Goal: Task Accomplishment & Management: Use online tool/utility

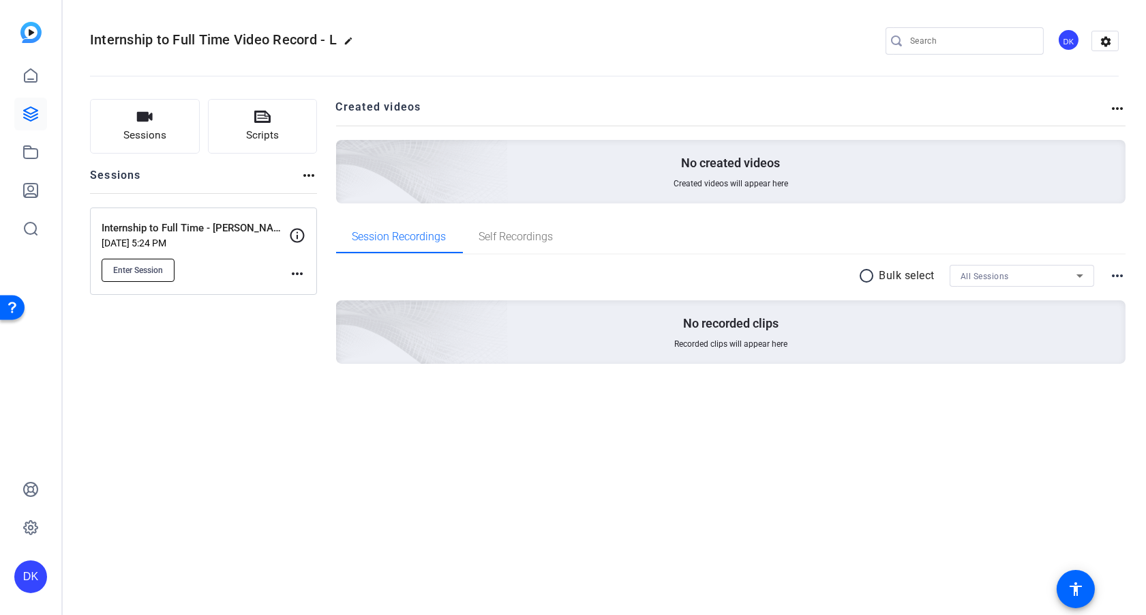
click at [131, 271] on span "Enter Session" at bounding box center [138, 270] width 50 height 11
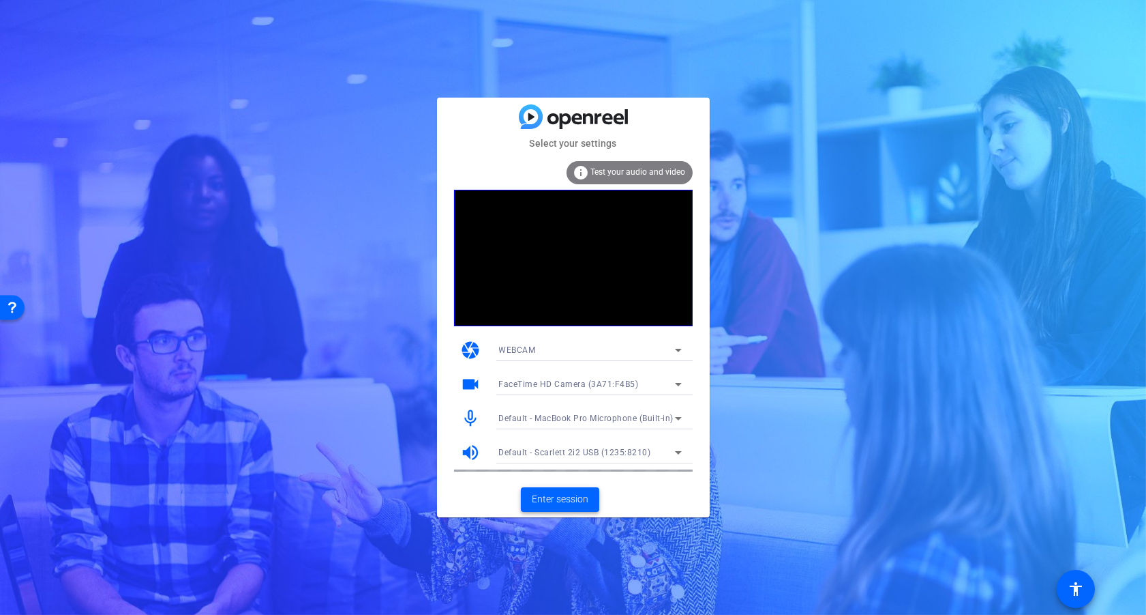
click at [572, 503] on span "Enter session" at bounding box center [560, 499] width 57 height 14
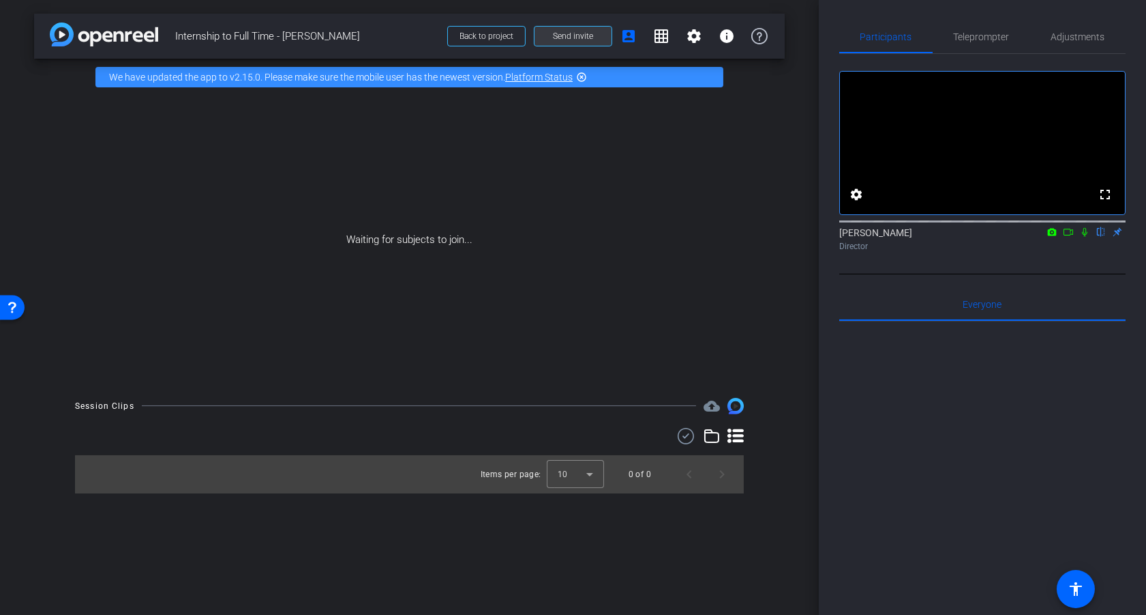
click at [585, 37] on span "Send invite" at bounding box center [573, 36] width 40 height 11
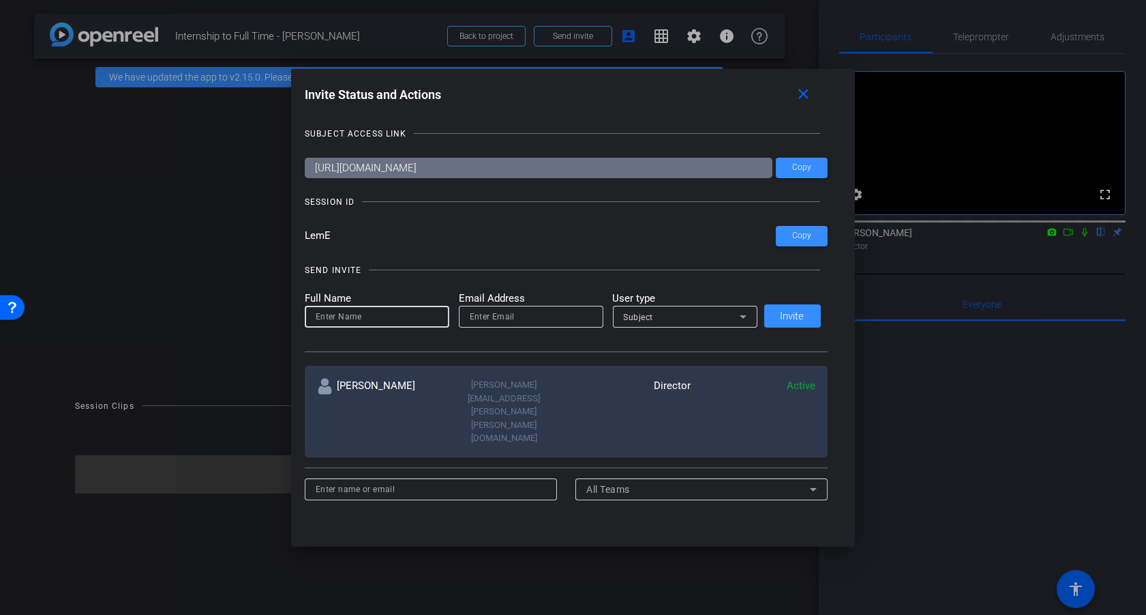
click at [387, 319] on input at bounding box center [377, 316] width 123 height 16
type input "Michael"
click at [507, 310] on input "email" at bounding box center [531, 316] width 123 height 16
paste input "Michael Caso <Michael.Caso@gartner.com>"
drag, startPoint x: 484, startPoint y: 316, endPoint x: 430, endPoint y: 314, distance: 53.2
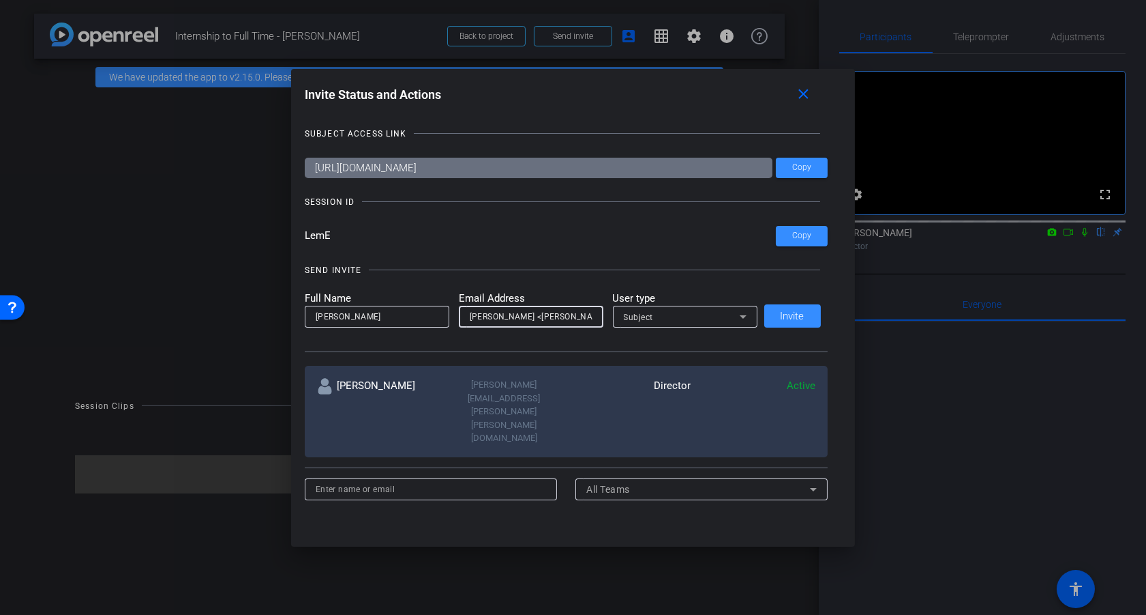
click at [430, 314] on form "Full Name Michael Email Address Michael Caso <Michael.Caso@gartner.com> User ty…" at bounding box center [531, 310] width 453 height 38
click at [566, 316] on input "Michael.Caso@gartner.com>" at bounding box center [531, 316] width 123 height 16
type input "Michael.Caso@gartner.com"
click at [694, 325] on div "Subject" at bounding box center [682, 316] width 116 height 17
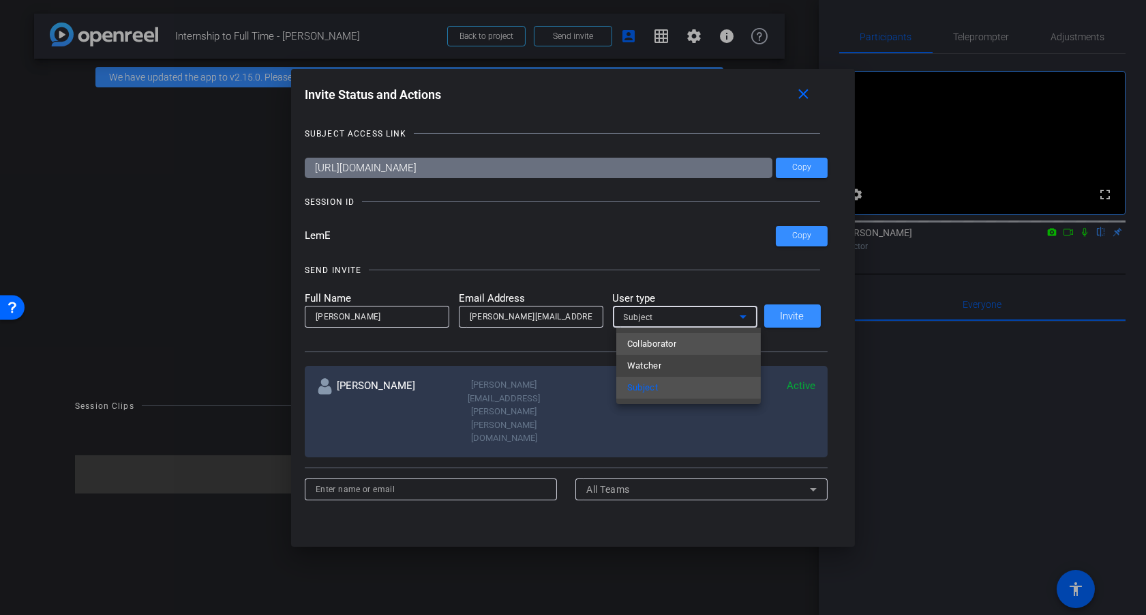
click at [687, 343] on mat-option "Collaborator" at bounding box center [689, 344] width 145 height 22
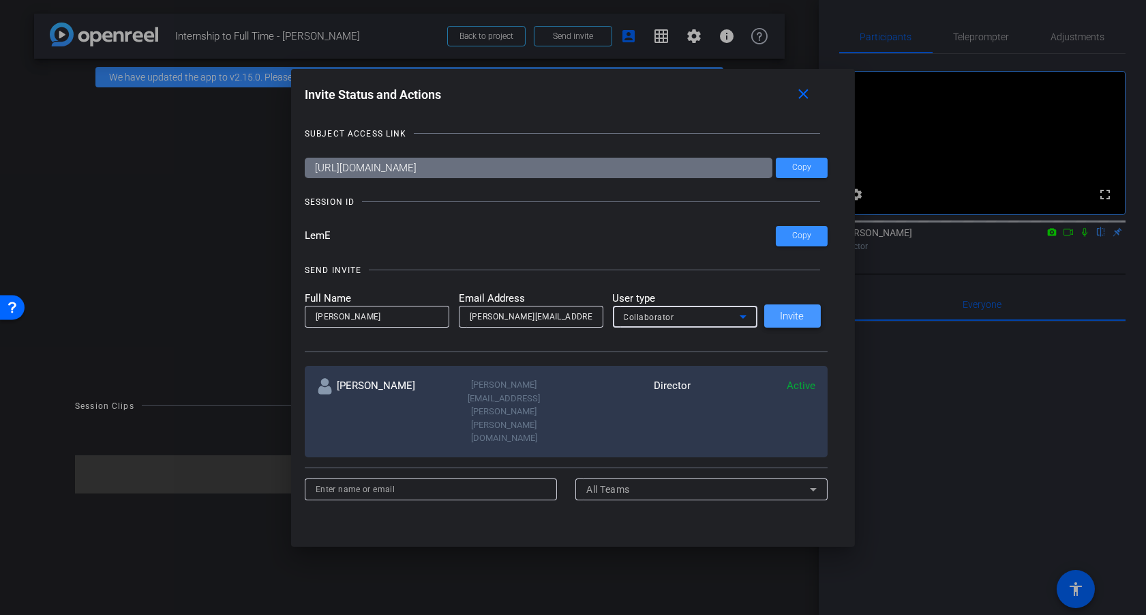
click at [805, 313] on span "Invite" at bounding box center [793, 316] width 24 height 10
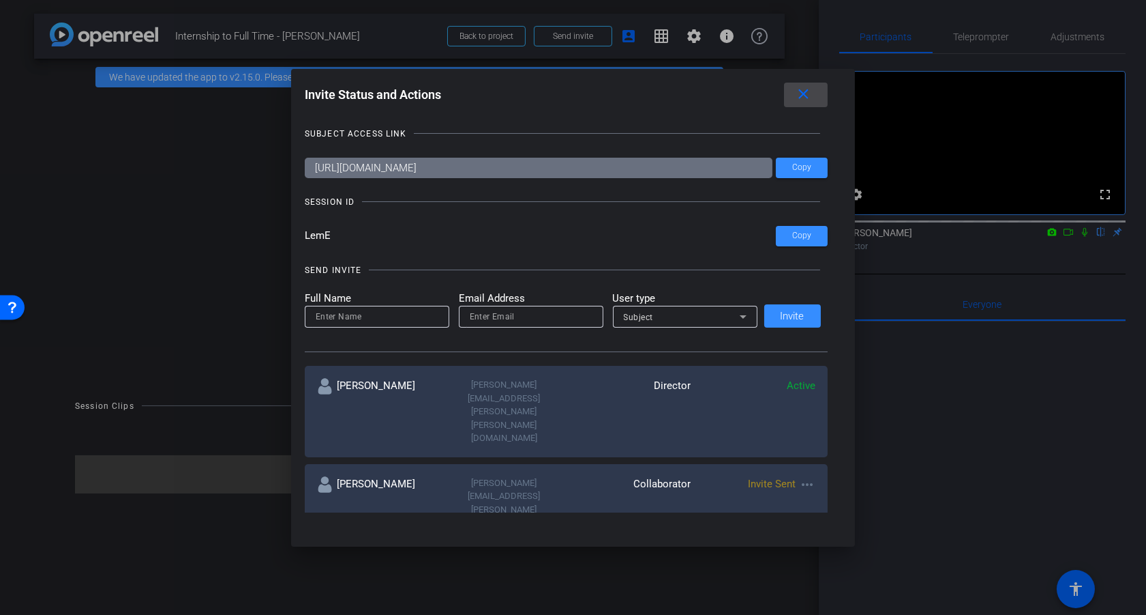
click at [799, 99] on mat-icon "close" at bounding box center [803, 94] width 17 height 17
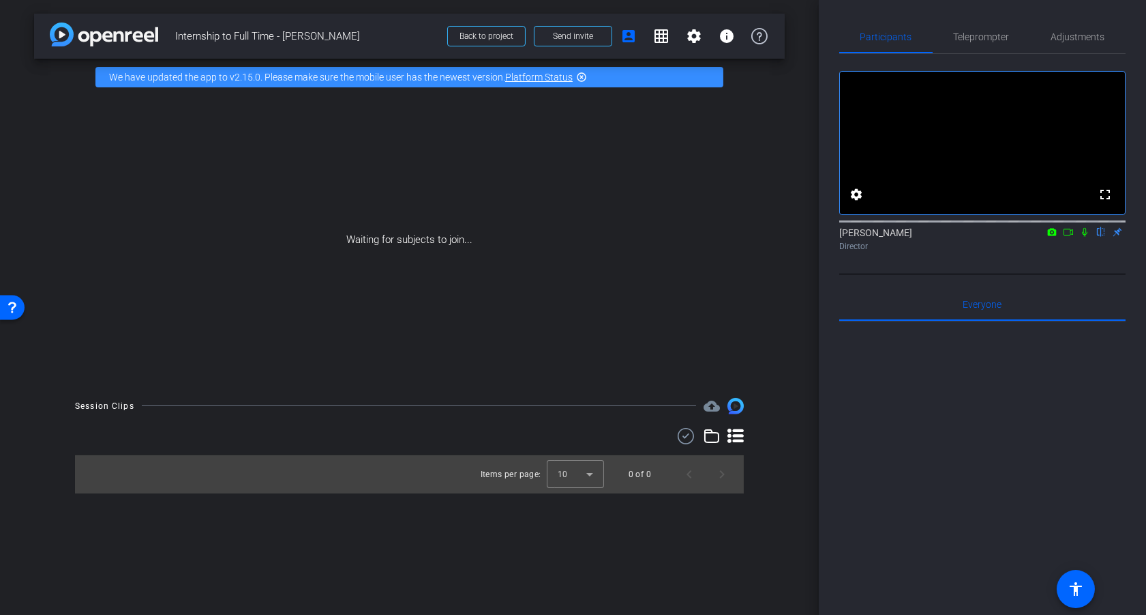
click at [1081, 237] on icon at bounding box center [1085, 232] width 11 height 10
click at [1072, 237] on icon at bounding box center [1068, 232] width 11 height 10
click at [488, 37] on span "Back to project" at bounding box center [487, 36] width 54 height 10
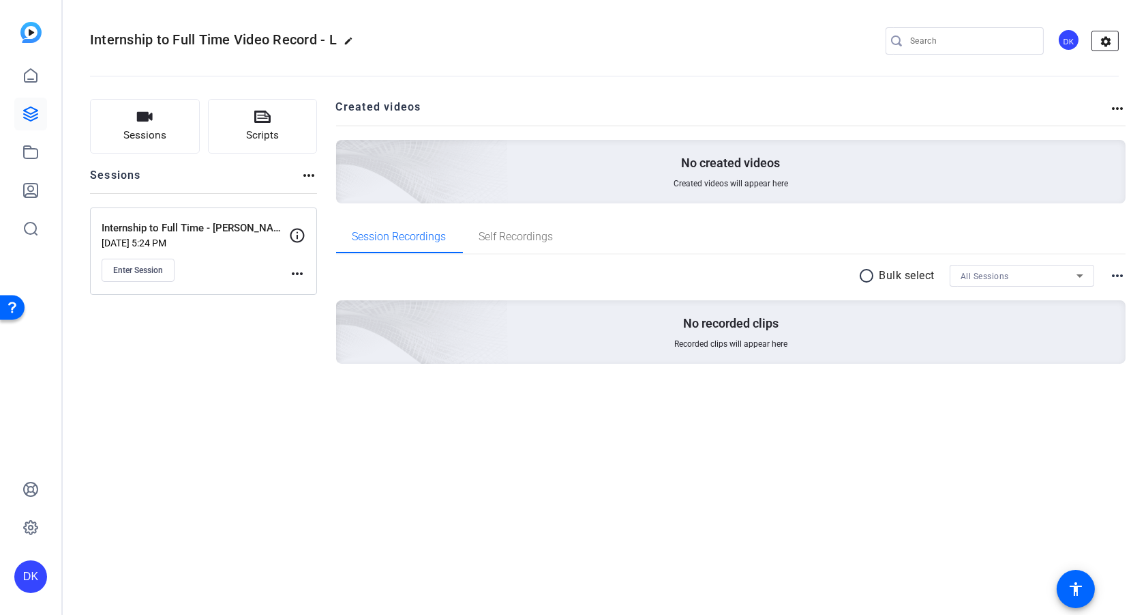
click at [1104, 38] on mat-icon "settings" at bounding box center [1106, 41] width 27 height 20
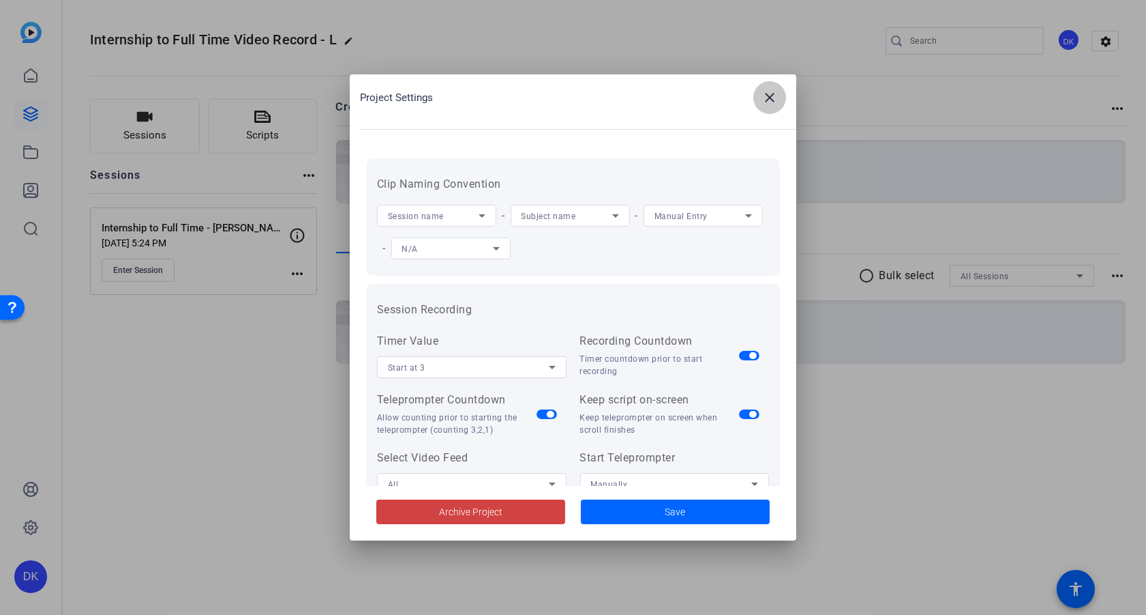
click at [777, 102] on mat-icon "close" at bounding box center [770, 97] width 16 height 16
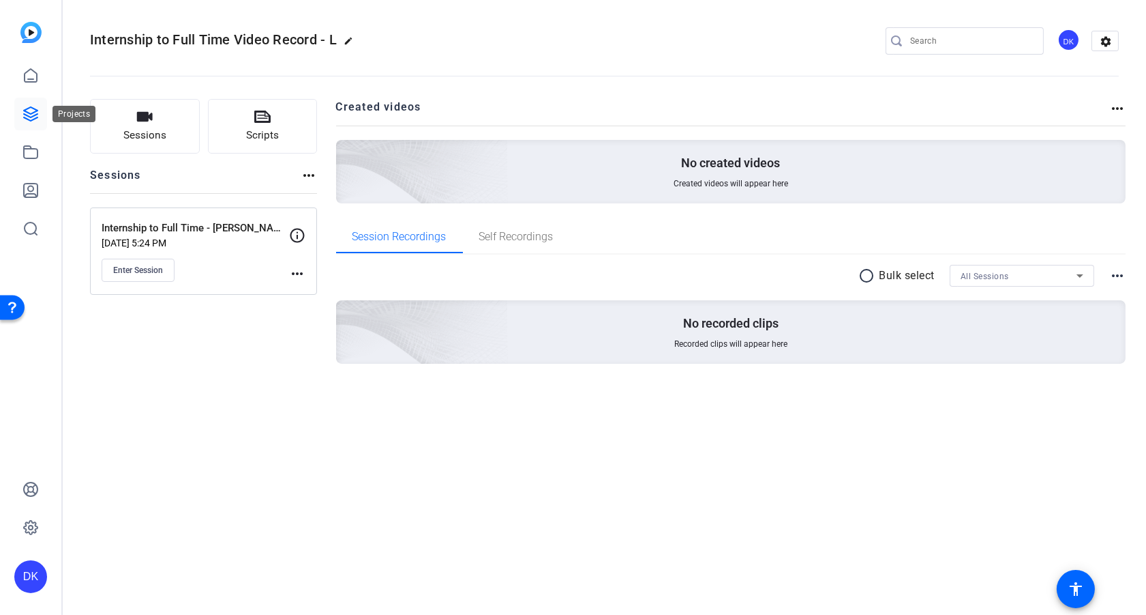
click at [29, 115] on icon at bounding box center [31, 114] width 16 height 16
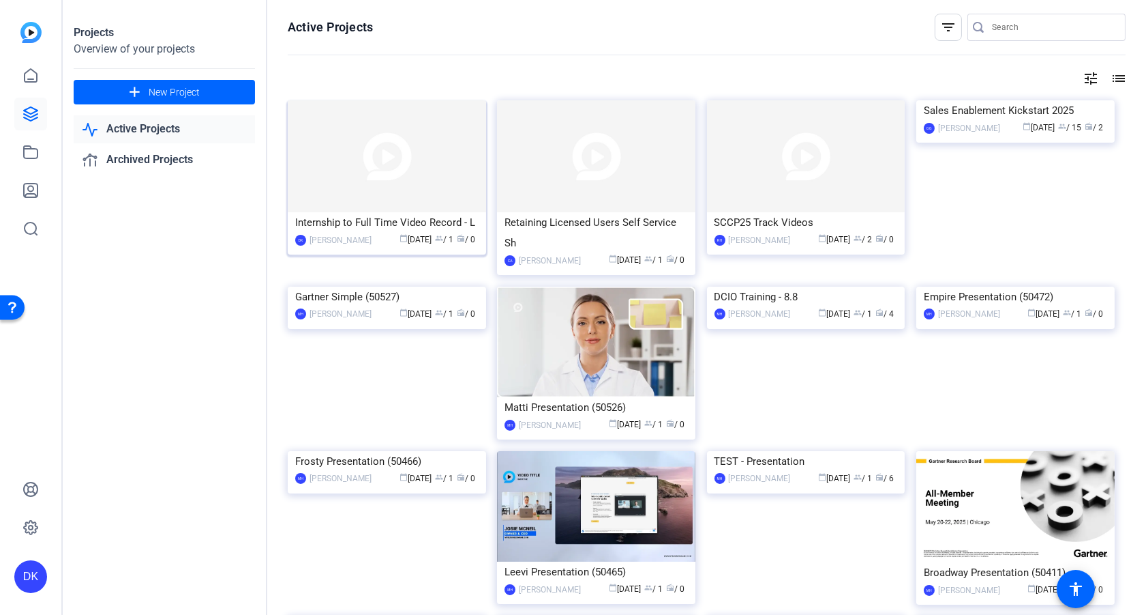
click at [353, 211] on img at bounding box center [387, 156] width 198 height 112
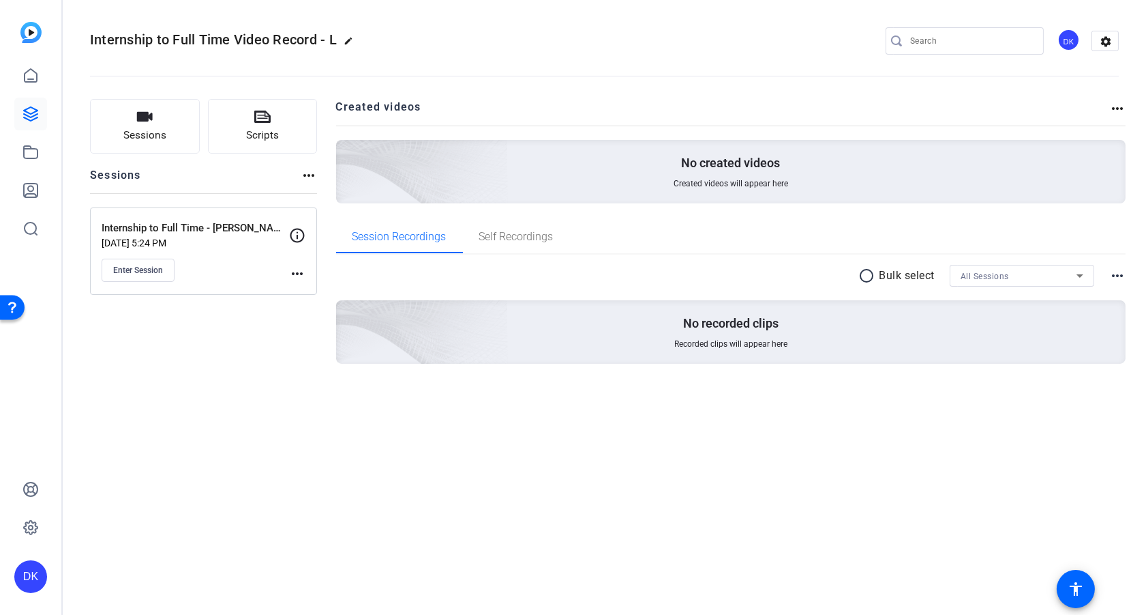
click at [595, 42] on div "Internship to Full Time Video Record - L edit DK settings" at bounding box center [604, 41] width 1029 height 20
click at [1103, 39] on mat-icon "settings" at bounding box center [1106, 41] width 27 height 20
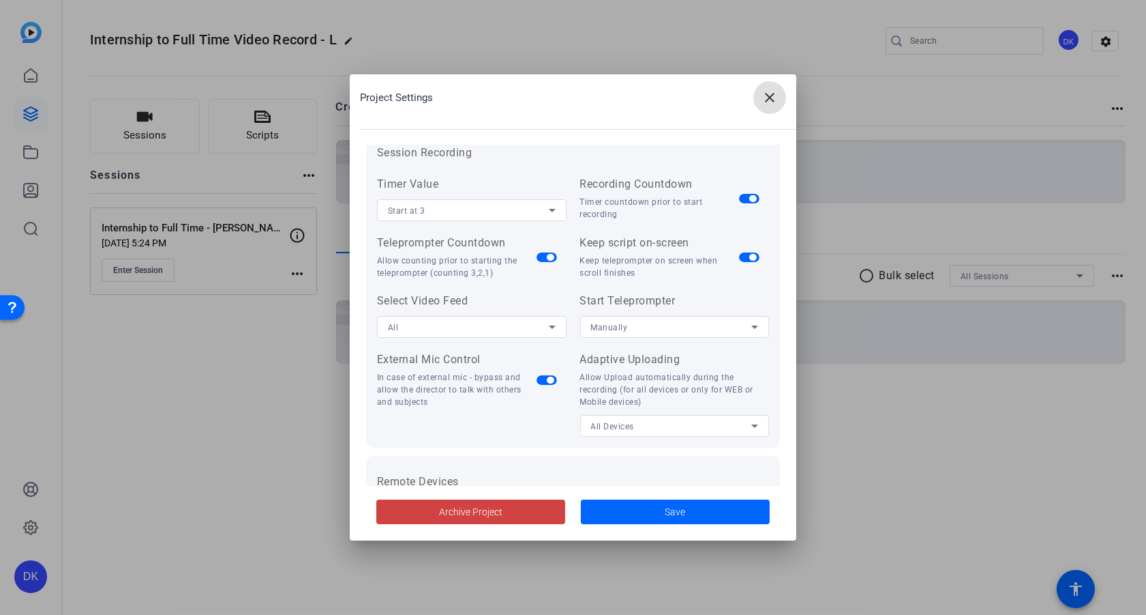
scroll to position [281, 0]
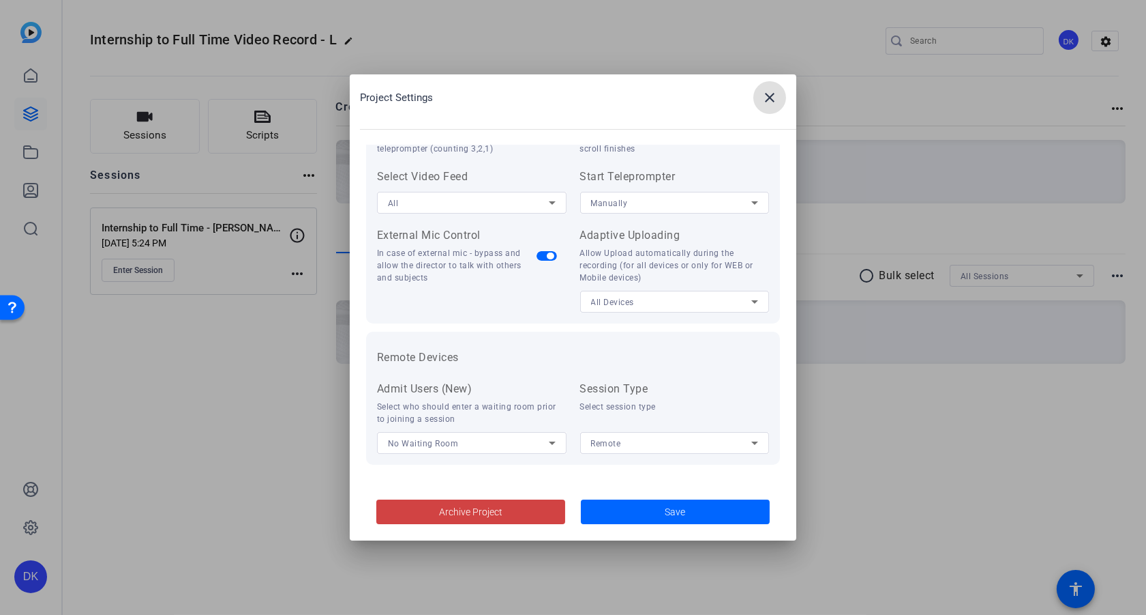
click at [775, 93] on mat-icon "close" at bounding box center [770, 97] width 16 height 16
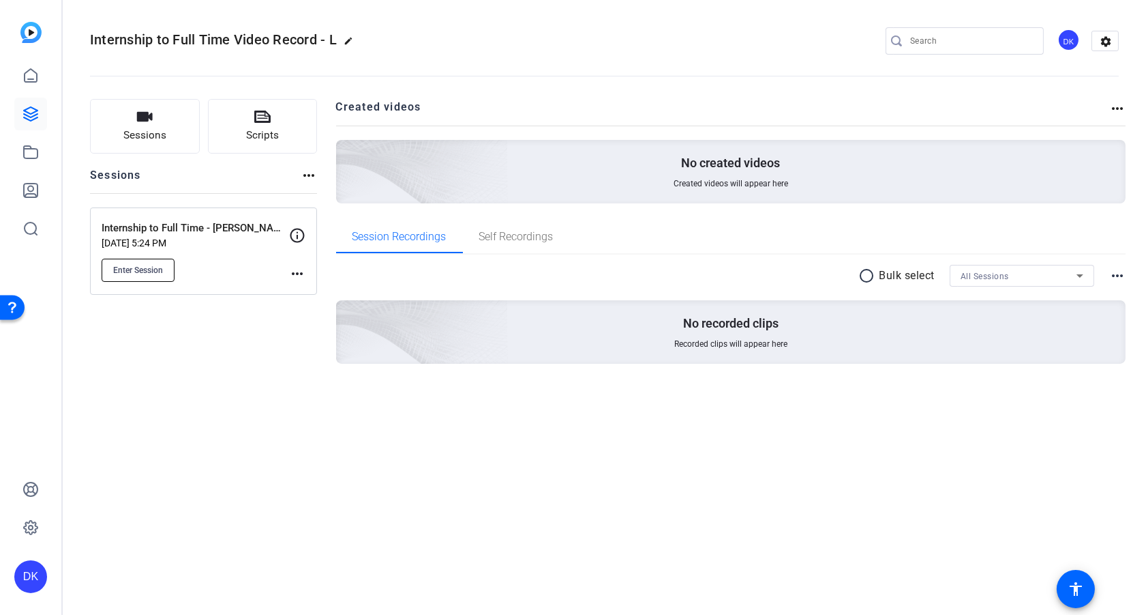
click at [150, 268] on span "Enter Session" at bounding box center [138, 270] width 50 height 11
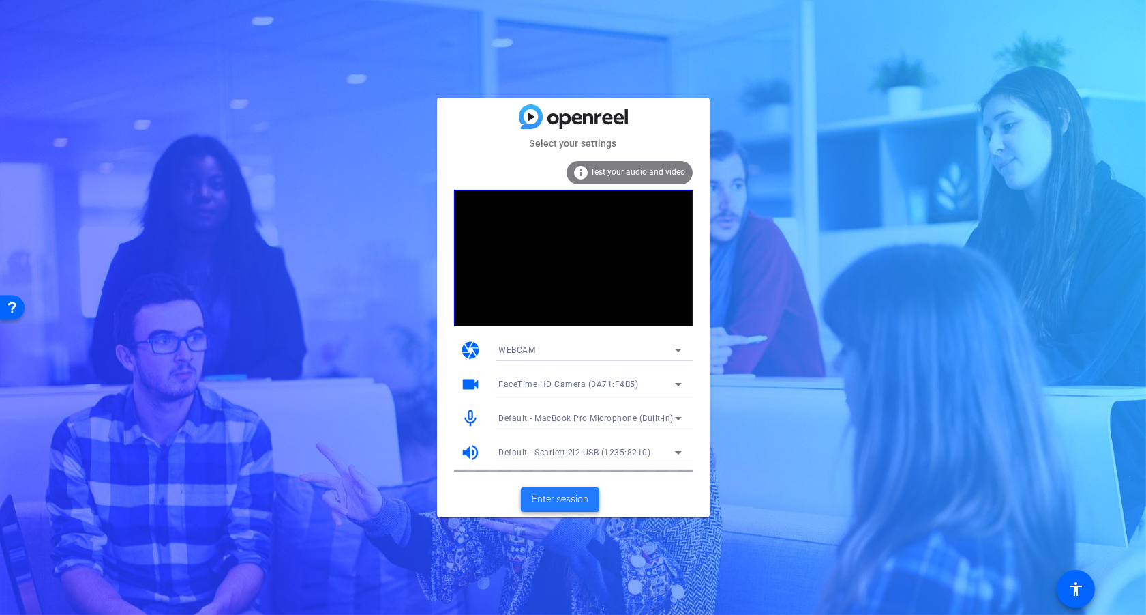
click at [554, 492] on span "Enter session" at bounding box center [560, 499] width 57 height 14
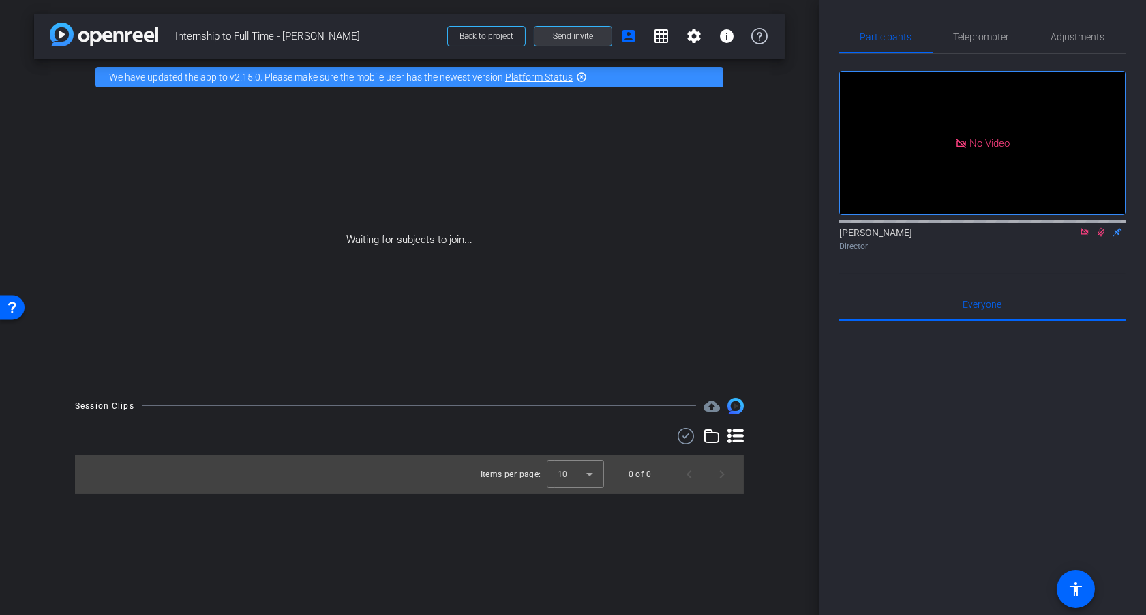
click at [580, 31] on span "Send invite" at bounding box center [573, 36] width 40 height 11
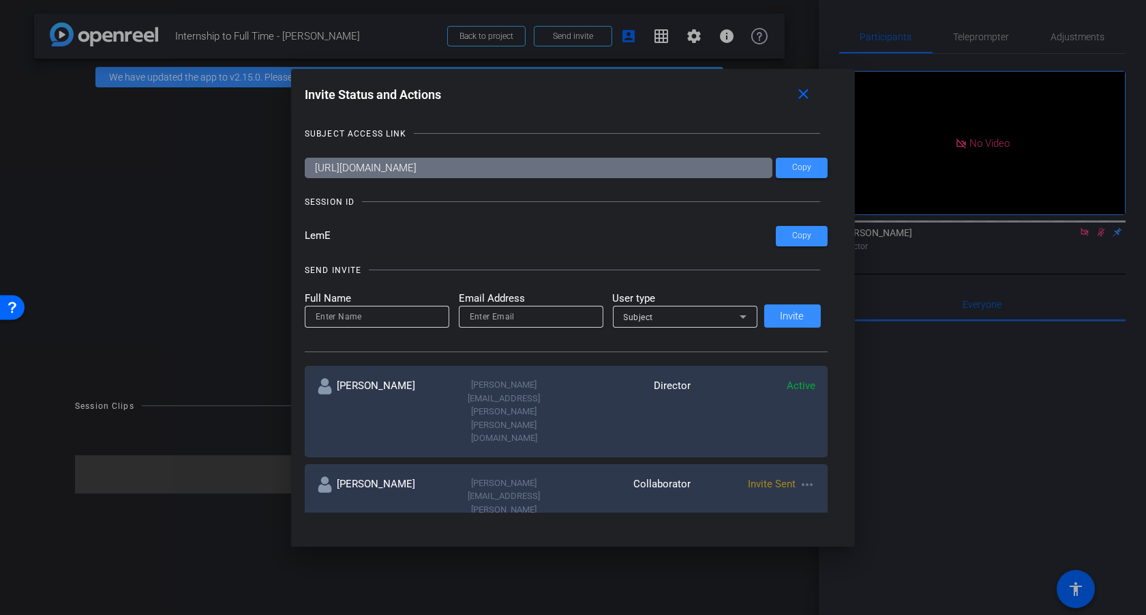
click at [486, 476] on div "[PERSON_NAME][EMAIL_ADDRESS][PERSON_NAME][DOMAIN_NAME]" at bounding box center [504, 502] width 125 height 53
click at [806, 476] on mat-icon "more_horiz" at bounding box center [807, 484] width 16 height 16
click at [825, 454] on span "Remove Immediately" at bounding box center [858, 453] width 102 height 16
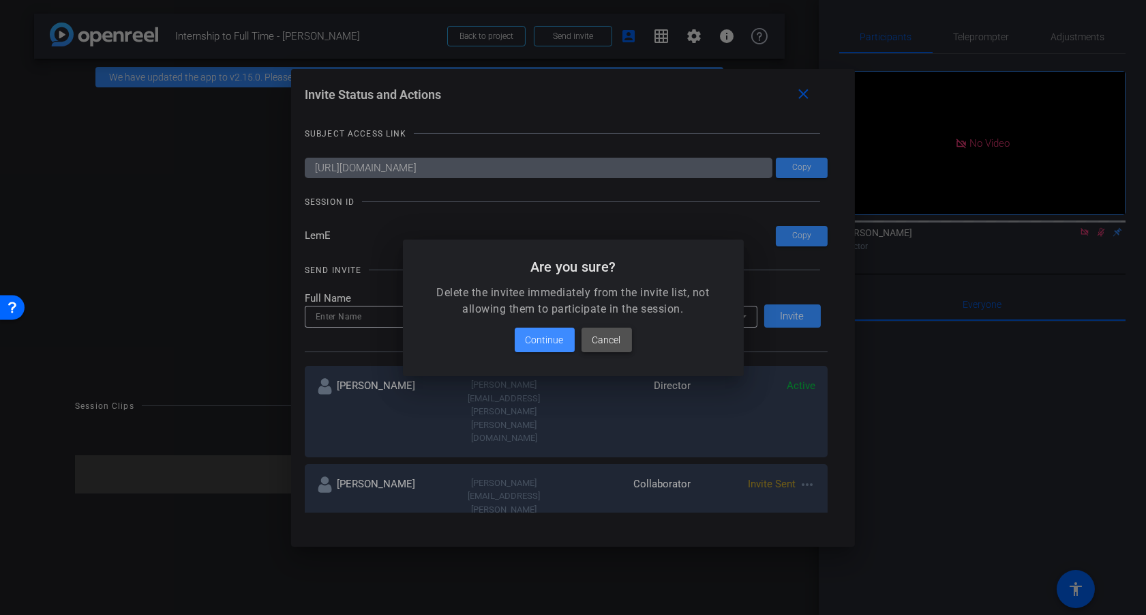
click at [604, 342] on span "Cancel" at bounding box center [607, 339] width 29 height 16
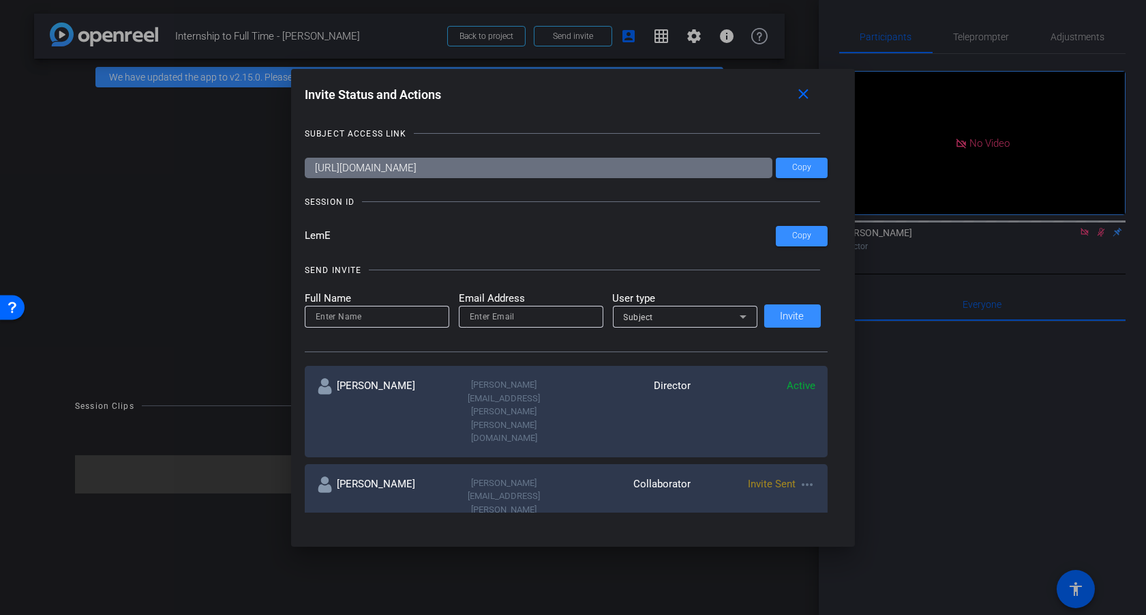
click at [376, 314] on input at bounding box center [377, 316] width 123 height 16
type input "Michael"
paste input "Michael Caso <Michael.Caso@gartner.com>"
type input "Michael Caso <Michael.Caso@gartner.com>"
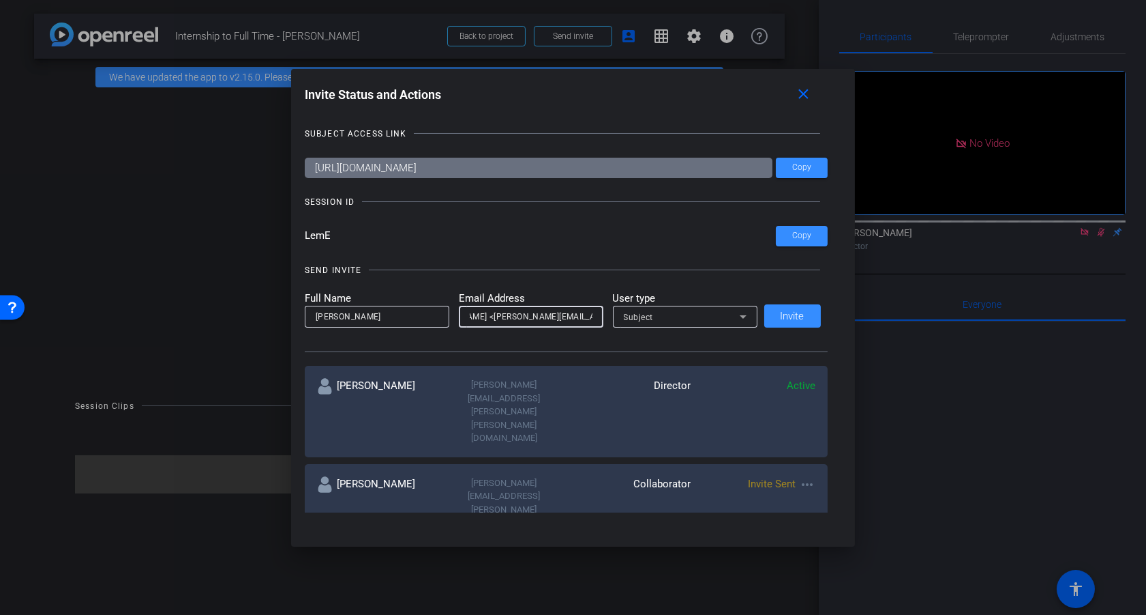
click at [670, 319] on div "Subject" at bounding box center [682, 316] width 116 height 17
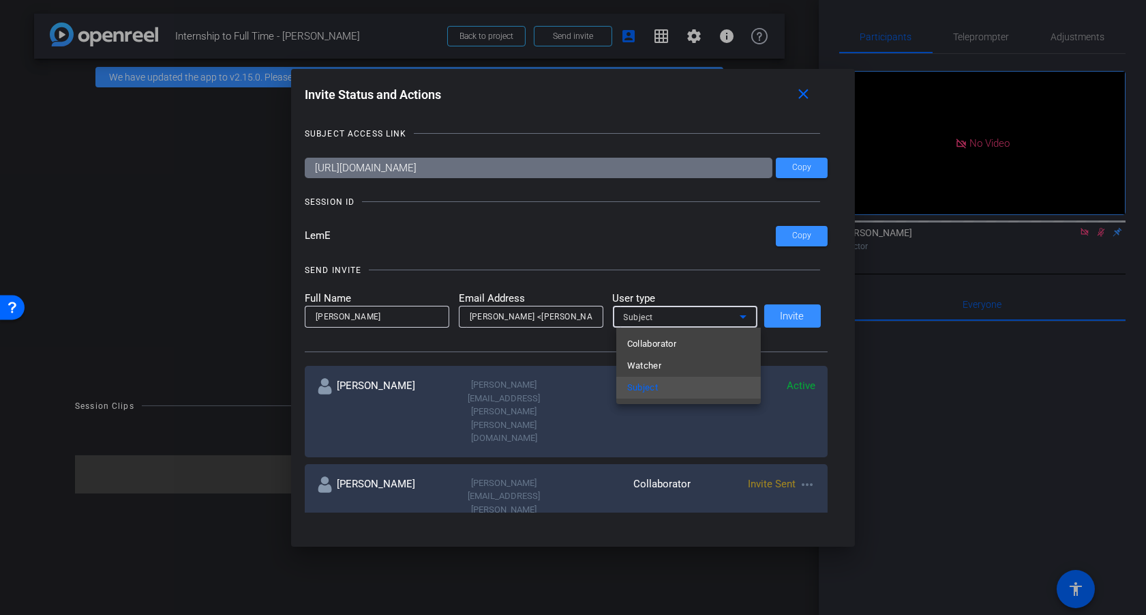
click at [709, 288] on div at bounding box center [573, 307] width 1146 height 615
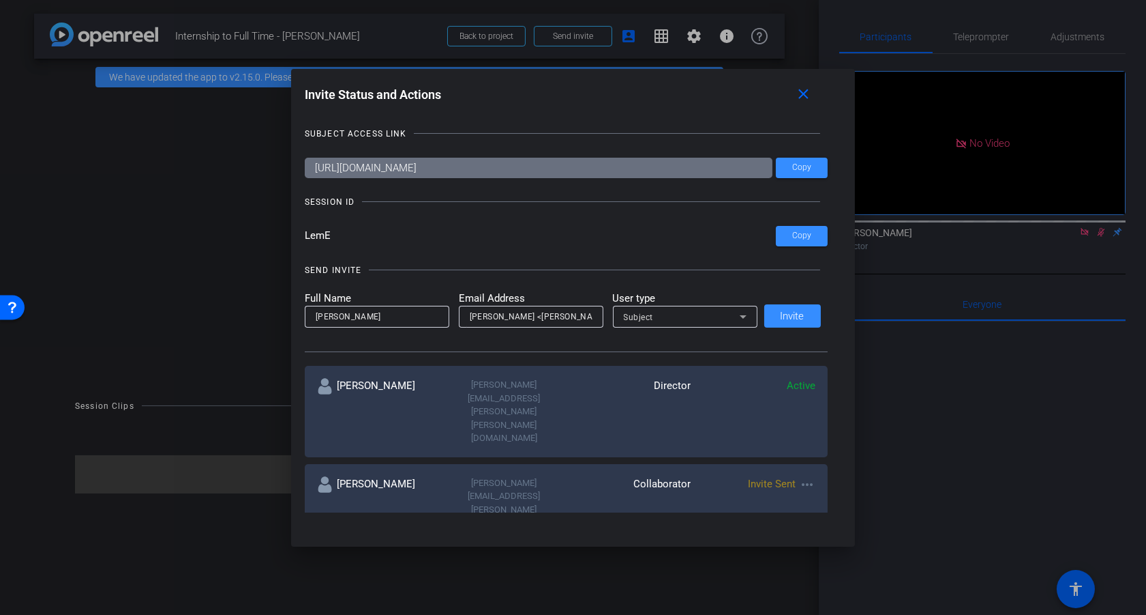
click at [808, 476] on mat-icon "more_horiz" at bounding box center [807, 484] width 16 height 16
click at [812, 451] on span "Remove Immediately" at bounding box center [858, 453] width 102 height 16
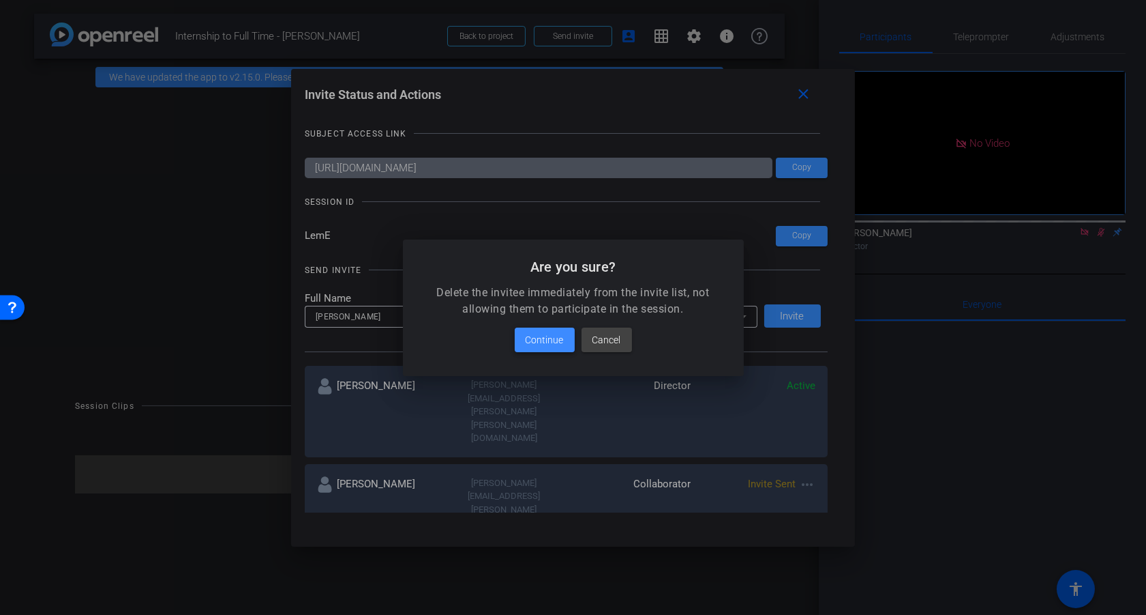
click at [548, 336] on span "Continue" at bounding box center [545, 339] width 38 height 16
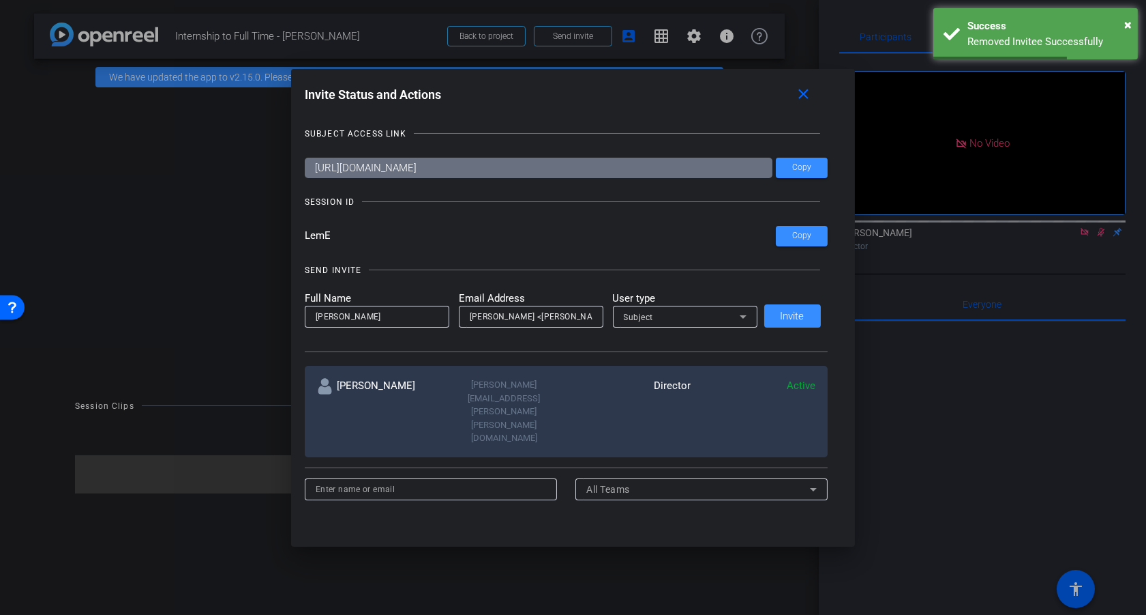
click at [707, 310] on div "Subject" at bounding box center [682, 316] width 116 height 17
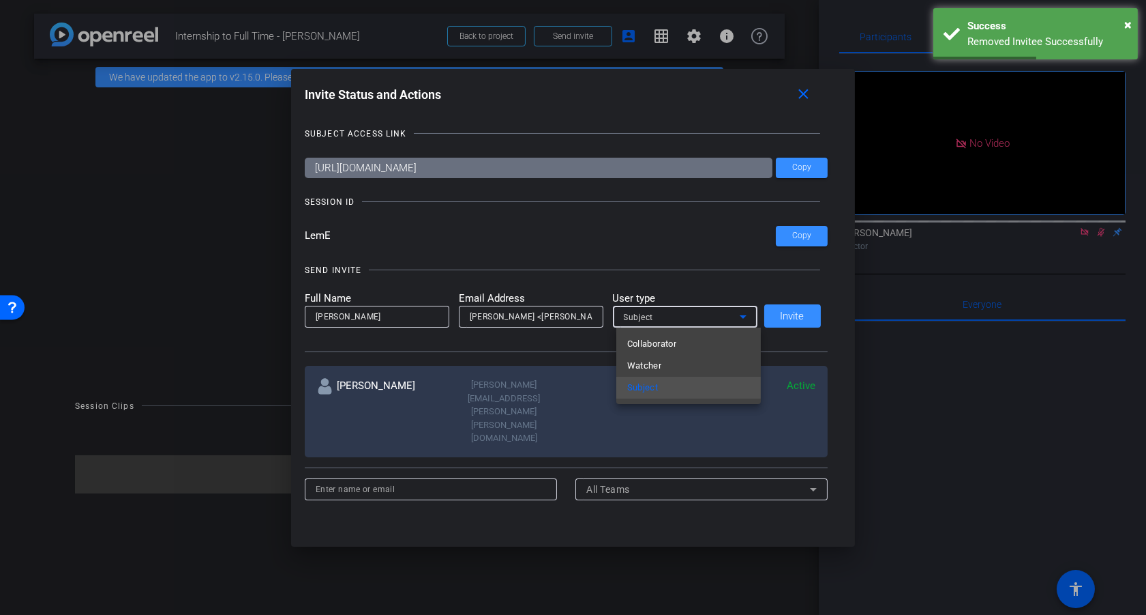
click at [711, 285] on div at bounding box center [573, 307] width 1146 height 615
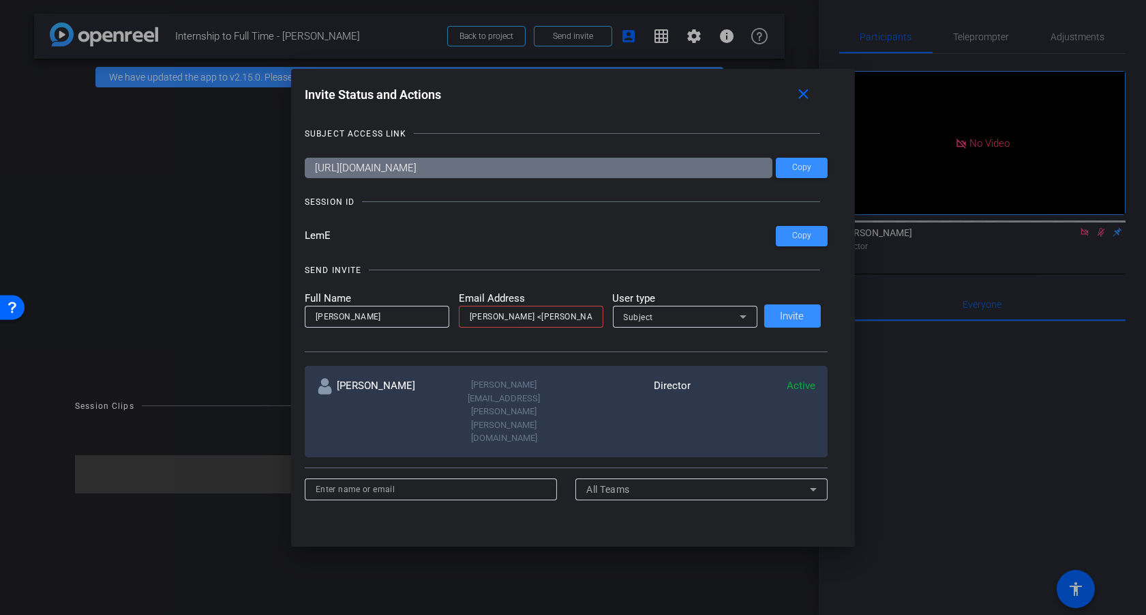
click at [550, 317] on input "Michael Caso <Michael.Caso@gartner.com>" at bounding box center [531, 316] width 123 height 16
click at [488, 33] on div at bounding box center [573, 307] width 1146 height 615
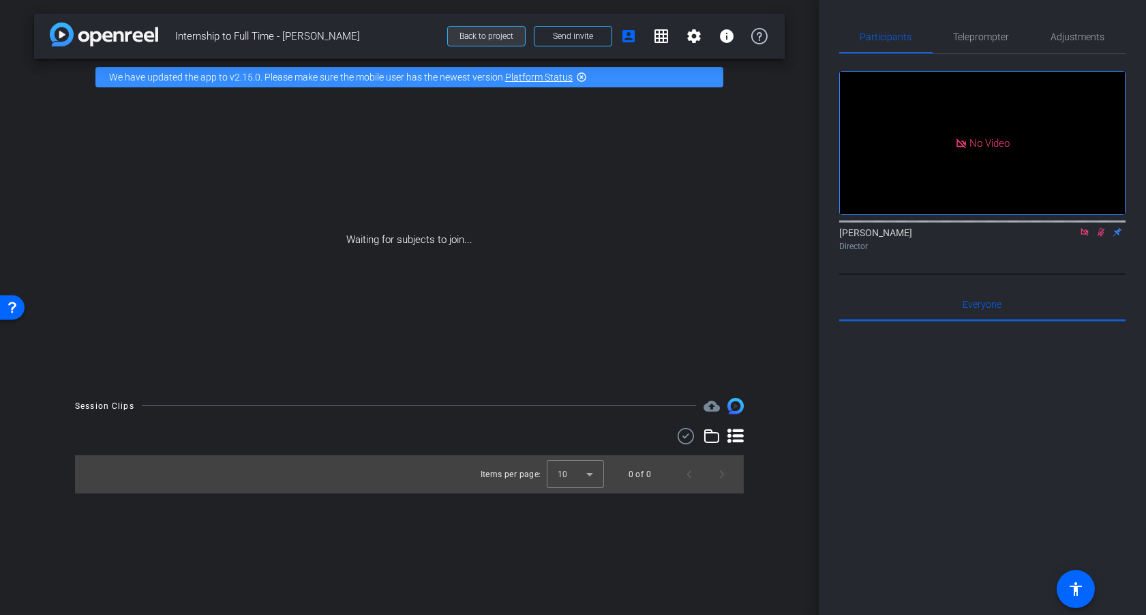
click at [492, 42] on span at bounding box center [486, 36] width 77 height 33
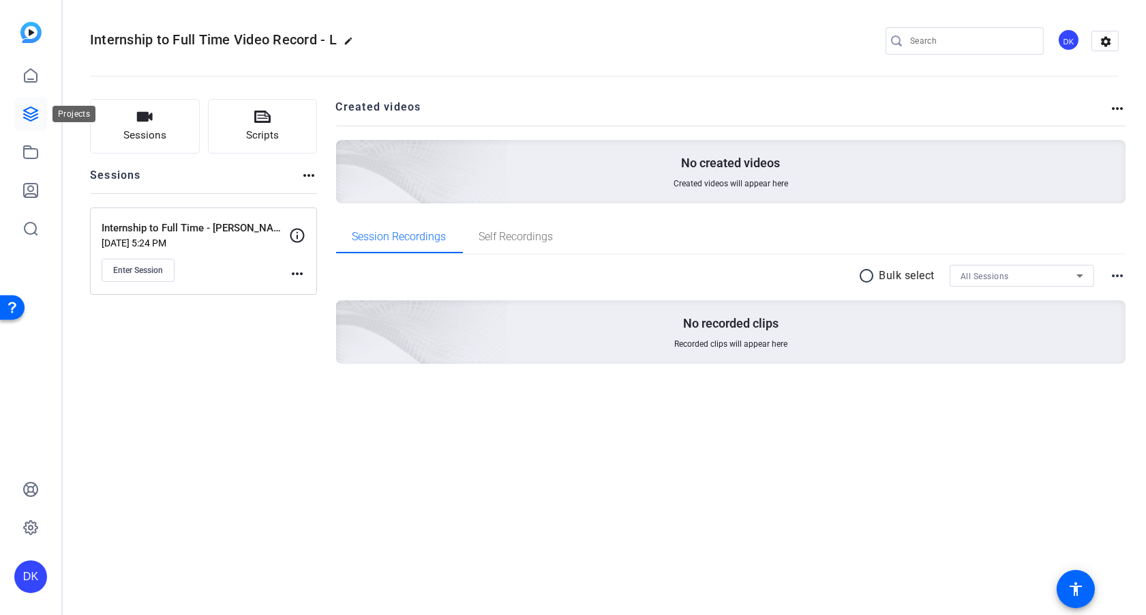
click at [29, 117] on icon at bounding box center [31, 114] width 16 height 16
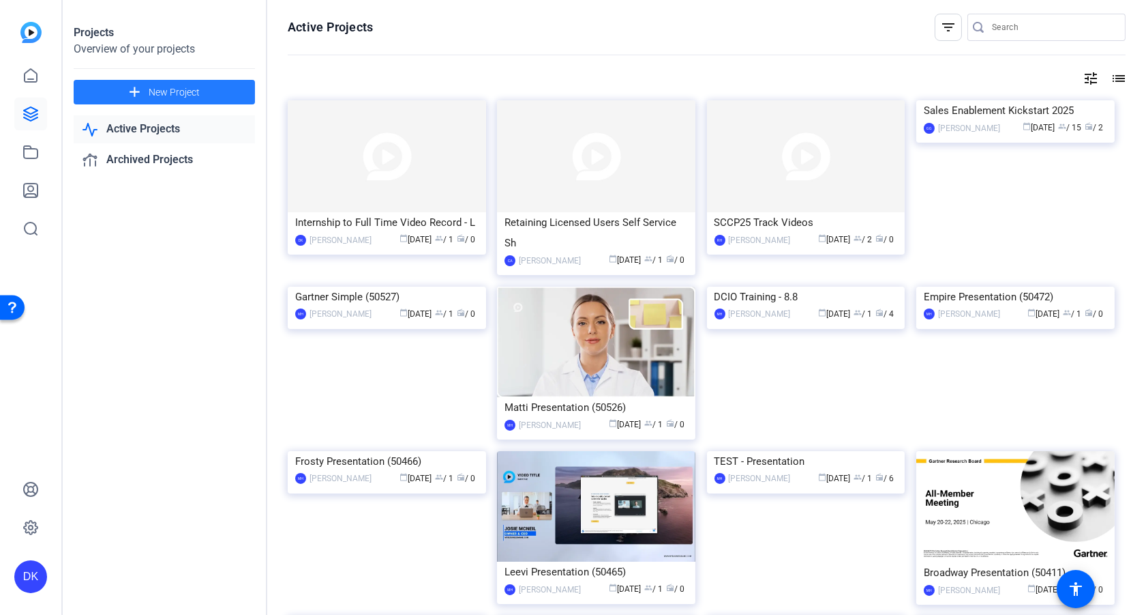
click at [193, 91] on span "New Project" at bounding box center [174, 92] width 51 height 14
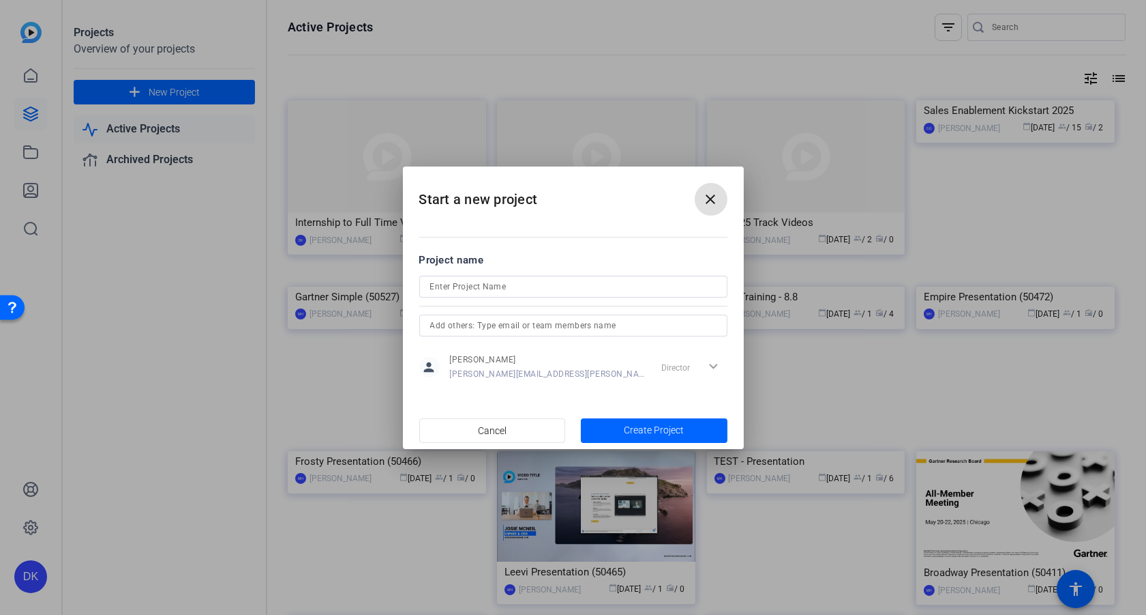
click at [709, 364] on div "Director expand_more" at bounding box center [692, 367] width 72 height 25
click at [711, 368] on div "Director expand_more" at bounding box center [692, 367] width 72 height 25
click at [715, 186] on span at bounding box center [711, 199] width 33 height 33
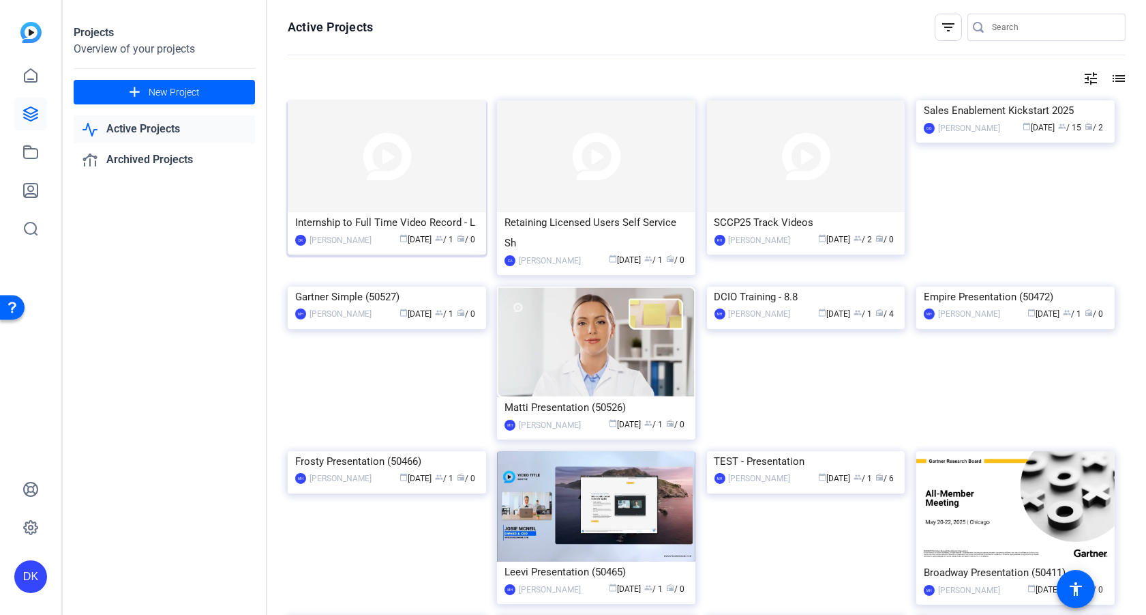
click at [329, 201] on img at bounding box center [387, 156] width 198 height 112
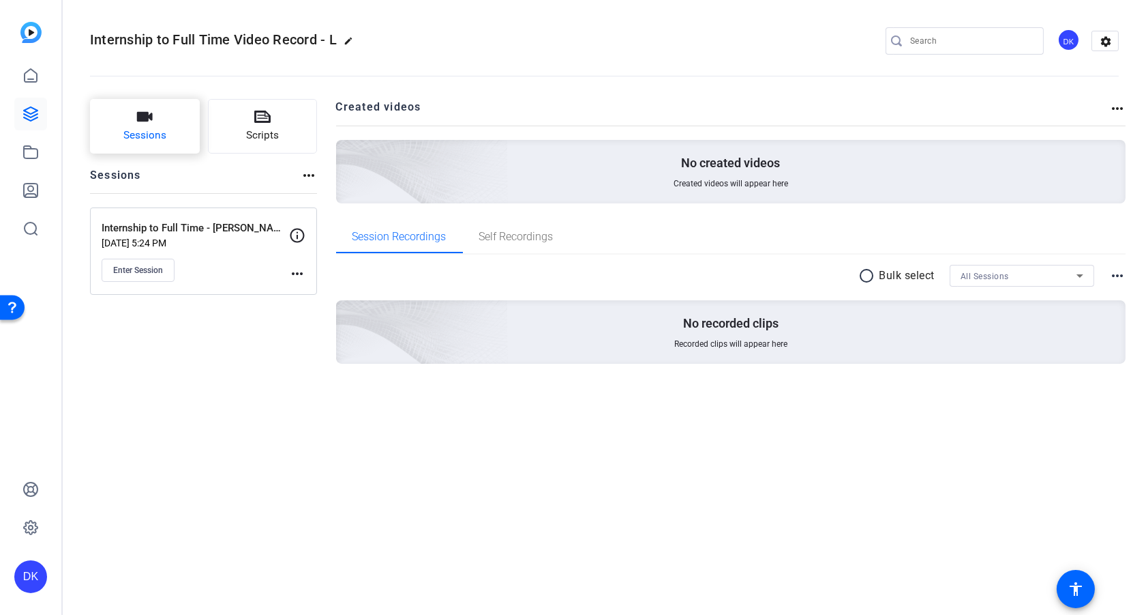
click at [158, 122] on button "Sessions" at bounding box center [145, 126] width 110 height 55
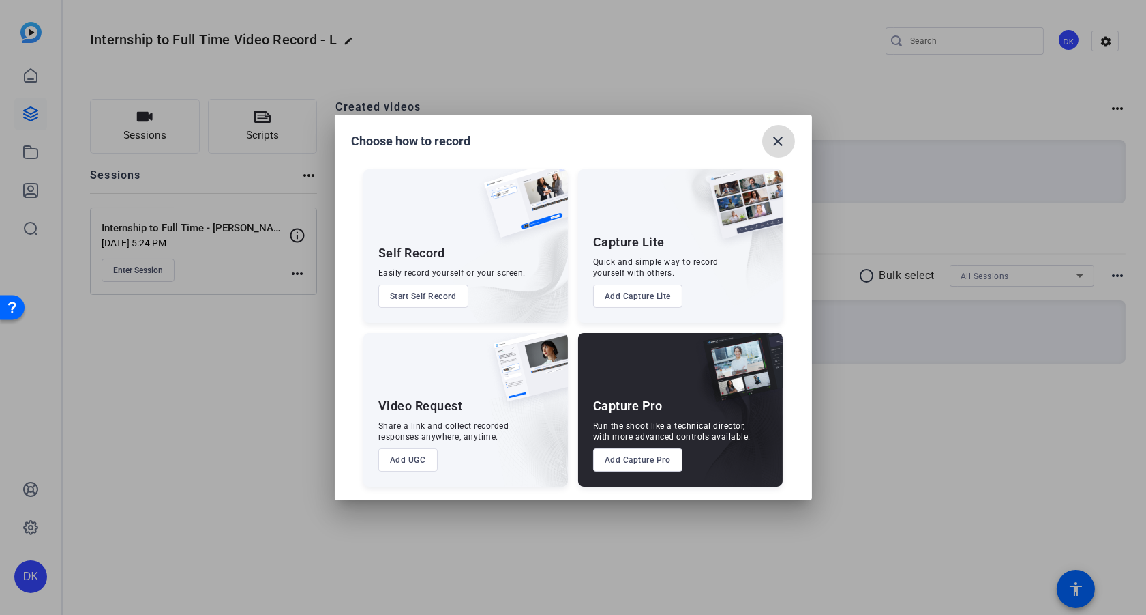
click at [780, 138] on mat-icon "close" at bounding box center [779, 141] width 16 height 16
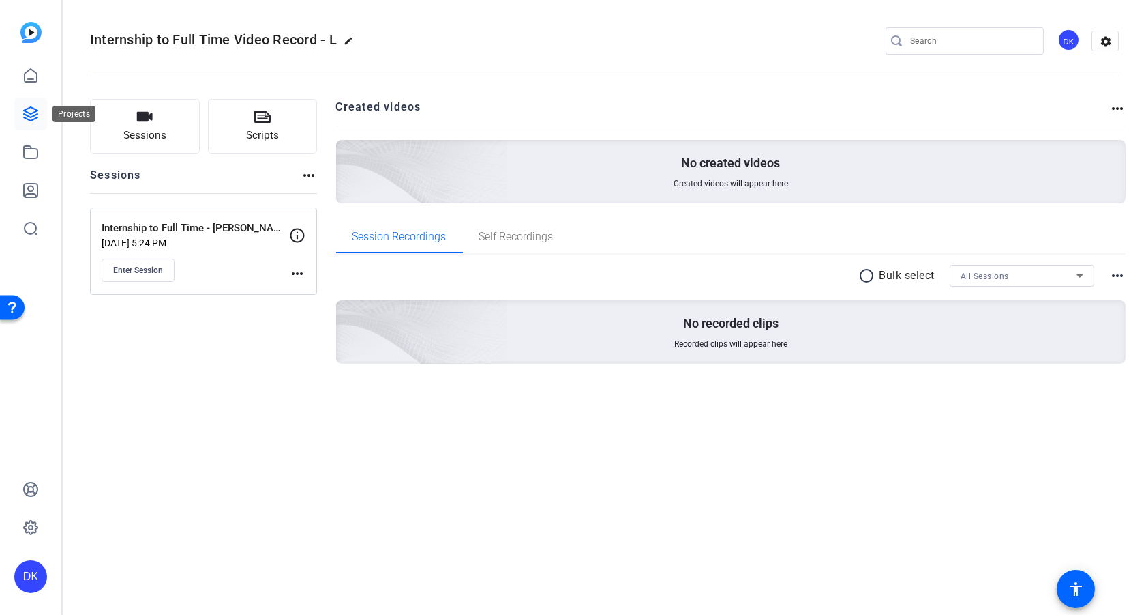
click at [31, 114] on icon at bounding box center [31, 114] width 14 height 14
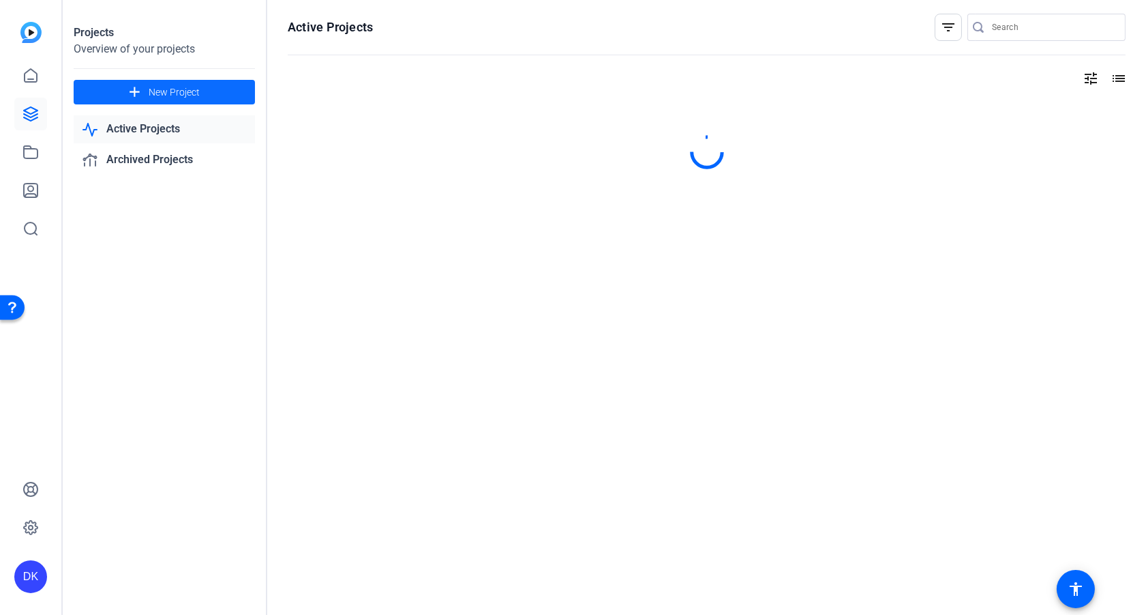
click at [164, 90] on span "New Project" at bounding box center [174, 92] width 51 height 14
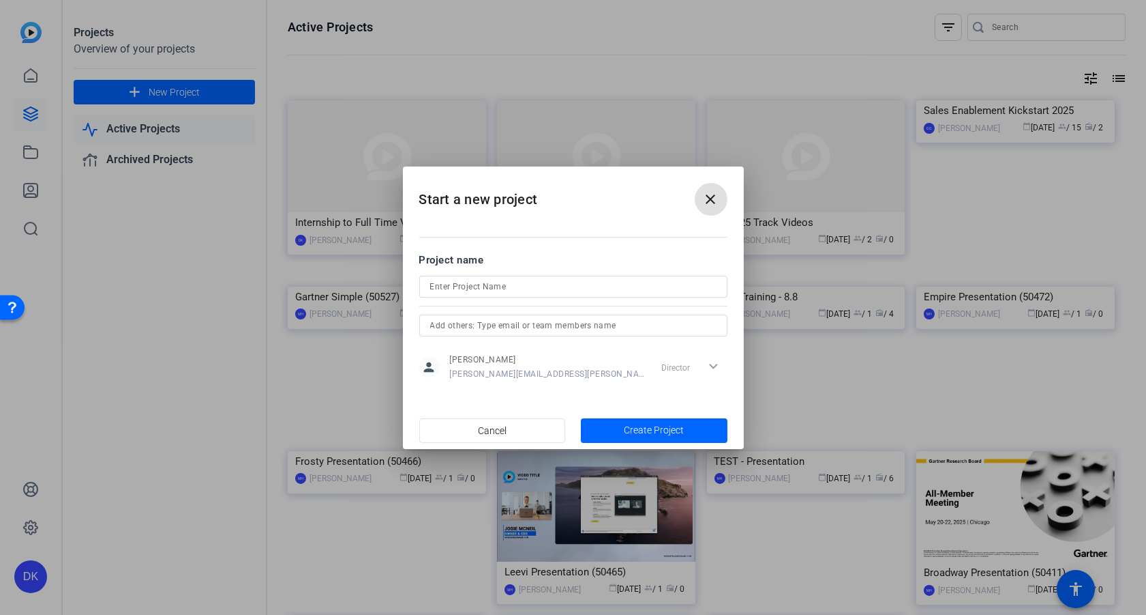
click at [449, 293] on input at bounding box center [573, 286] width 286 height 16
type input "Intern to Full Time Gartner"
click at [505, 324] on input "text" at bounding box center [573, 325] width 286 height 16
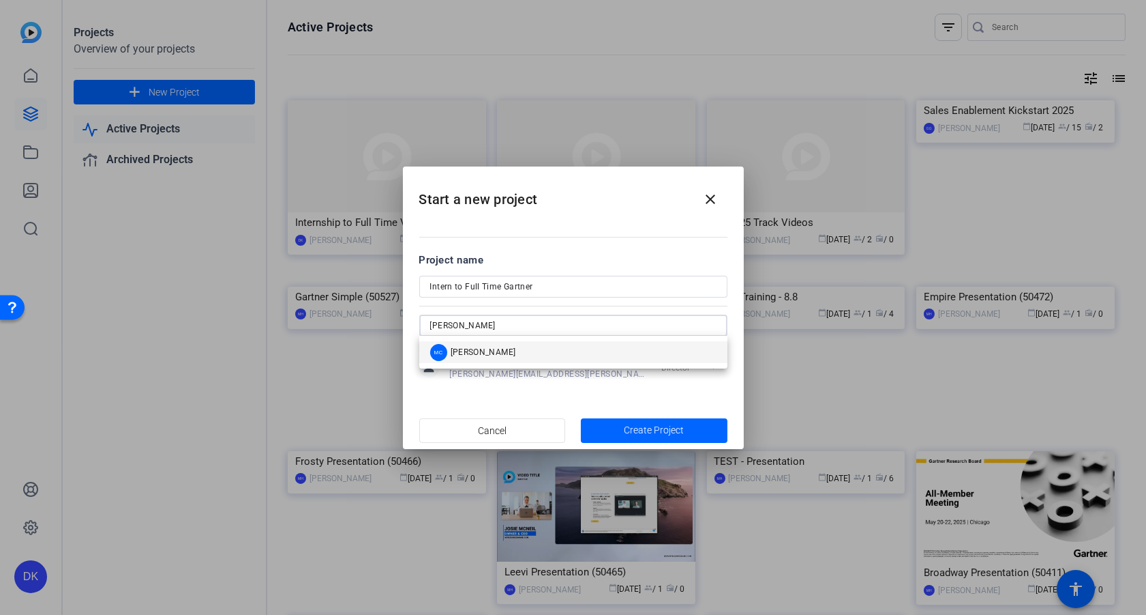
type input "Michael"
click at [488, 355] on span "[PERSON_NAME]" at bounding box center [483, 351] width 65 height 11
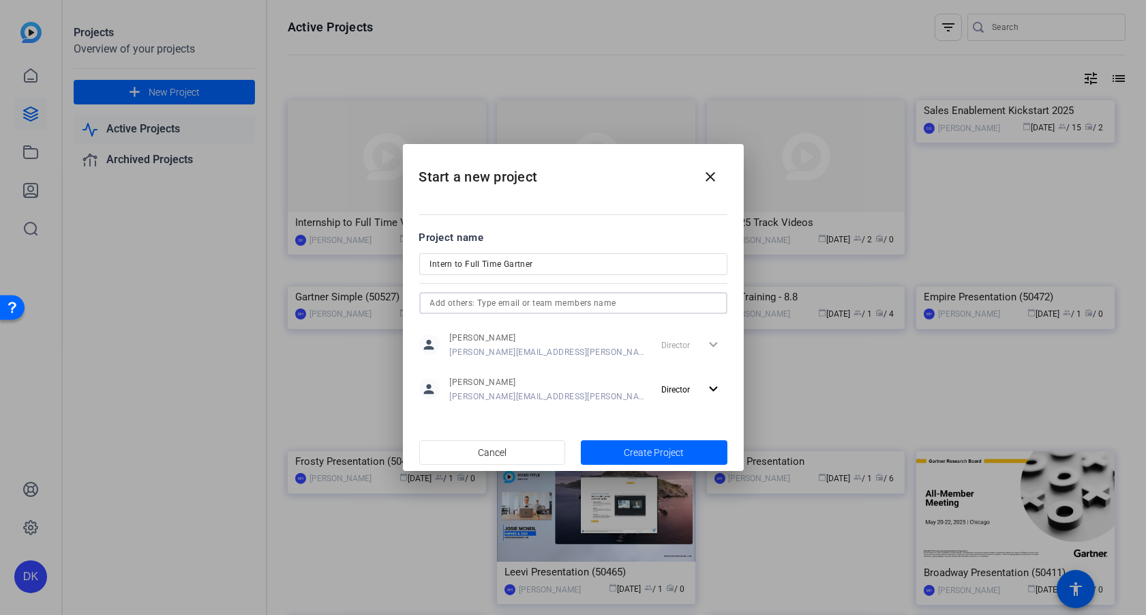
click at [556, 269] on input "Intern to Full Time Gartner" at bounding box center [573, 264] width 286 height 16
type input "Intern to Full Time Gartner - New Project"
click at [649, 451] on span "Create Project" at bounding box center [654, 452] width 60 height 14
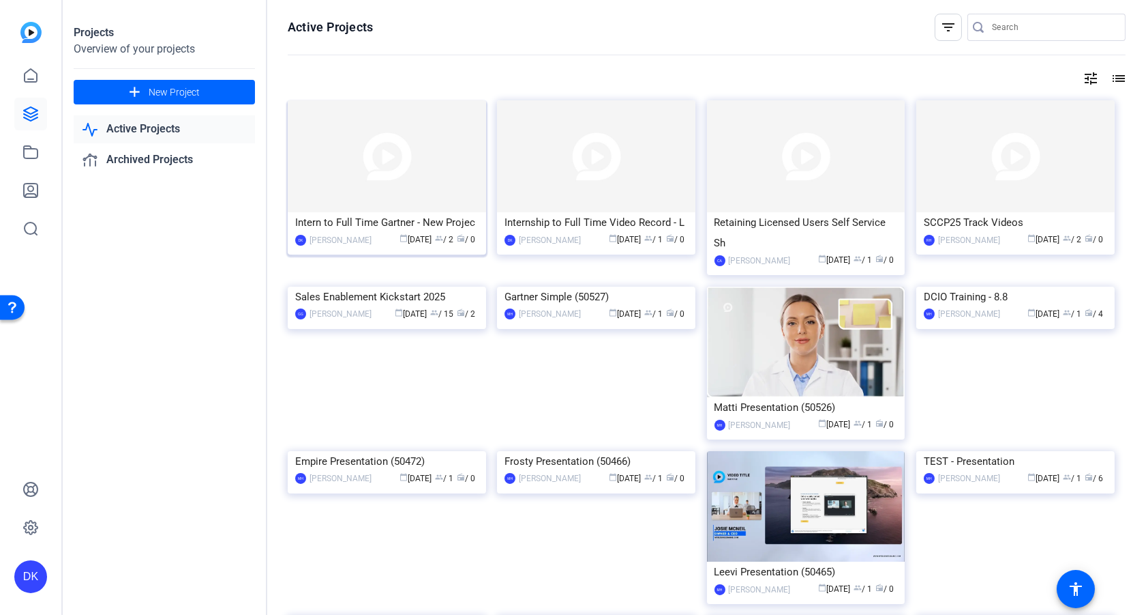
click at [323, 205] on img at bounding box center [387, 156] width 198 height 112
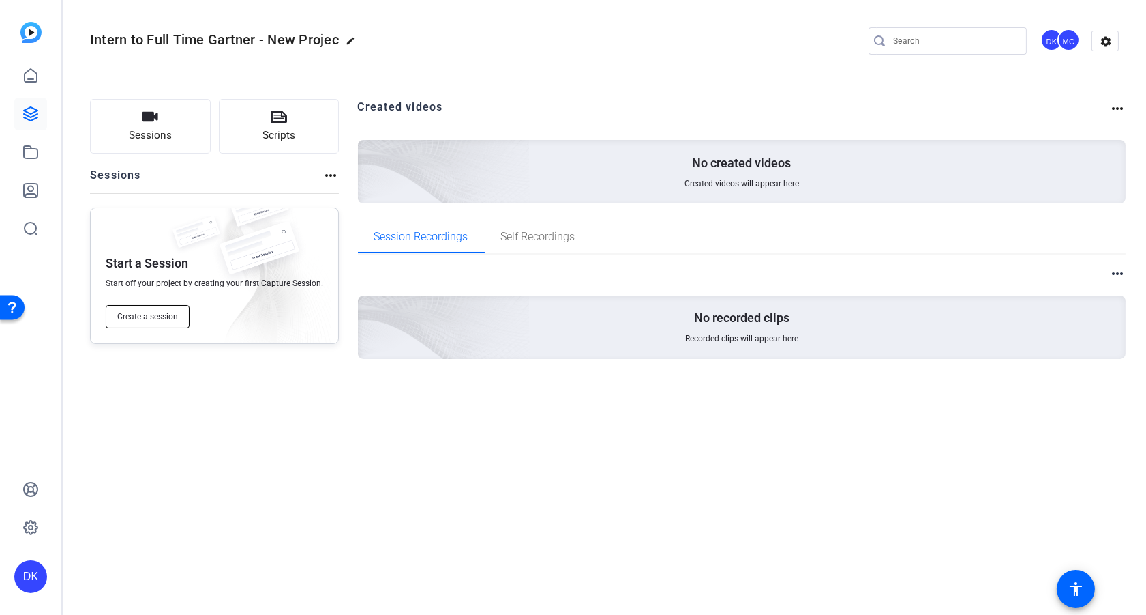
click at [157, 319] on span "Create a session" at bounding box center [147, 316] width 61 height 11
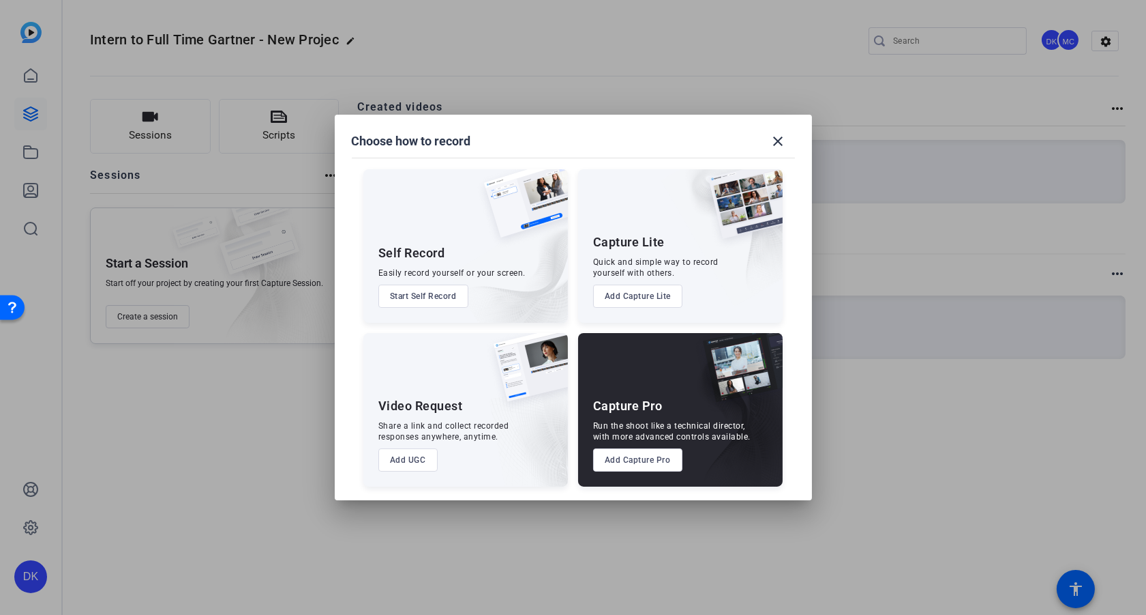
click at [629, 460] on button "Add Capture Pro" at bounding box center [637, 459] width 89 height 23
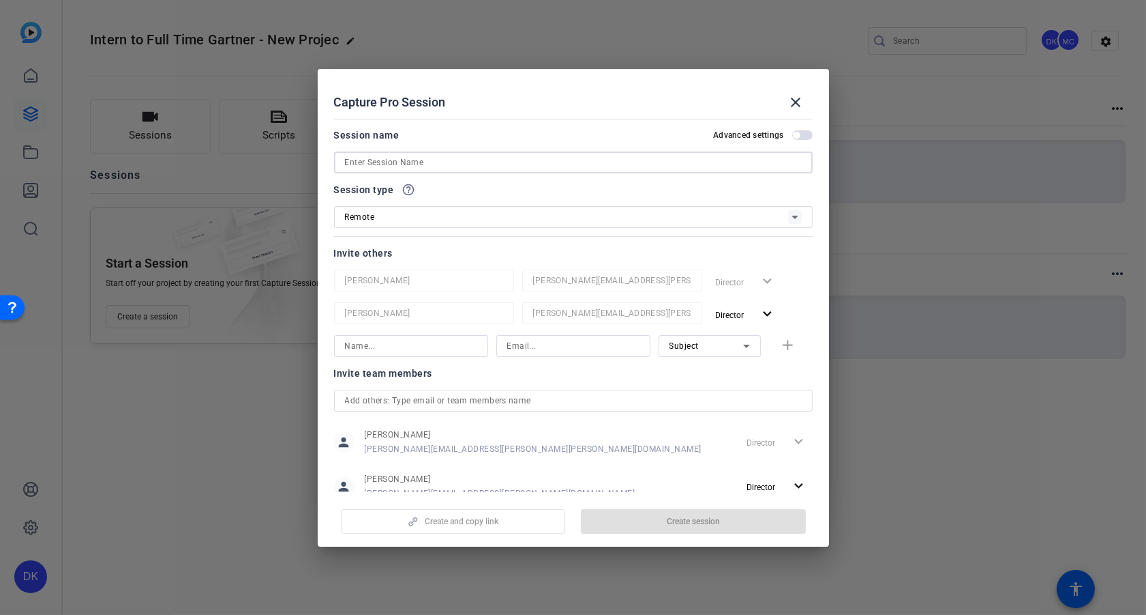
click at [465, 165] on input at bounding box center [573, 162] width 457 height 16
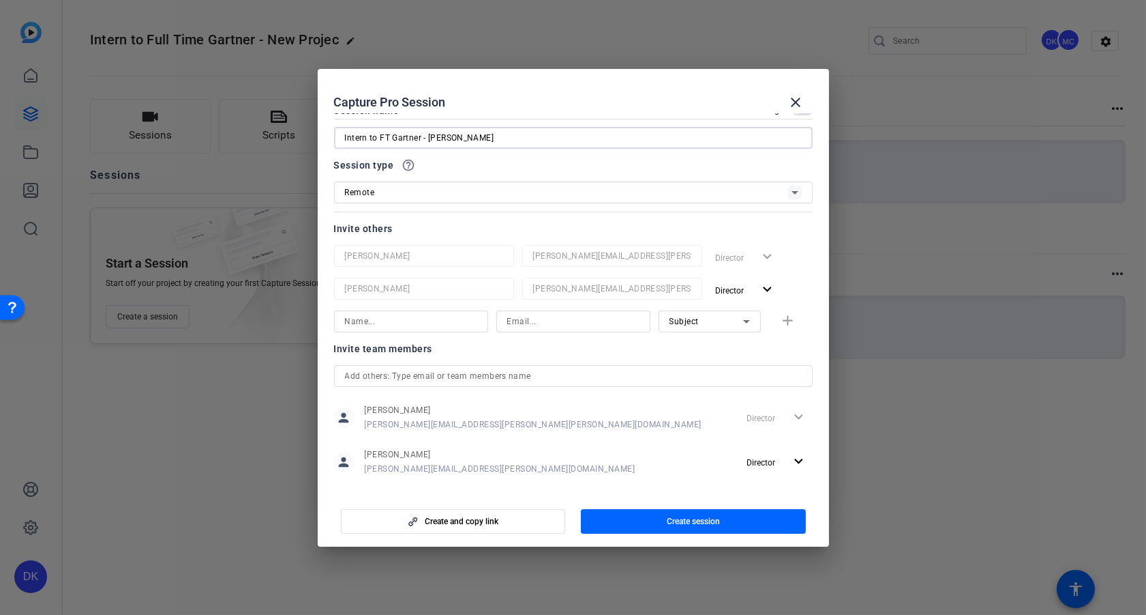
scroll to position [34, 0]
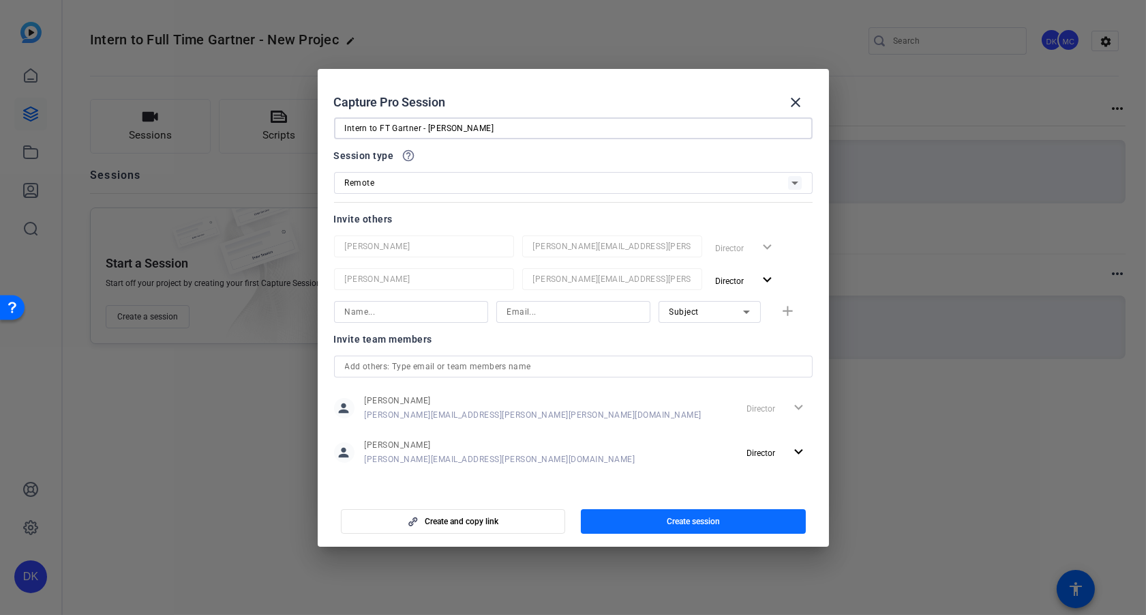
type input "Intern to FT Gartner - [PERSON_NAME]"
click at [704, 520] on span "Create session" at bounding box center [693, 521] width 53 height 11
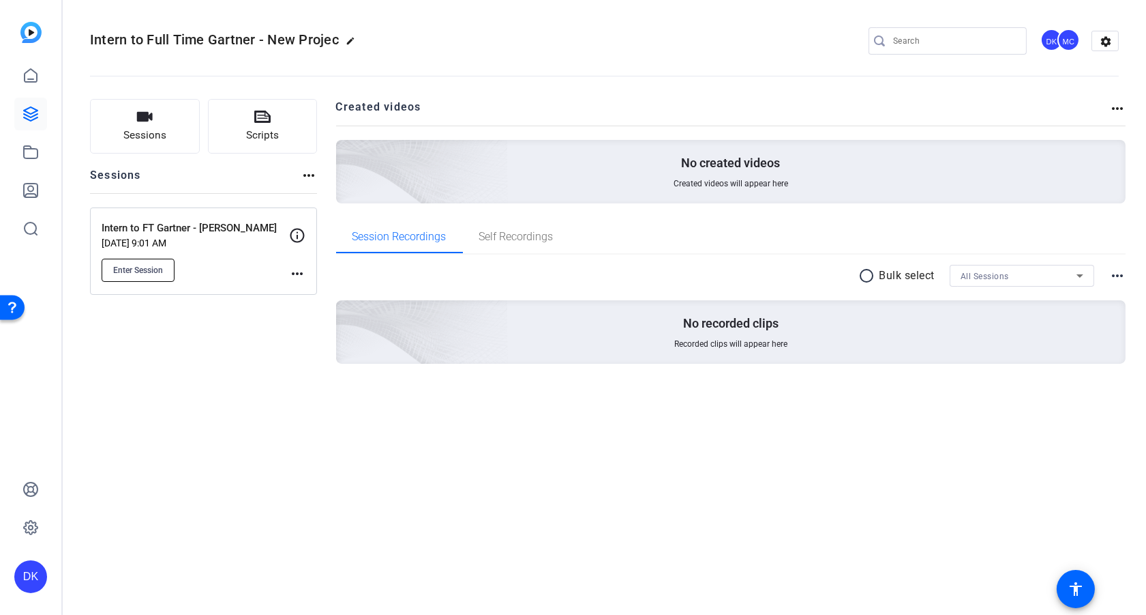
click at [152, 269] on span "Enter Session" at bounding box center [138, 270] width 50 height 11
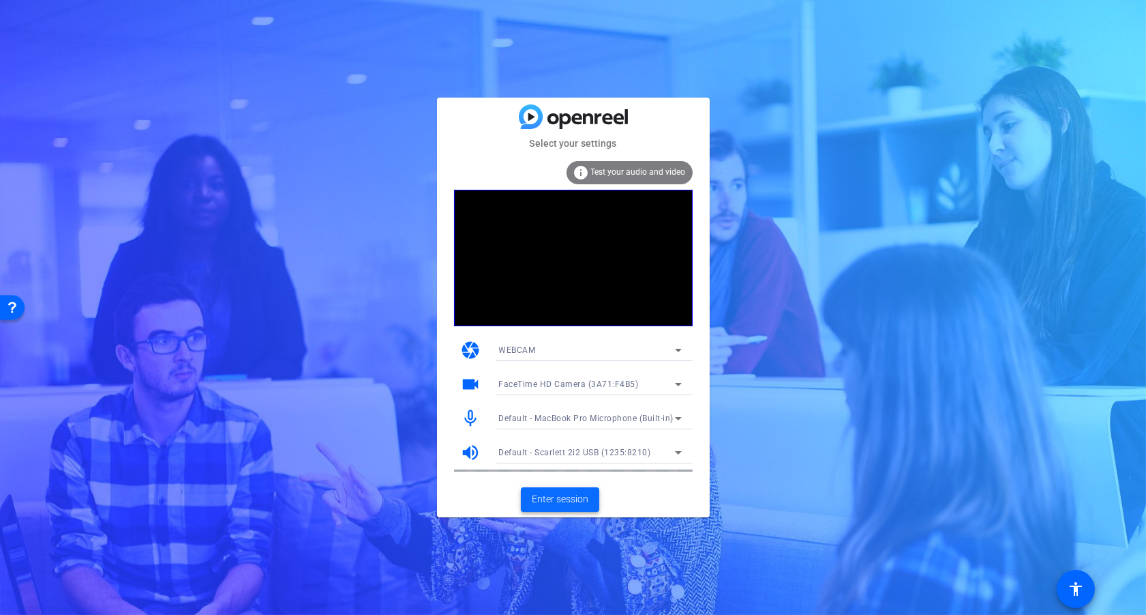
click at [574, 502] on span "Enter session" at bounding box center [560, 499] width 57 height 14
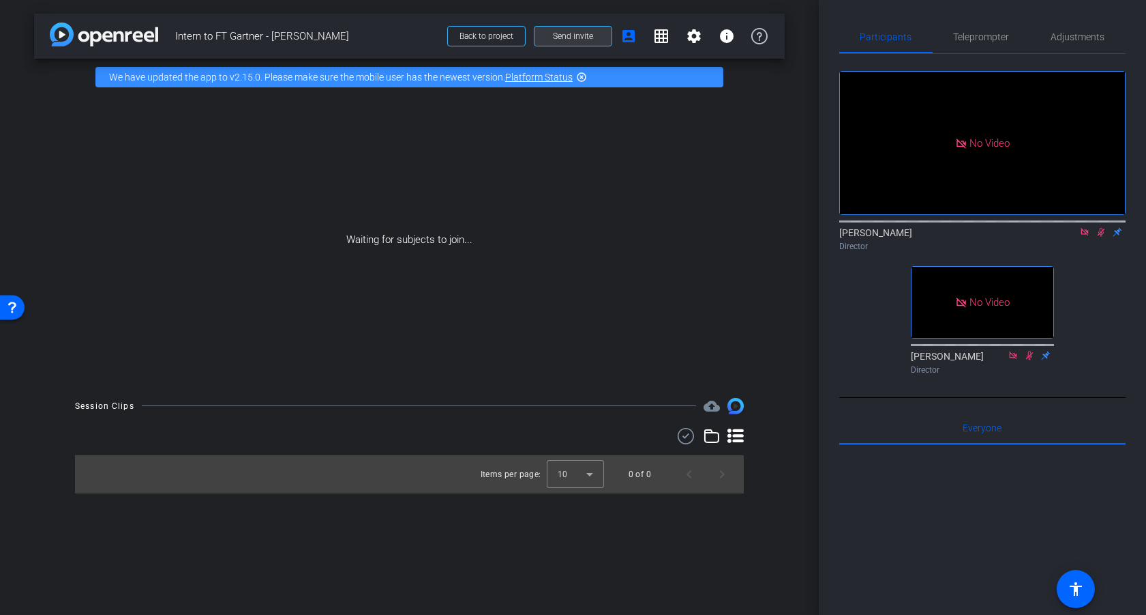
click at [591, 39] on span "Send invite" at bounding box center [573, 36] width 40 height 11
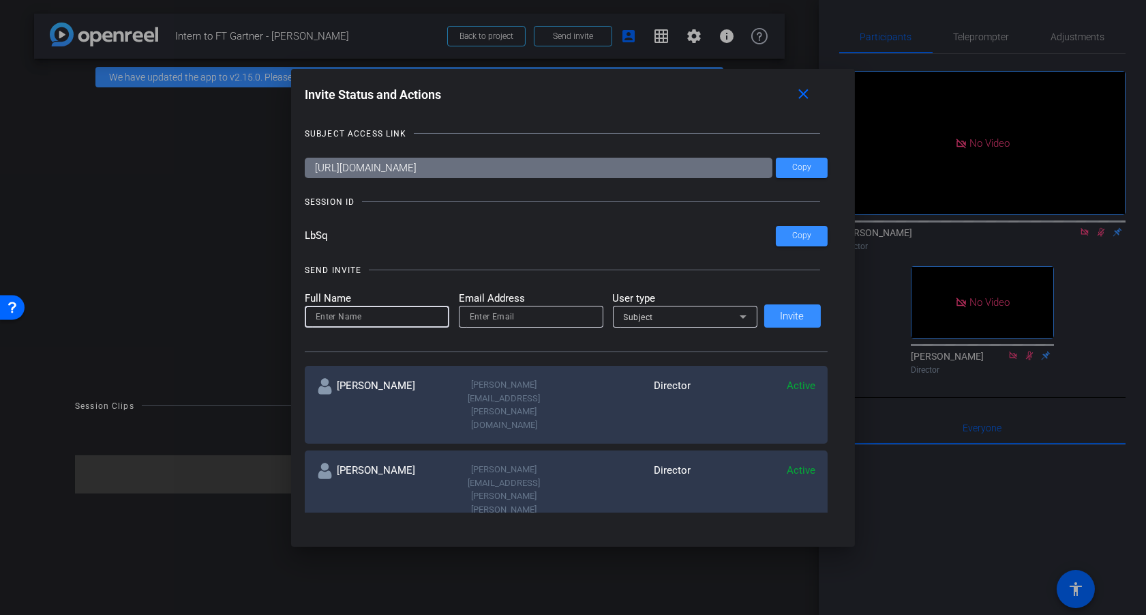
click at [376, 319] on input at bounding box center [377, 316] width 123 height 16
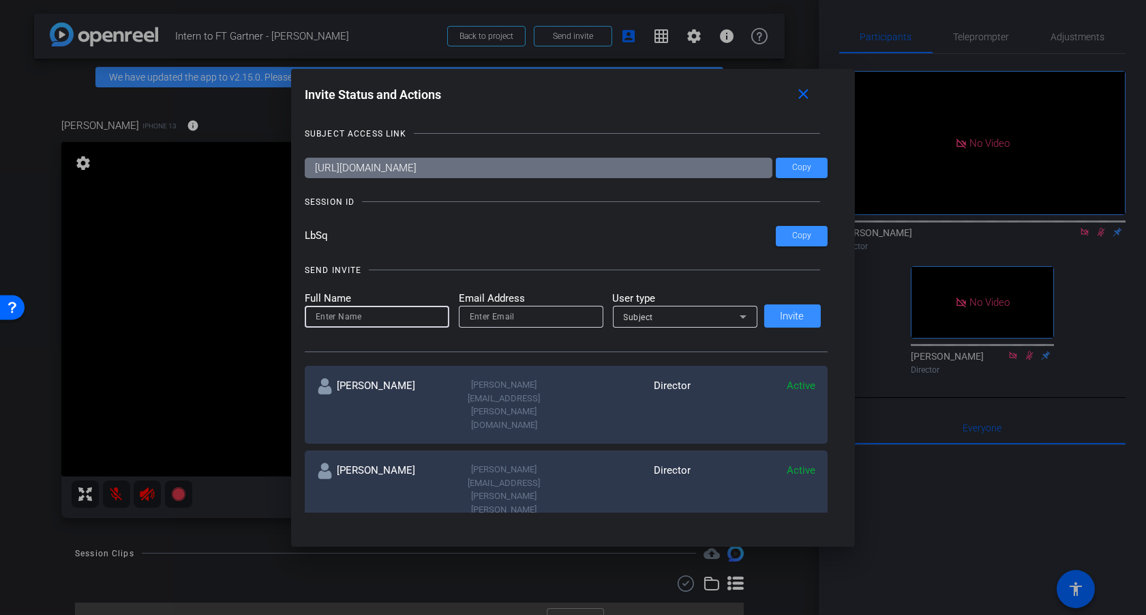
click at [349, 319] on input at bounding box center [377, 316] width 123 height 16
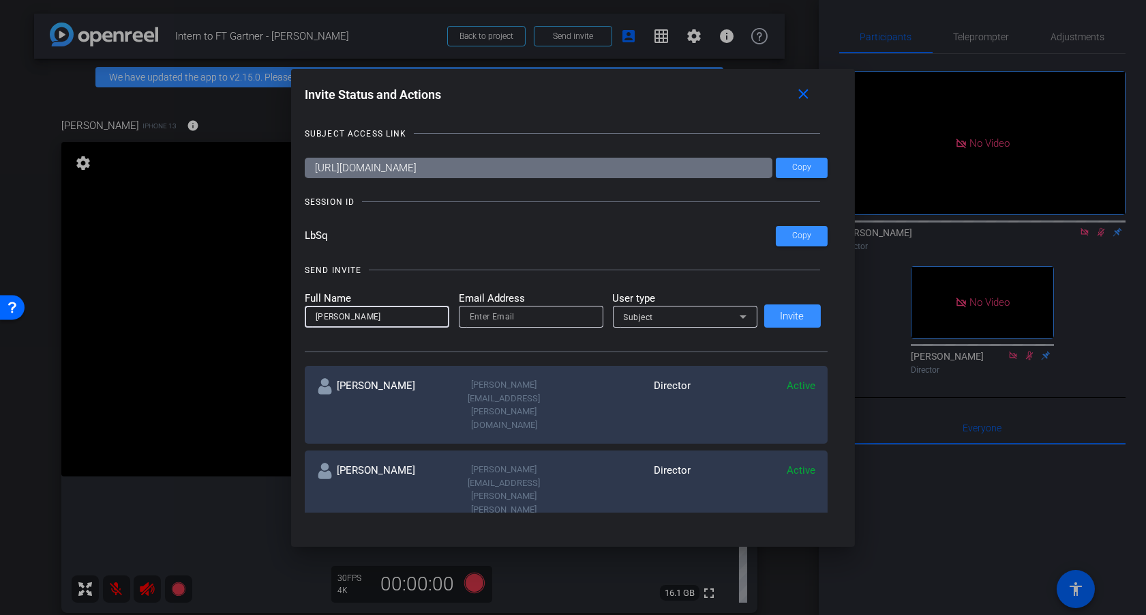
type input "Alesia"
paste input "Alesia Statkevich <Alesia.Statkevich@gartner.com>"
click at [500, 319] on input "Alesia Statkevich <Alesia.Statkevich@gartner.com" at bounding box center [531, 316] width 123 height 16
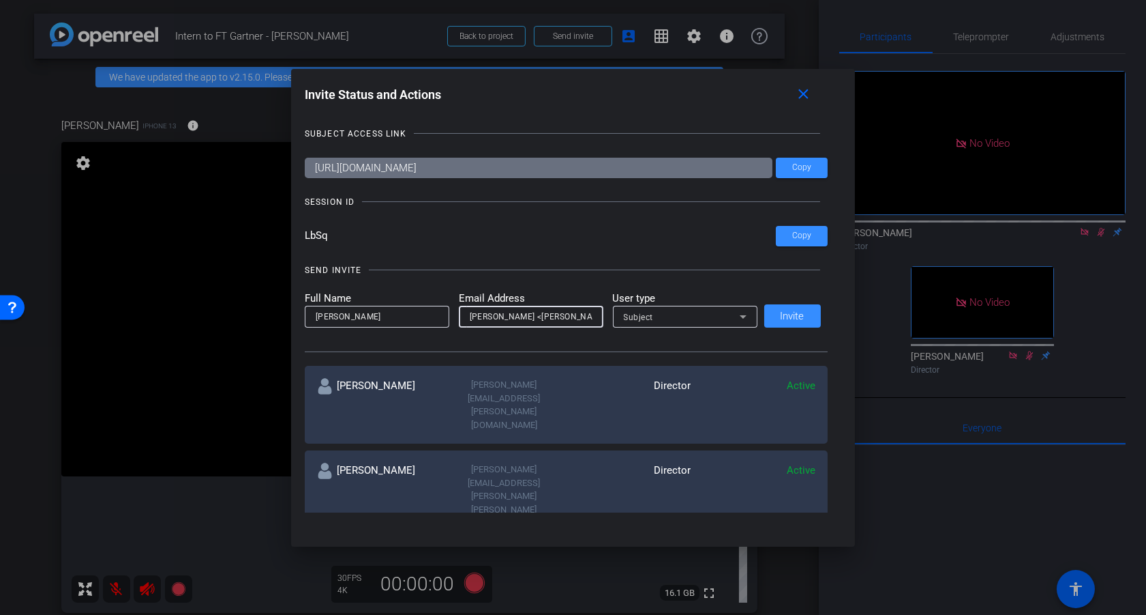
drag, startPoint x: 492, startPoint y: 319, endPoint x: 449, endPoint y: 320, distance: 43.0
click at [449, 320] on form "Full Name Alesia Email Address Alesia Statkevich <Alesia.Statkevich@gartner.com…" at bounding box center [531, 310] width 453 height 38
drag, startPoint x: 502, startPoint y: 318, endPoint x: 515, endPoint y: 319, distance: 13.0
click at [502, 318] on input "Alesia Statkevich <Alesia.Statkevich@gartner.com" at bounding box center [531, 316] width 123 height 16
drag, startPoint x: 546, startPoint y: 318, endPoint x: 445, endPoint y: 316, distance: 101.6
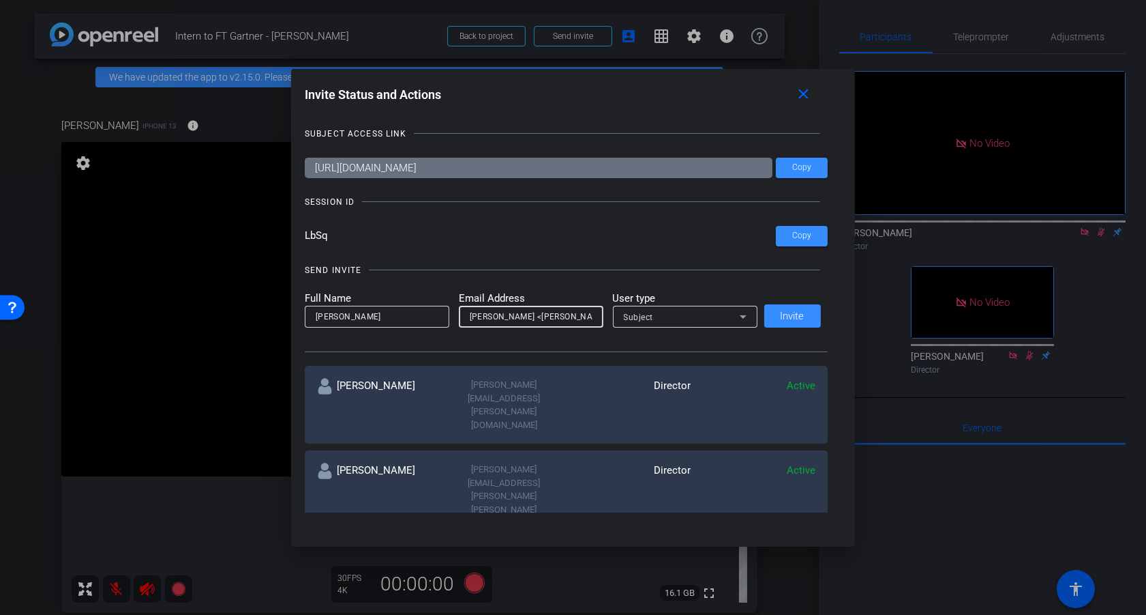
click at [445, 316] on form "Full Name Alesia Email Address Alesia Statkevich <Alesia.Statkevich@gartner.com…" at bounding box center [531, 310] width 453 height 38
type input "Alesia.Statkevich@gartner.com"
click at [683, 317] on div "Subject" at bounding box center [682, 316] width 116 height 17
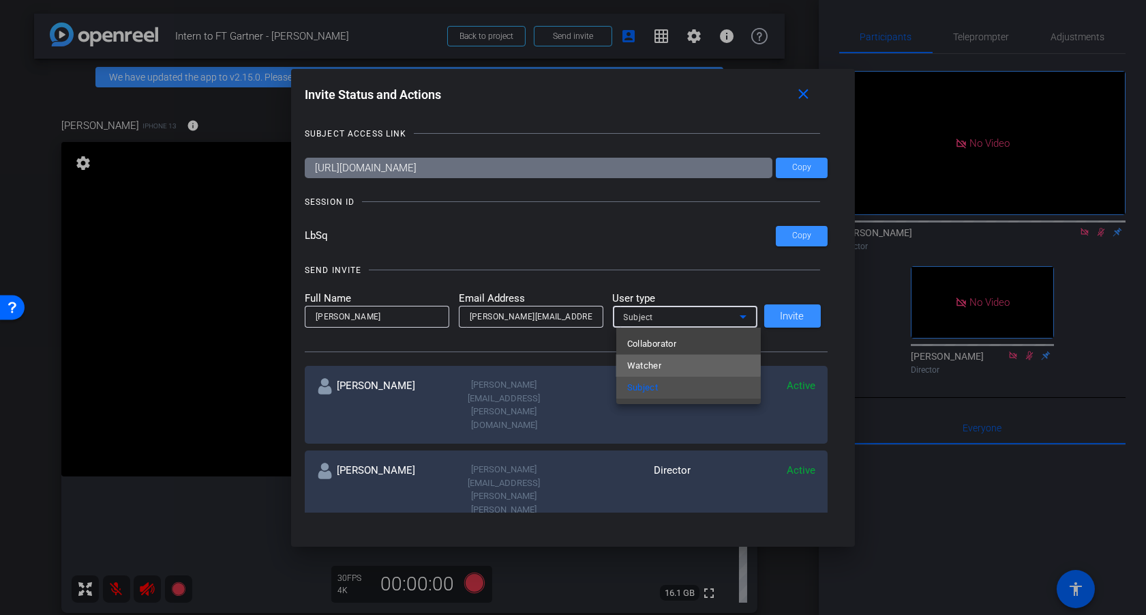
click at [671, 364] on mat-option "Watcher" at bounding box center [689, 366] width 145 height 22
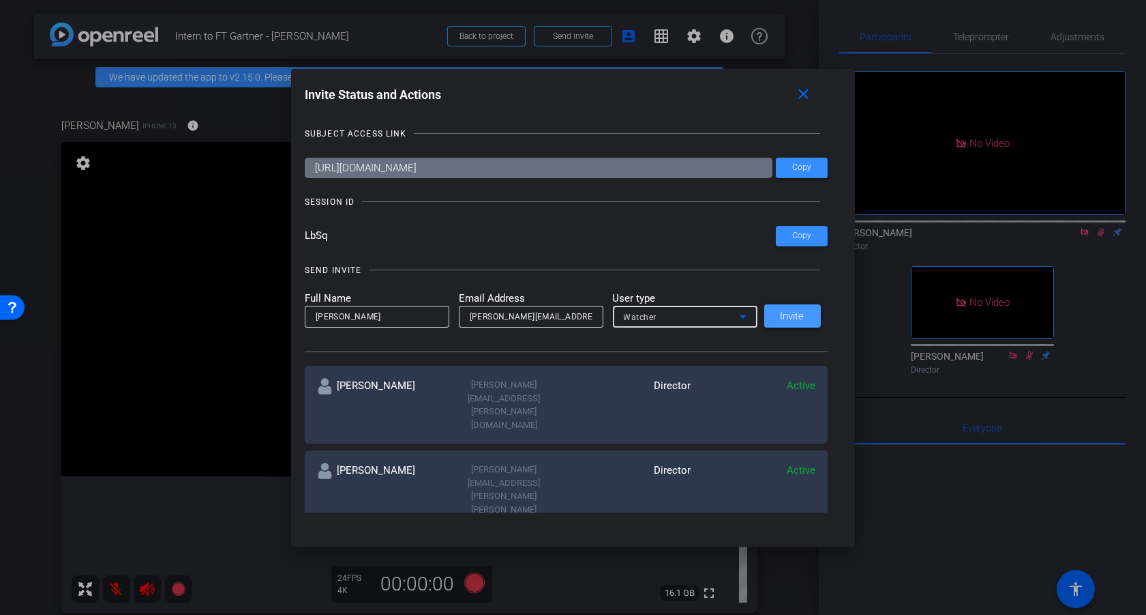
click at [792, 319] on span "Invite" at bounding box center [793, 316] width 24 height 10
click at [196, 328] on div at bounding box center [573, 307] width 1146 height 615
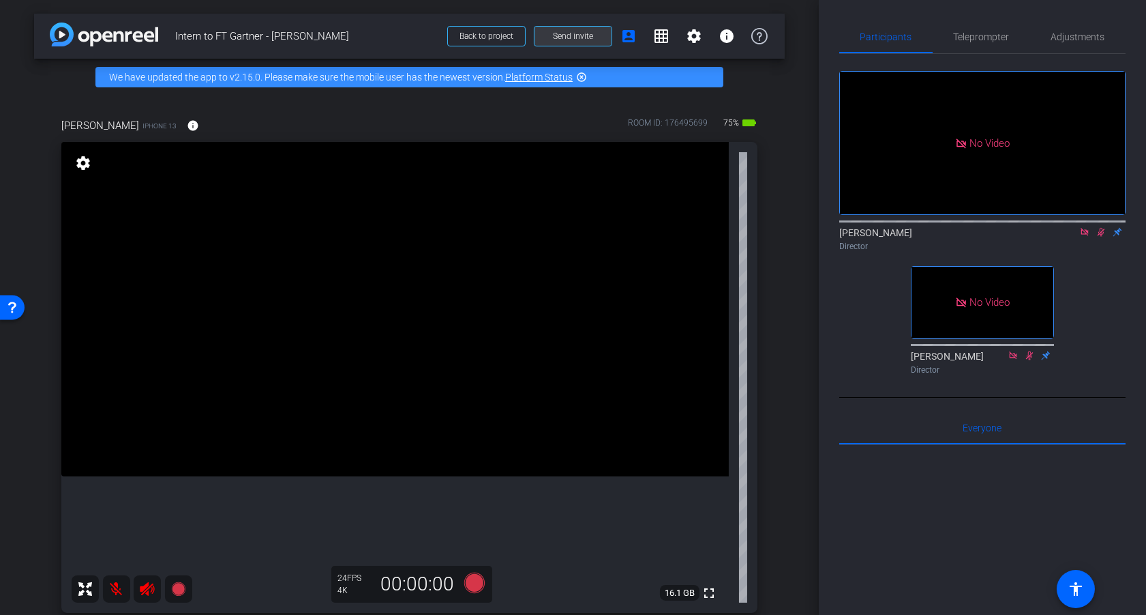
click at [574, 37] on span "Send invite" at bounding box center [573, 36] width 40 height 11
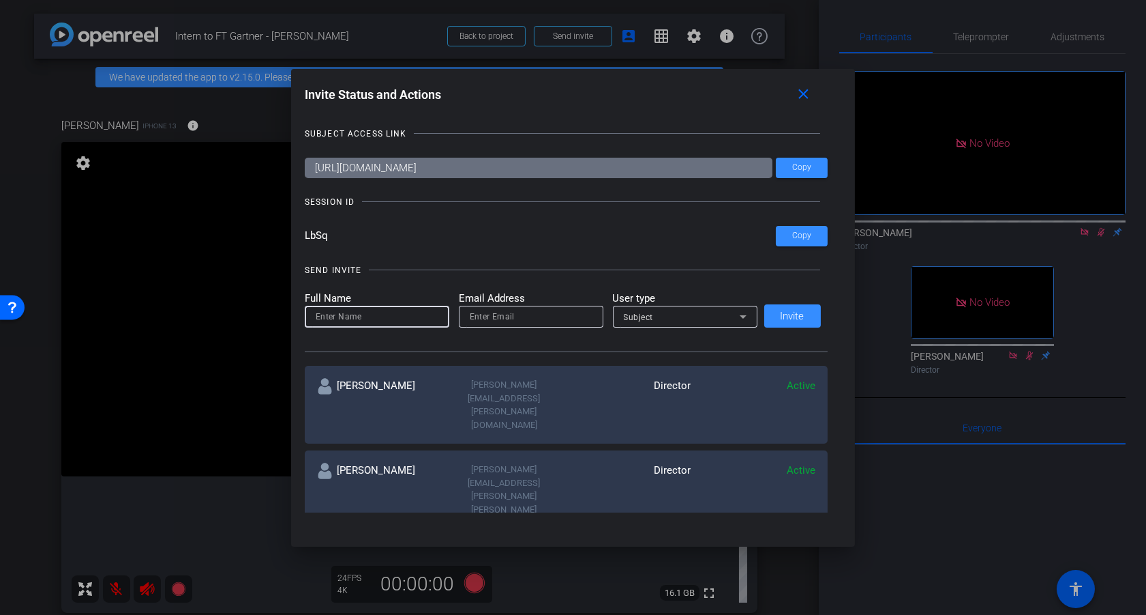
click at [352, 318] on input at bounding box center [377, 316] width 123 height 16
type input "Frank"
type input "Frank.Lee@gartner.com"
click at [661, 327] on div "Subject" at bounding box center [685, 317] width 123 height 22
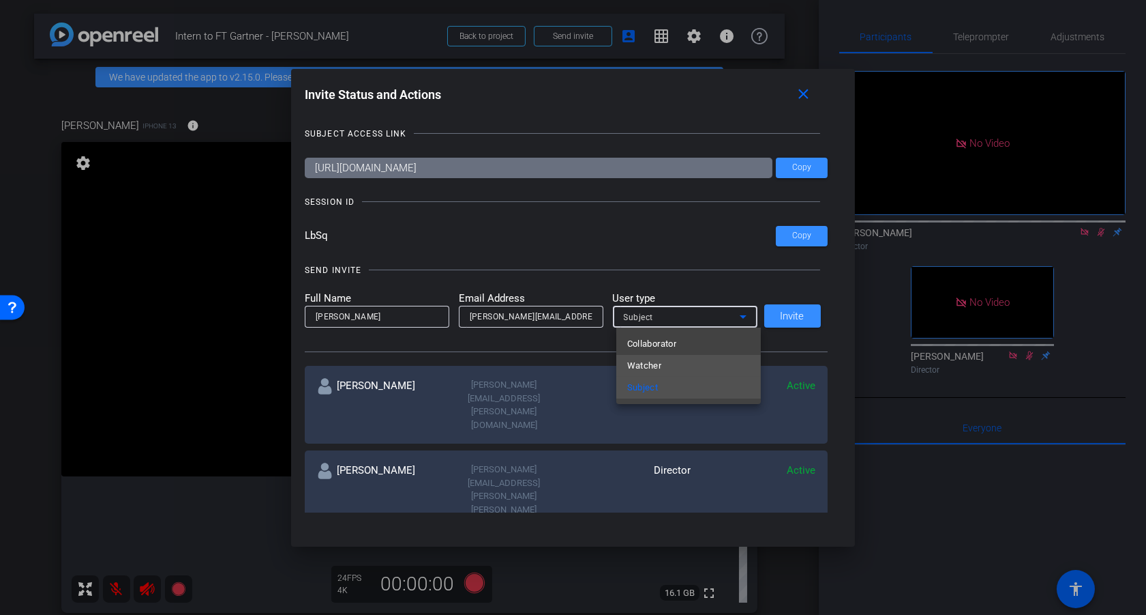
click at [660, 369] on span "Watcher" at bounding box center [644, 365] width 35 height 16
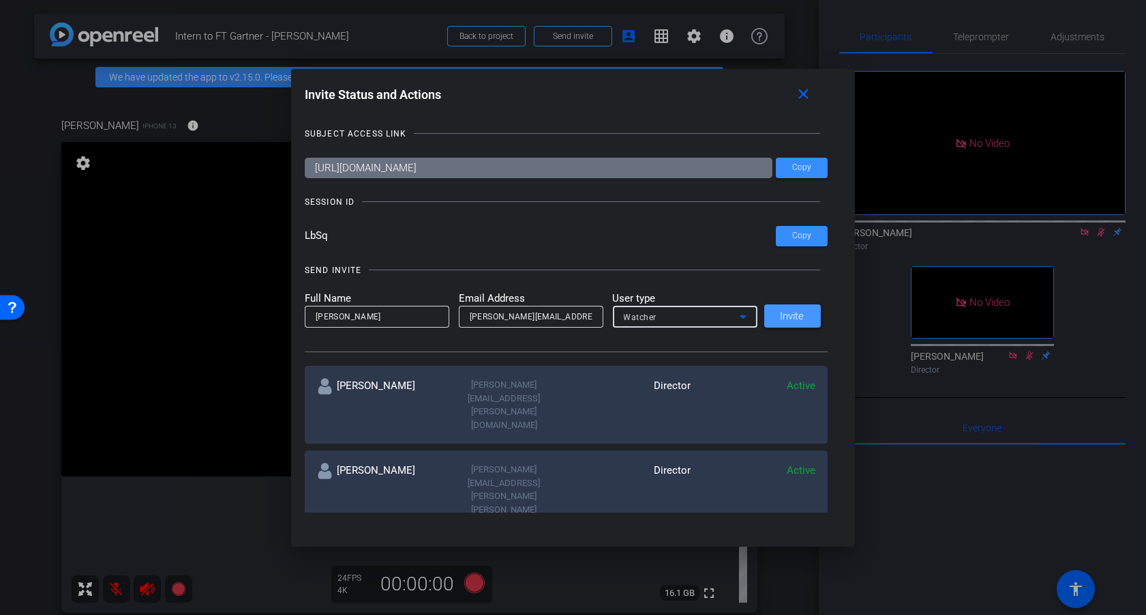
click at [800, 312] on span "Invite" at bounding box center [793, 316] width 24 height 10
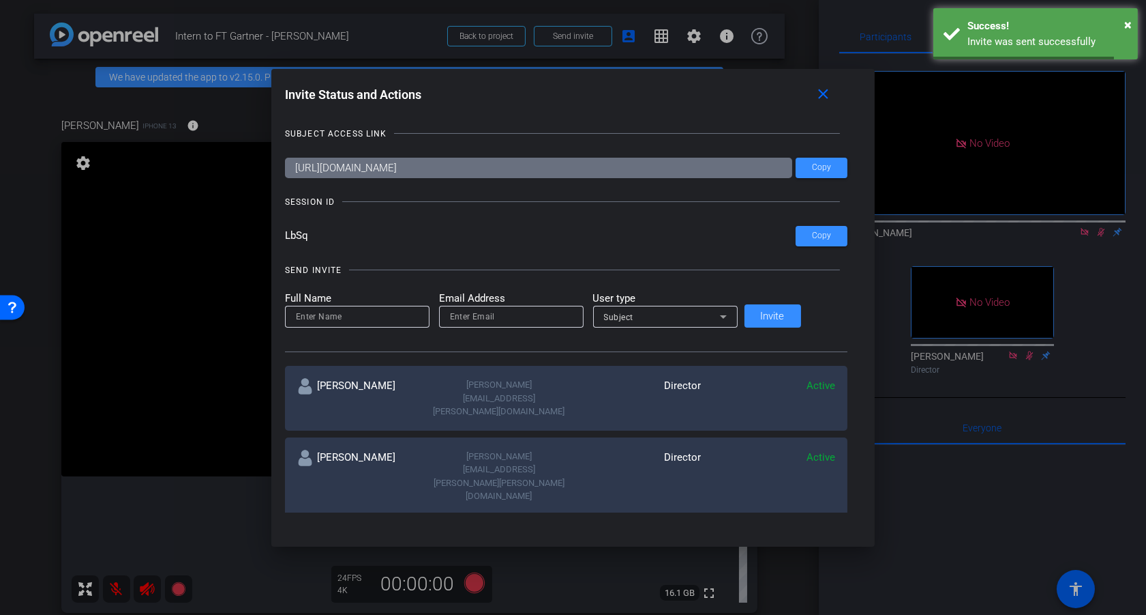
click at [134, 344] on div at bounding box center [573, 307] width 1146 height 615
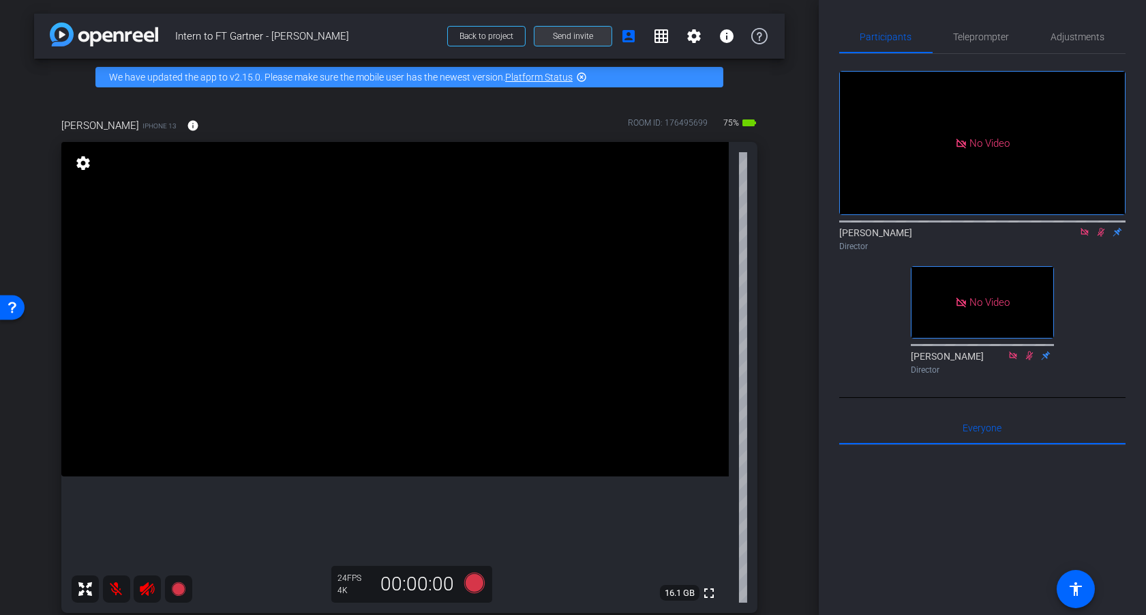
click at [586, 33] on span "Send invite" at bounding box center [573, 36] width 40 height 11
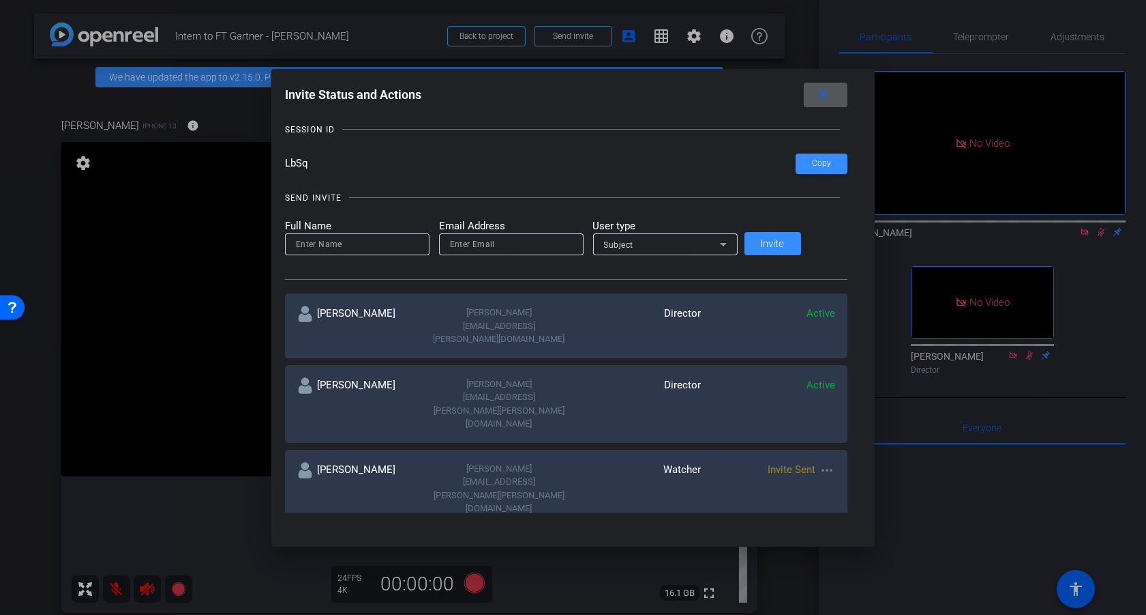
scroll to position [74, 0]
click at [1105, 428] on div at bounding box center [573, 307] width 1146 height 615
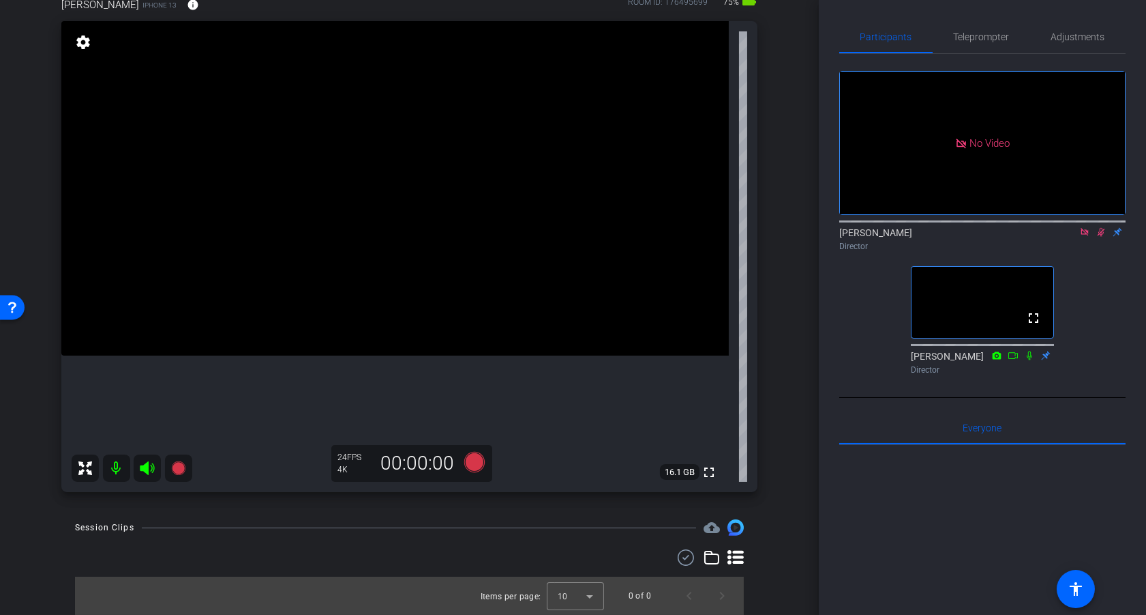
scroll to position [0, 0]
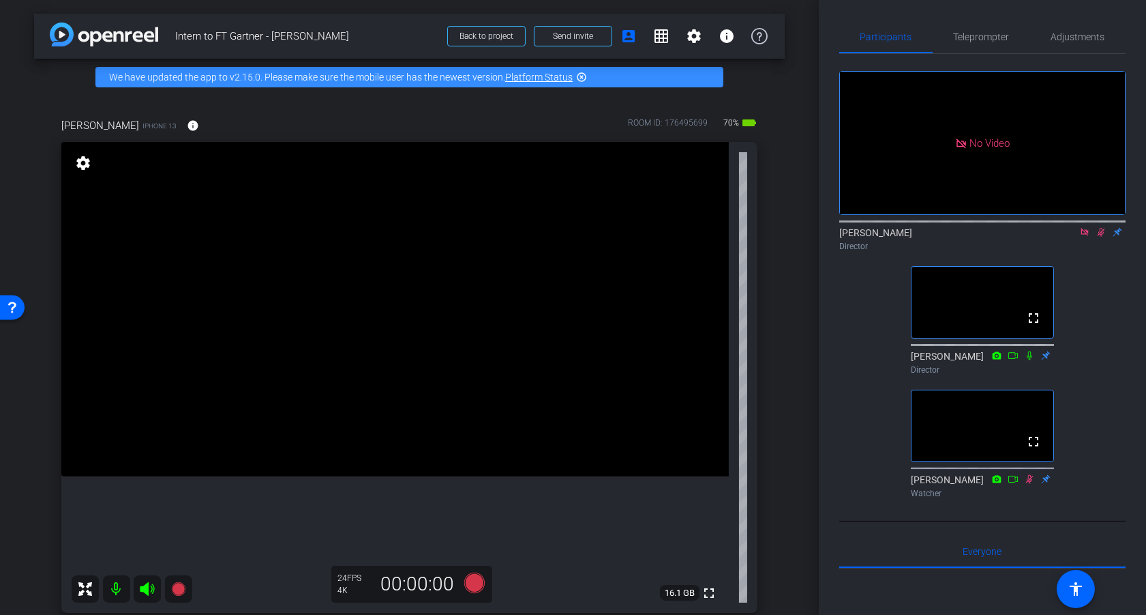
click at [796, 495] on div "arrow_back Intern to FT Gartner - Louise Back to project Send invite account_bo…" at bounding box center [409, 307] width 819 height 615
click at [1104, 237] on icon at bounding box center [1101, 232] width 11 height 10
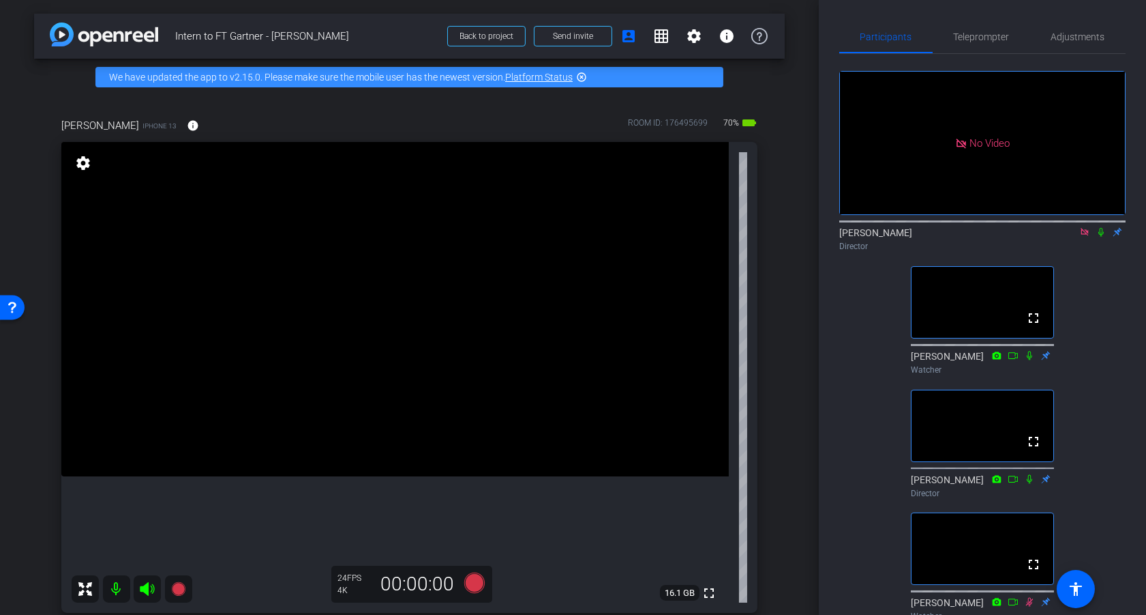
click at [1084, 237] on icon at bounding box center [1085, 232] width 11 height 10
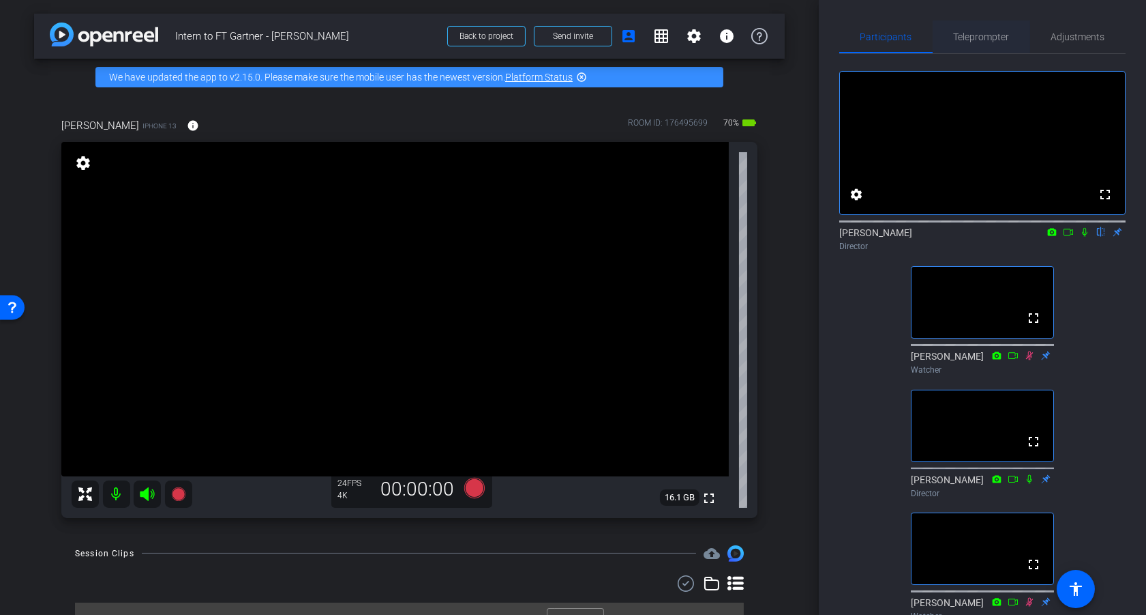
click at [1001, 36] on span "Teleprompter" at bounding box center [982, 37] width 56 height 10
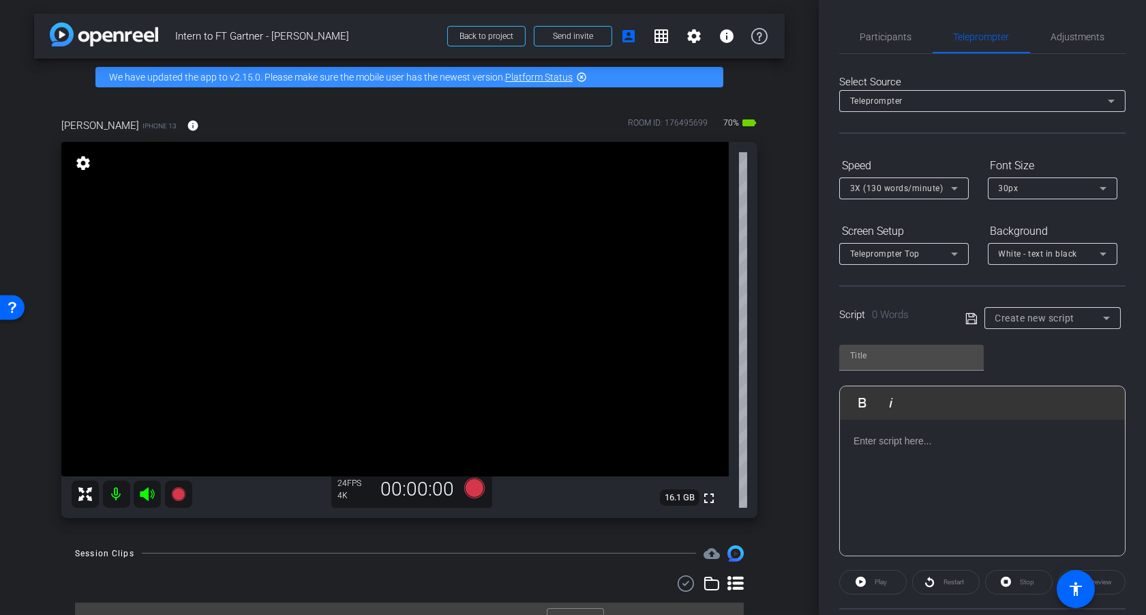
click at [1051, 320] on span "Create new script" at bounding box center [1036, 317] width 80 height 11
click at [1052, 370] on div at bounding box center [573, 307] width 1146 height 615
click at [947, 473] on div at bounding box center [982, 487] width 285 height 136
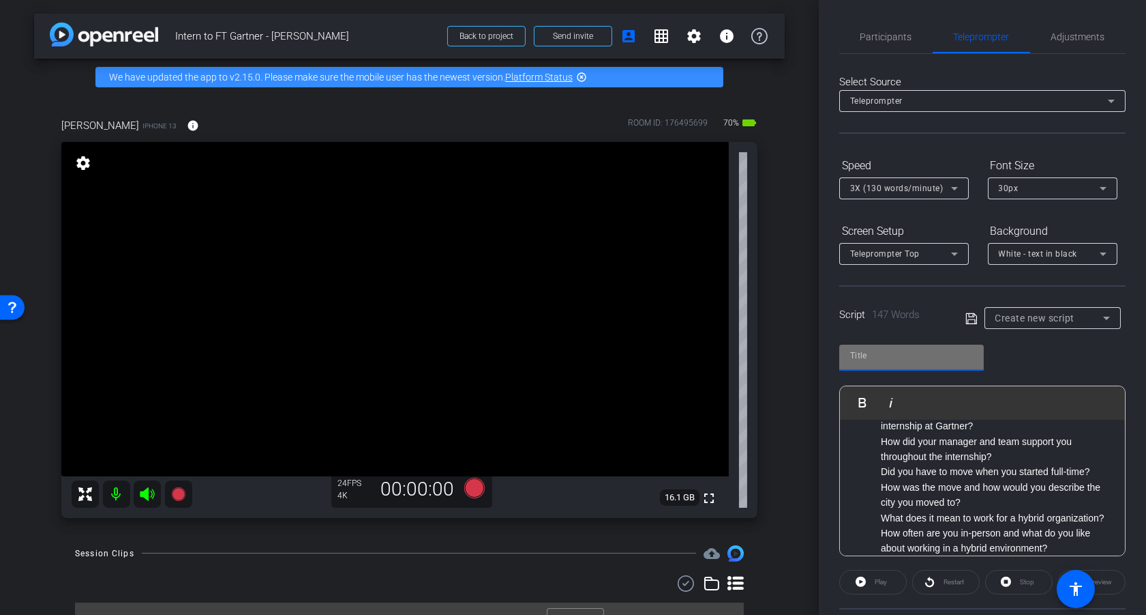
click at [934, 357] on input "text" at bounding box center [911, 355] width 123 height 16
type input "Questions"
click at [972, 317] on icon at bounding box center [972, 318] width 12 height 16
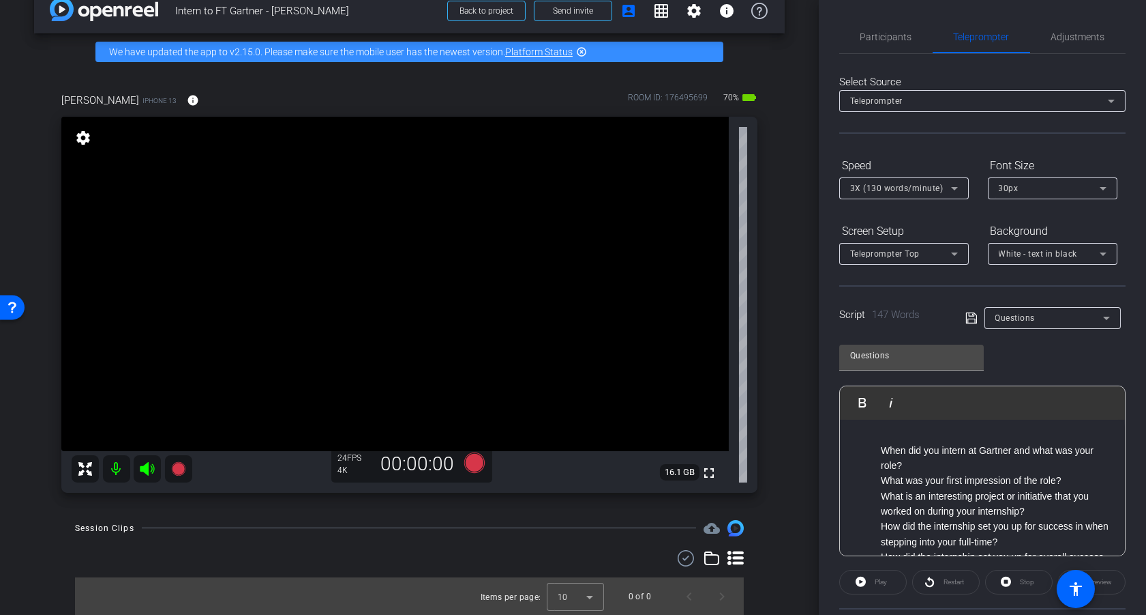
scroll to position [24, 0]
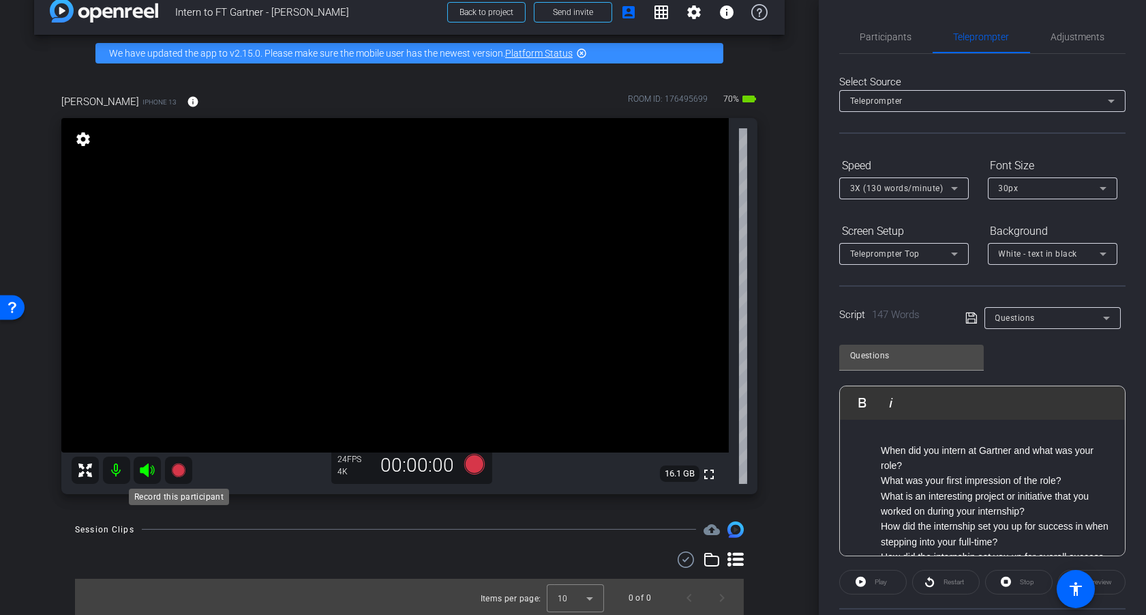
click at [183, 474] on icon at bounding box center [179, 470] width 16 height 16
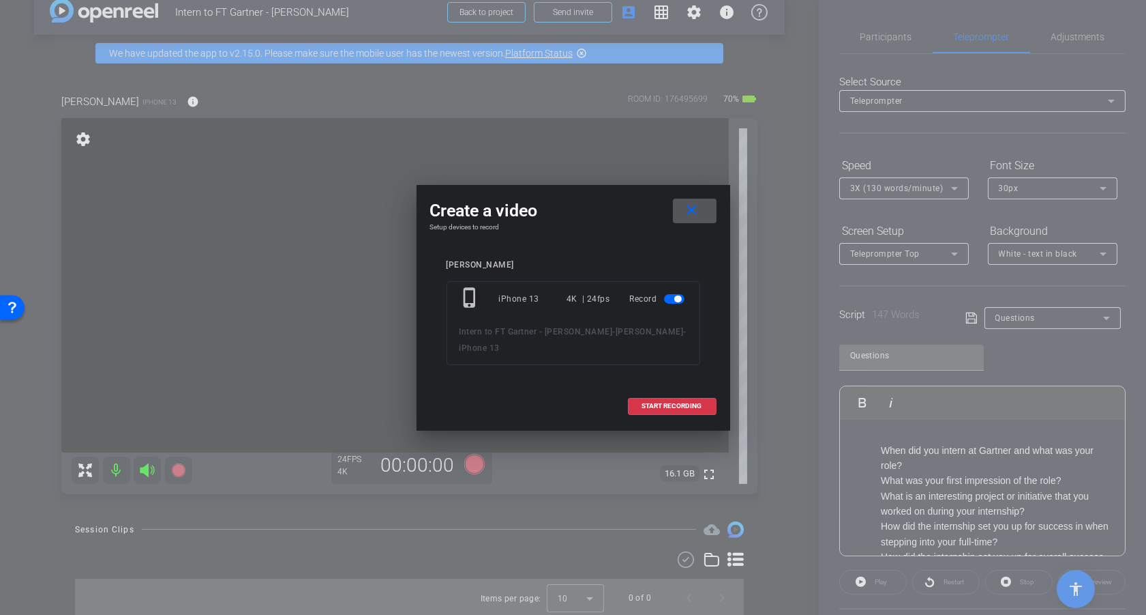
click at [559, 332] on span "Intern to FT Gartner - [PERSON_NAME]" at bounding box center [536, 332] width 153 height 10
click at [616, 333] on span "Louise" at bounding box center [650, 332] width 68 height 10
click at [675, 402] on span "START RECORDING" at bounding box center [672, 405] width 60 height 7
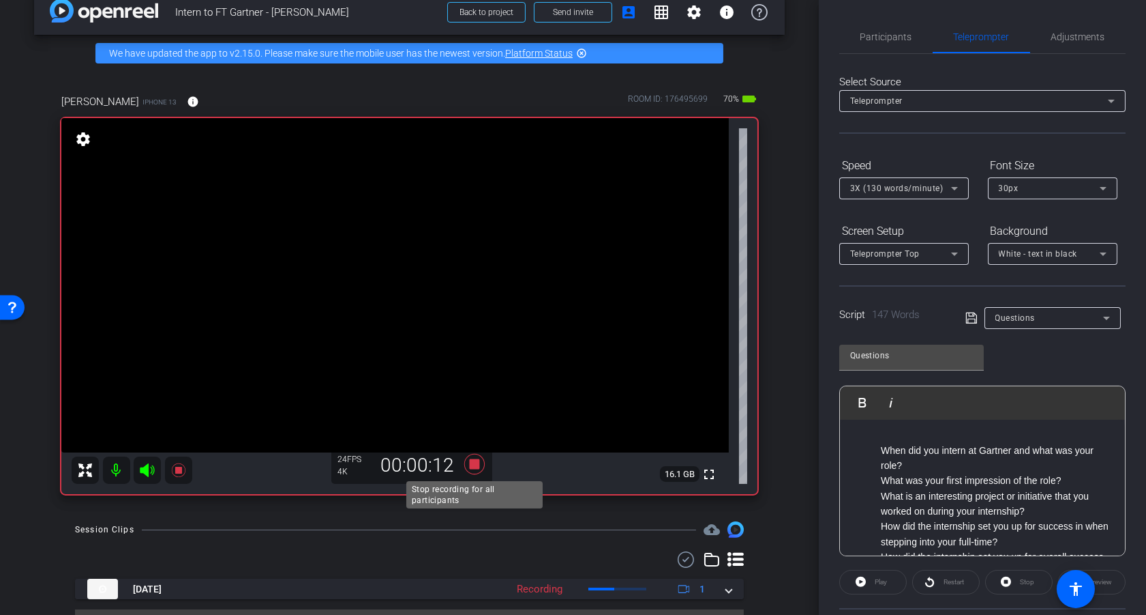
click at [472, 468] on icon at bounding box center [474, 464] width 20 height 20
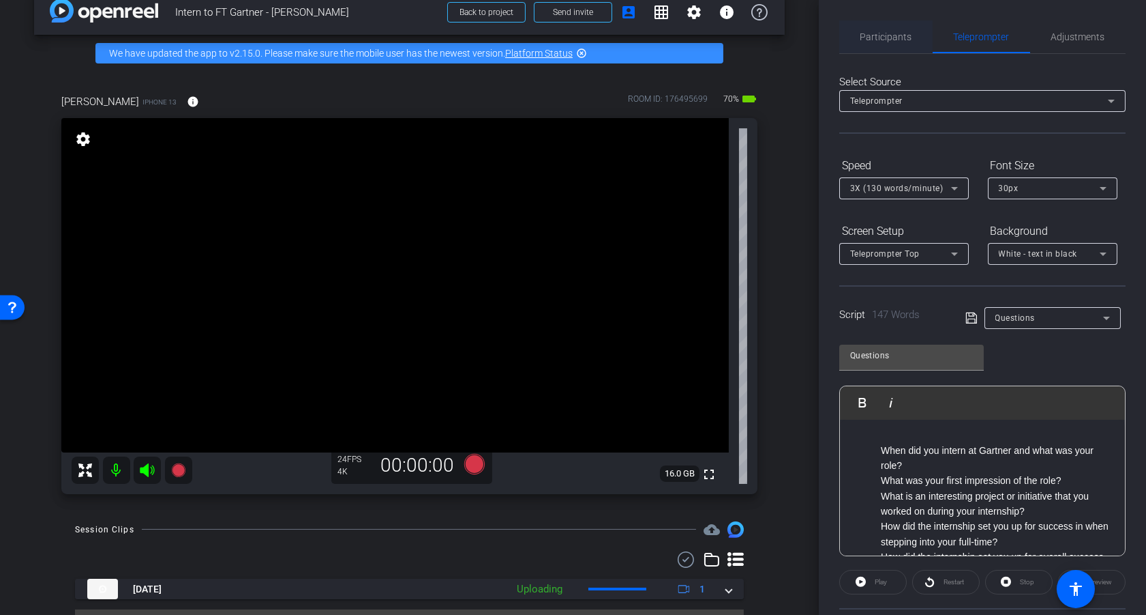
click at [875, 40] on span "Participants" at bounding box center [887, 37] width 52 height 10
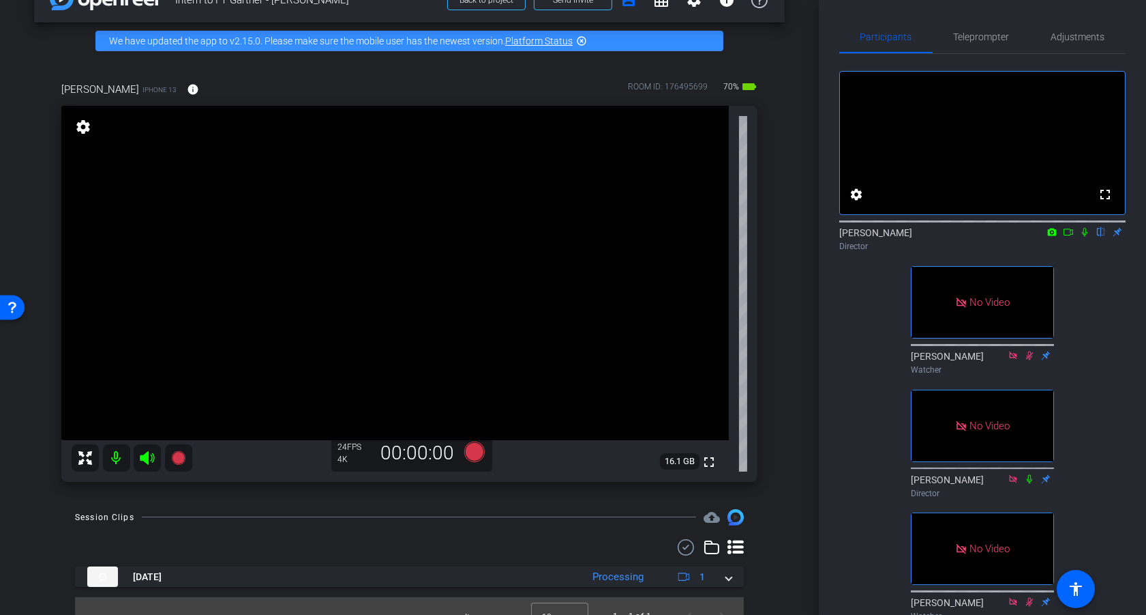
scroll to position [42, 0]
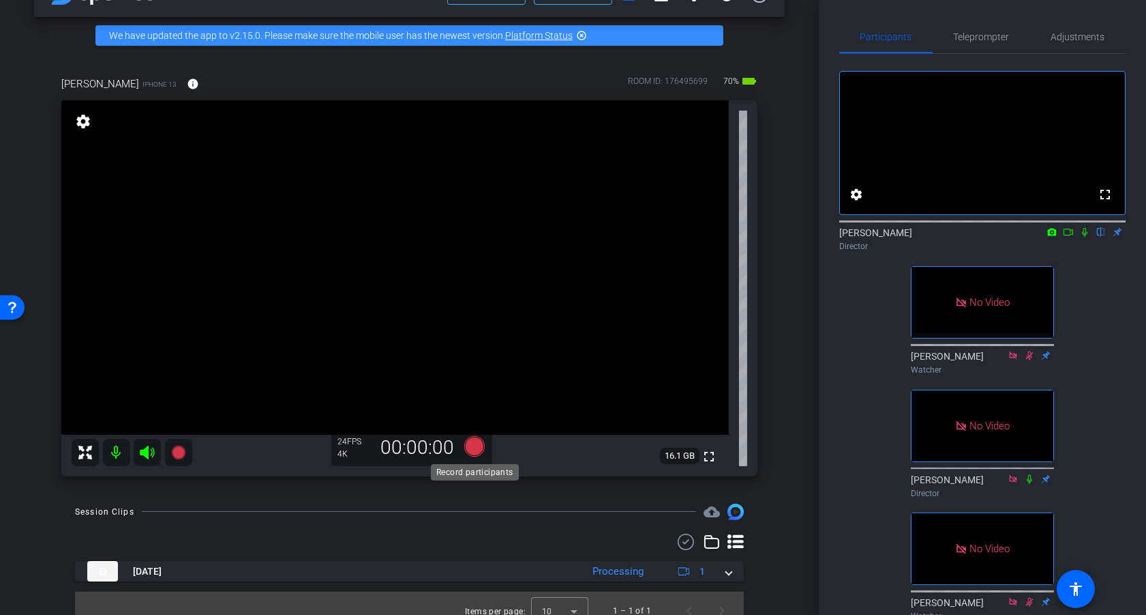
click at [473, 444] on icon at bounding box center [474, 446] width 20 height 20
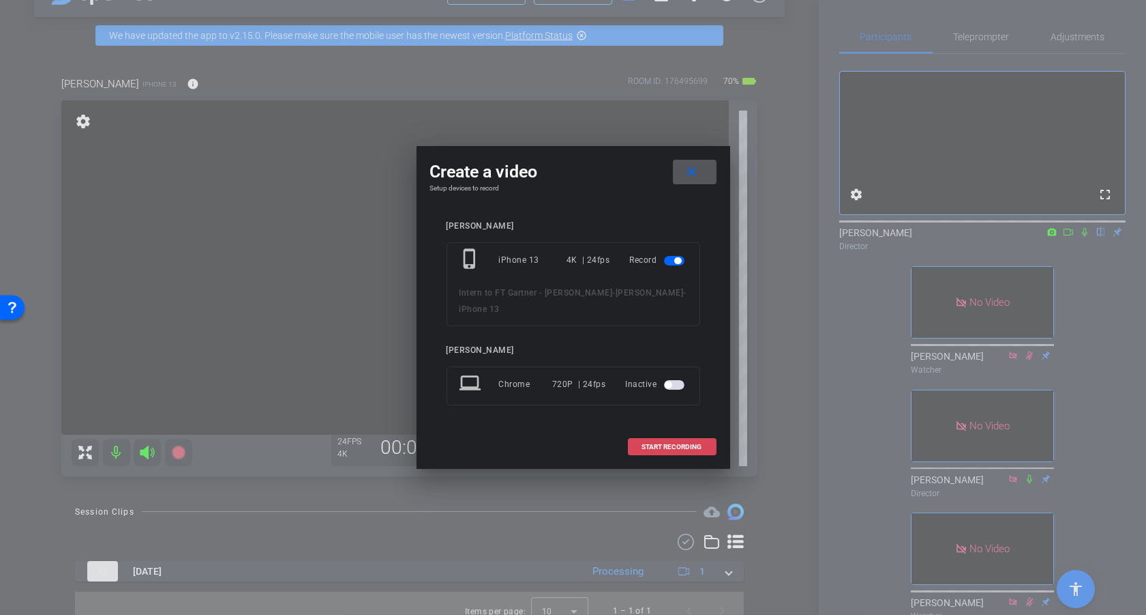
click at [676, 443] on span "START RECORDING" at bounding box center [672, 446] width 60 height 7
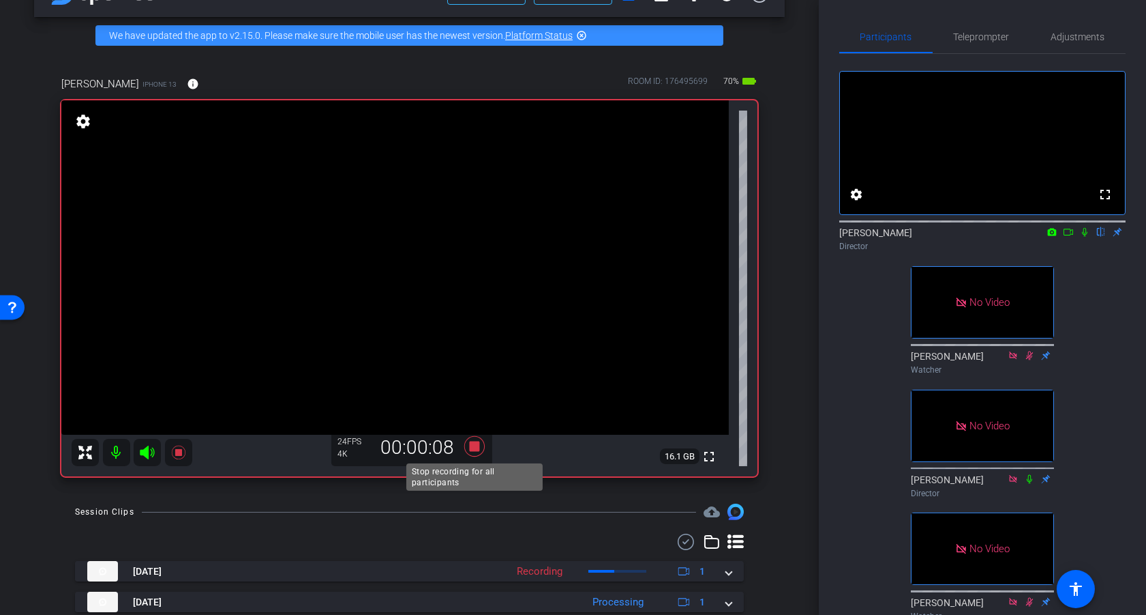
click at [476, 448] on icon at bounding box center [474, 446] width 20 height 20
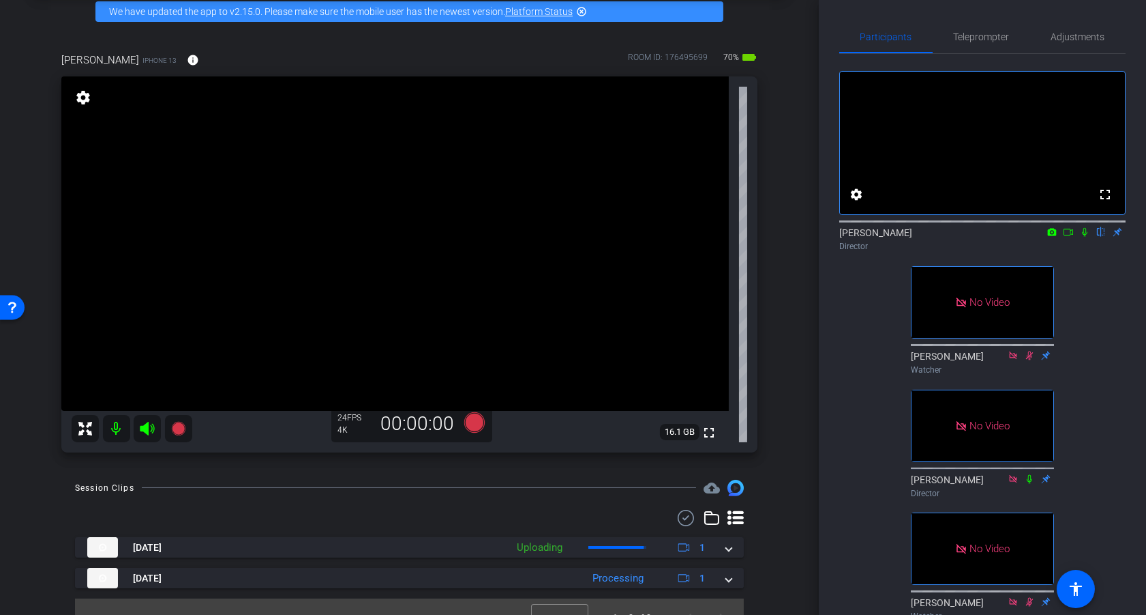
scroll to position [87, 0]
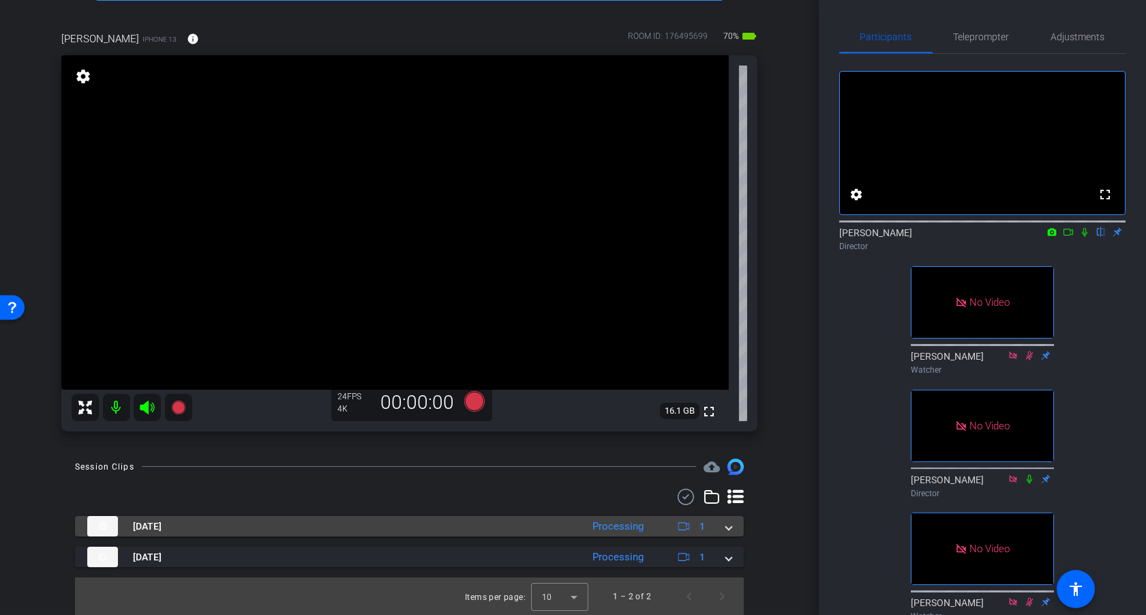
click at [730, 526] on span at bounding box center [728, 526] width 5 height 14
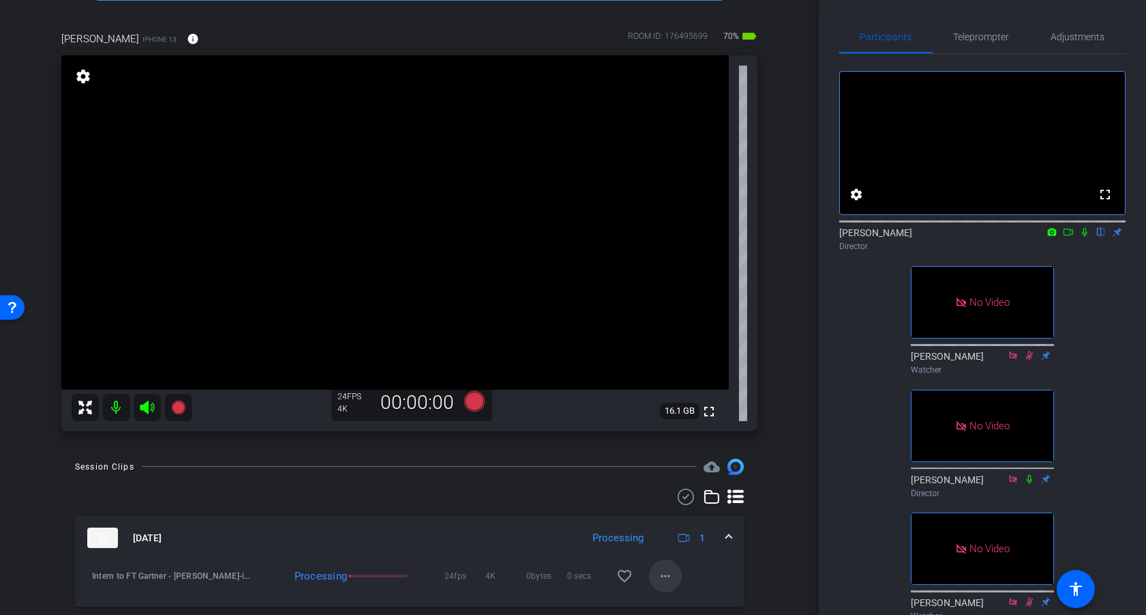
click at [666, 576] on mat-icon "more_horiz" at bounding box center [665, 575] width 16 height 16
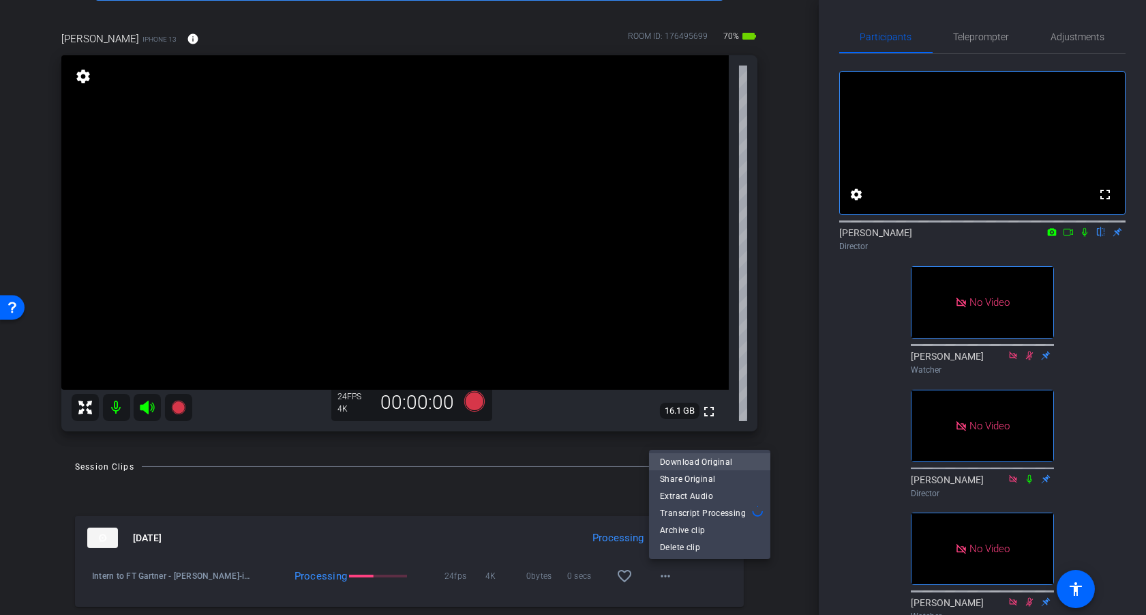
click at [713, 458] on span "Download Original" at bounding box center [710, 462] width 100 height 16
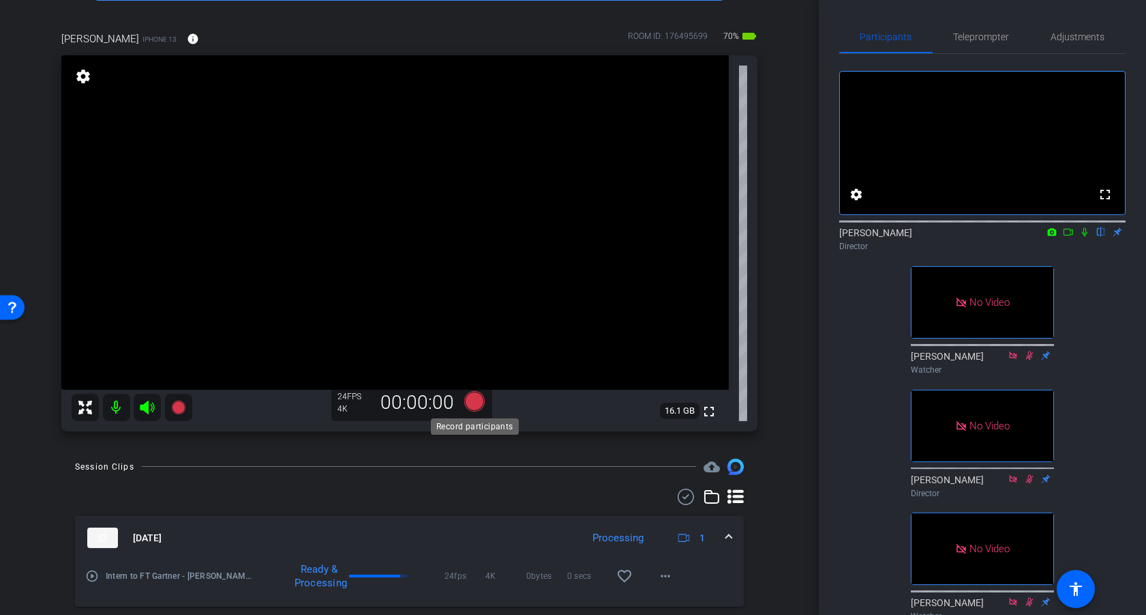
click at [473, 400] on icon at bounding box center [474, 401] width 20 height 20
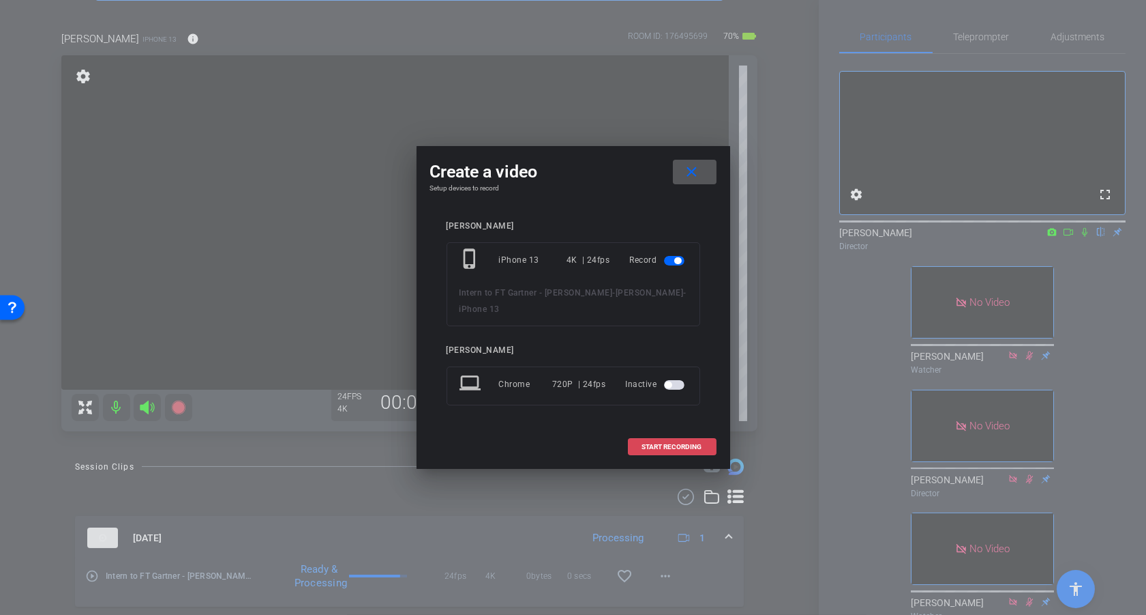
click at [677, 443] on span "START RECORDING" at bounding box center [672, 446] width 60 height 7
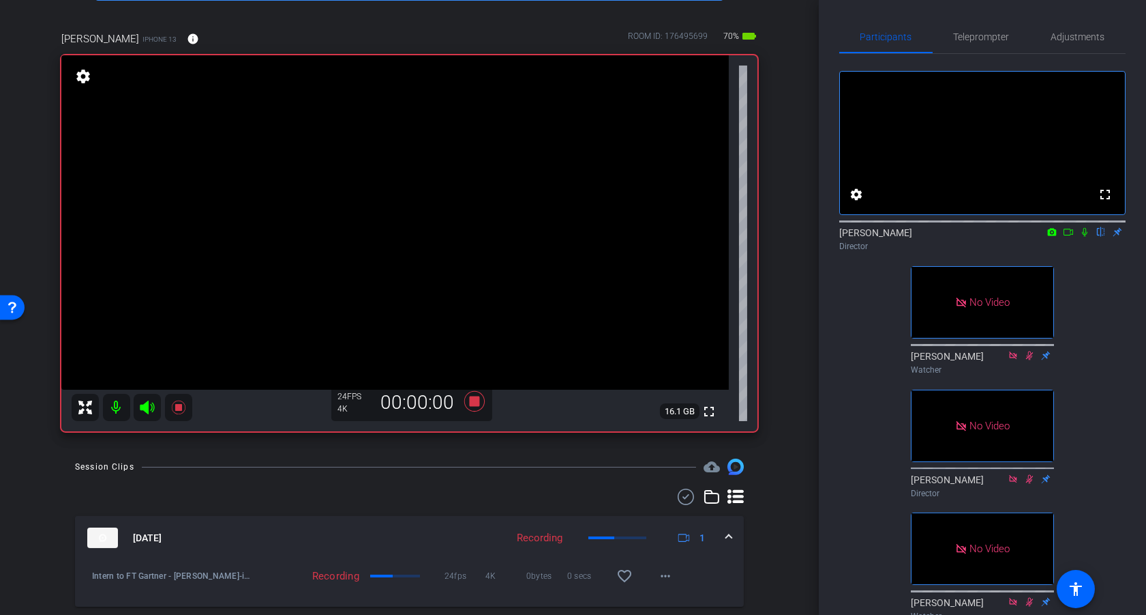
click at [1067, 237] on icon at bounding box center [1068, 232] width 11 height 10
click at [474, 399] on icon at bounding box center [474, 401] width 20 height 20
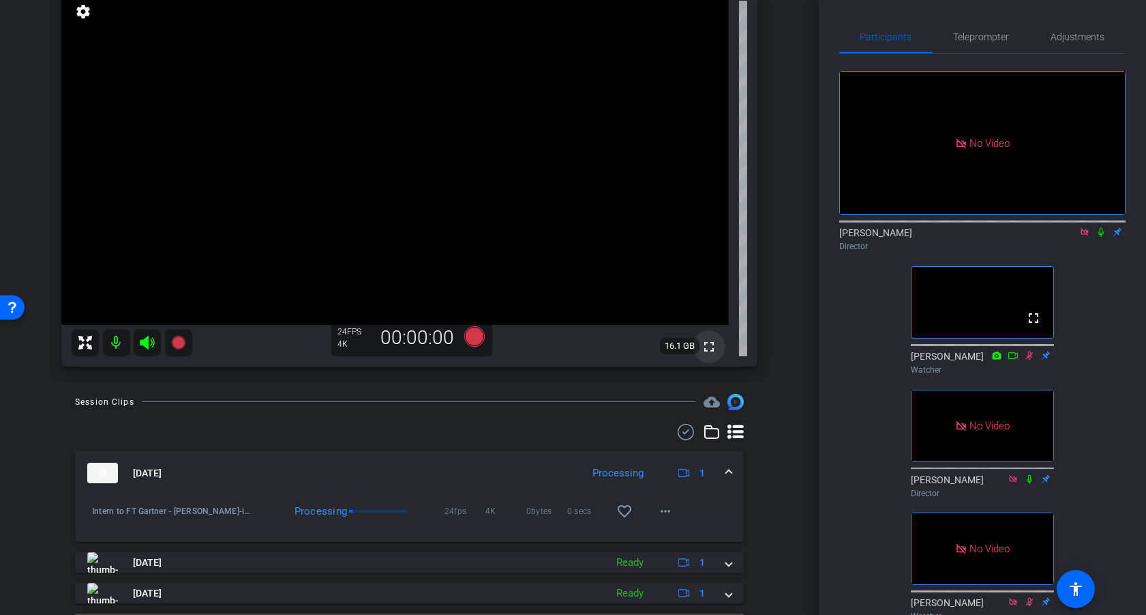
scroll to position [0, 0]
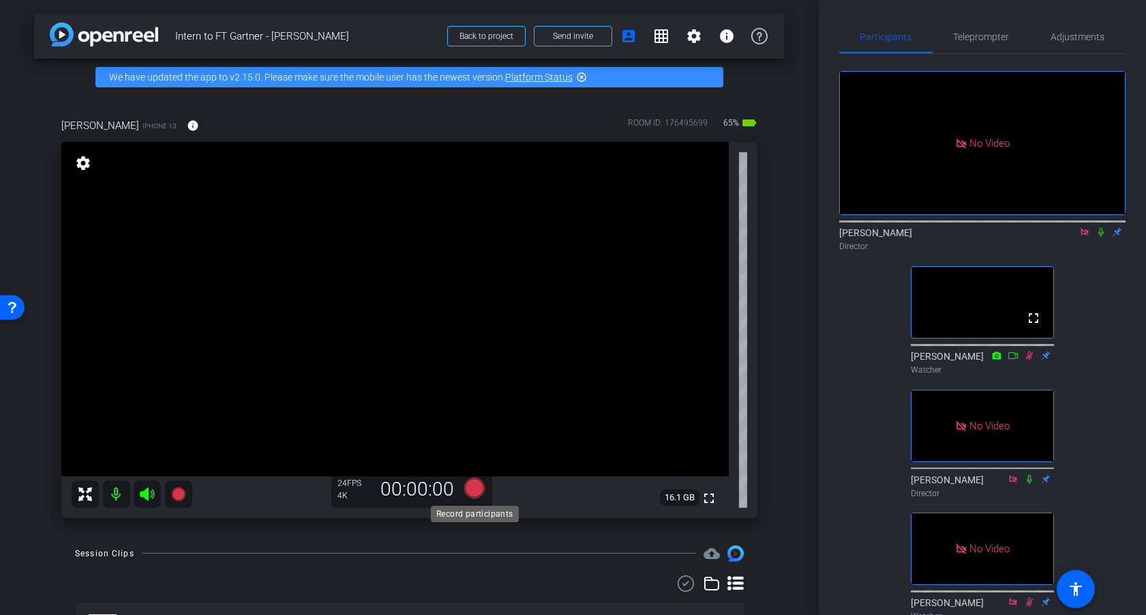
click at [475, 490] on icon at bounding box center [474, 487] width 20 height 20
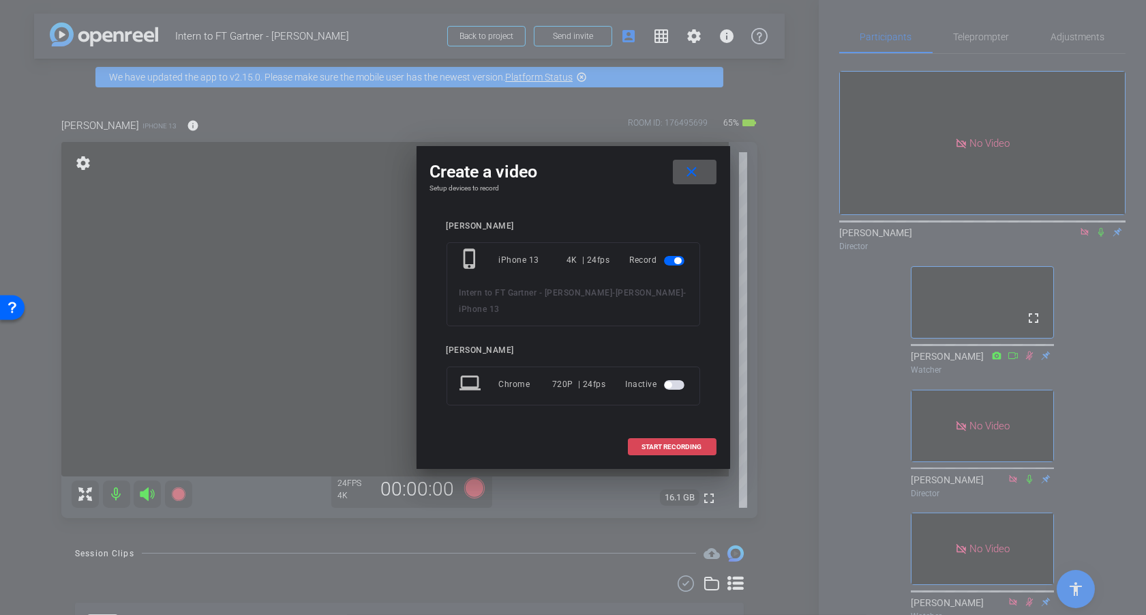
click at [668, 443] on span "START RECORDING" at bounding box center [672, 446] width 60 height 7
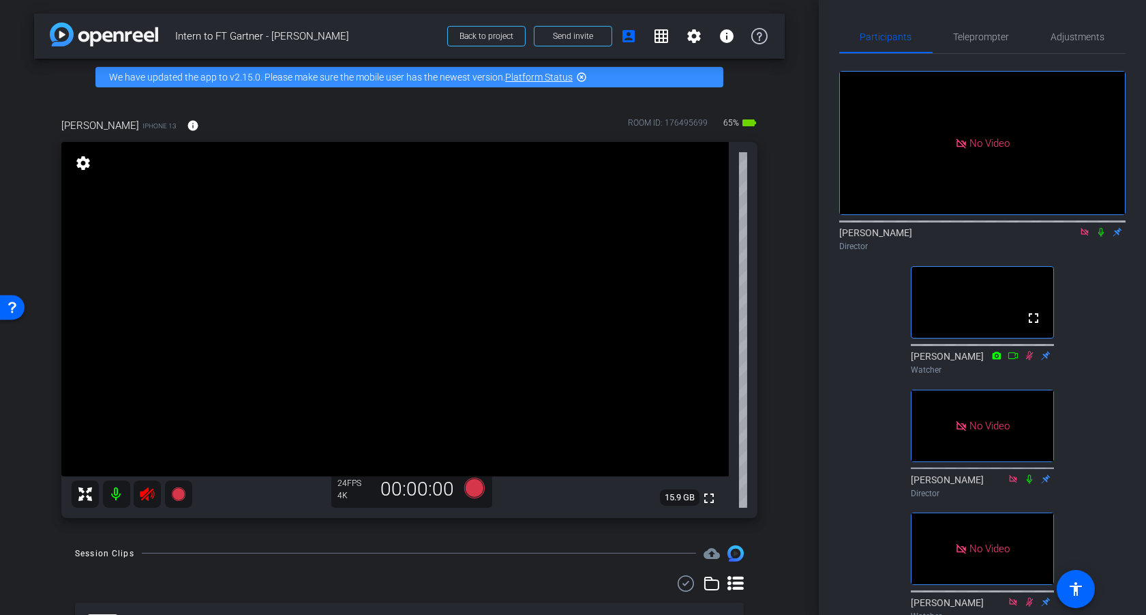
click at [145, 500] on icon at bounding box center [147, 494] width 16 height 16
click at [1098, 40] on span "Adjustments" at bounding box center [1079, 37] width 54 height 10
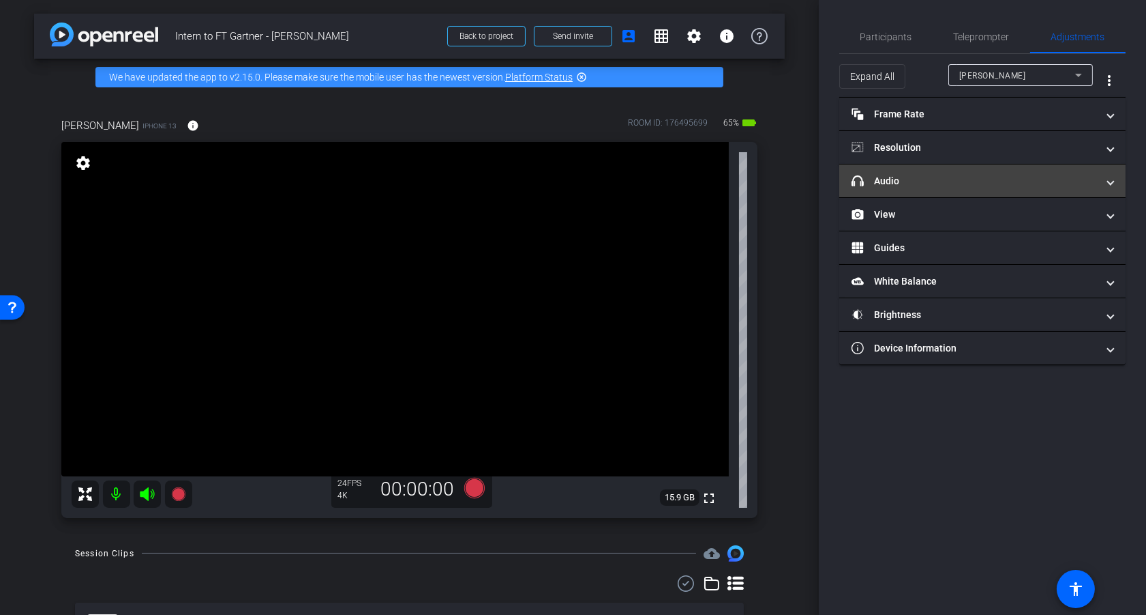
click at [1111, 182] on span at bounding box center [1110, 181] width 5 height 14
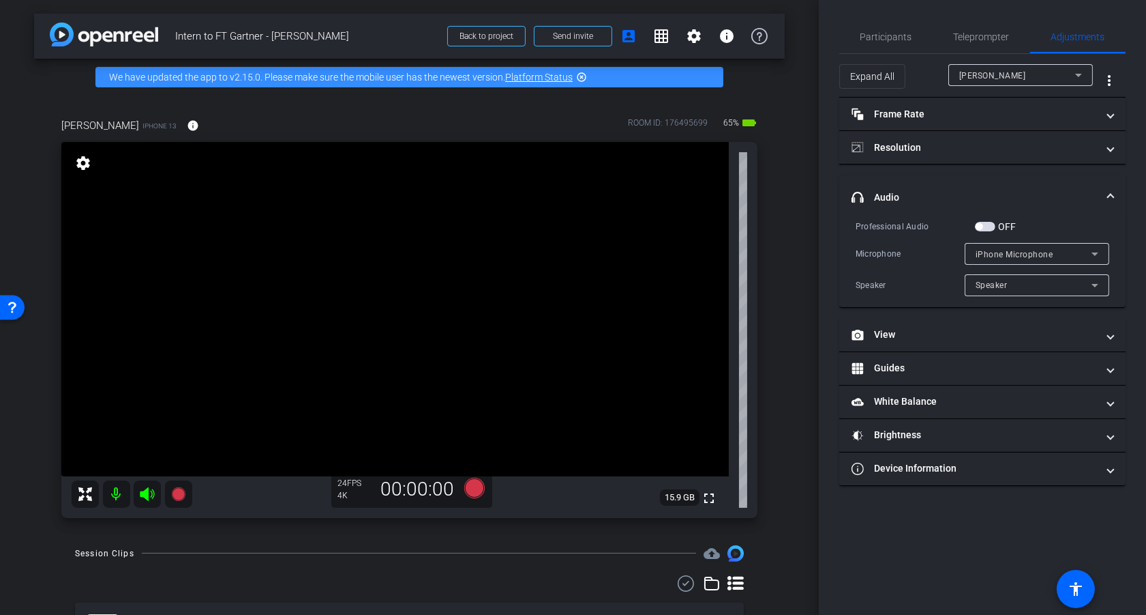
click at [1119, 194] on mat-expansion-panel-header "headphone icon Audio" at bounding box center [983, 197] width 286 height 44
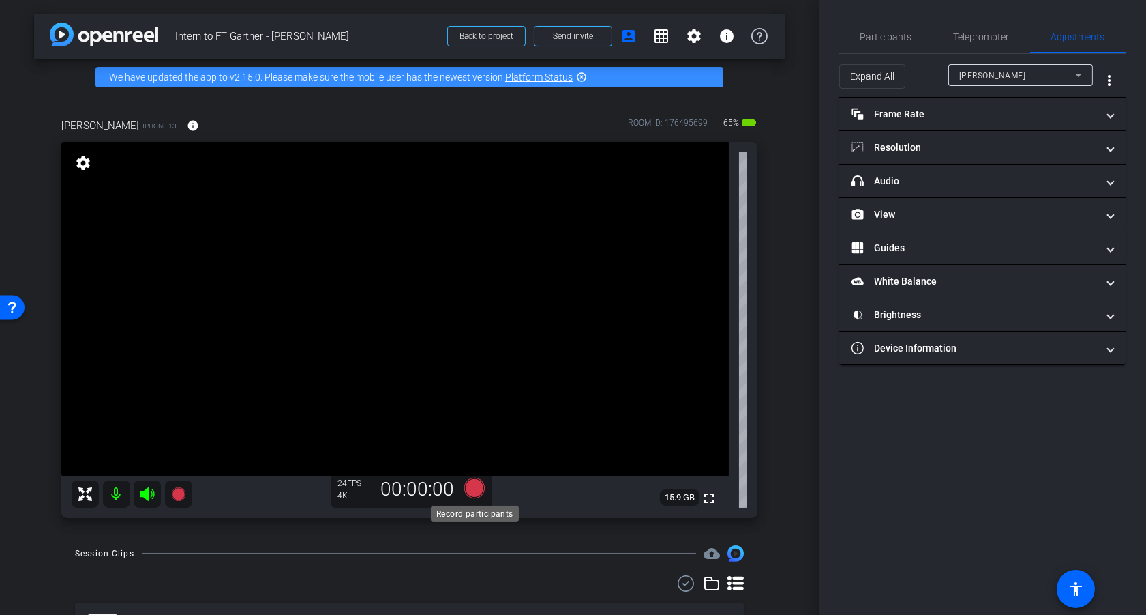
click at [473, 488] on icon at bounding box center [474, 487] width 20 height 20
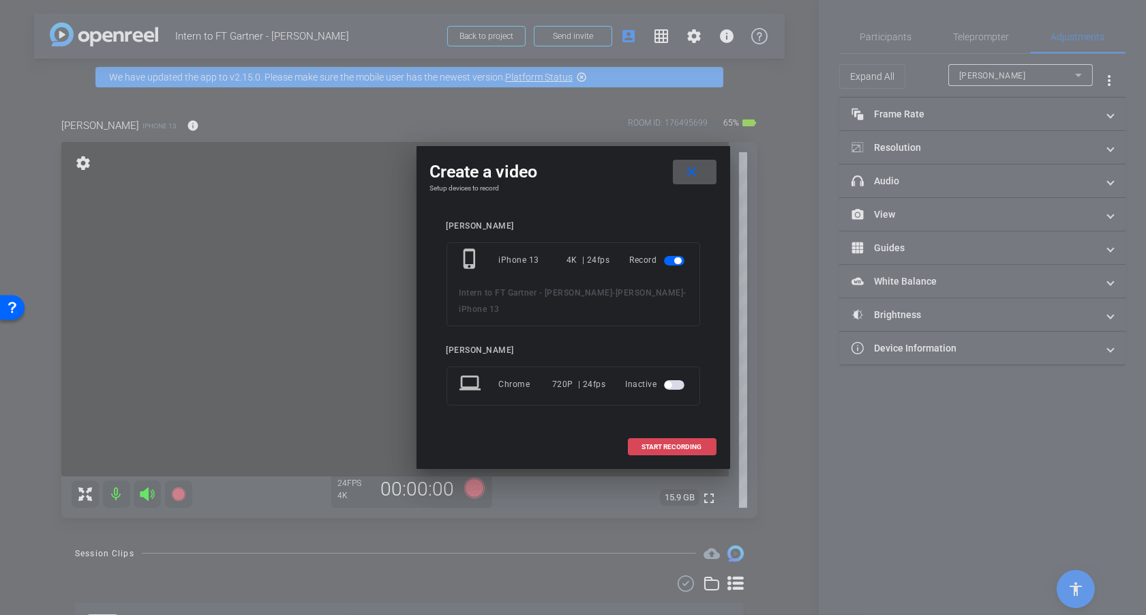
click at [685, 443] on span "START RECORDING" at bounding box center [672, 446] width 60 height 7
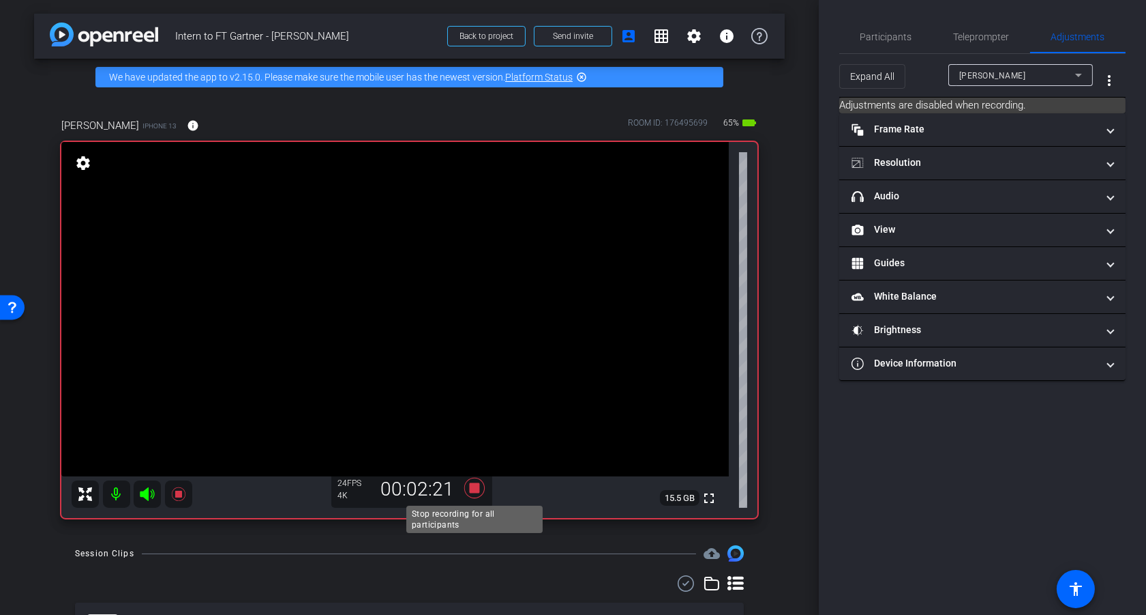
click at [474, 488] on icon at bounding box center [474, 487] width 20 height 20
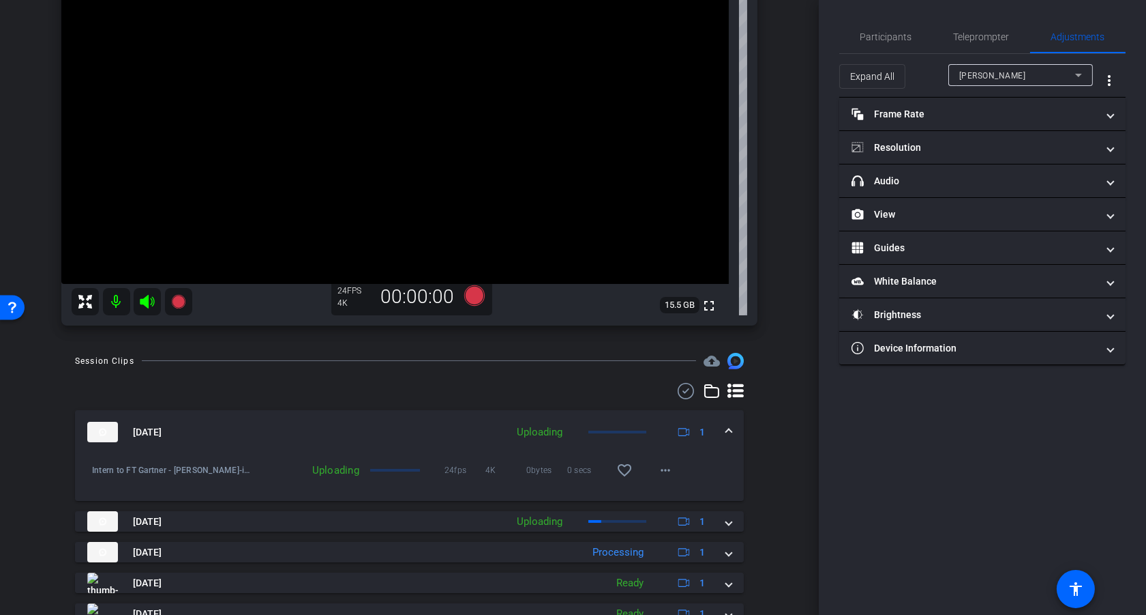
scroll to position [195, 0]
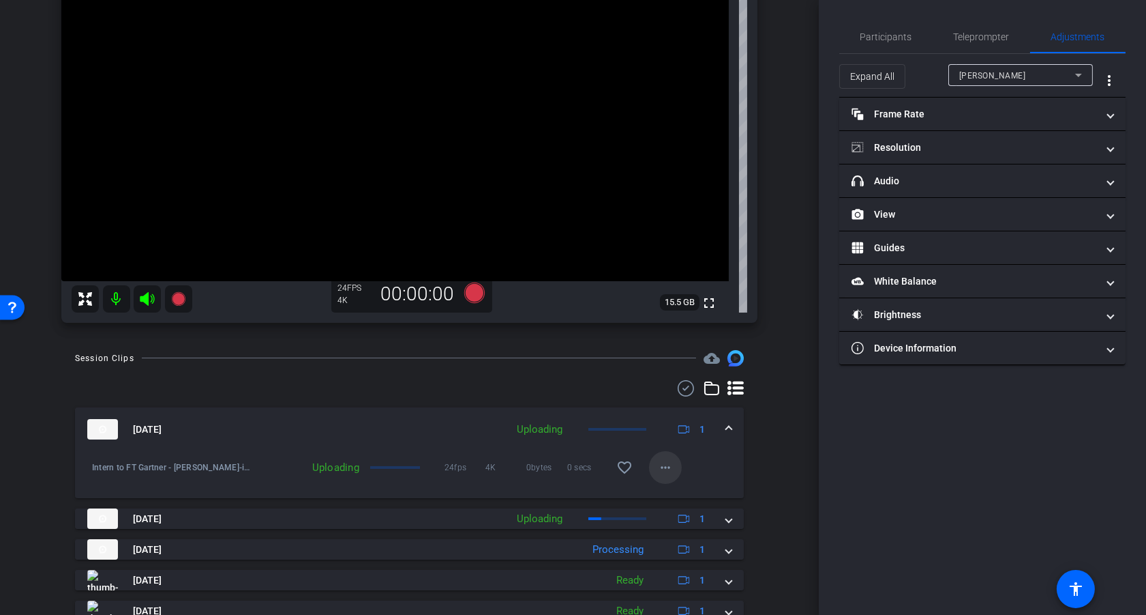
click at [669, 465] on mat-icon "more_horiz" at bounding box center [665, 467] width 16 height 16
click at [730, 524] on div at bounding box center [573, 307] width 1146 height 615
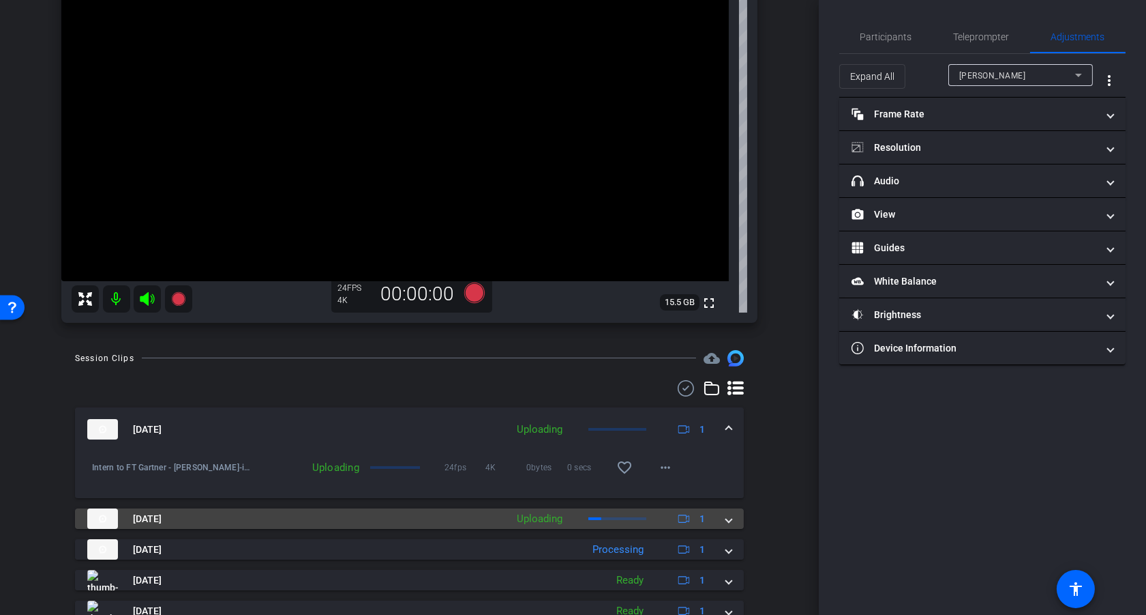
click at [729, 524] on span at bounding box center [728, 519] width 5 height 14
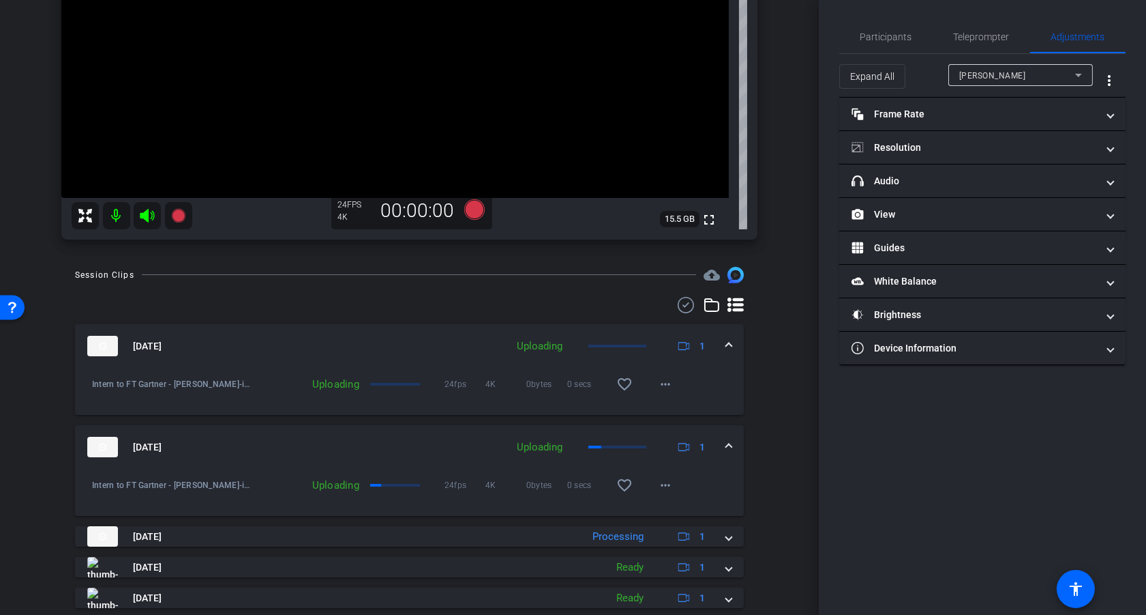
scroll to position [281, 0]
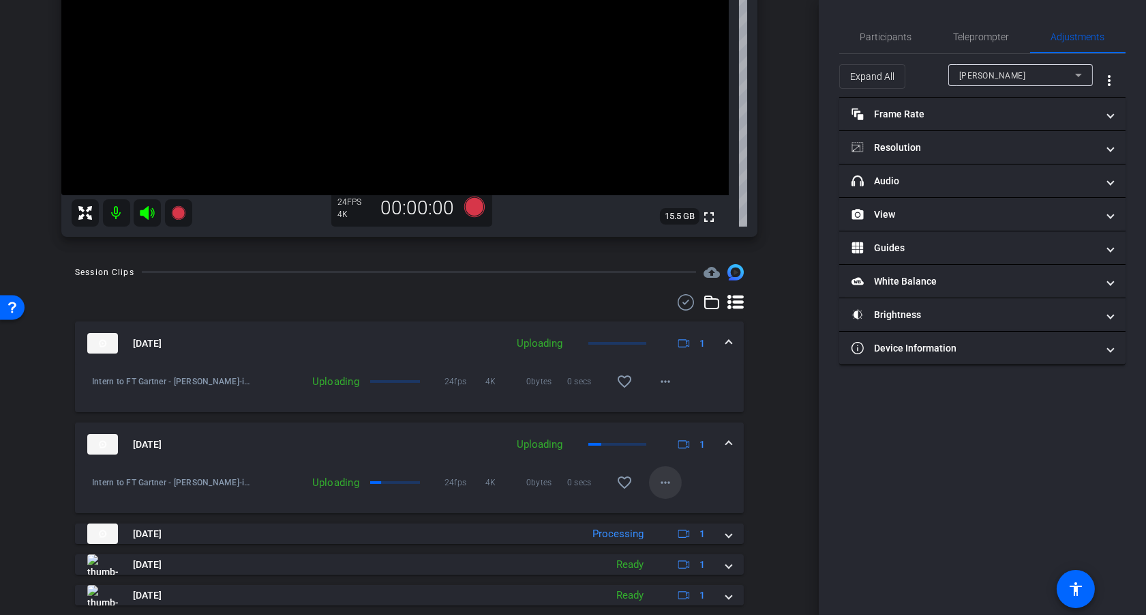
click at [665, 483] on mat-icon "more_horiz" at bounding box center [665, 482] width 16 height 16
click at [760, 463] on div at bounding box center [573, 307] width 1146 height 615
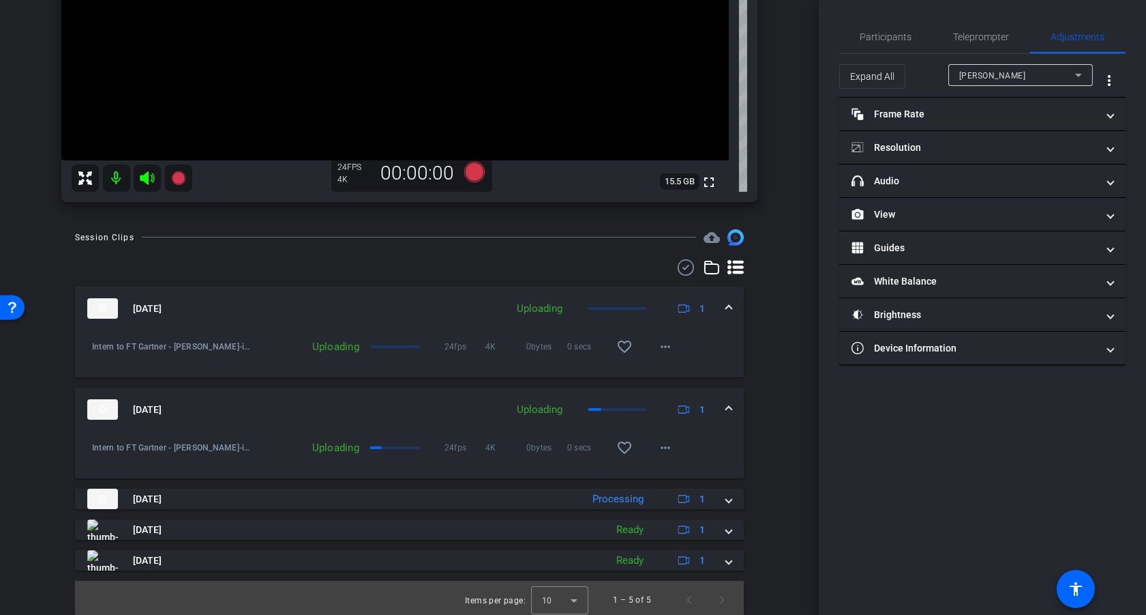
scroll to position [319, 0]
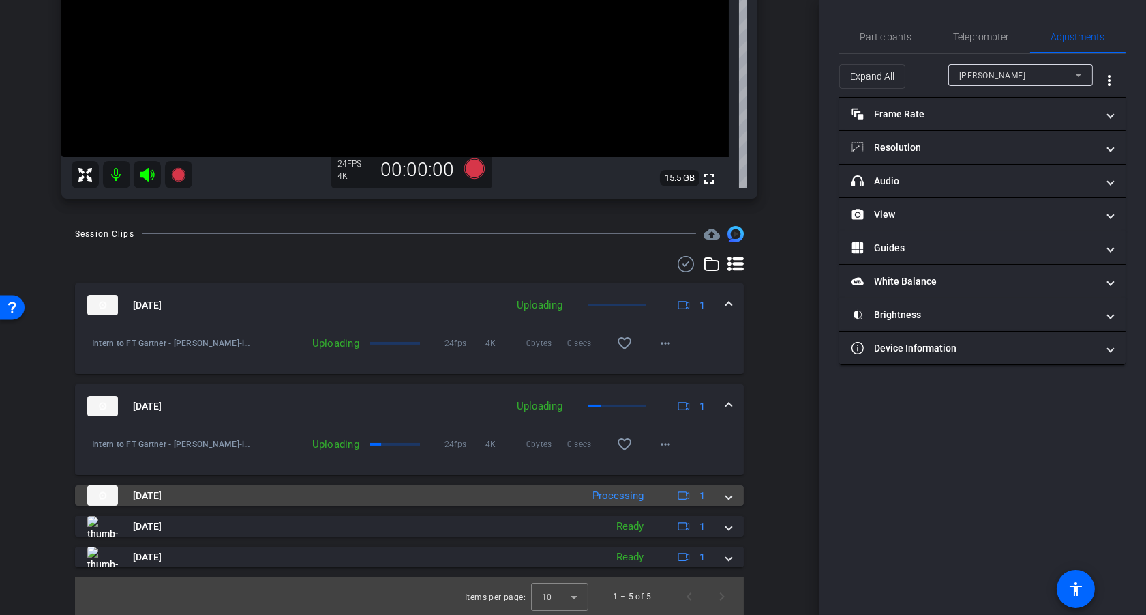
click at [726, 496] on div "Aug 14, 2025 Processing 1" at bounding box center [406, 495] width 639 height 20
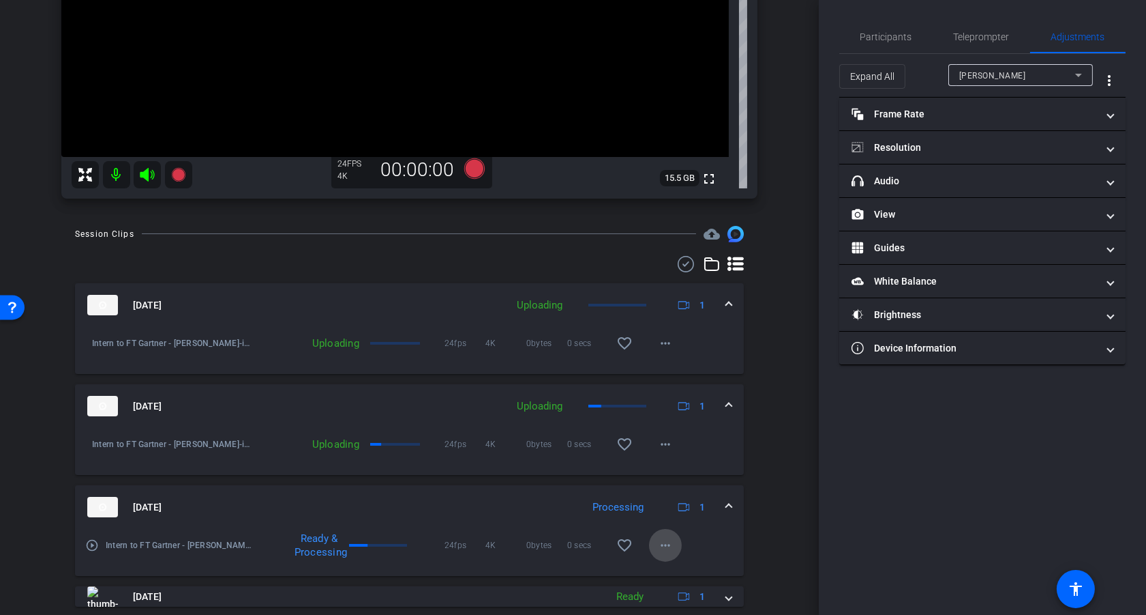
click at [667, 544] on mat-icon "more_horiz" at bounding box center [665, 545] width 16 height 16
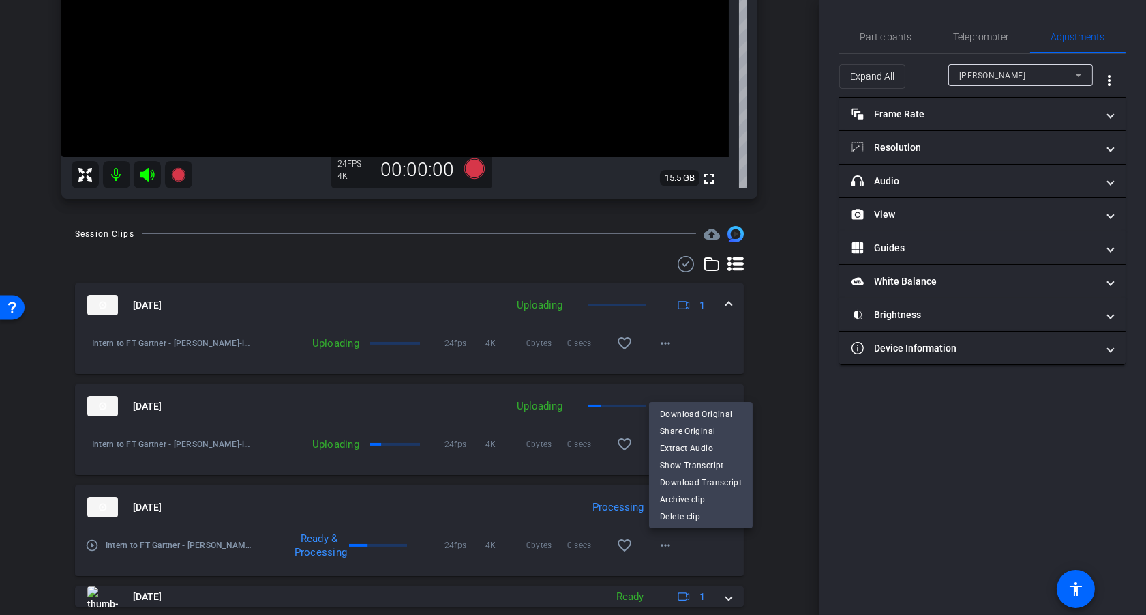
click at [776, 437] on div at bounding box center [573, 307] width 1146 height 615
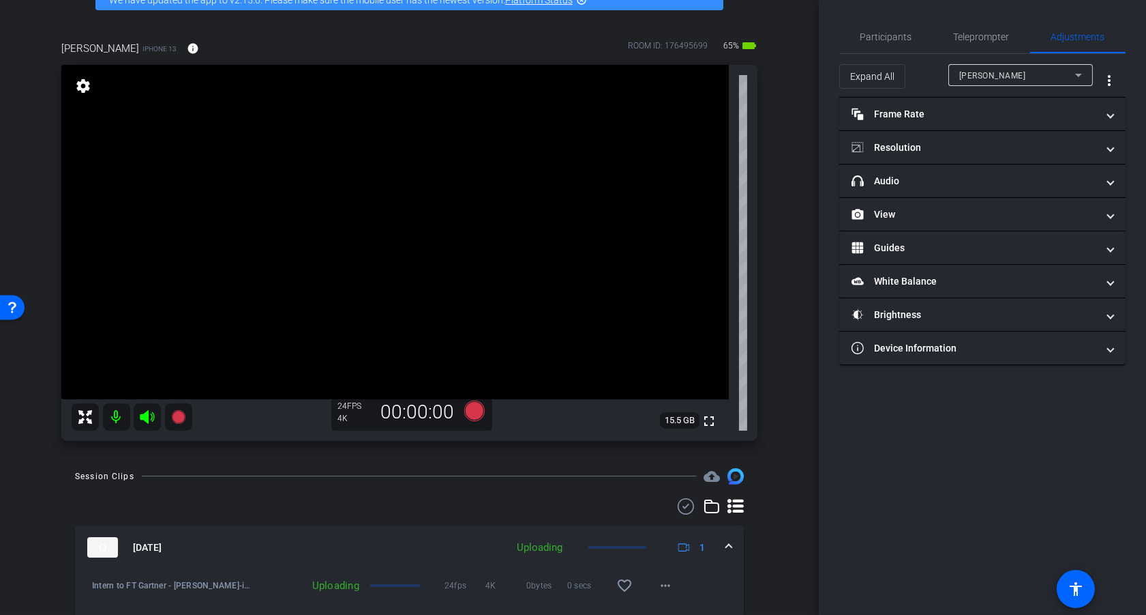
scroll to position [78, 0]
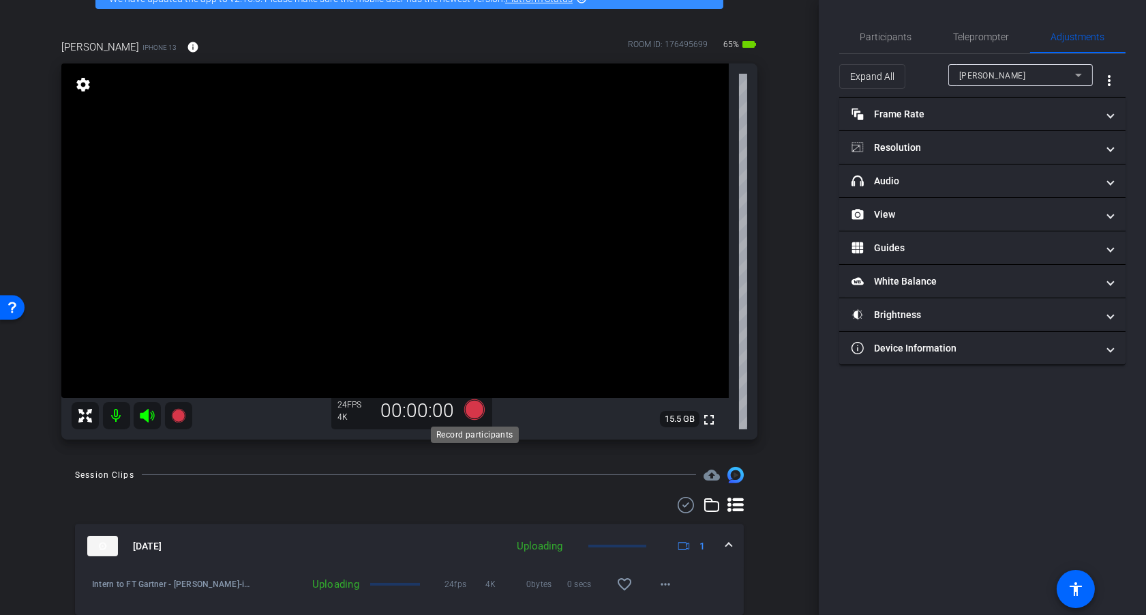
click at [477, 409] on icon at bounding box center [474, 409] width 20 height 20
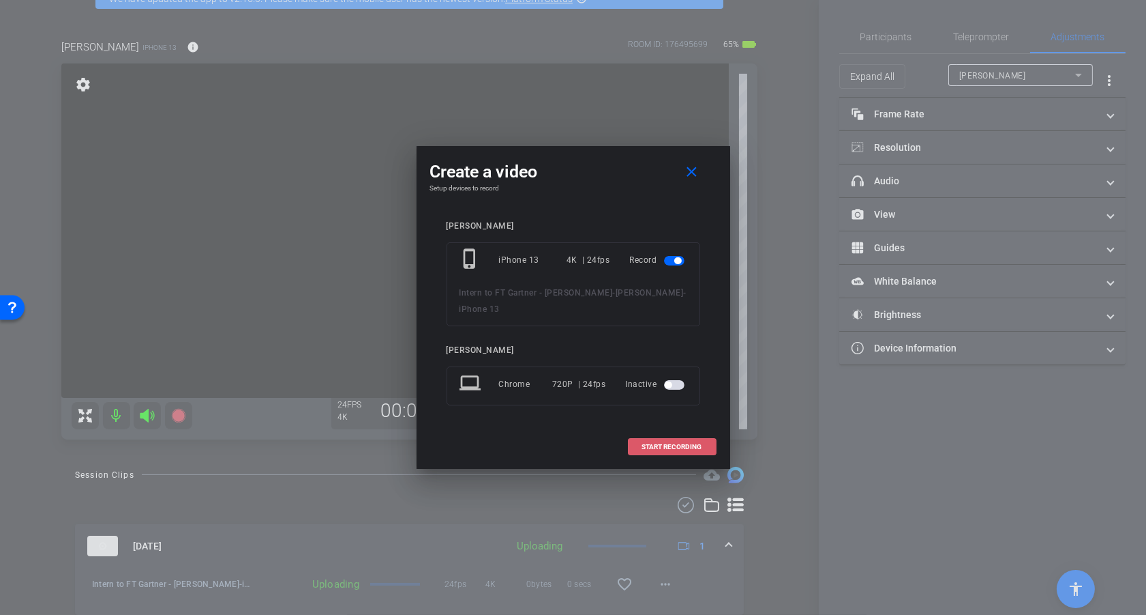
click at [666, 443] on span "START RECORDING" at bounding box center [672, 446] width 60 height 7
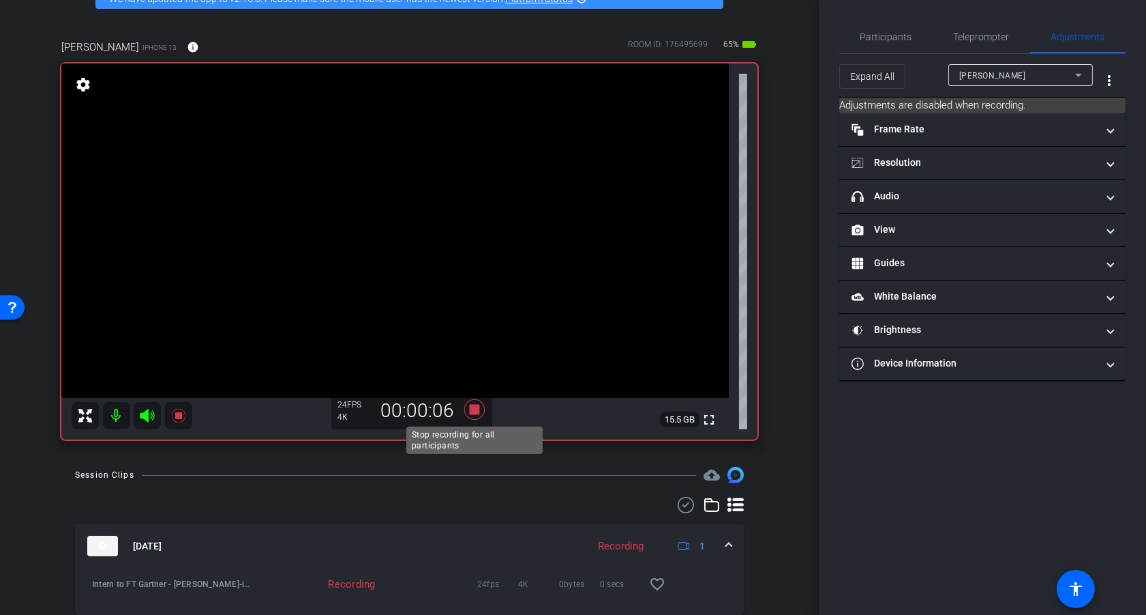
click at [473, 406] on icon at bounding box center [474, 409] width 20 height 20
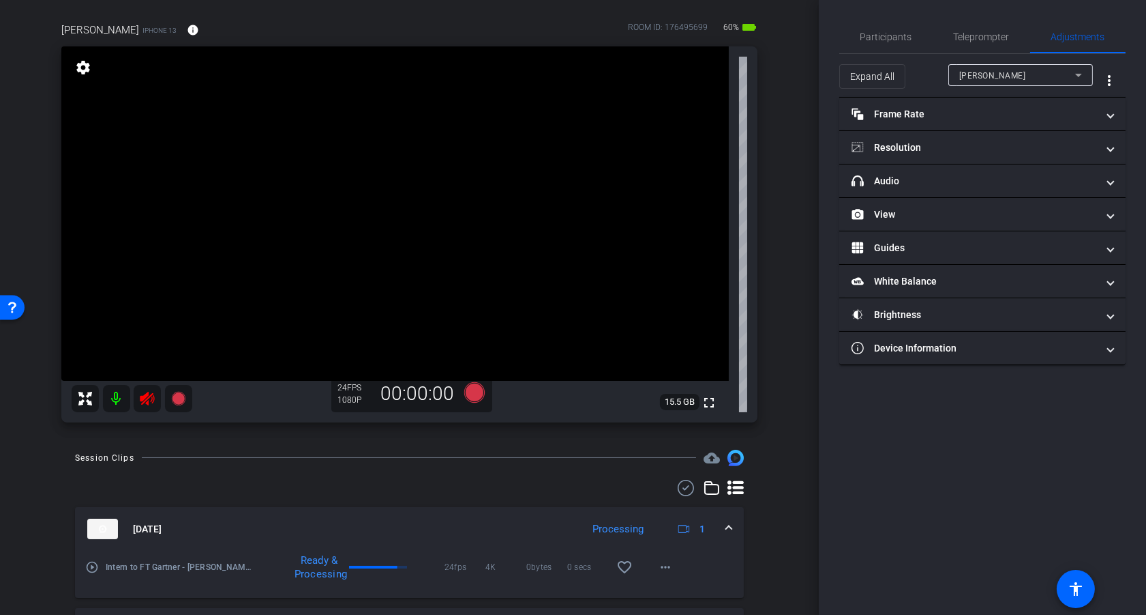
scroll to position [74, 0]
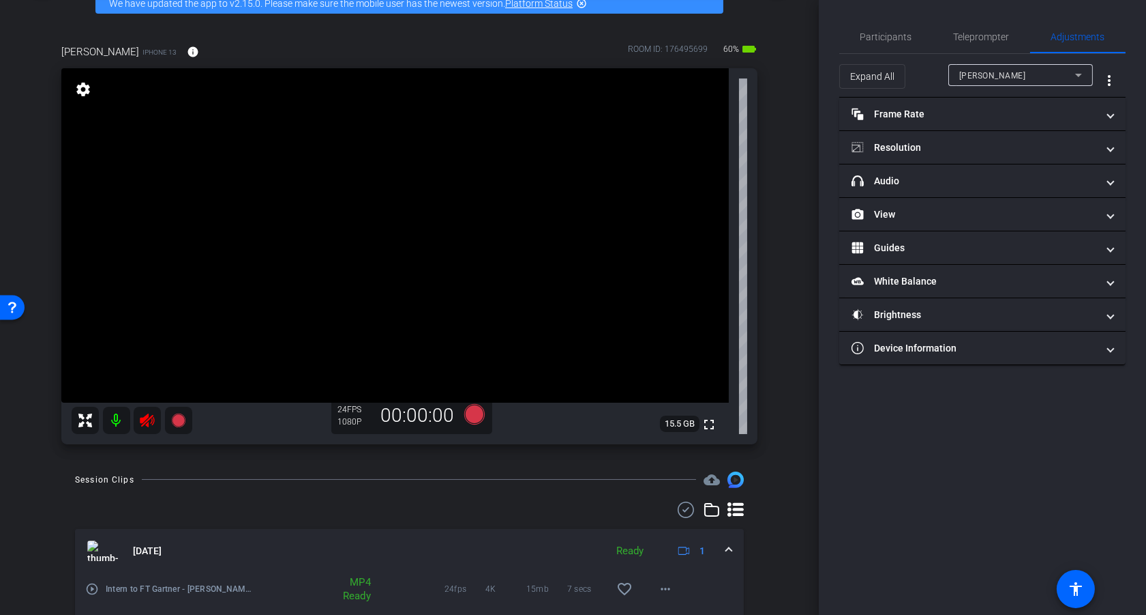
click at [145, 419] on icon at bounding box center [147, 420] width 14 height 14
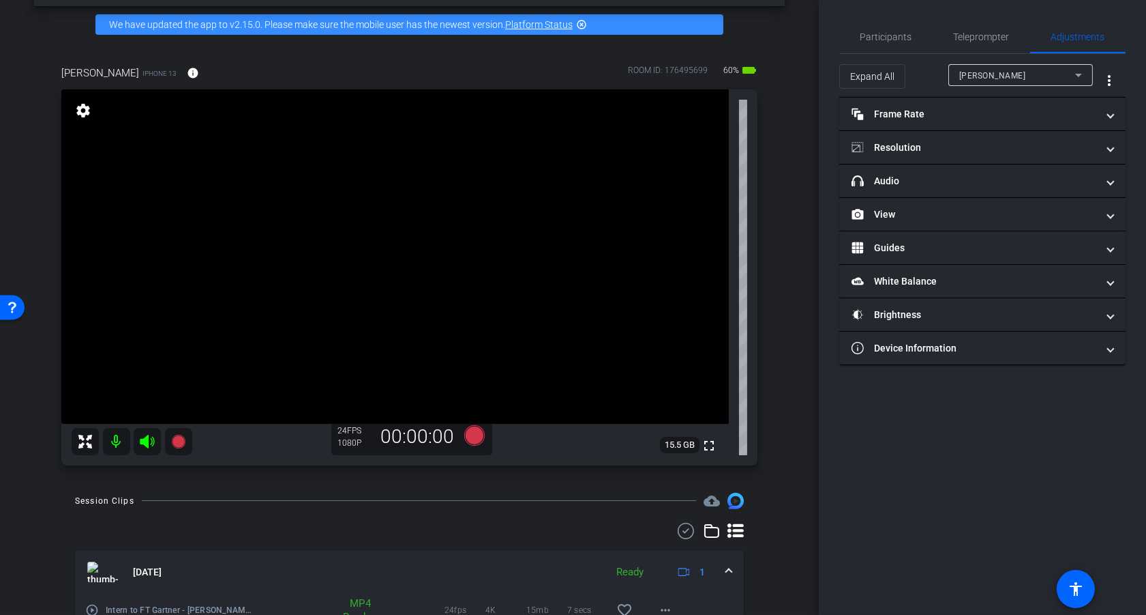
scroll to position [50, 0]
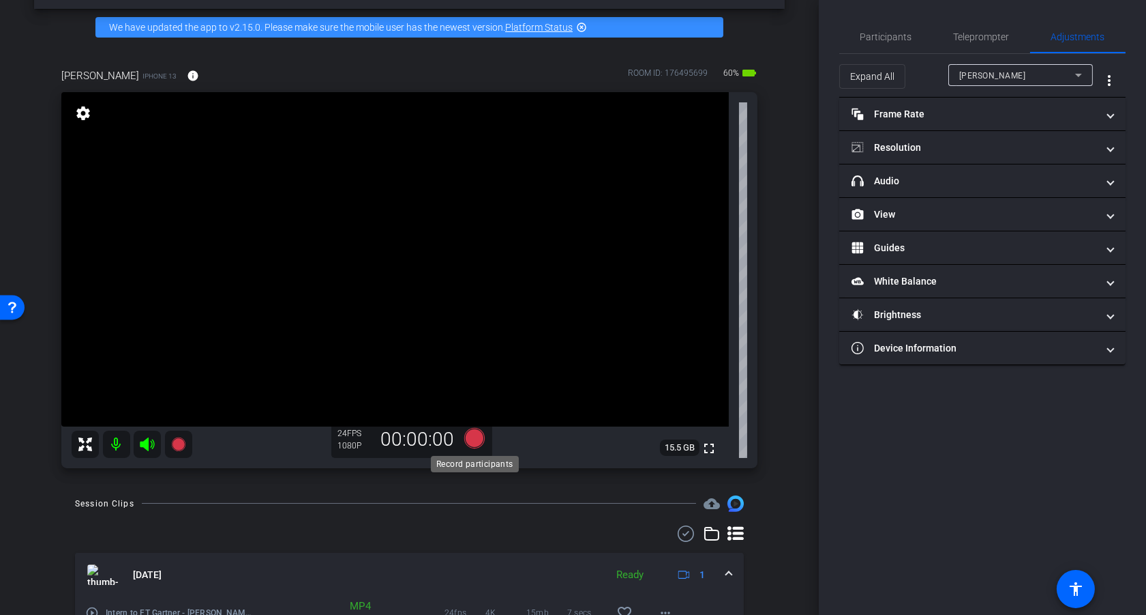
click at [473, 439] on icon at bounding box center [474, 438] width 20 height 20
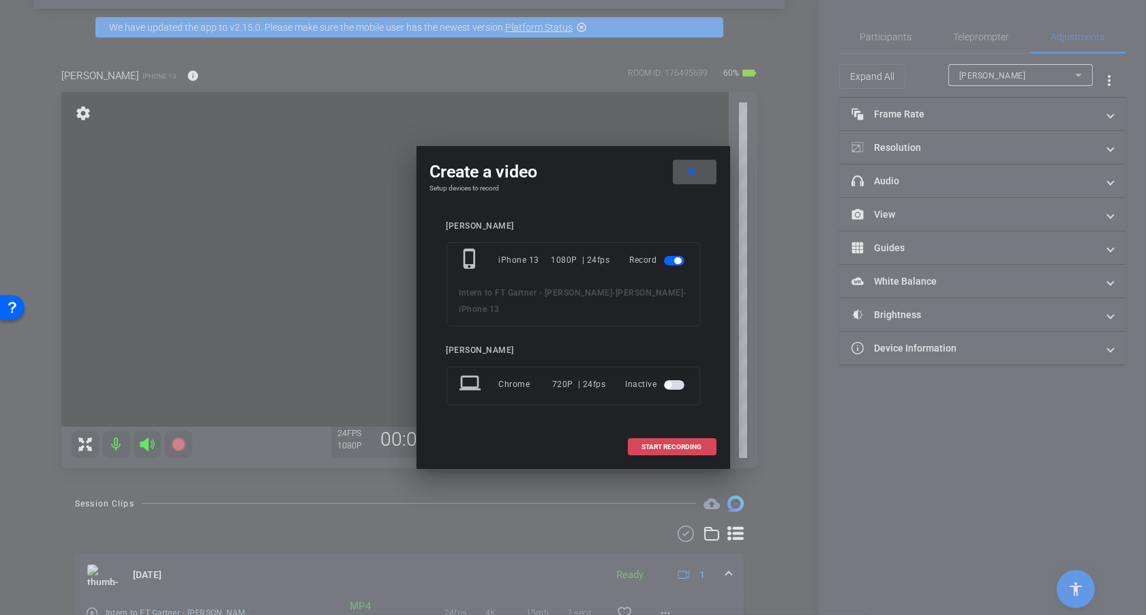
click at [681, 443] on span "START RECORDING" at bounding box center [672, 446] width 60 height 7
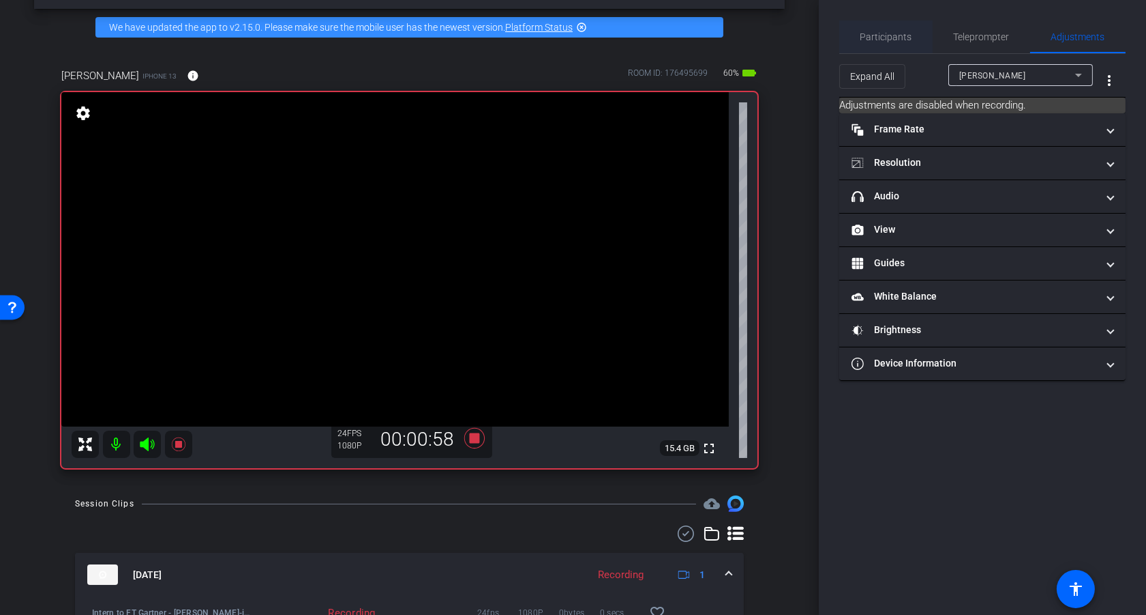
click at [900, 40] on span "Participants" at bounding box center [887, 37] width 52 height 10
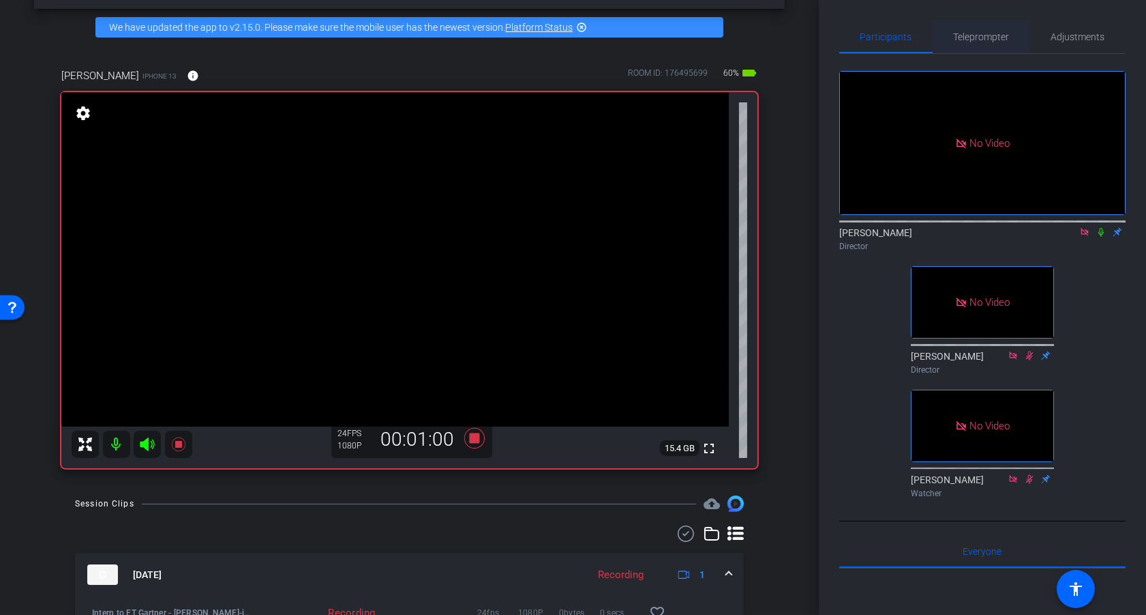
click at [993, 36] on span "Teleprompter" at bounding box center [982, 37] width 56 height 10
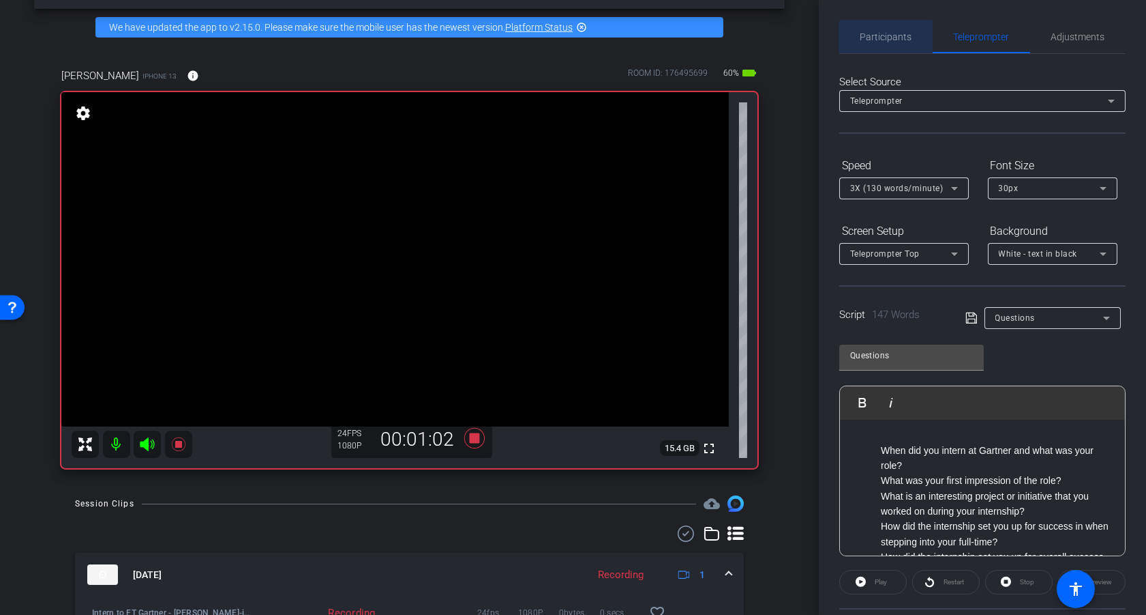
click at [900, 40] on span "Participants" at bounding box center [887, 37] width 52 height 10
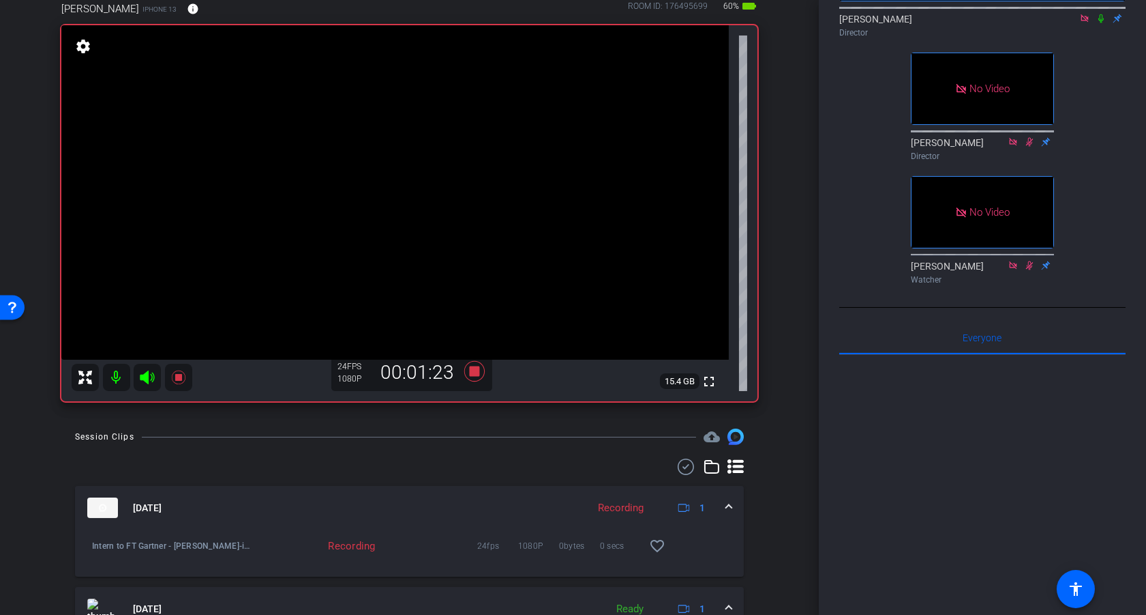
scroll to position [110, 0]
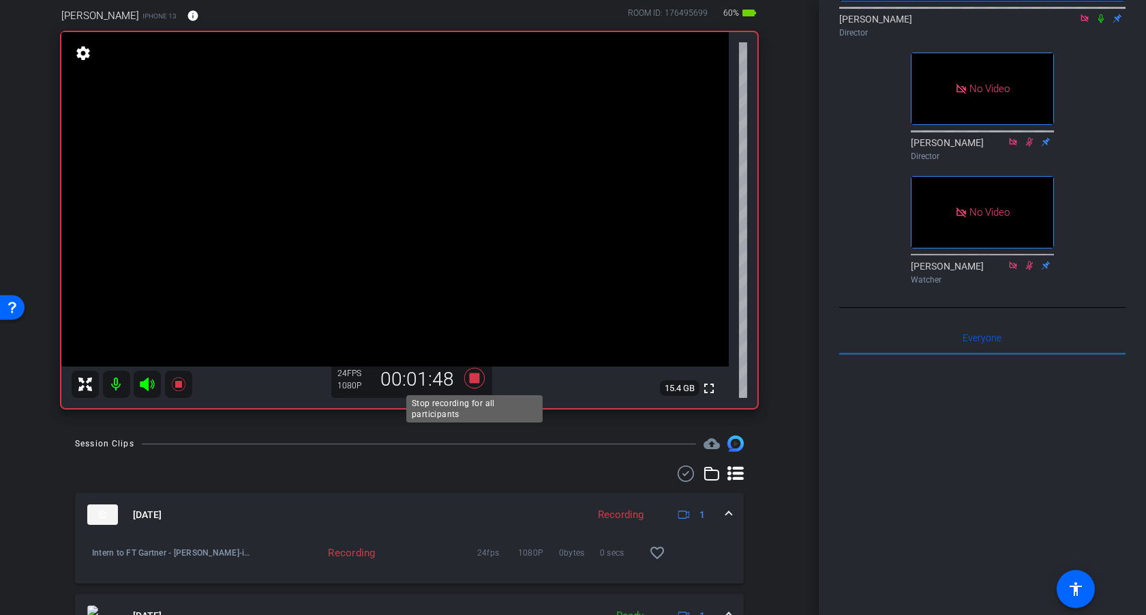
click at [471, 374] on icon at bounding box center [474, 378] width 20 height 20
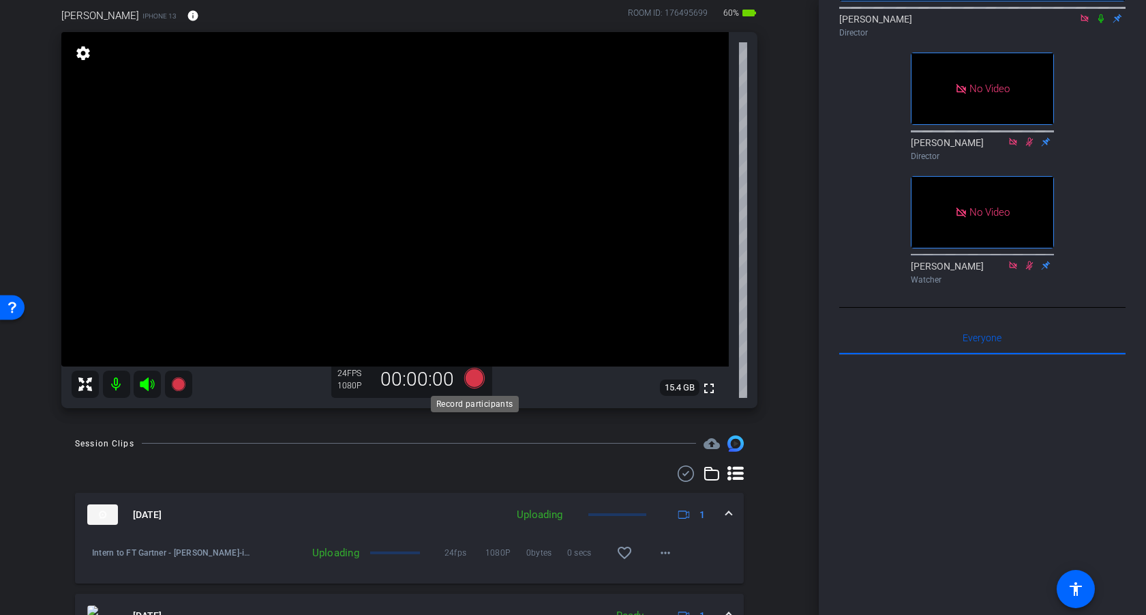
click at [477, 379] on icon at bounding box center [474, 378] width 20 height 20
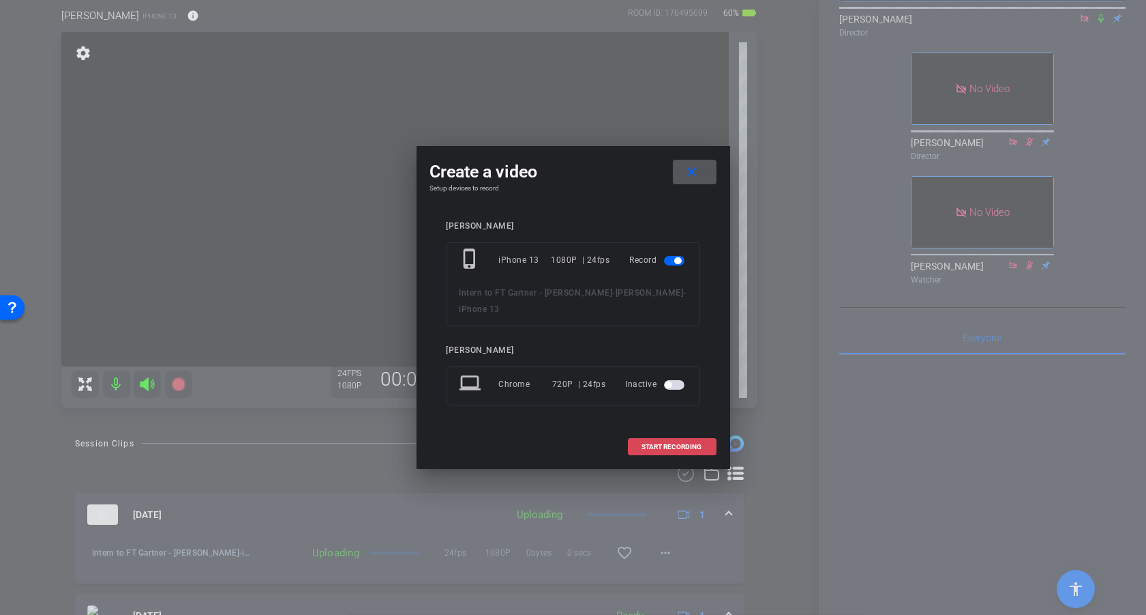
click at [678, 443] on span "START RECORDING" at bounding box center [672, 446] width 60 height 7
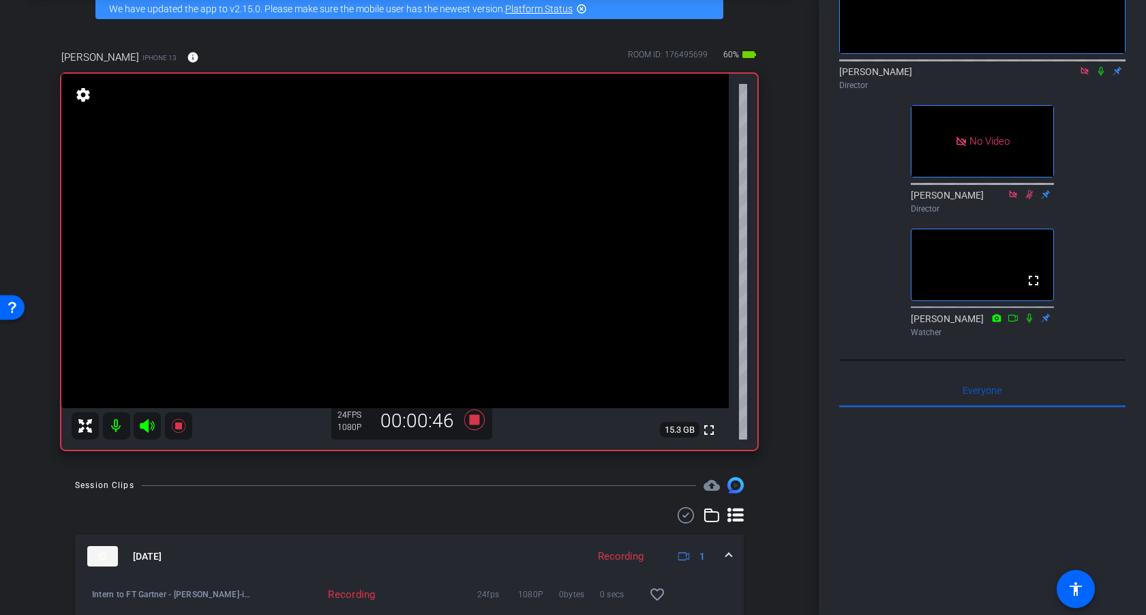
scroll to position [152, 0]
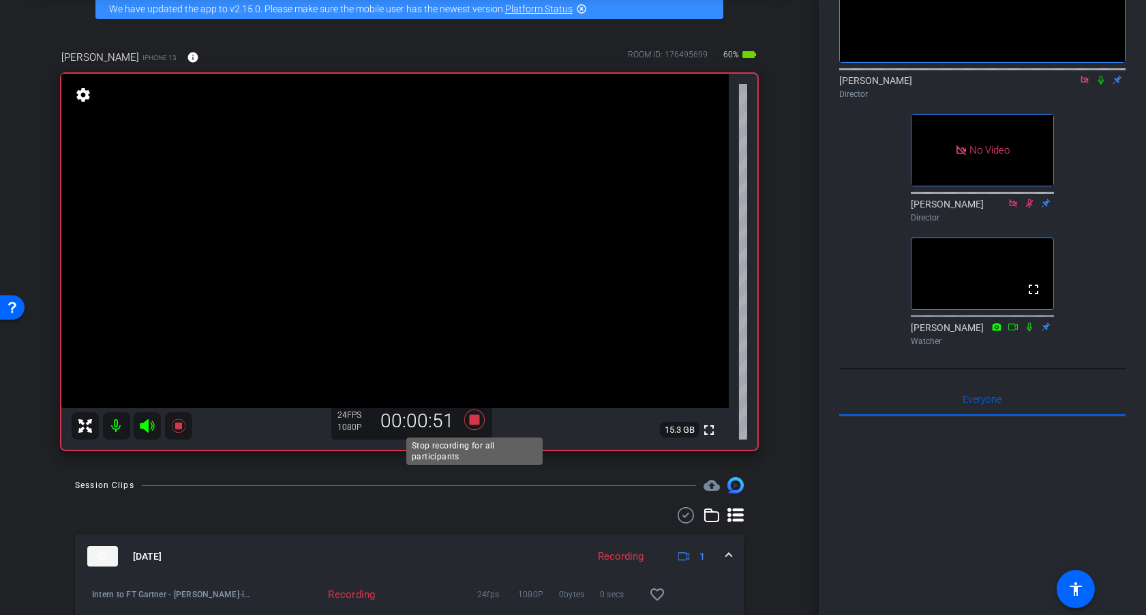
click at [476, 421] on icon at bounding box center [474, 419] width 20 height 20
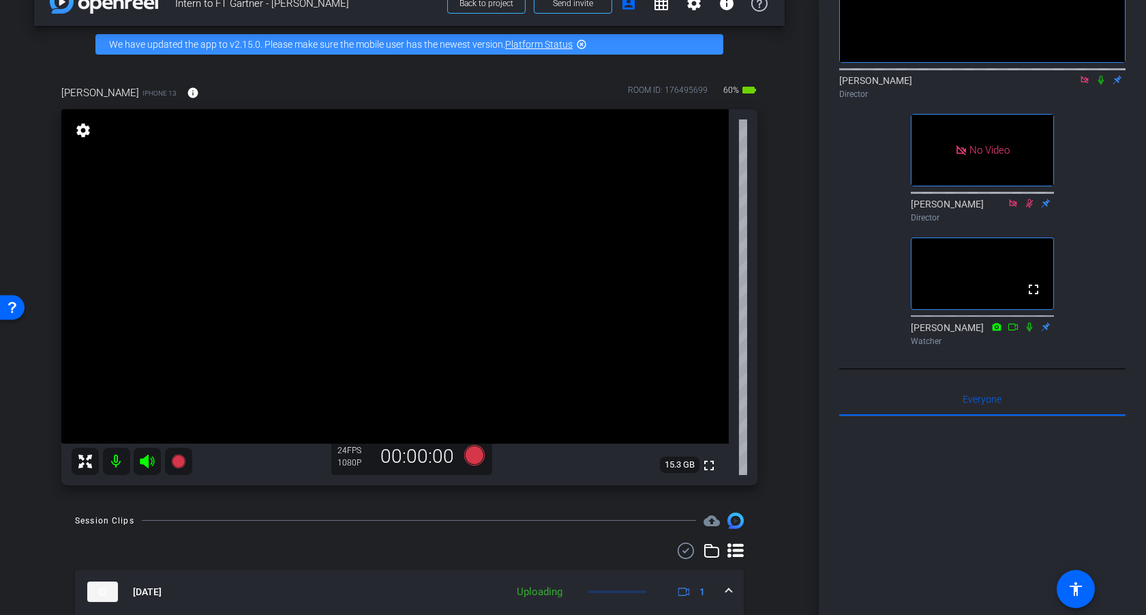
scroll to position [29, 0]
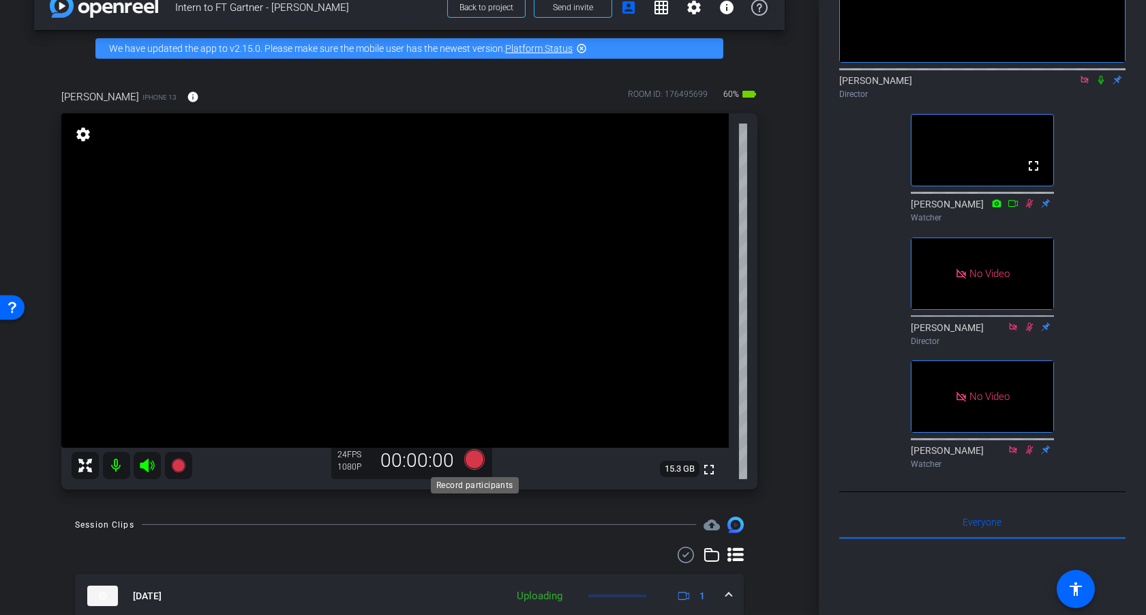
click at [476, 460] on icon at bounding box center [474, 459] width 20 height 20
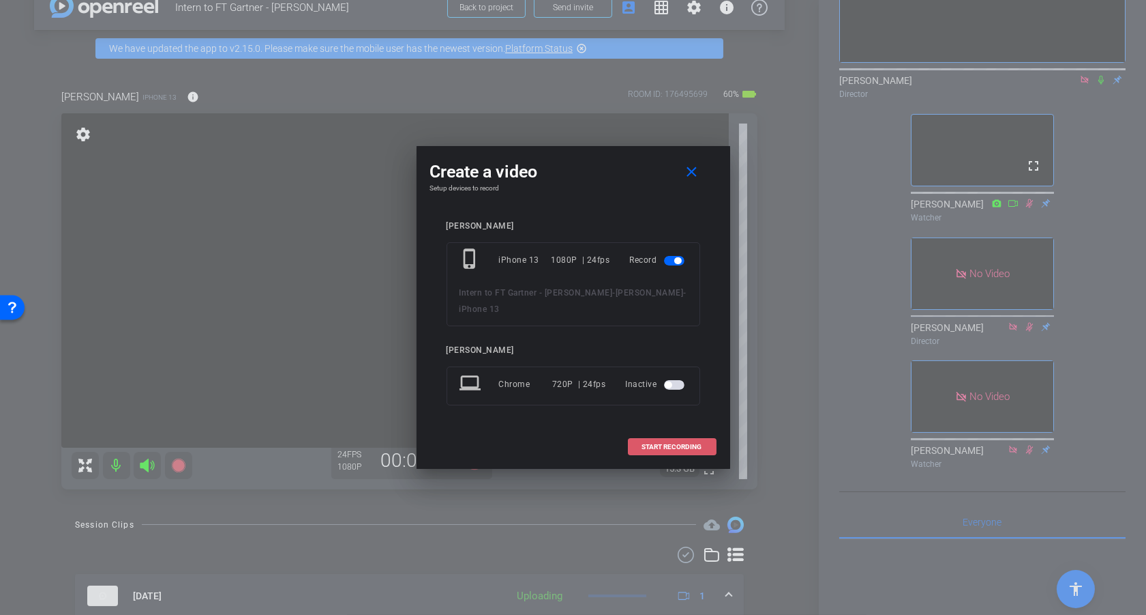
click at [679, 443] on span "START RECORDING" at bounding box center [672, 446] width 60 height 7
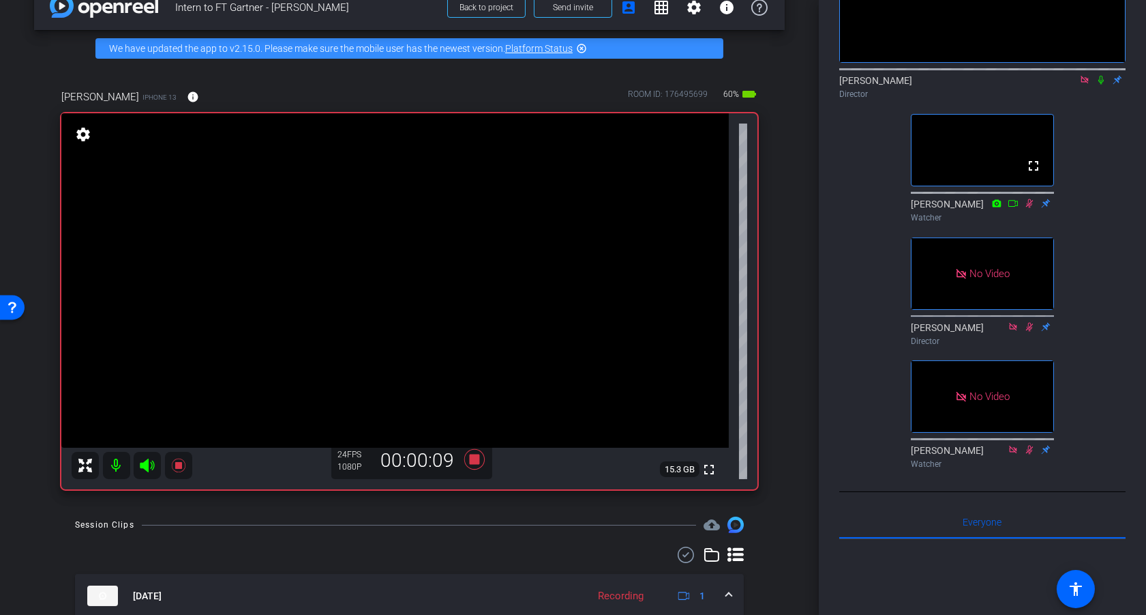
click at [1100, 75] on icon at bounding box center [1101, 80] width 11 height 10
click at [1101, 75] on icon at bounding box center [1101, 80] width 11 height 10
click at [1102, 75] on icon at bounding box center [1101, 80] width 11 height 10
click at [1098, 75] on icon at bounding box center [1101, 80] width 11 height 10
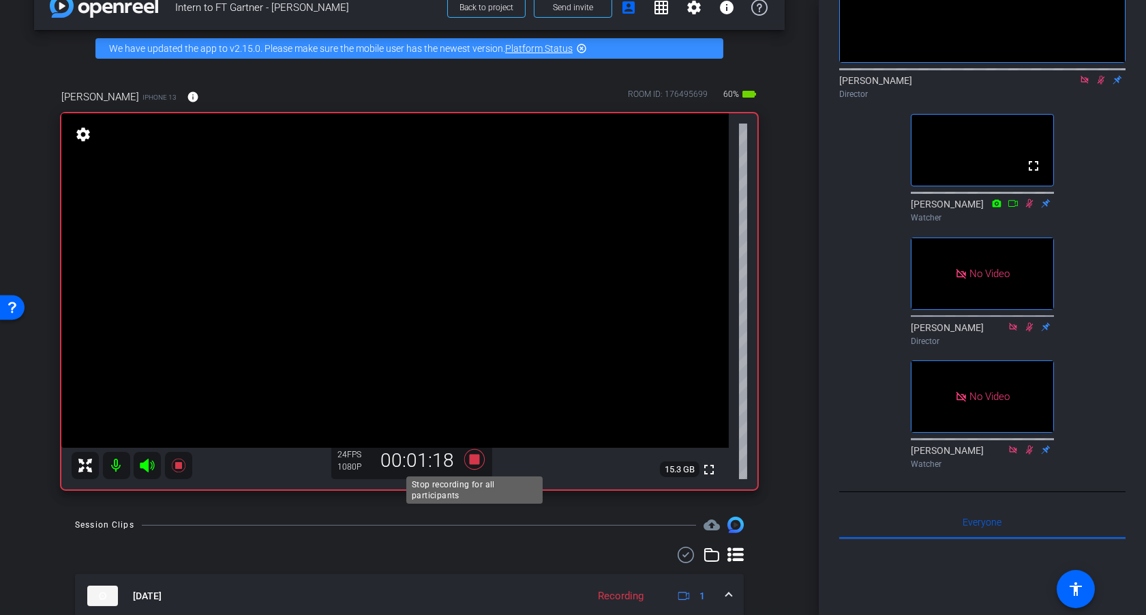
click at [474, 460] on icon at bounding box center [474, 459] width 20 height 20
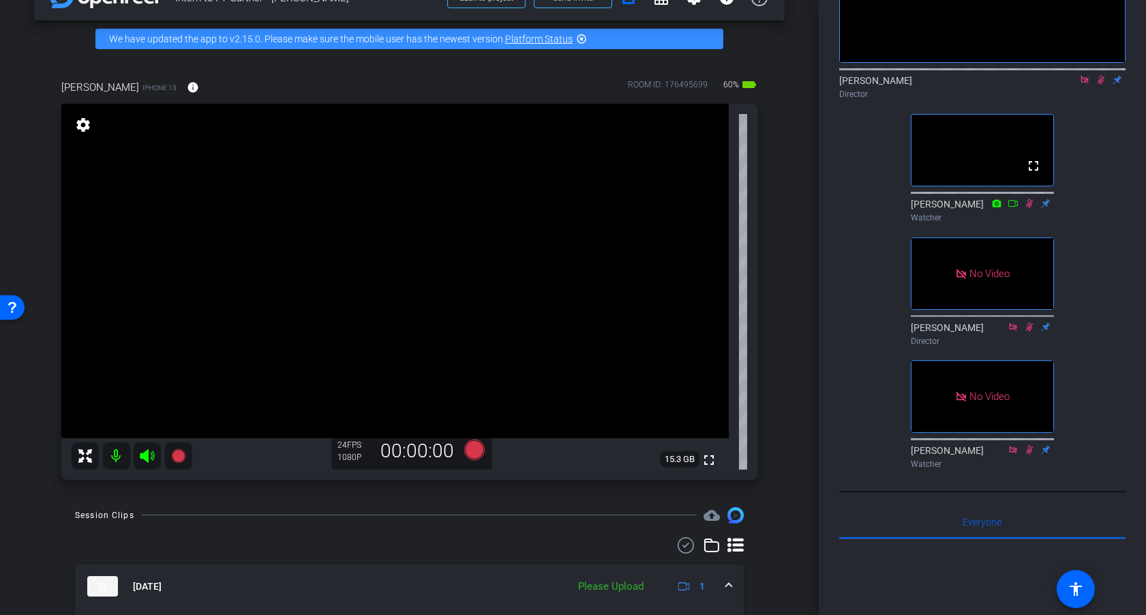
scroll to position [37, 0]
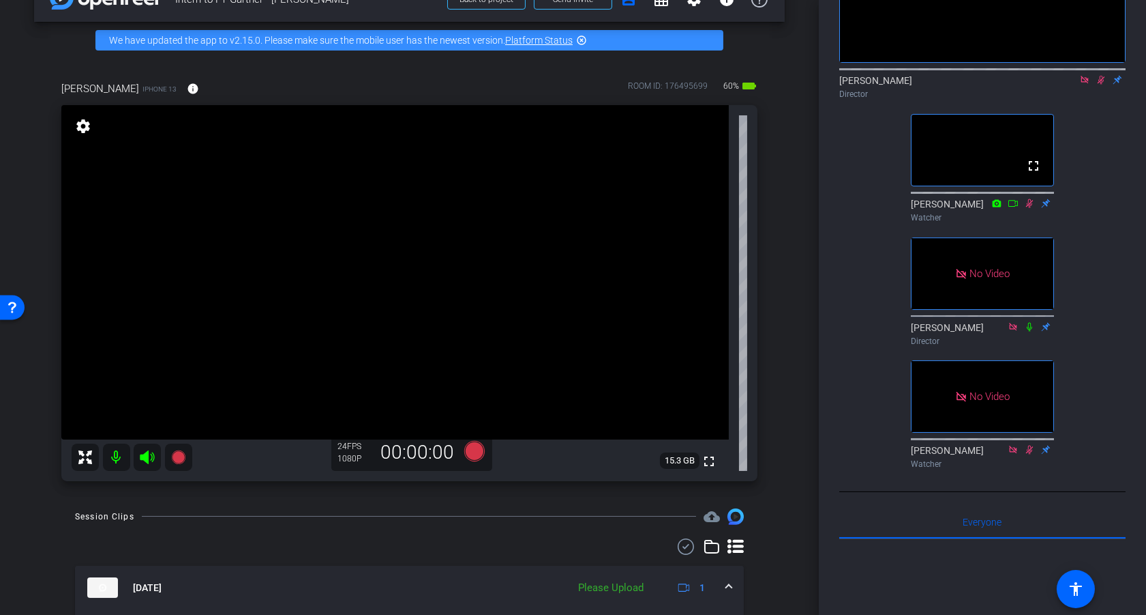
click at [1105, 75] on icon at bounding box center [1101, 80] width 11 height 10
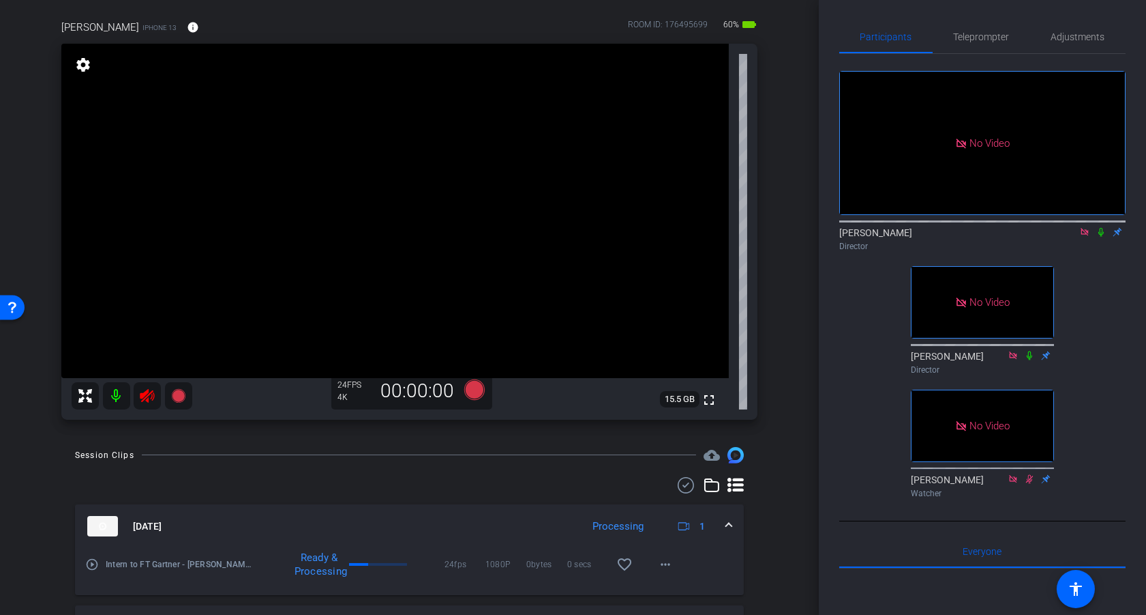
scroll to position [102, 0]
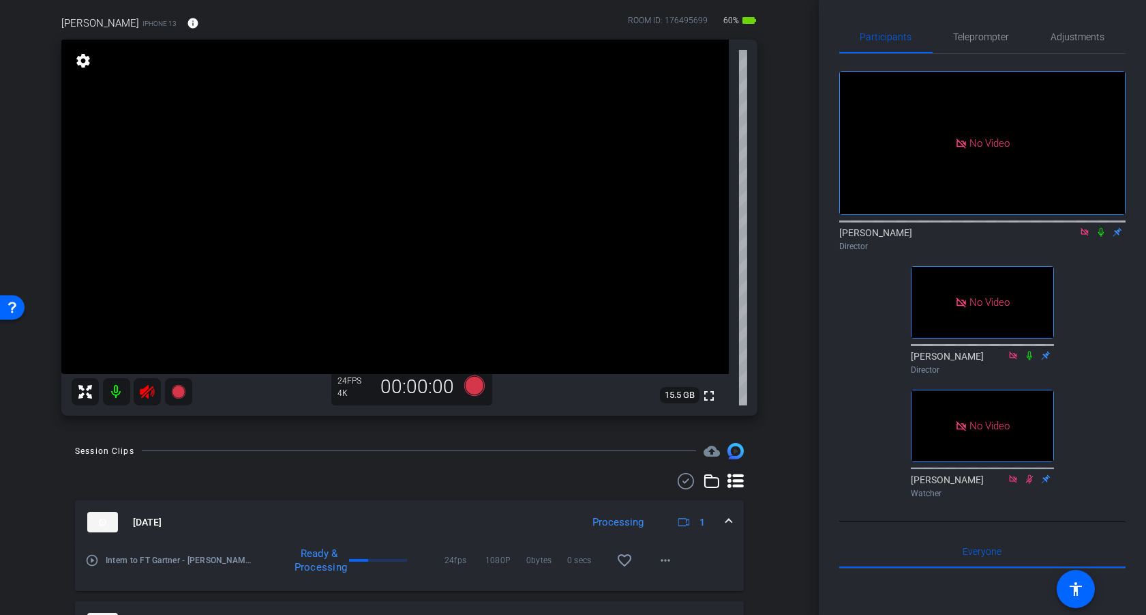
click at [151, 392] on icon at bounding box center [147, 391] width 16 height 16
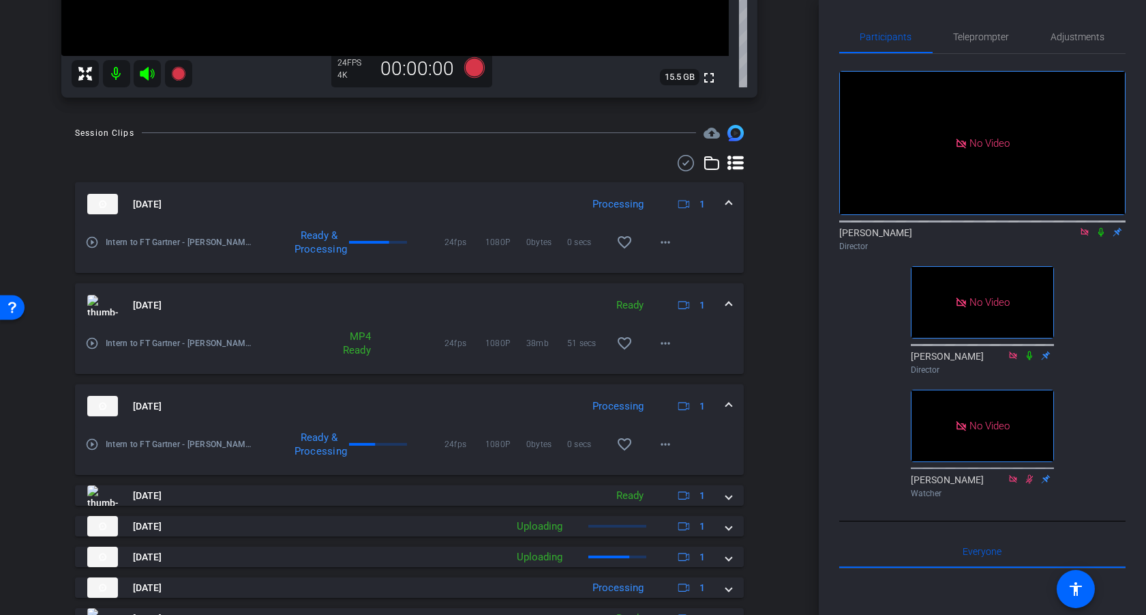
scroll to position [512, 0]
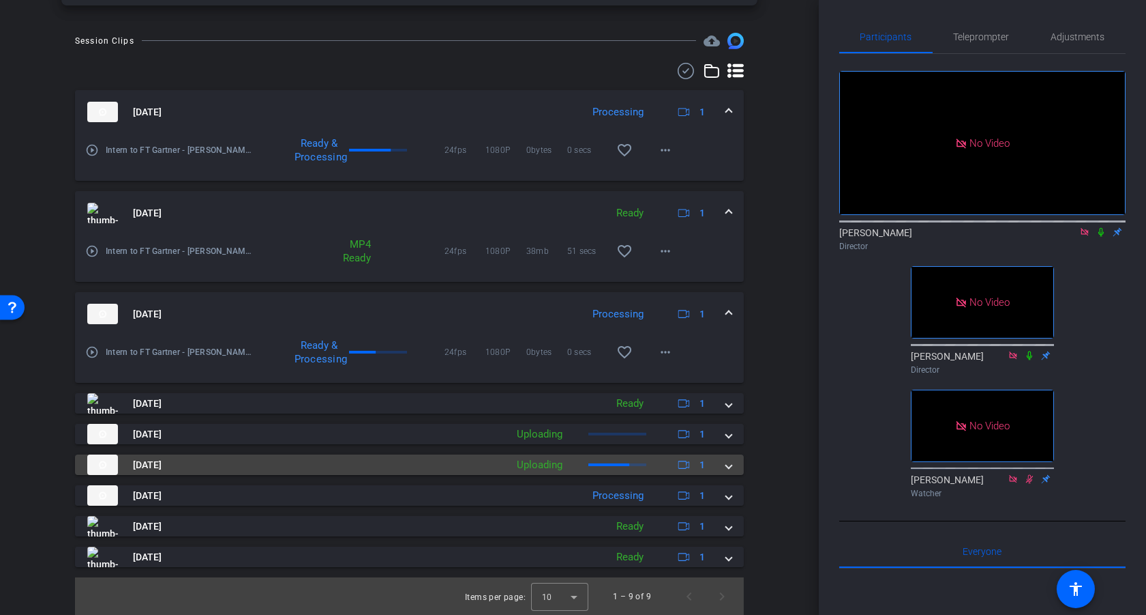
click at [729, 468] on span at bounding box center [728, 465] width 5 height 14
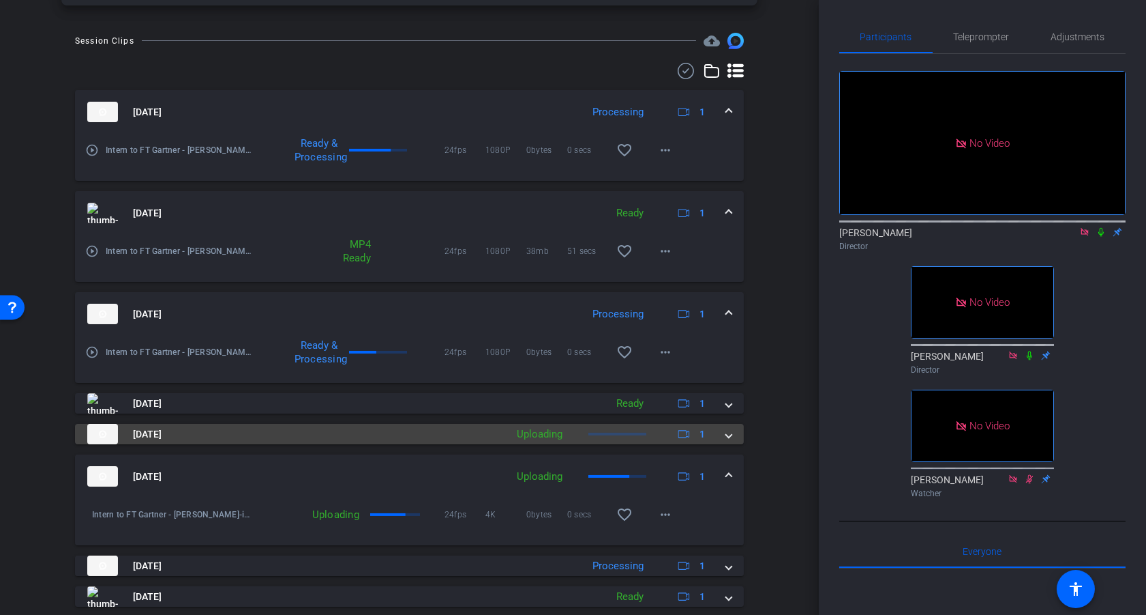
click at [730, 434] on span at bounding box center [728, 434] width 5 height 14
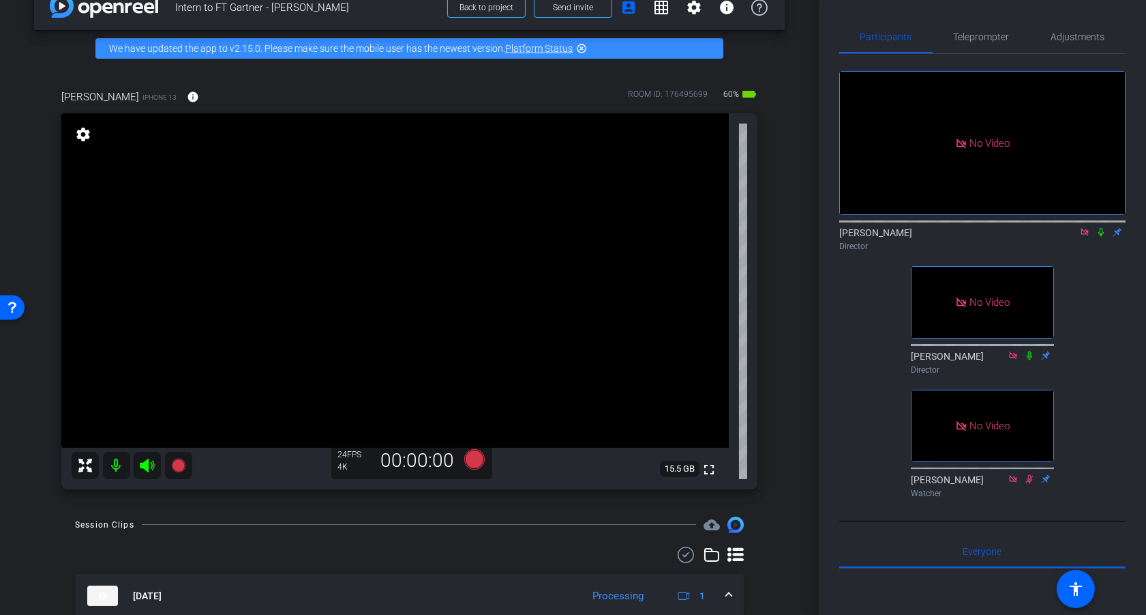
scroll to position [0, 0]
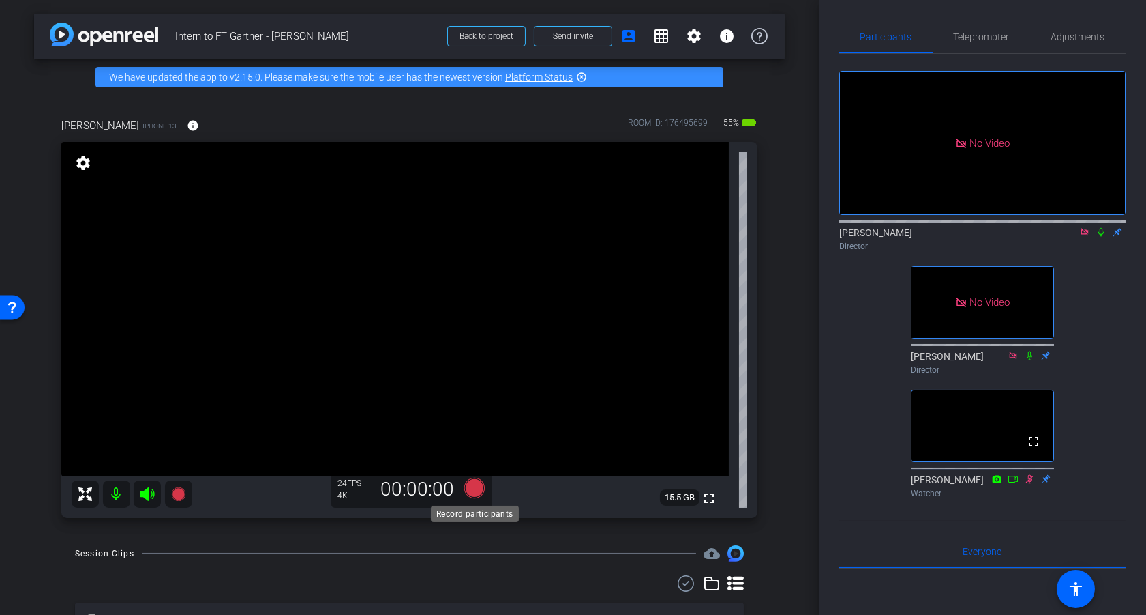
click at [476, 491] on icon at bounding box center [474, 487] width 20 height 20
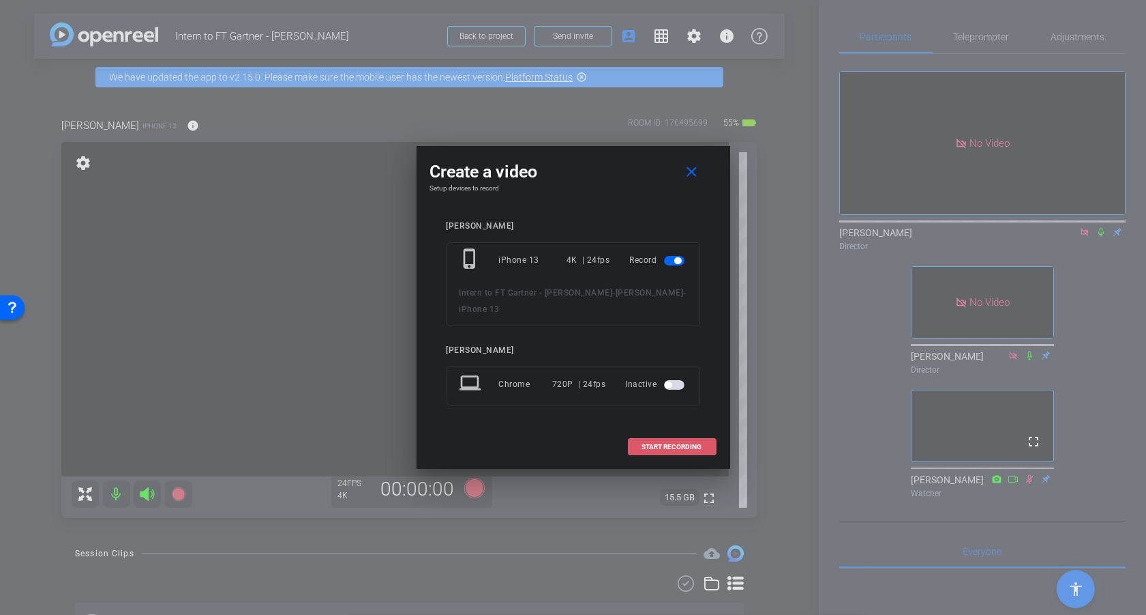
click at [666, 443] on span "START RECORDING" at bounding box center [672, 446] width 60 height 7
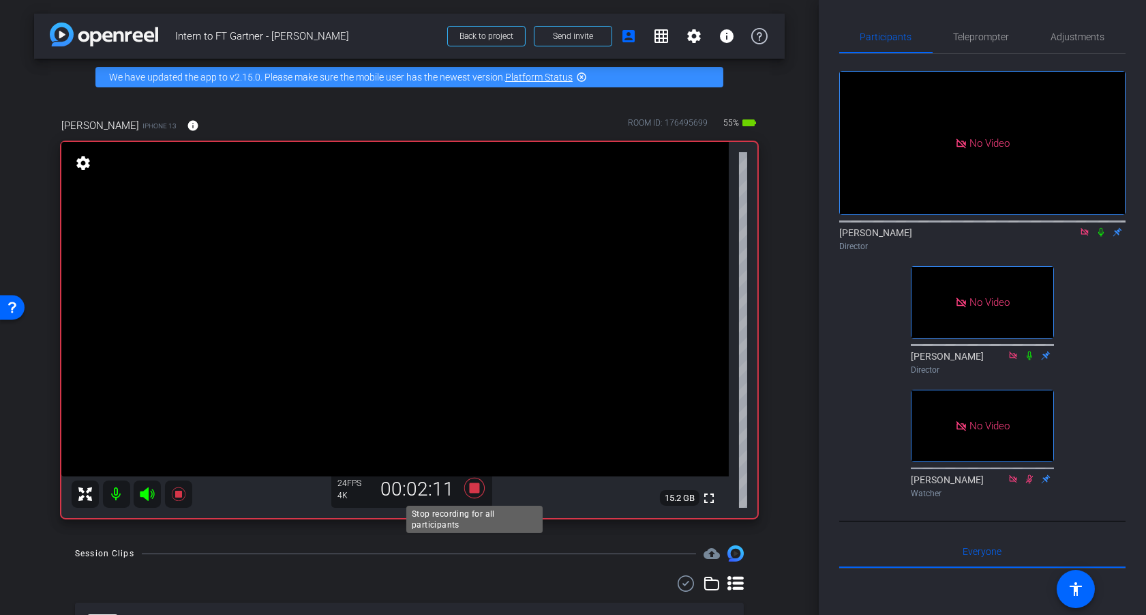
click at [477, 484] on icon at bounding box center [474, 487] width 20 height 20
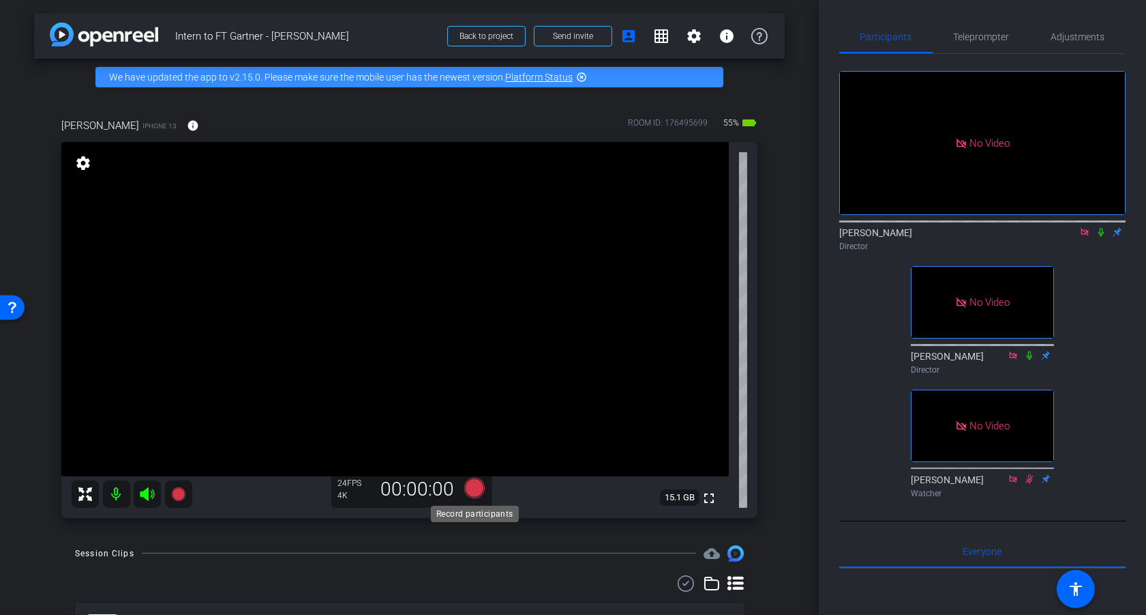
click at [476, 488] on icon at bounding box center [474, 487] width 20 height 20
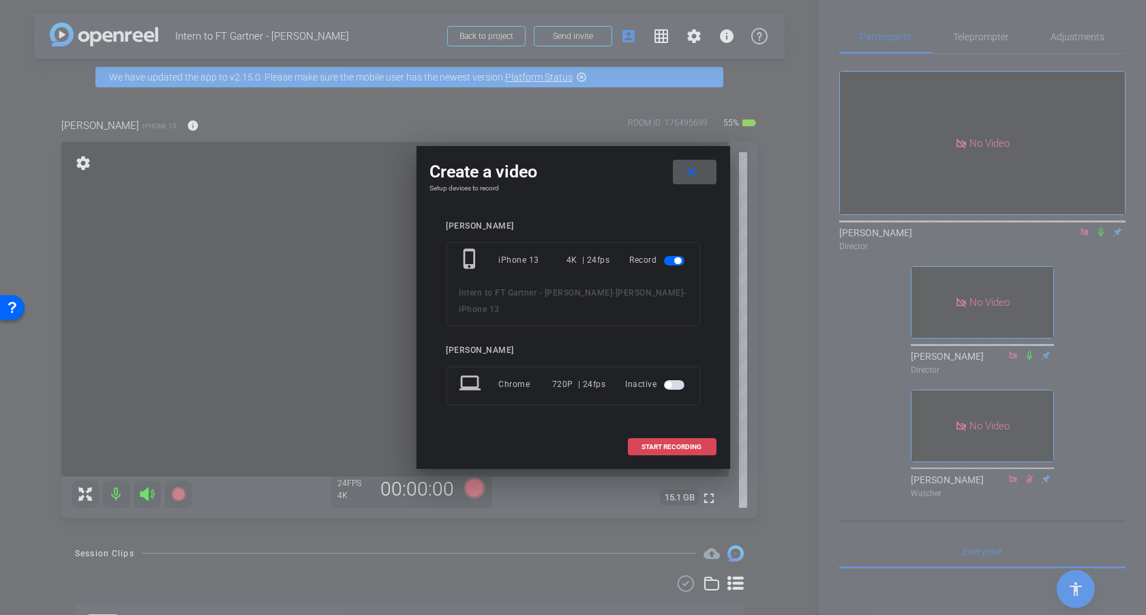
click at [669, 443] on span "START RECORDING" at bounding box center [672, 446] width 60 height 7
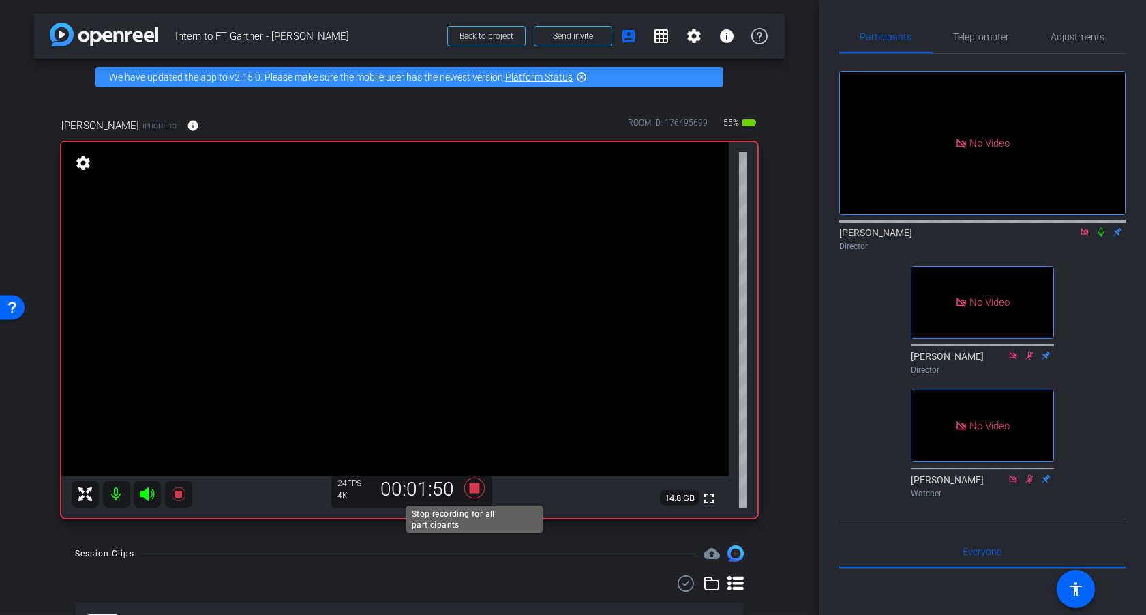
click at [476, 488] on icon at bounding box center [474, 487] width 20 height 20
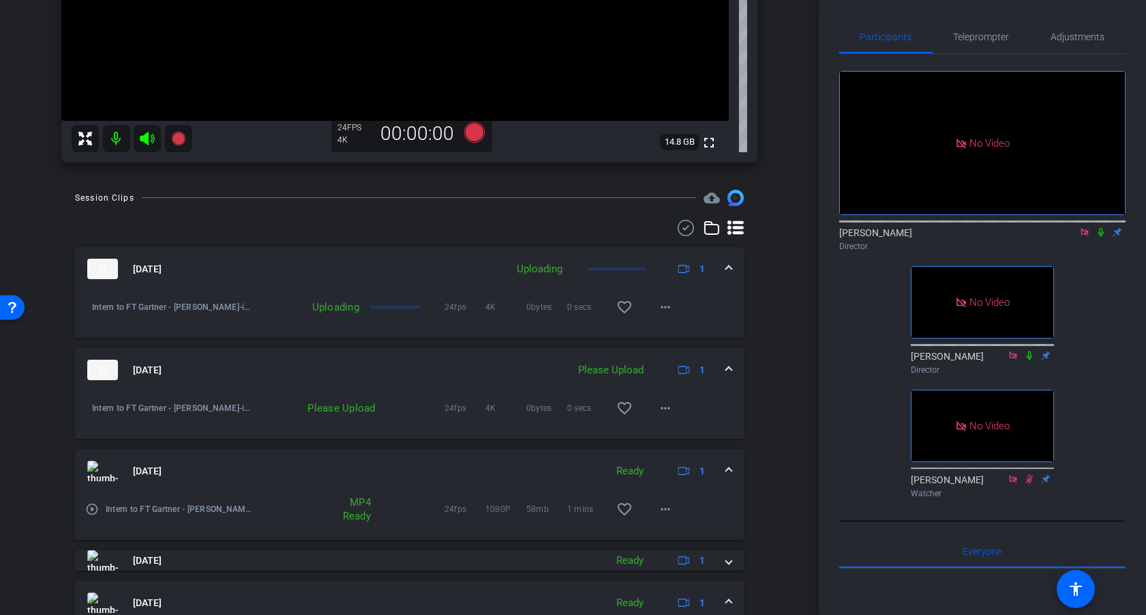
scroll to position [387, 0]
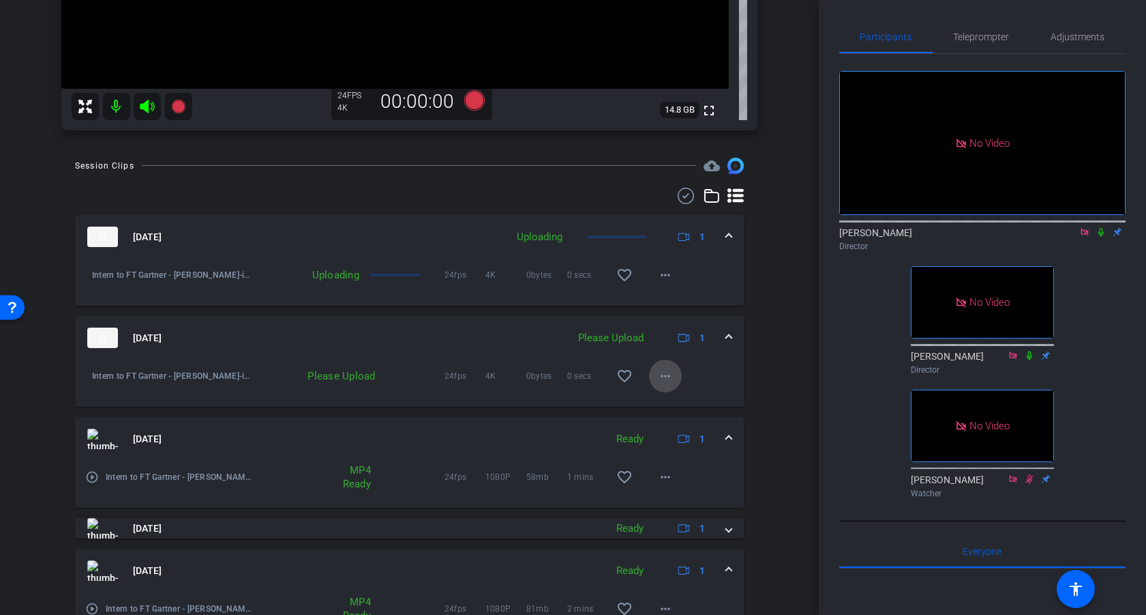
click at [670, 377] on mat-icon "more_horiz" at bounding box center [665, 376] width 16 height 16
click at [686, 401] on span "Upload" at bounding box center [687, 404] width 55 height 16
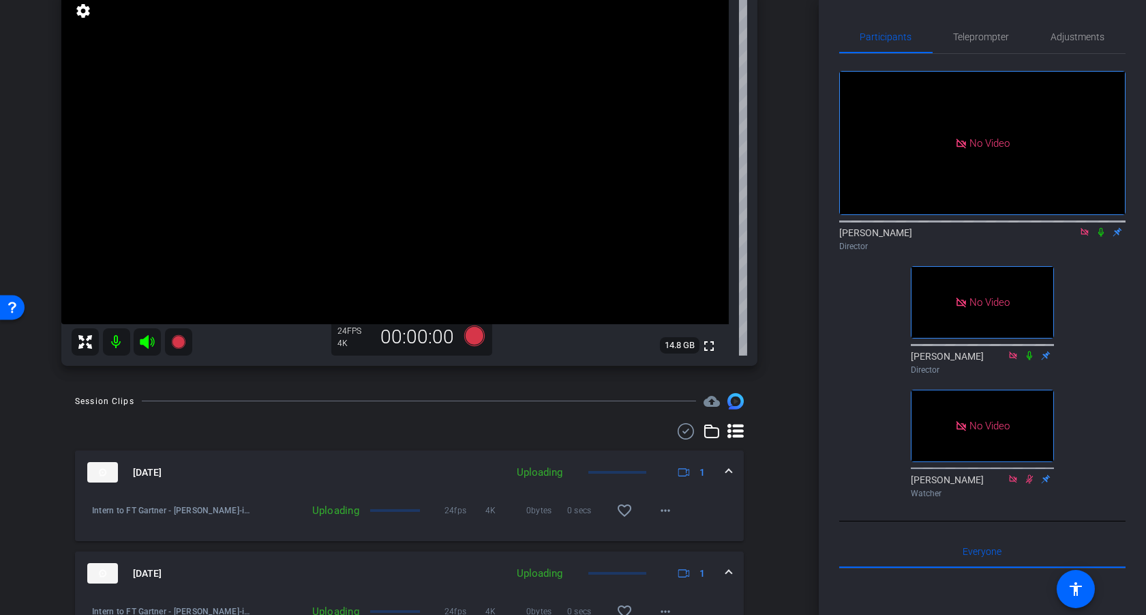
scroll to position [153, 0]
click at [477, 332] on icon at bounding box center [474, 334] width 20 height 20
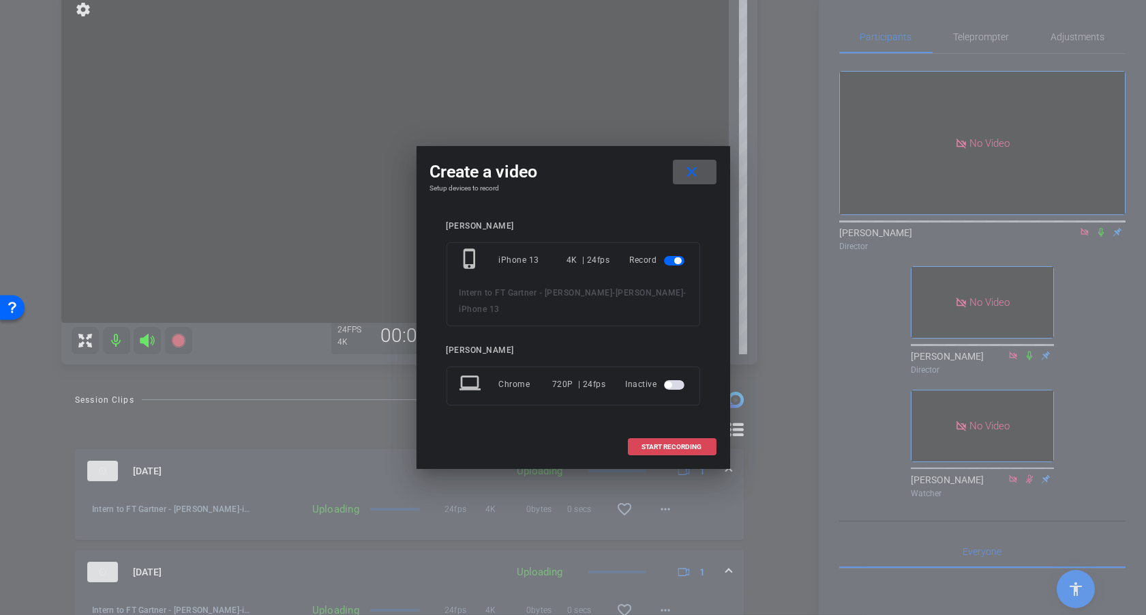
click at [664, 443] on span "START RECORDING" at bounding box center [672, 446] width 60 height 7
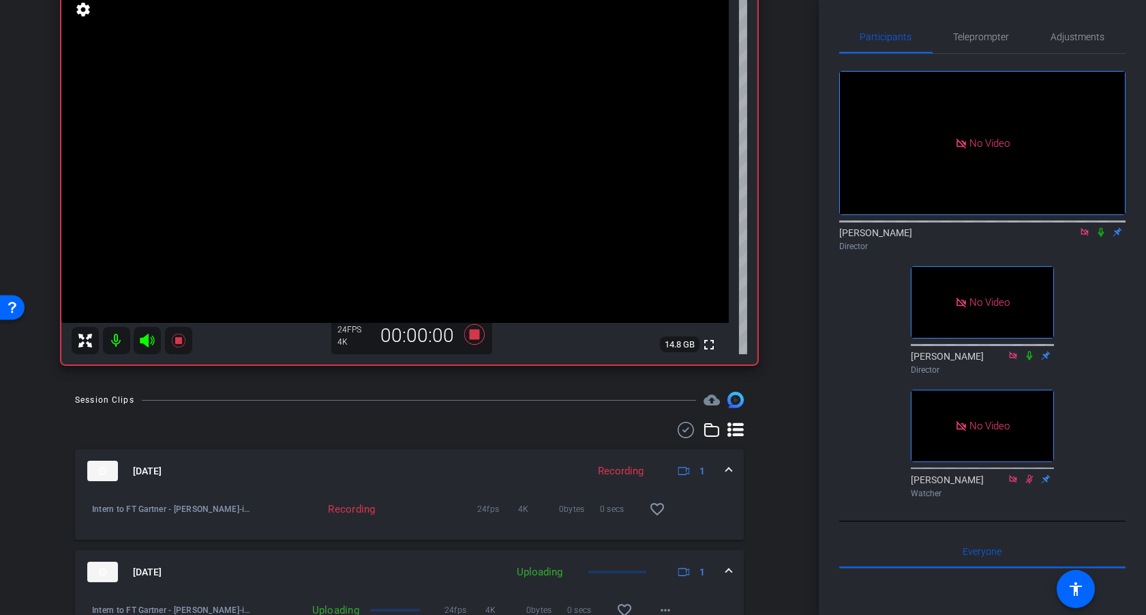
scroll to position [0, 0]
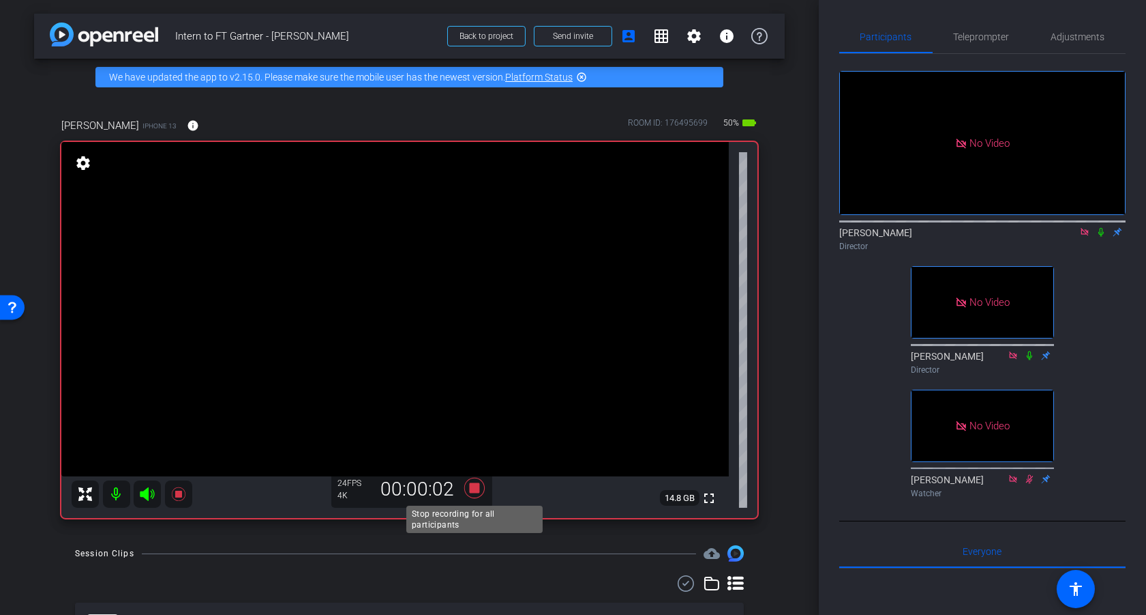
click at [476, 485] on icon at bounding box center [474, 487] width 20 height 20
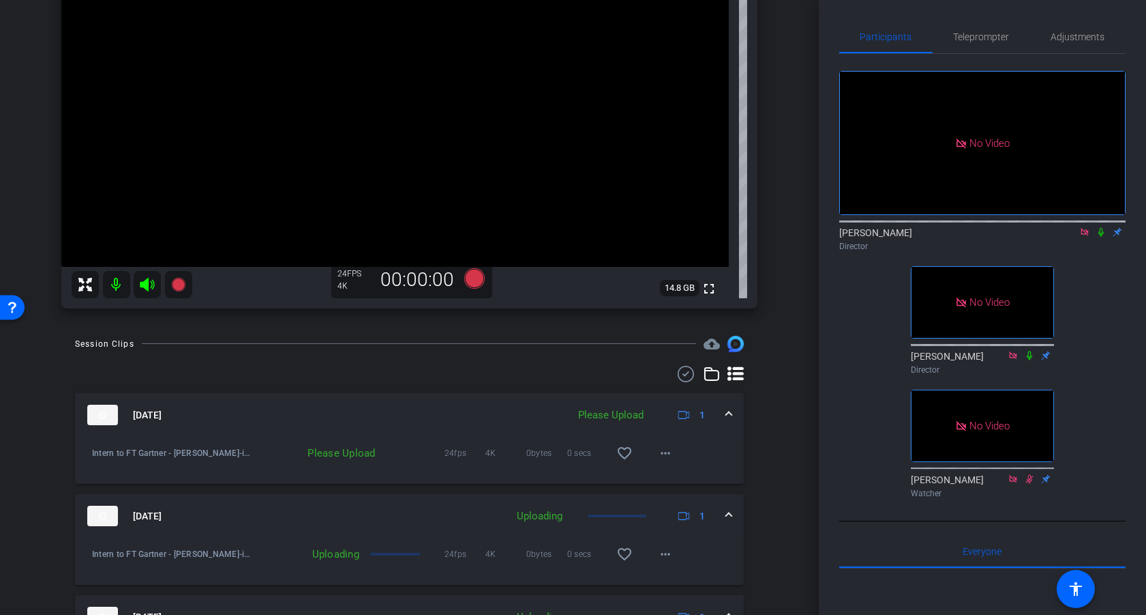
scroll to position [250, 0]
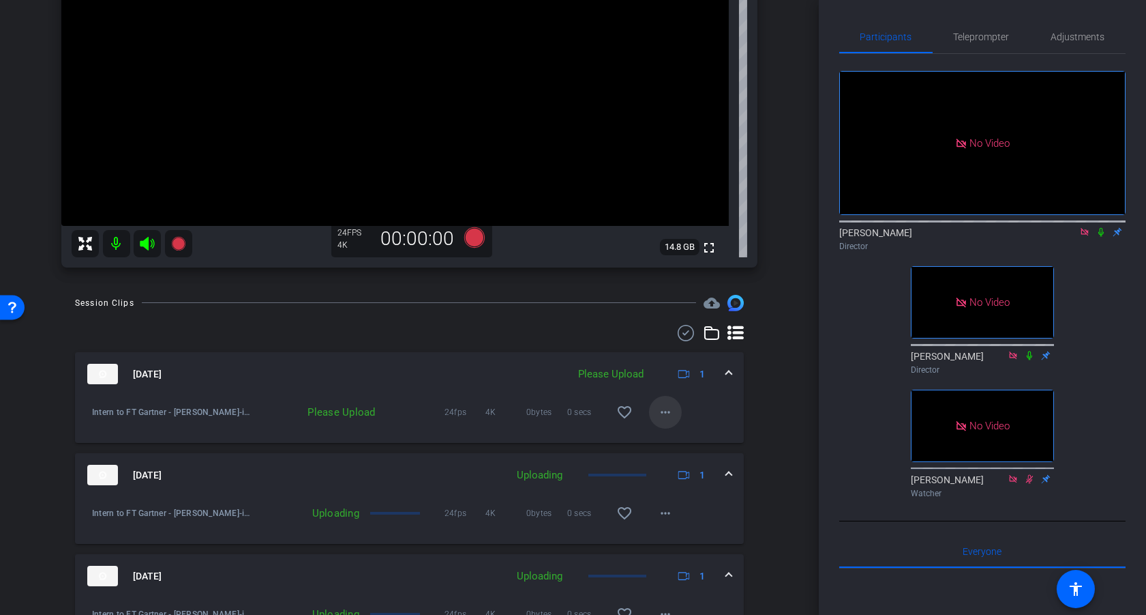
click at [674, 415] on span at bounding box center [665, 412] width 33 height 33
click at [681, 434] on span "Upload" at bounding box center [687, 440] width 55 height 16
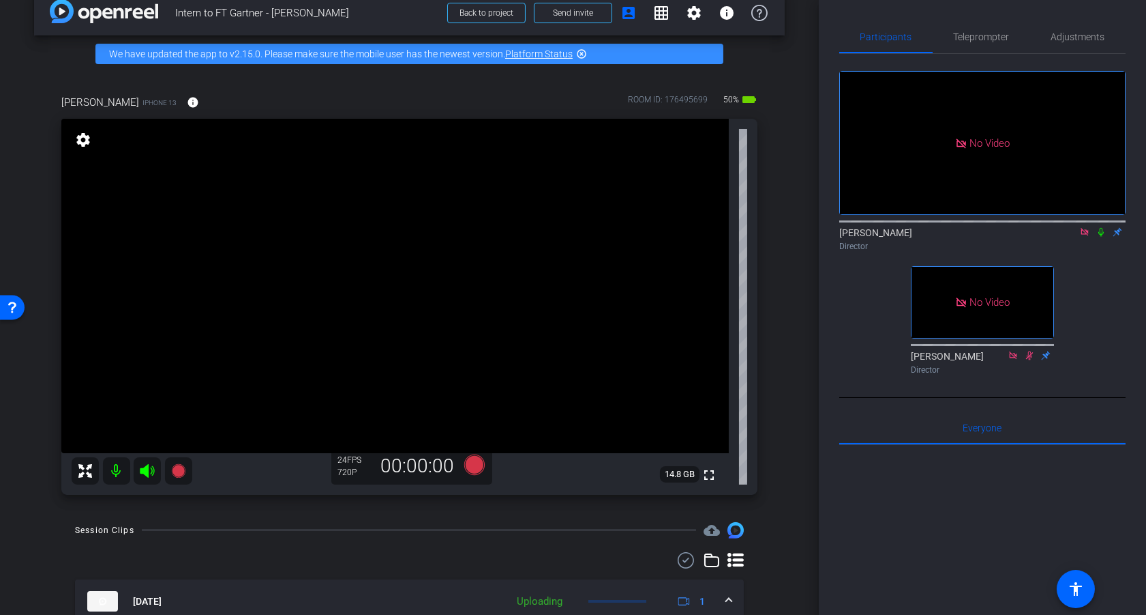
scroll to position [0, 0]
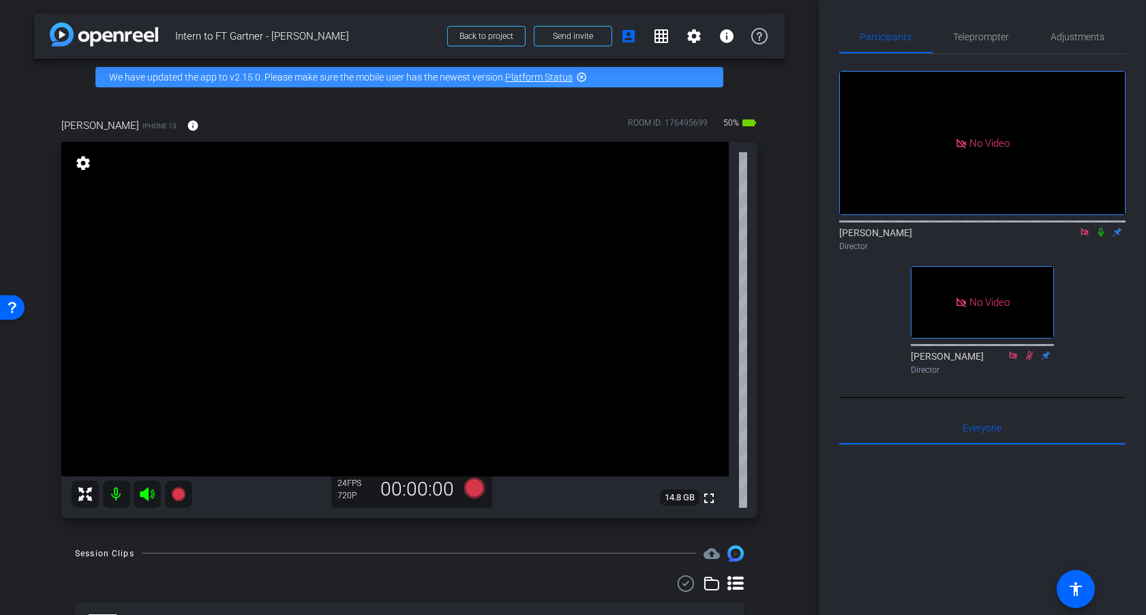
click at [1103, 227] on icon at bounding box center [1101, 232] width 11 height 10
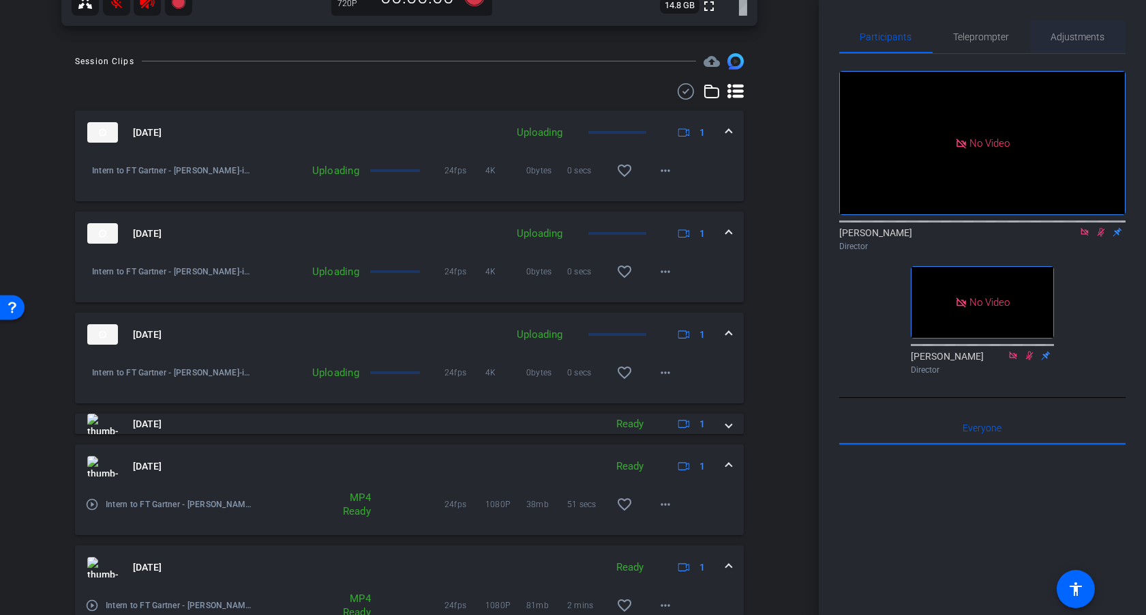
scroll to position [493, 0]
click at [667, 273] on mat-icon "more_horiz" at bounding box center [665, 270] width 16 height 16
click at [791, 284] on div at bounding box center [573, 307] width 1146 height 615
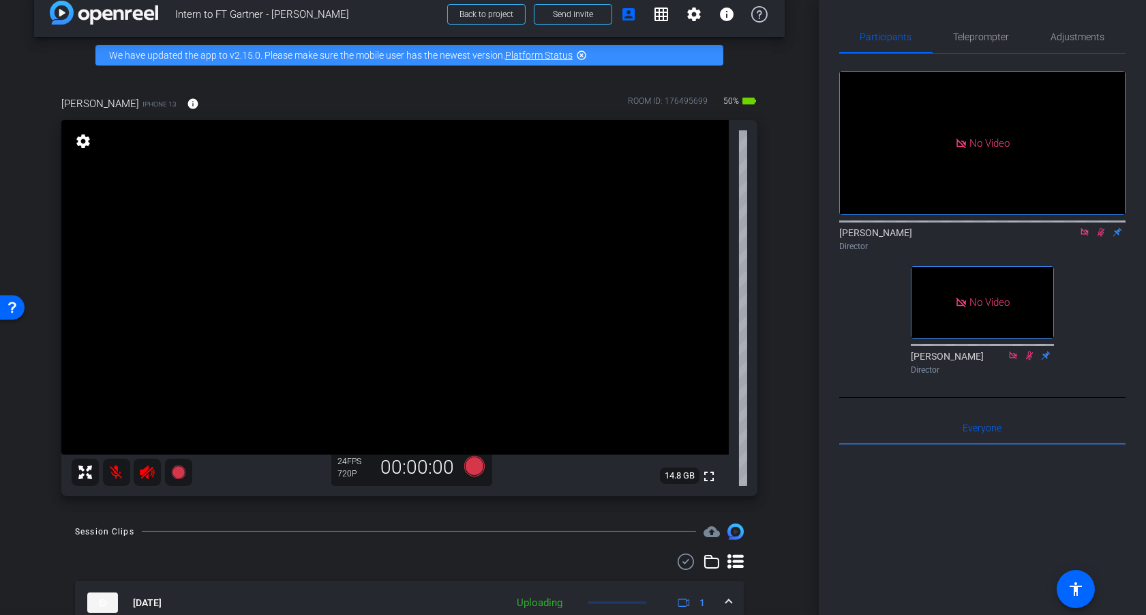
scroll to position [20, 0]
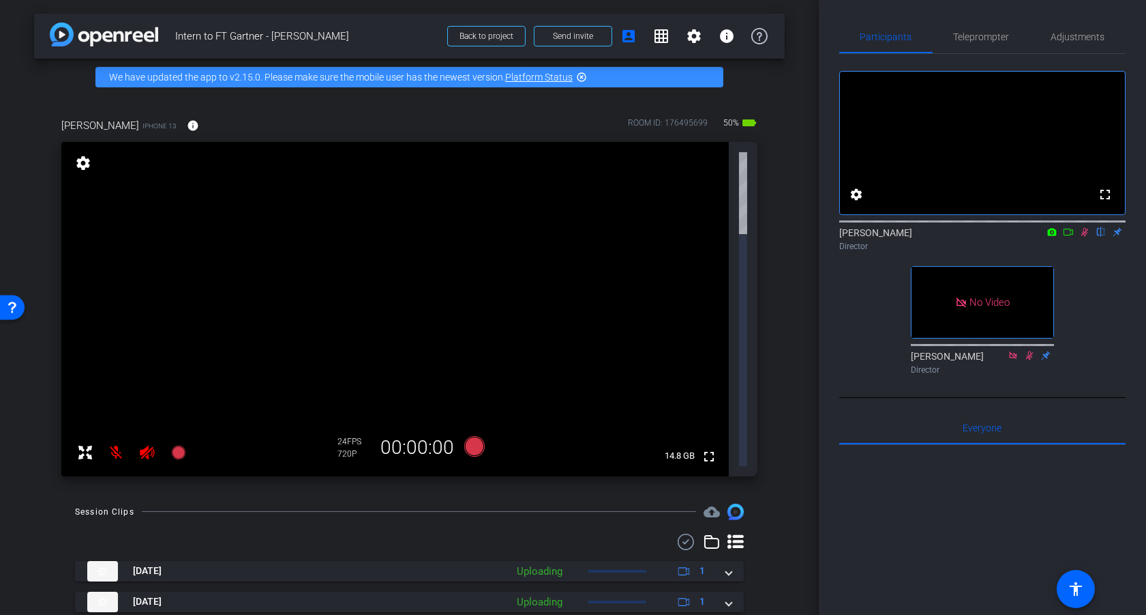
click at [1083, 237] on icon at bounding box center [1085, 232] width 11 height 10
click at [1084, 237] on icon at bounding box center [1085, 232] width 11 height 10
click at [1067, 237] on icon at bounding box center [1068, 232] width 11 height 10
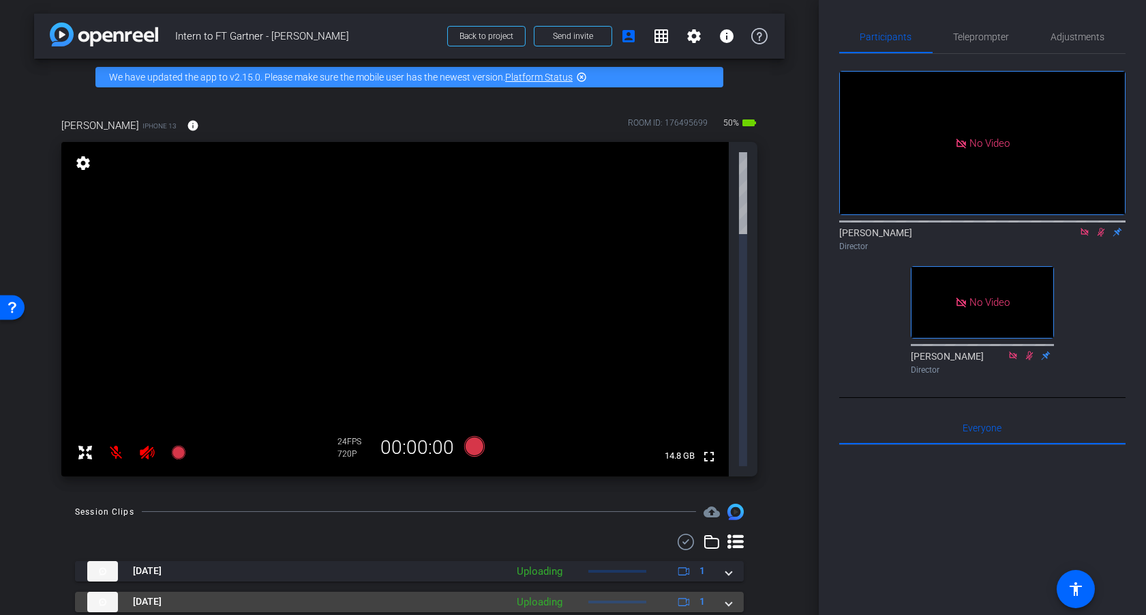
click at [736, 591] on mat-expansion-panel-header "[DATE] Uploading 1" at bounding box center [409, 601] width 669 height 20
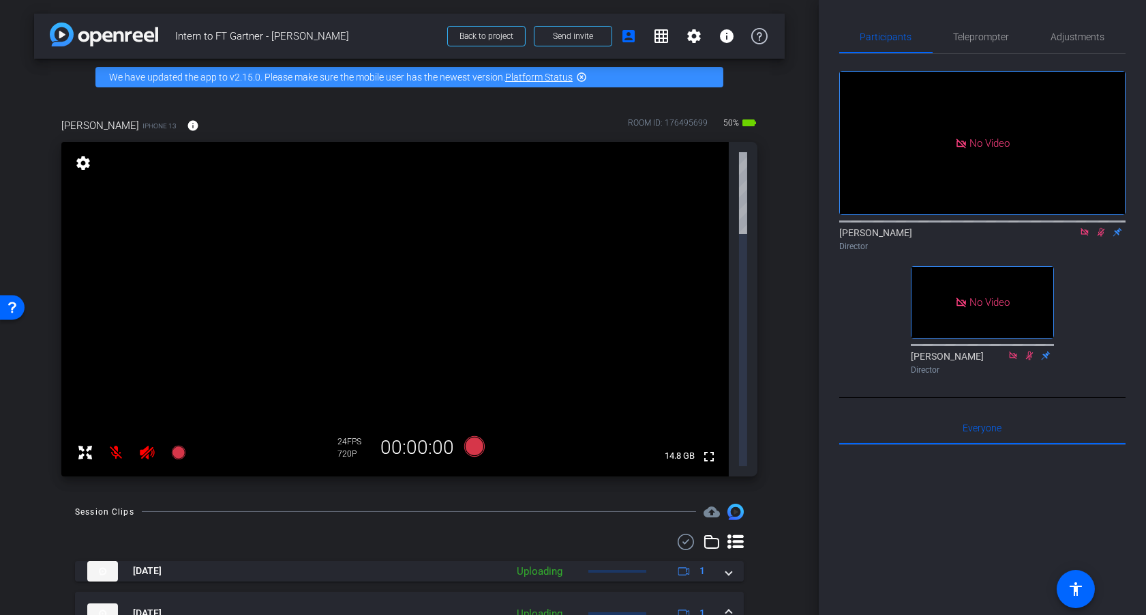
click at [728, 606] on span at bounding box center [728, 613] width 5 height 14
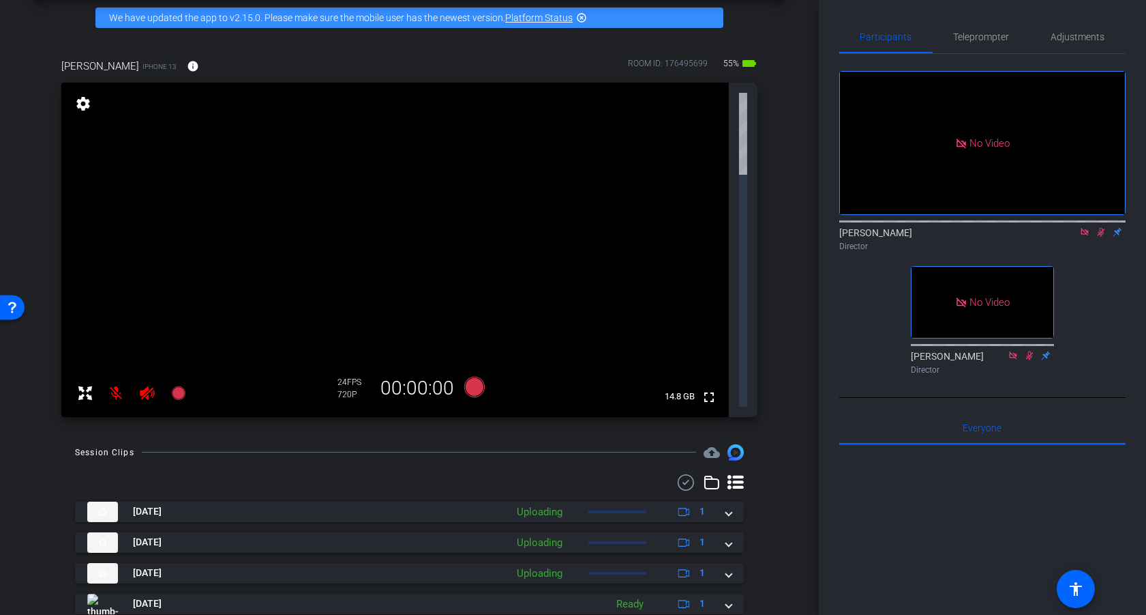
click at [784, 432] on div at bounding box center [573, 307] width 1146 height 615
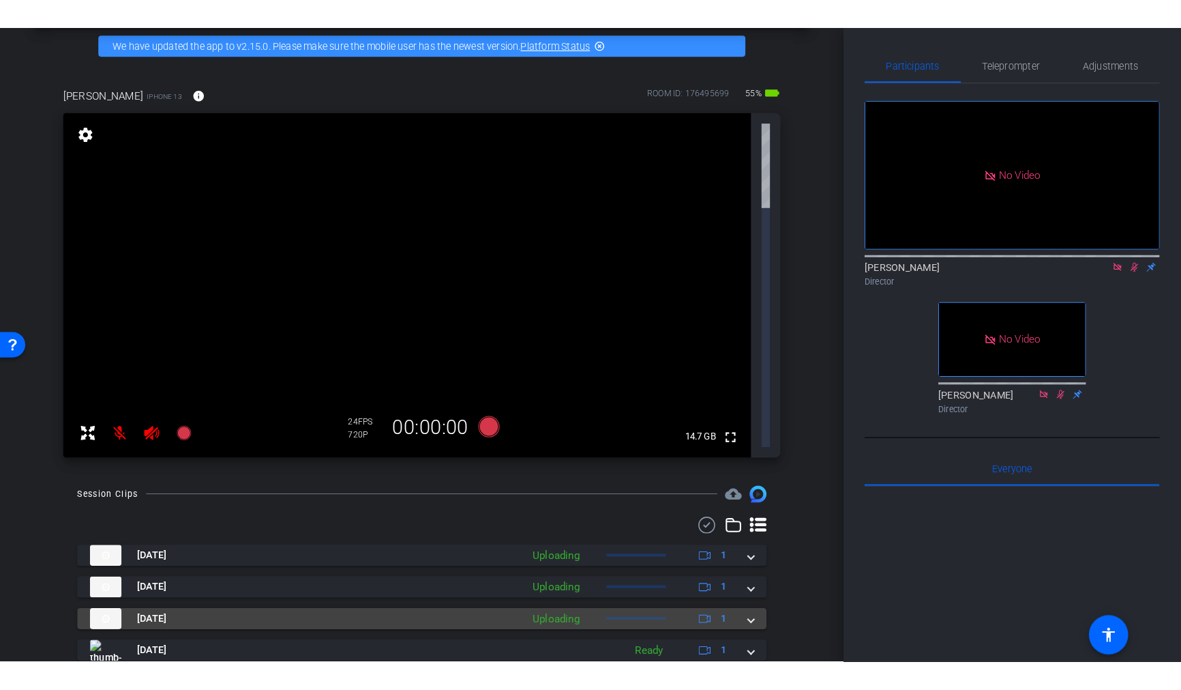
scroll to position [0, 0]
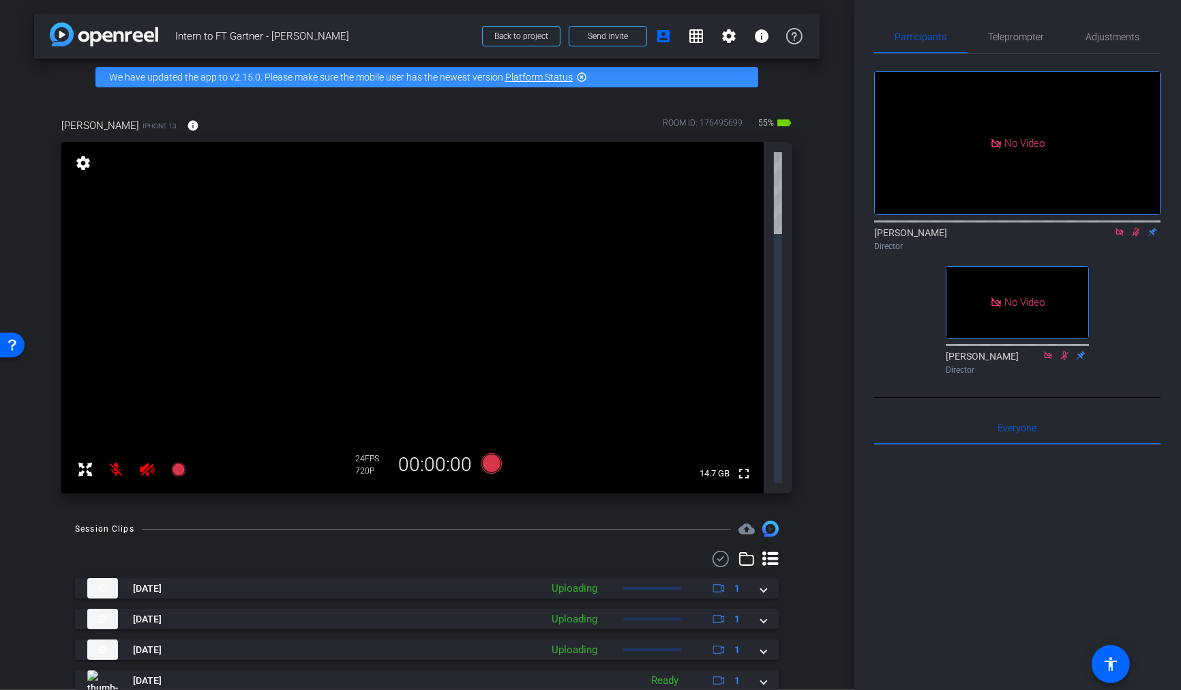
click at [584, 77] on mat-icon "highlight_off" at bounding box center [581, 77] width 11 height 11
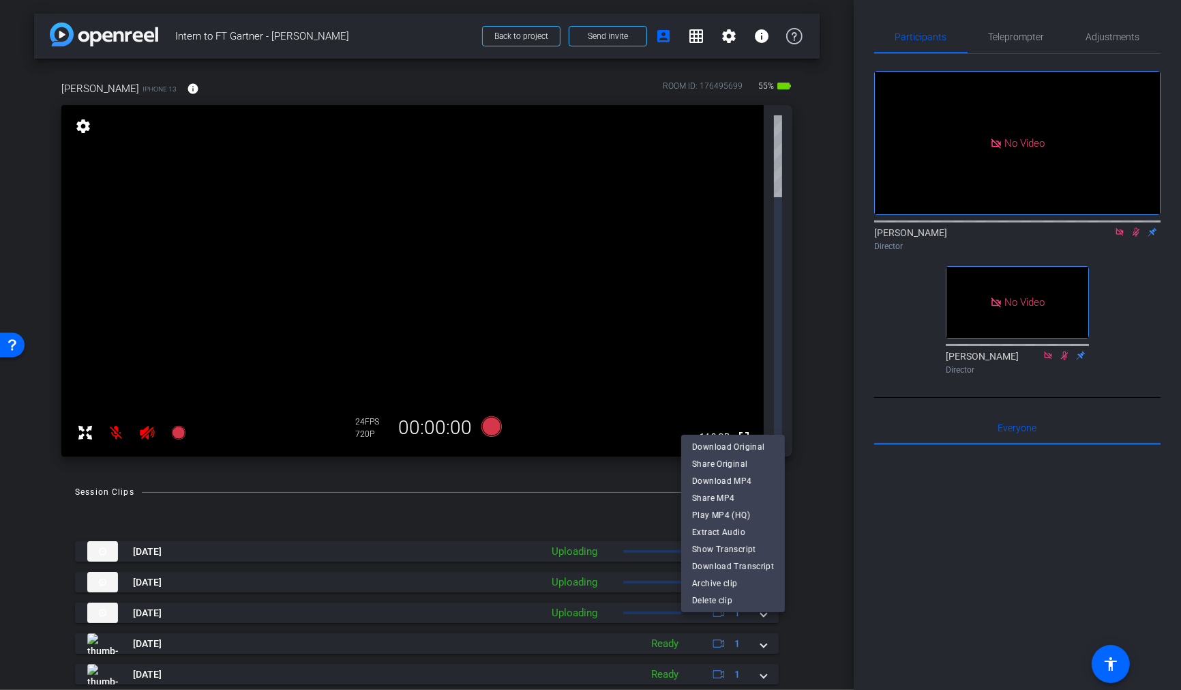
click at [825, 546] on div at bounding box center [590, 345] width 1181 height 690
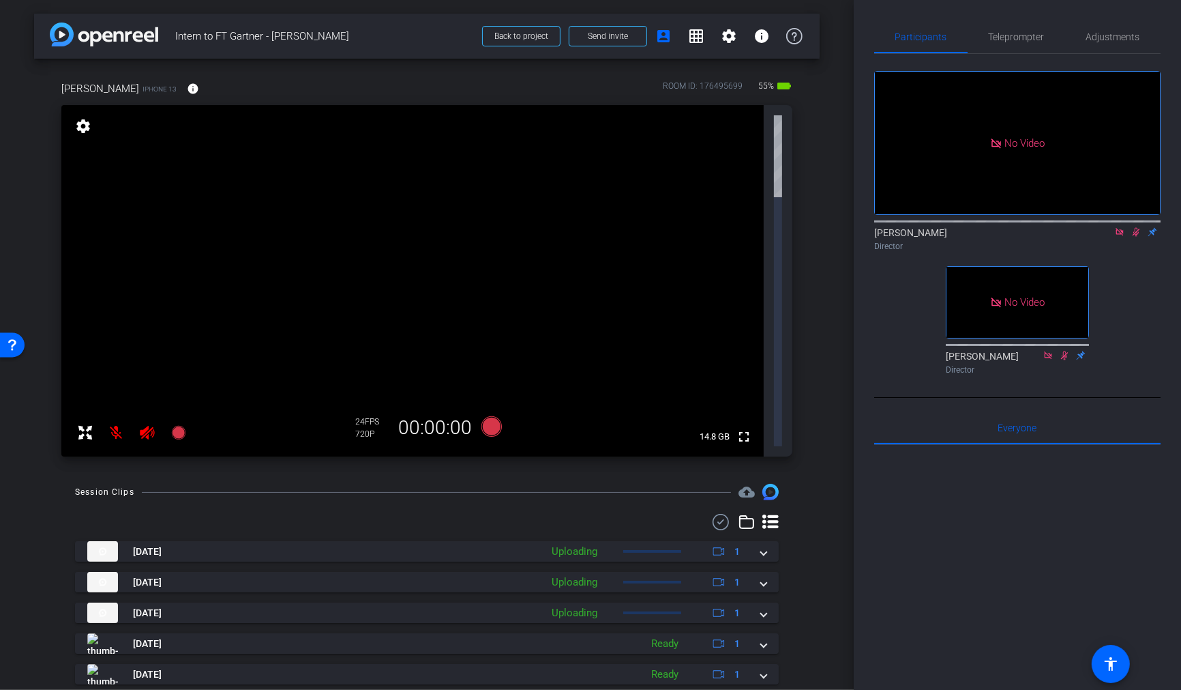
scroll to position [18, 0]
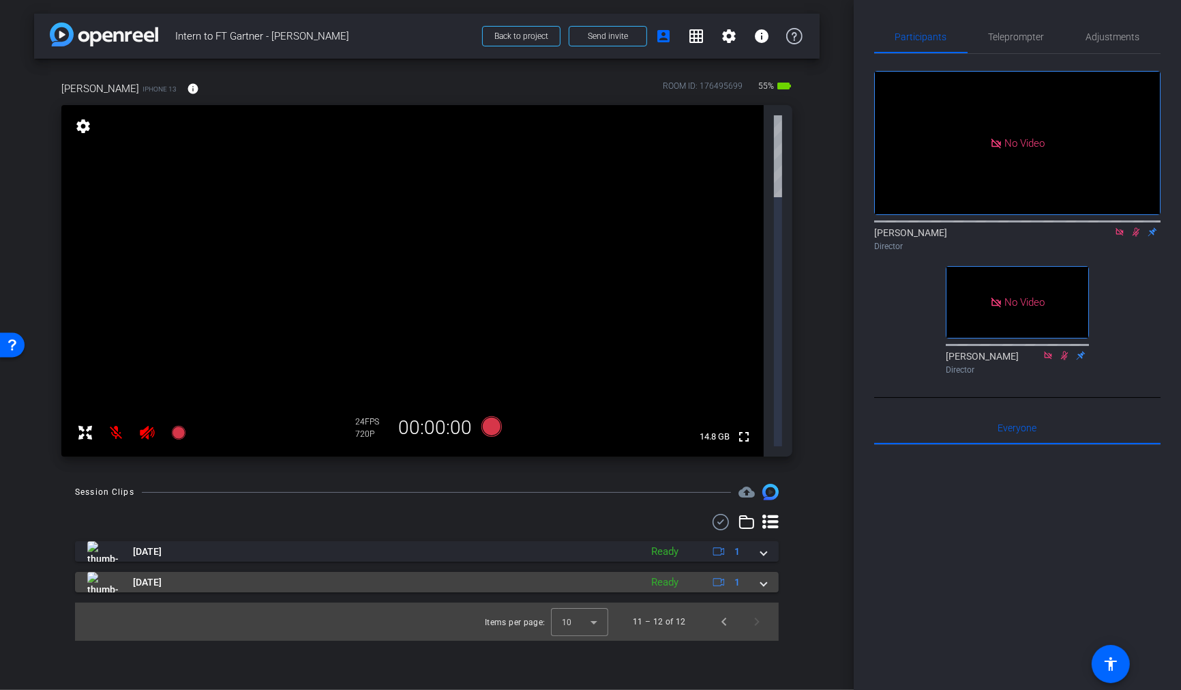
click at [762, 575] on span at bounding box center [763, 582] width 5 height 14
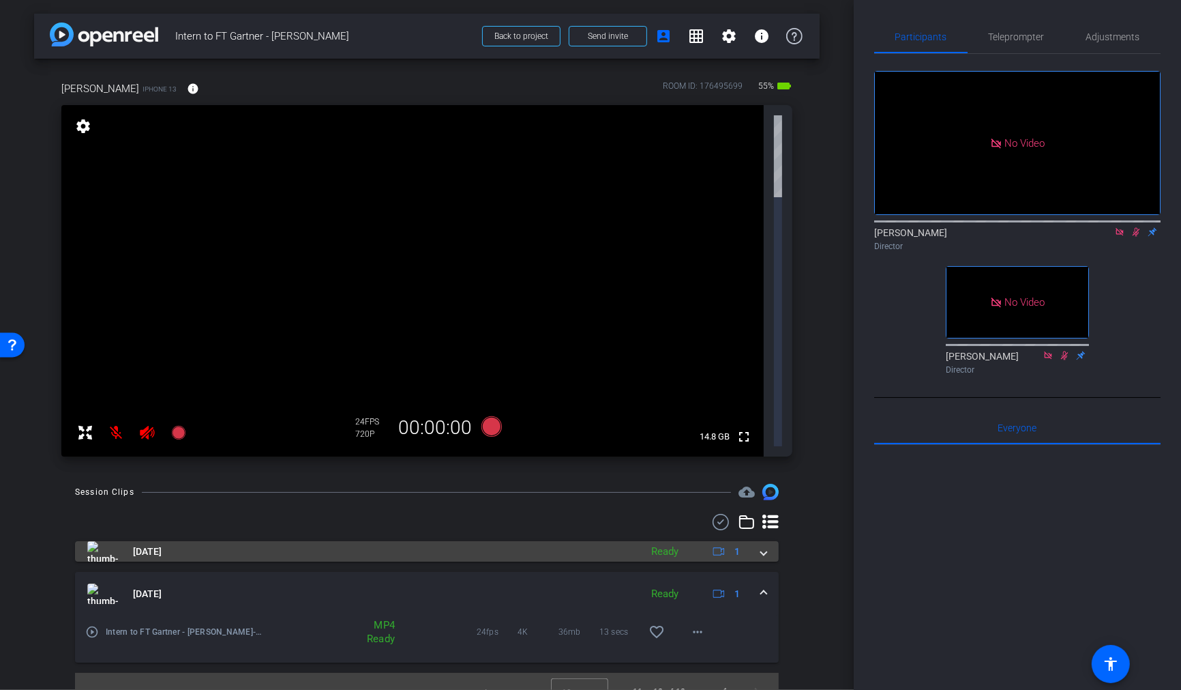
click at [765, 544] on span at bounding box center [763, 551] width 5 height 14
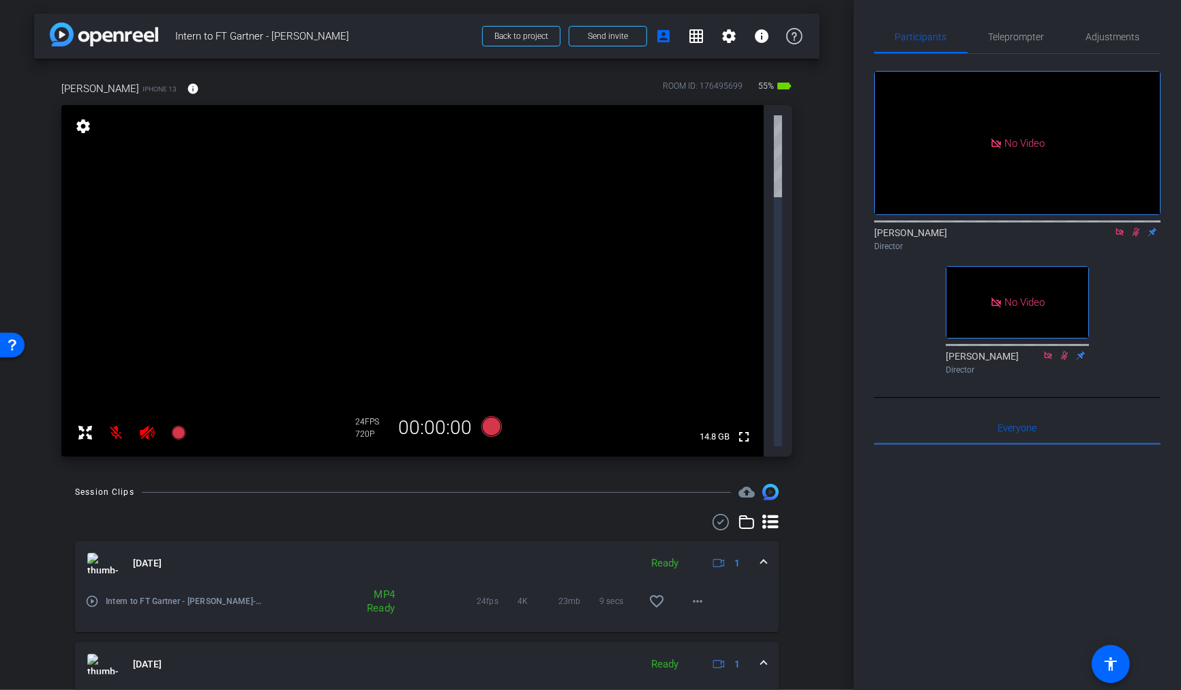
click at [765, 556] on span at bounding box center [763, 563] width 5 height 14
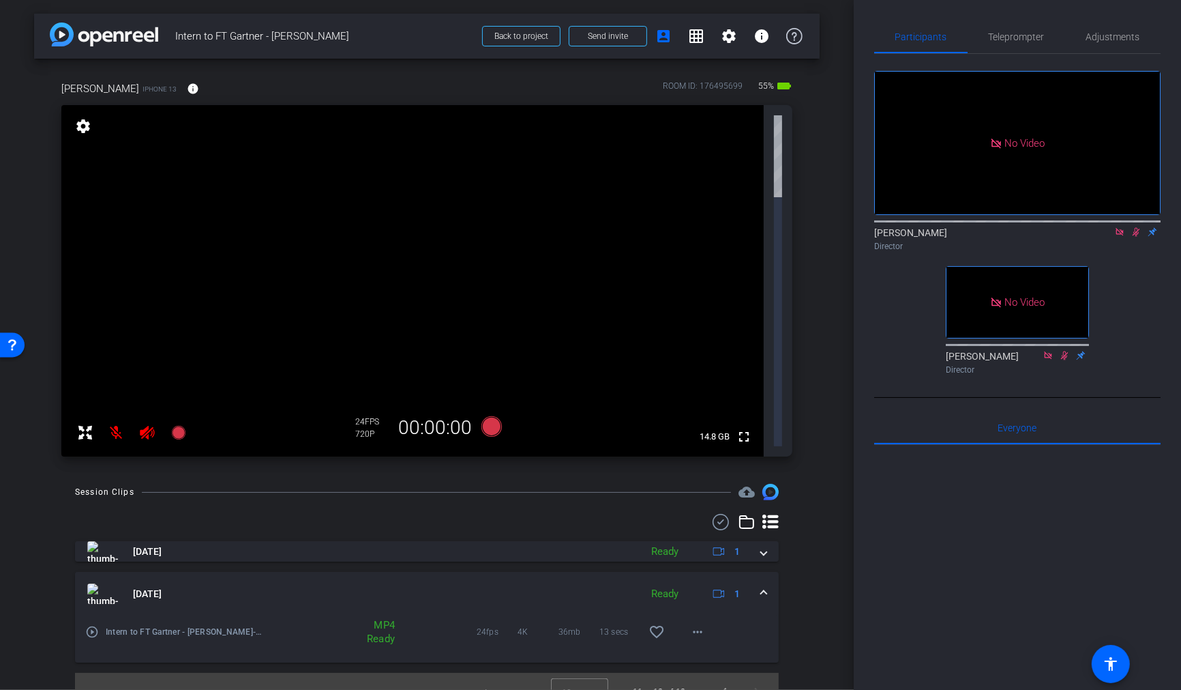
click at [762, 572] on mat-expansion-panel-header "Aug 14, 2025 Ready 1" at bounding box center [427, 594] width 704 height 44
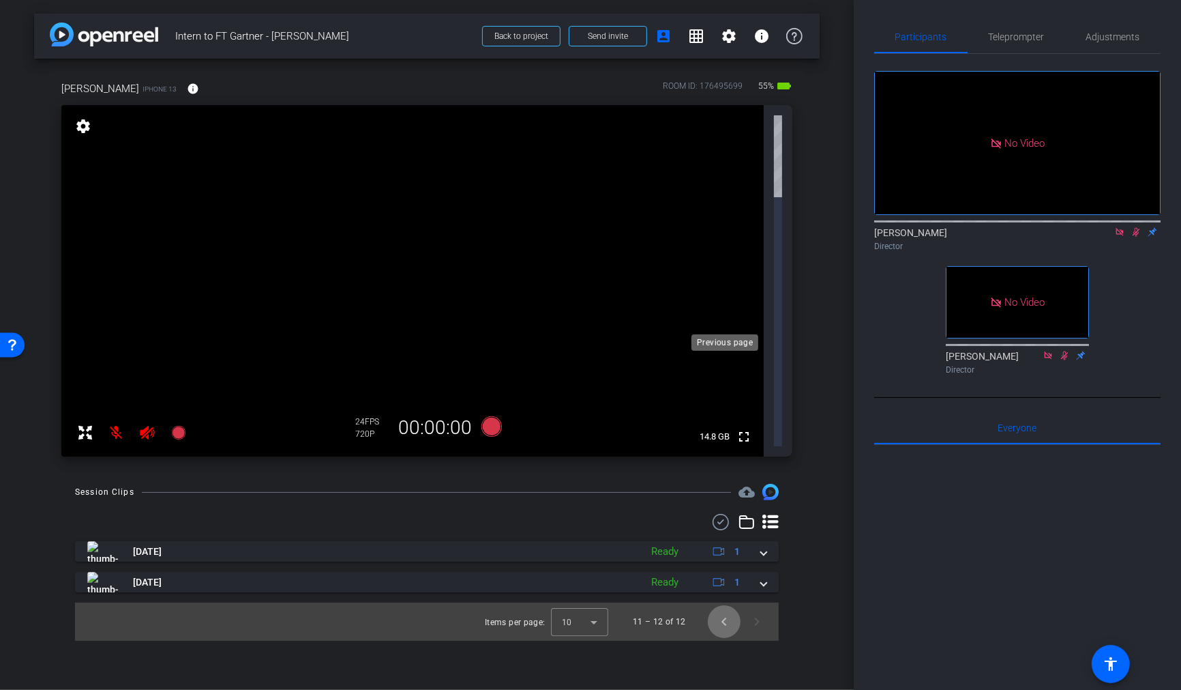
click at [720, 605] on span "Previous page" at bounding box center [724, 621] width 33 height 33
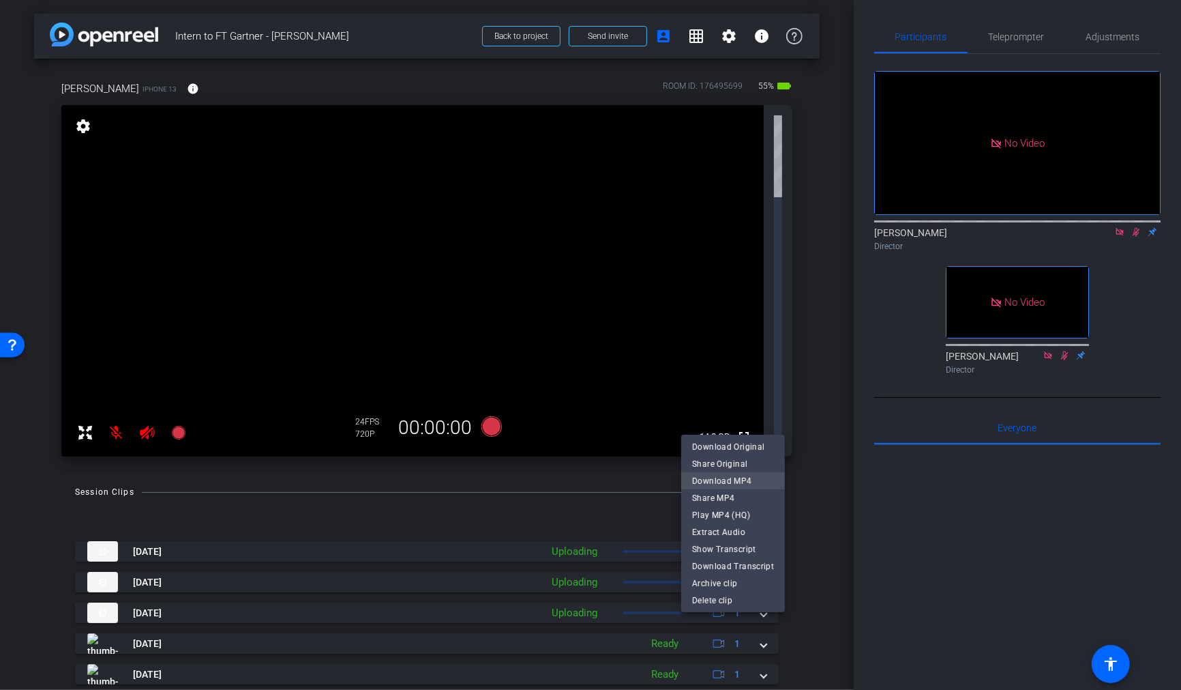
click at [767, 481] on span "Download MP4" at bounding box center [733, 481] width 82 height 16
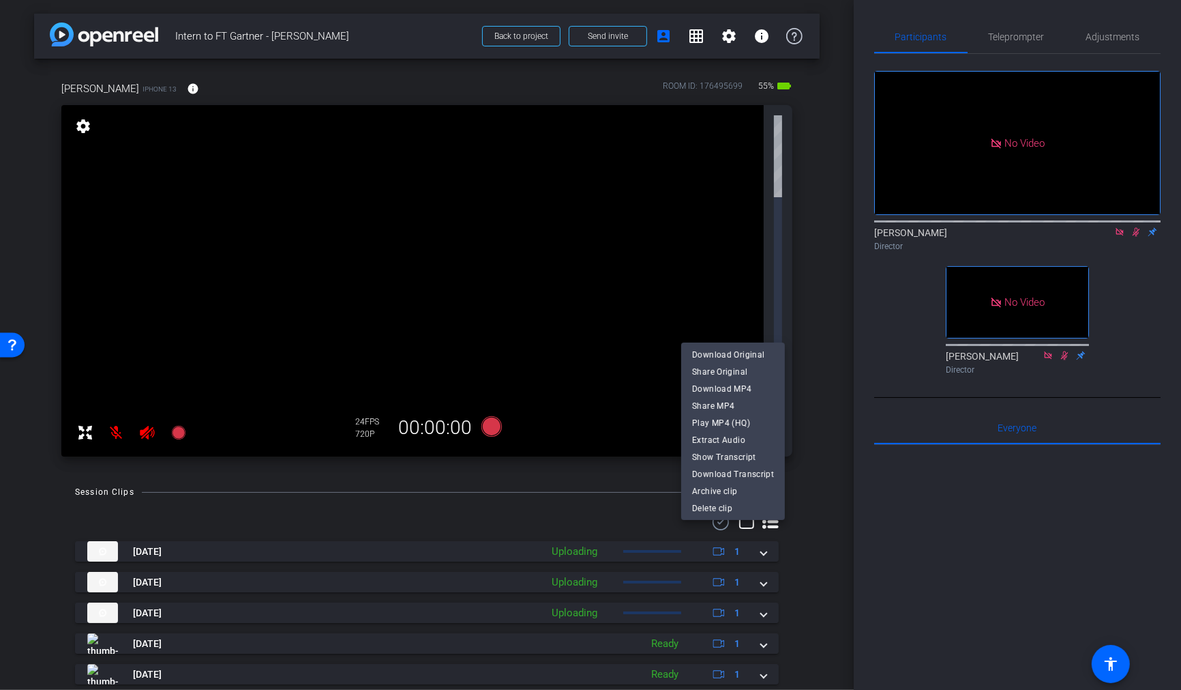
click at [824, 537] on div at bounding box center [590, 345] width 1181 height 690
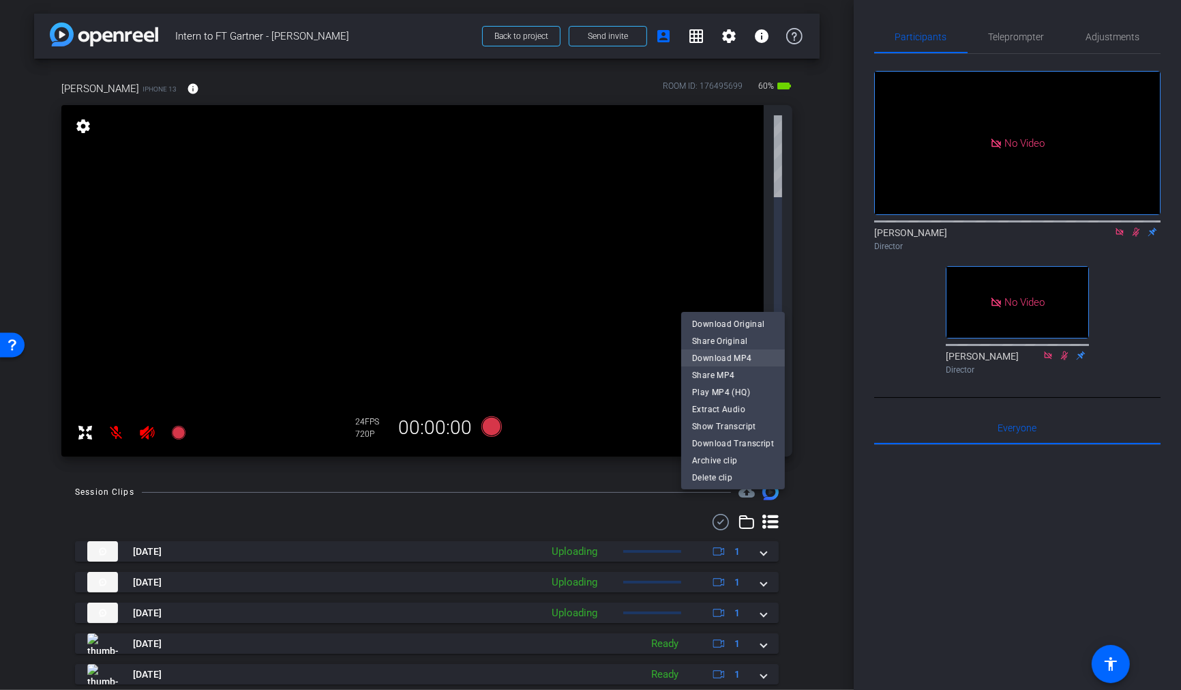
click at [736, 359] on span "Download MP4" at bounding box center [733, 358] width 82 height 16
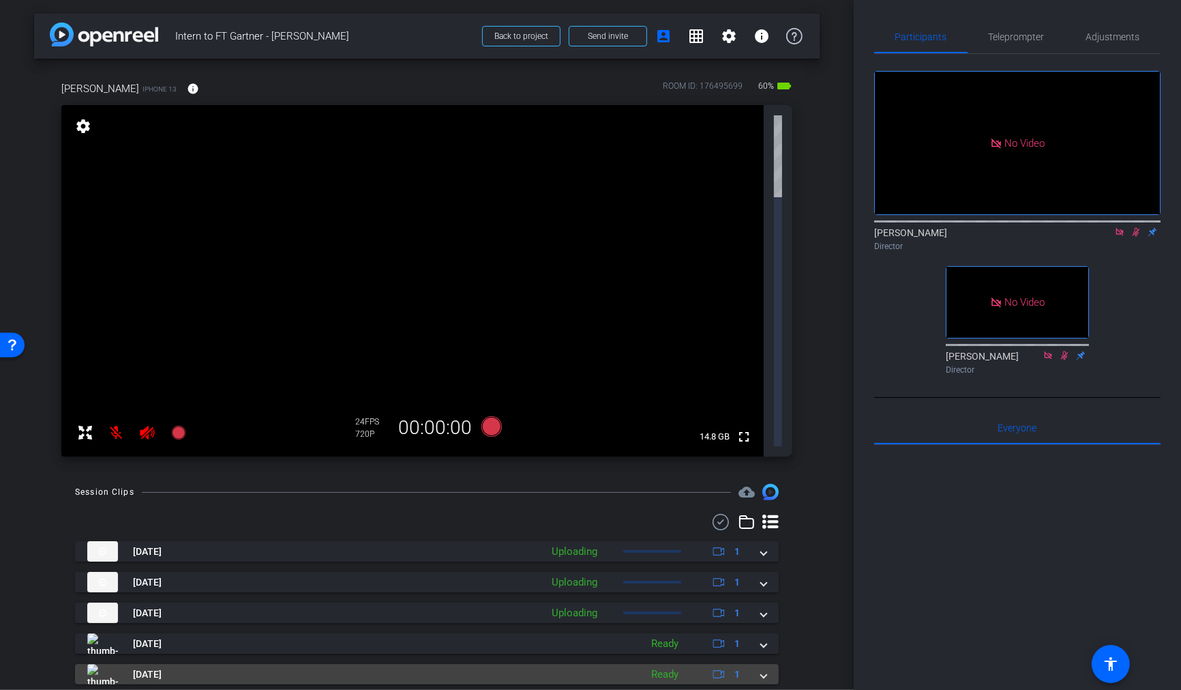
click at [766, 614] on span at bounding box center [763, 674] width 5 height 14
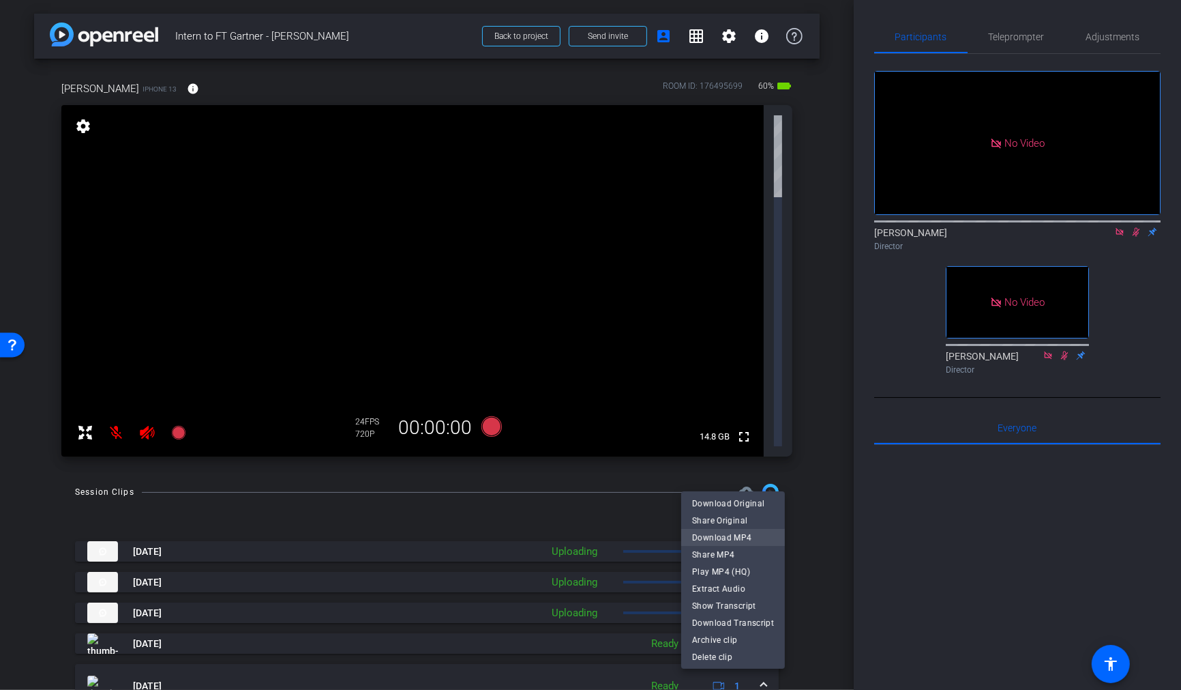
click at [728, 538] on span "Download MP4" at bounding box center [733, 537] width 82 height 16
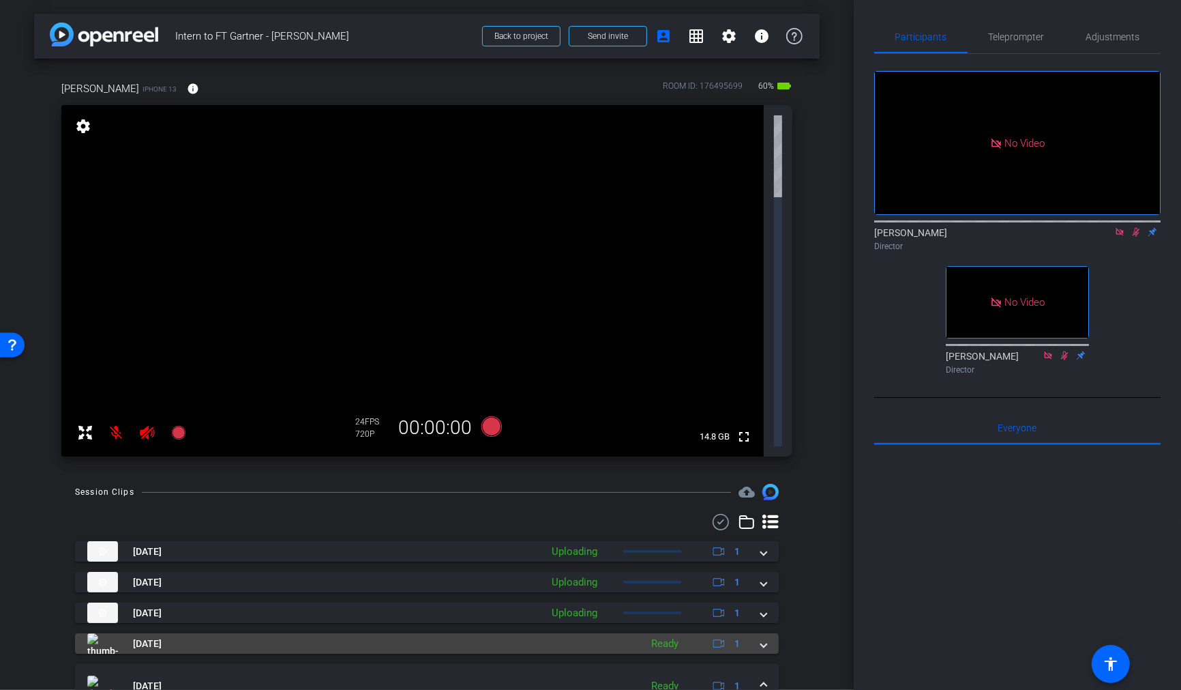
click at [766, 614] on span at bounding box center [763, 643] width 5 height 14
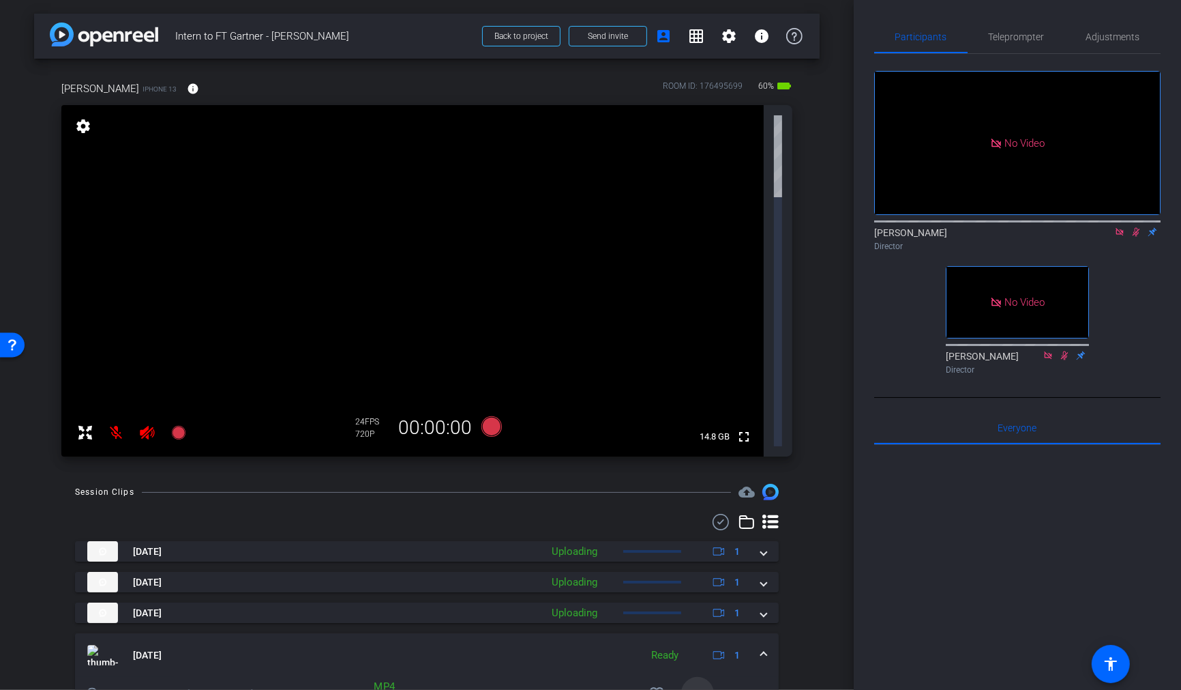
click at [695, 614] on mat-icon "more_horiz" at bounding box center [698, 693] width 16 height 16
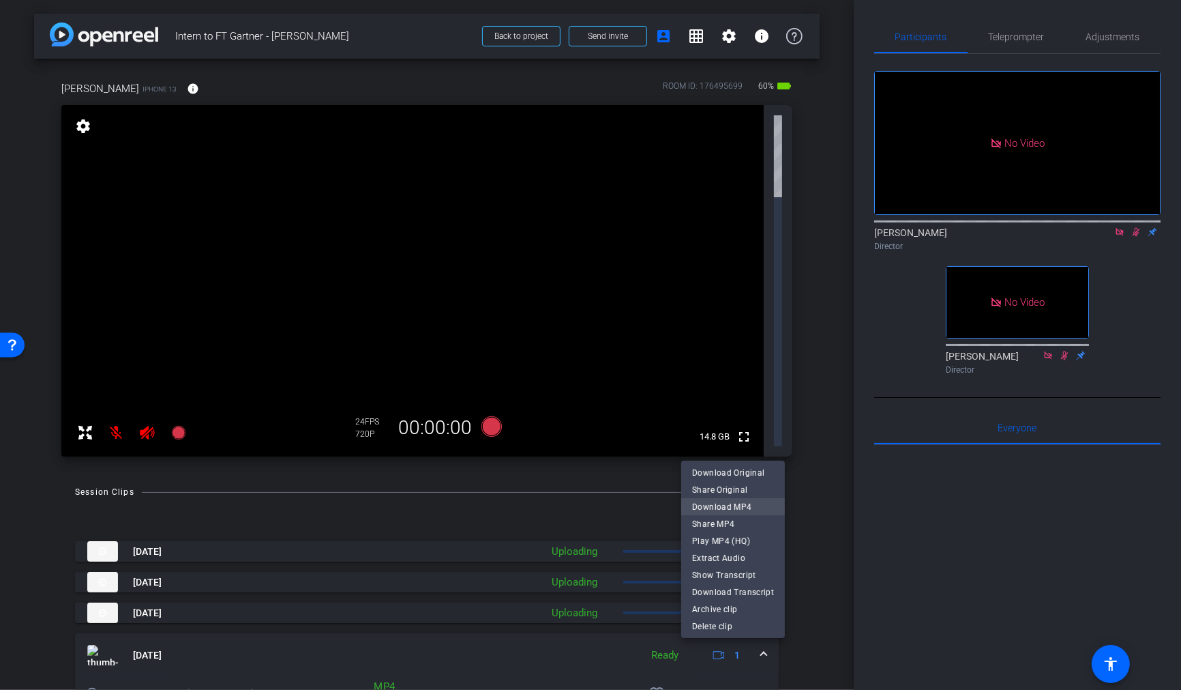
click at [725, 506] on span "Download MP4" at bounding box center [733, 507] width 82 height 16
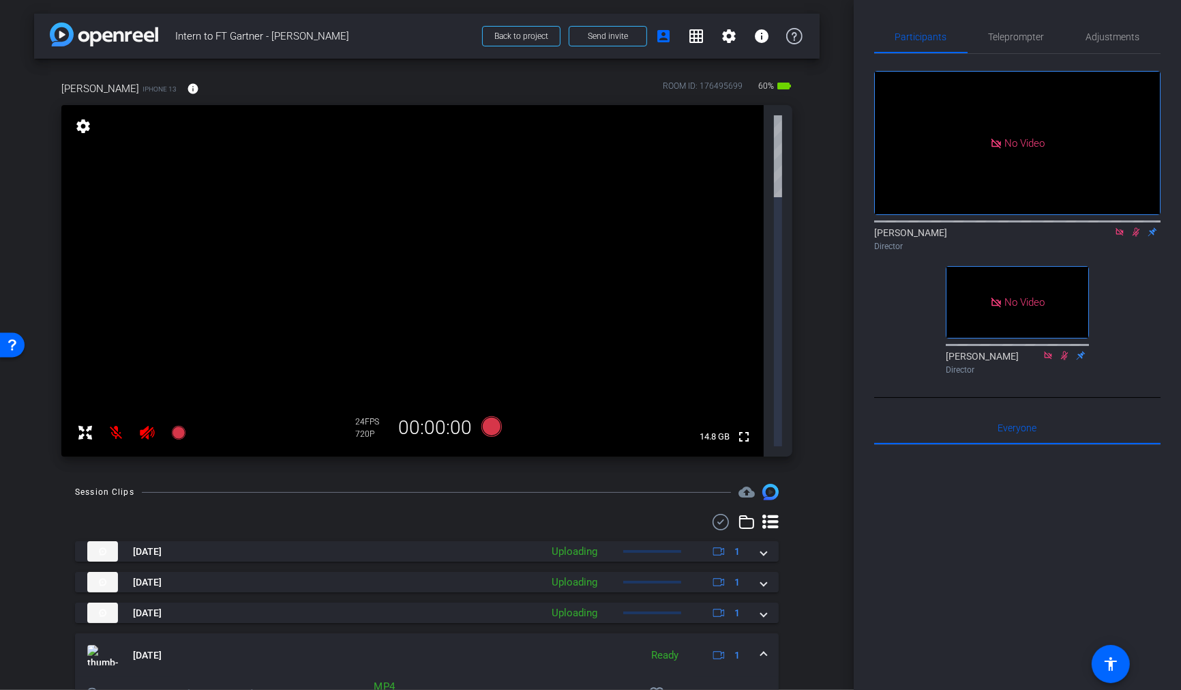
scroll to position [1, 0]
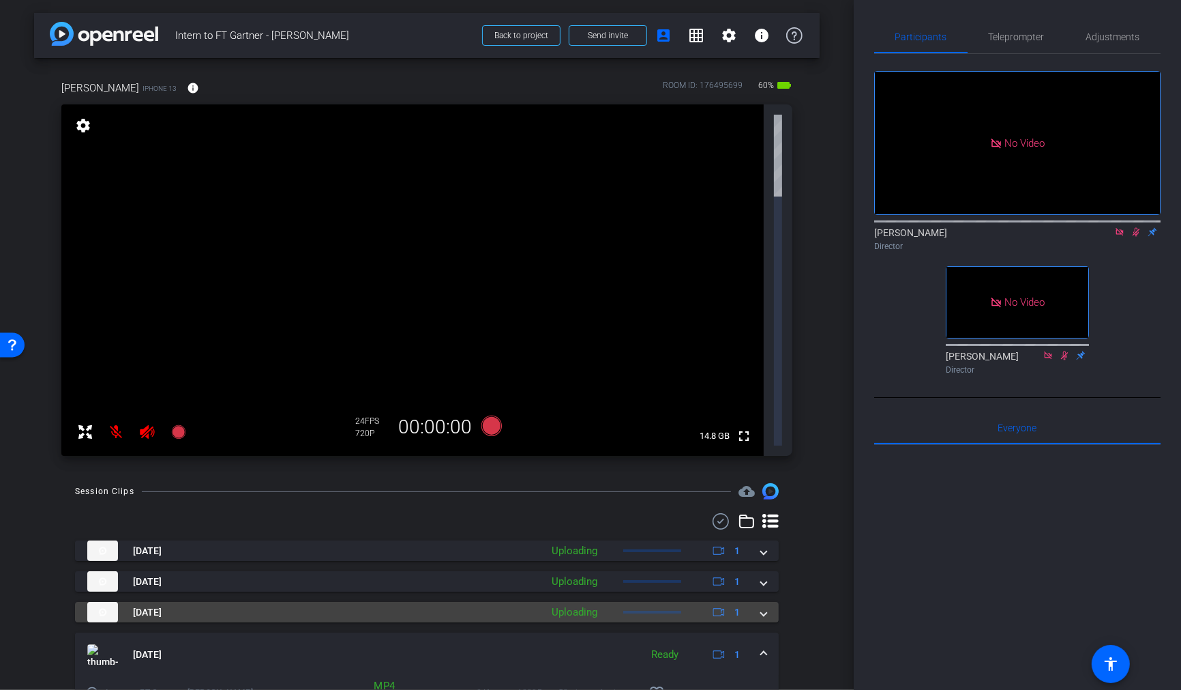
click at [760, 602] on div "Aug 14, 2025 Uploading 1" at bounding box center [424, 612] width 674 height 20
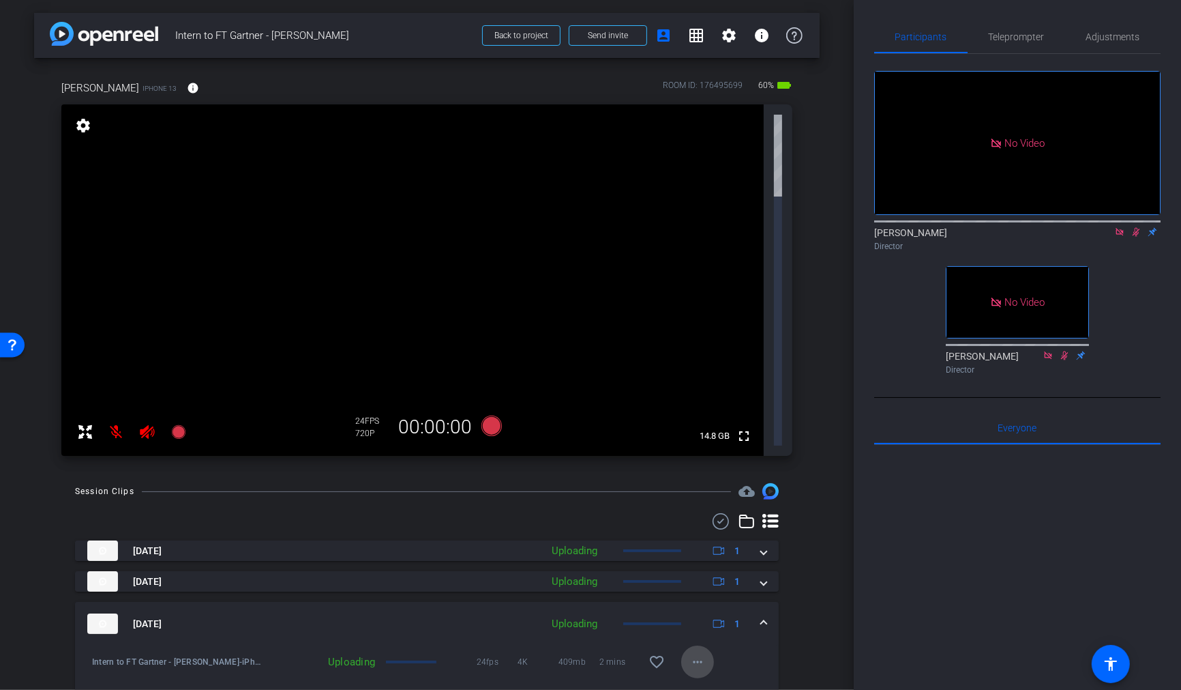
click at [698, 614] on mat-icon "more_horiz" at bounding box center [698, 661] width 16 height 16
click at [805, 375] on div at bounding box center [590, 345] width 1181 height 690
click at [763, 614] on span at bounding box center [763, 624] width 5 height 14
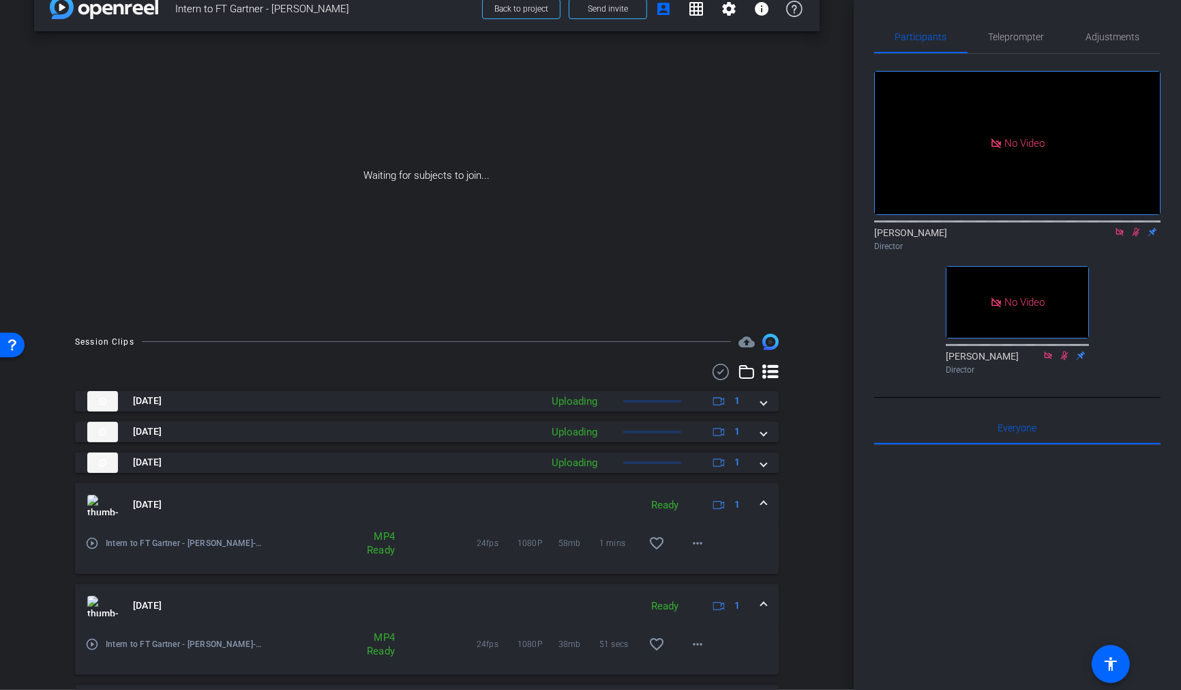
scroll to position [0, 0]
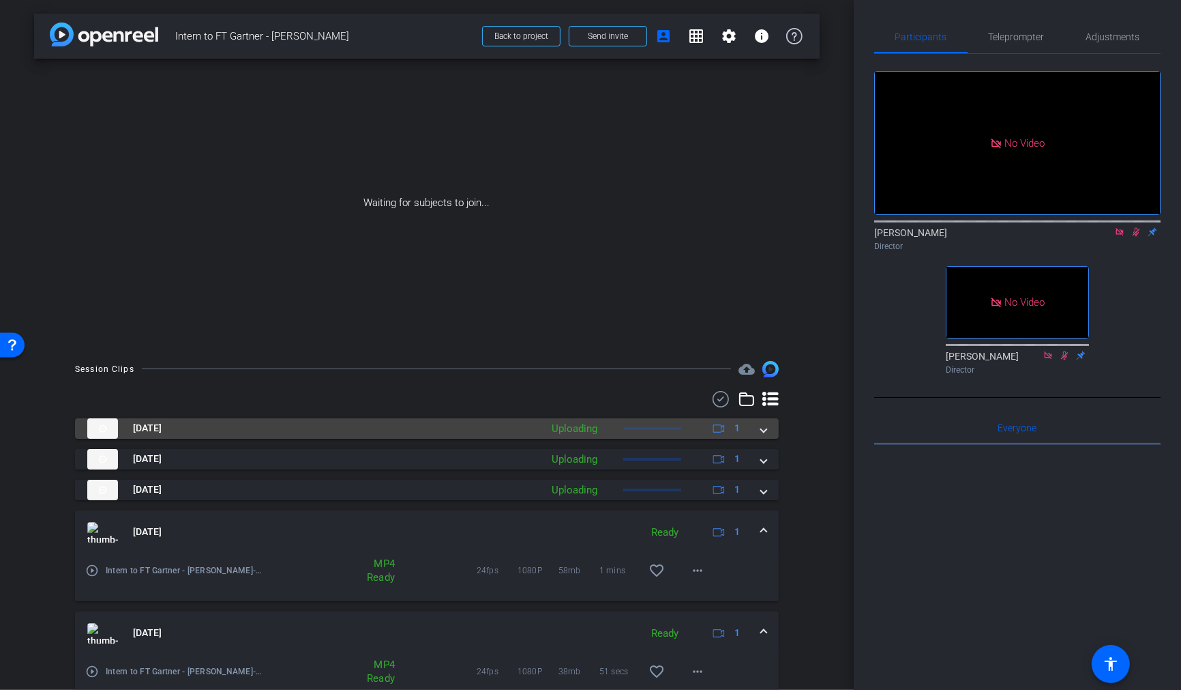
click at [767, 430] on mat-expansion-panel-header "Aug 14, 2025 Uploading 1" at bounding box center [427, 428] width 704 height 20
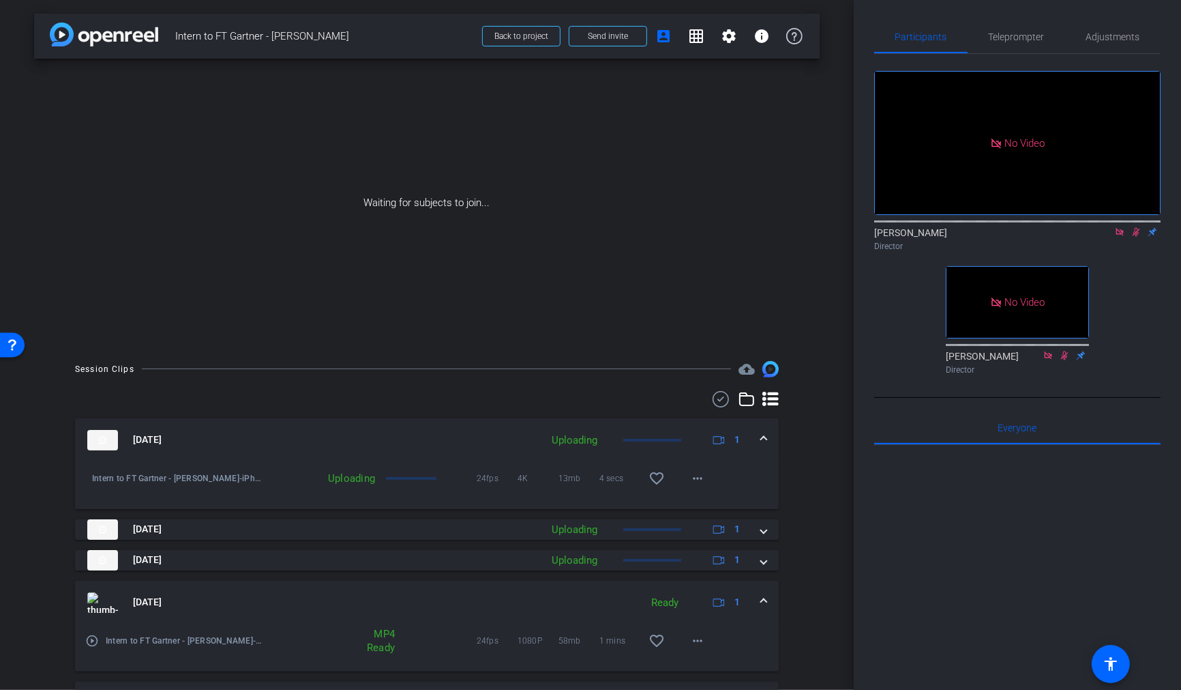
click at [823, 503] on div "arrow_back Intern to FT Gartner - Louise Back to project Send invite account_bo…" at bounding box center [427, 345] width 854 height 690
click at [762, 436] on span at bounding box center [763, 439] width 5 height 14
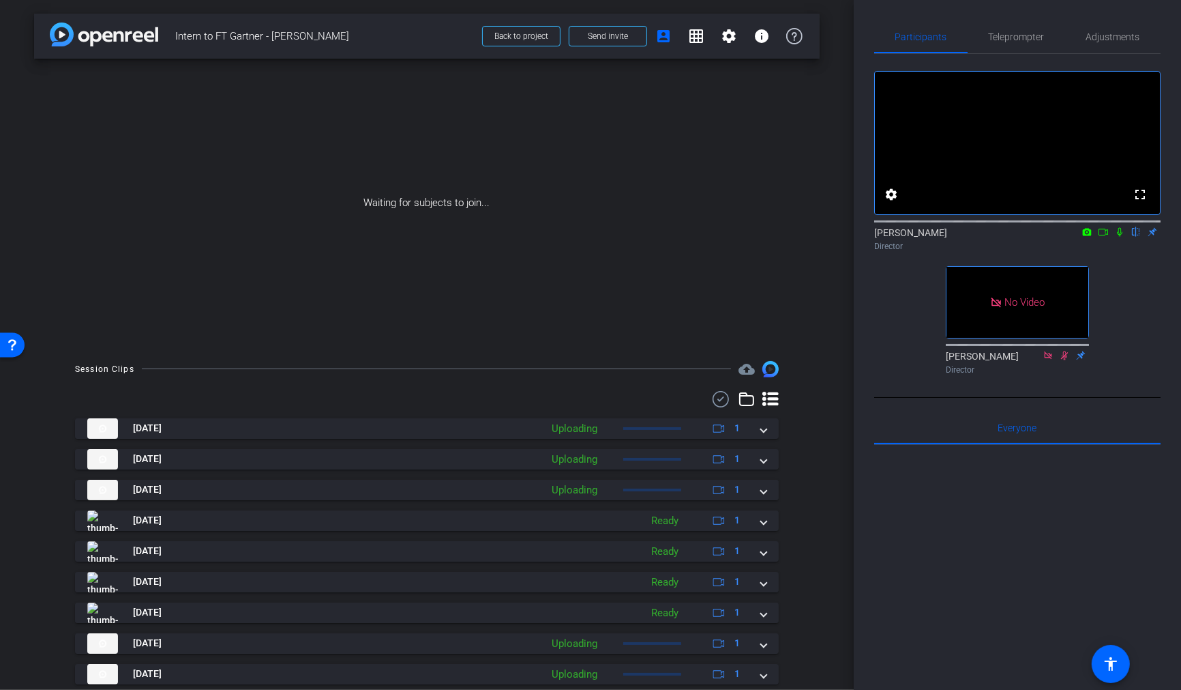
click at [1120, 192] on div "fullscreen settings [PERSON_NAME] flip Director" at bounding box center [1017, 164] width 286 height 186
click at [1107, 237] on icon at bounding box center [1103, 232] width 11 height 10
click at [1134, 237] on icon at bounding box center [1136, 232] width 11 height 10
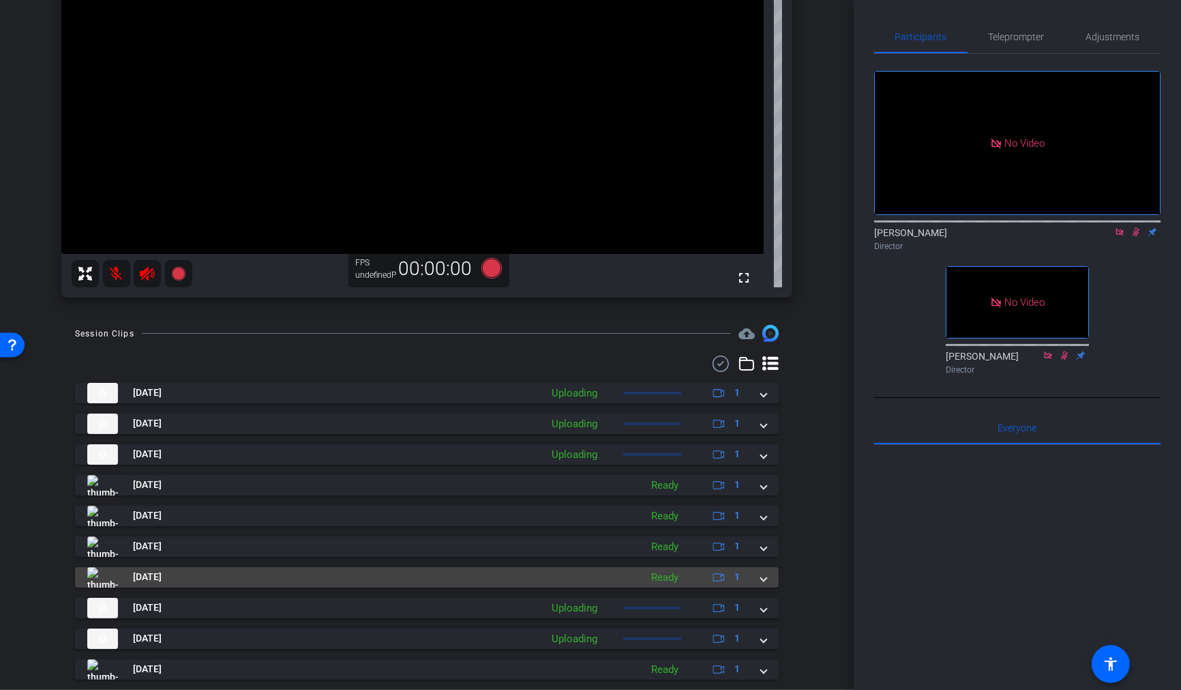
scroll to position [240, 0]
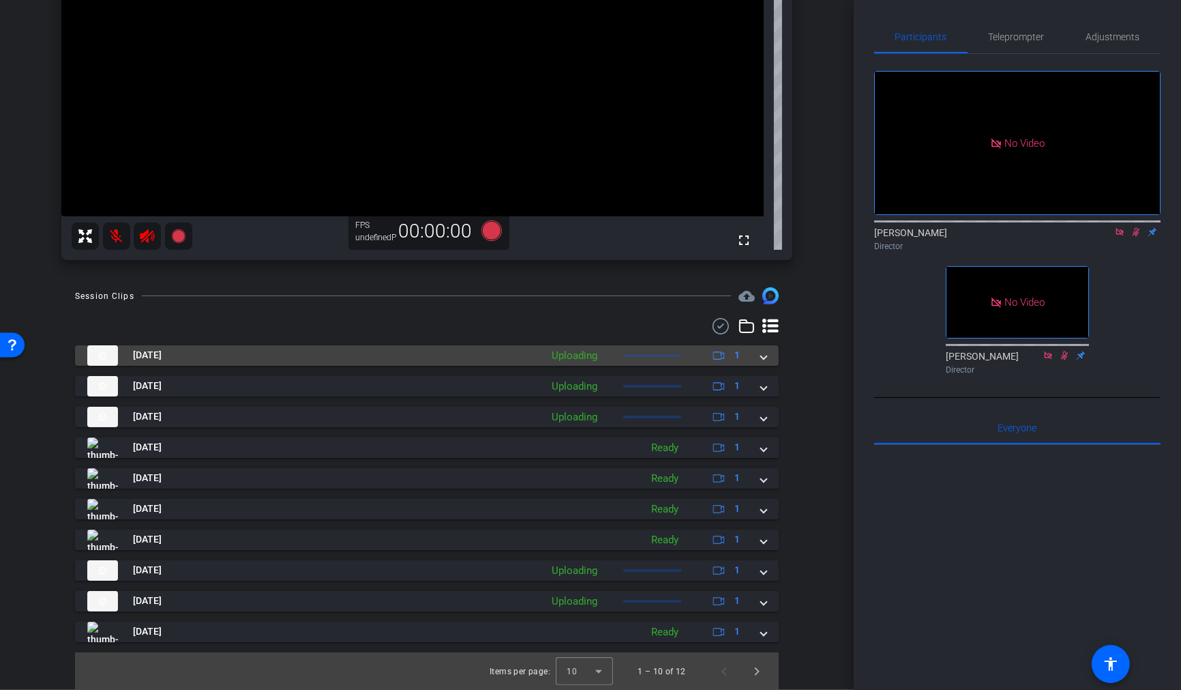
click at [768, 355] on mat-expansion-panel-header "[DATE] Uploading 1" at bounding box center [427, 355] width 704 height 20
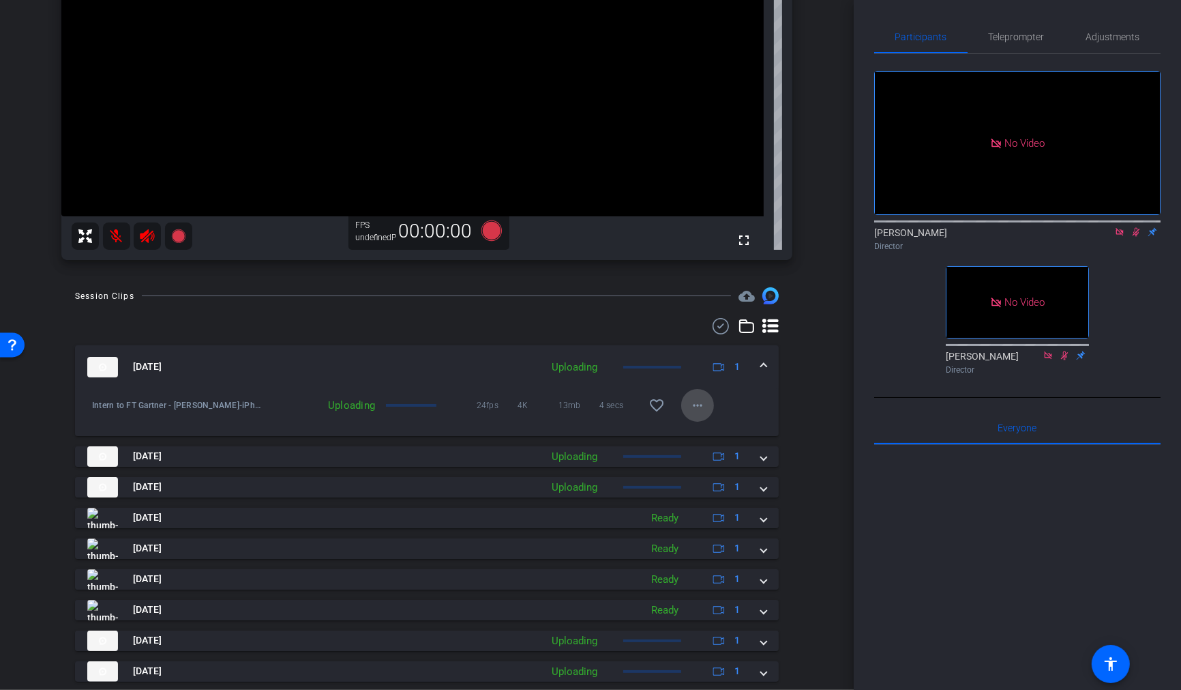
click at [702, 404] on mat-icon "more_horiz" at bounding box center [698, 405] width 16 height 16
click at [814, 346] on div at bounding box center [590, 345] width 1181 height 690
click at [366, 404] on div "Uploading" at bounding box center [322, 405] width 119 height 14
click at [803, 415] on div "Session Clips cloud_upload [DATE] Uploading 1 Intern to FT Gartner - [PERSON_NA…" at bounding box center [427, 523] width 786 height 473
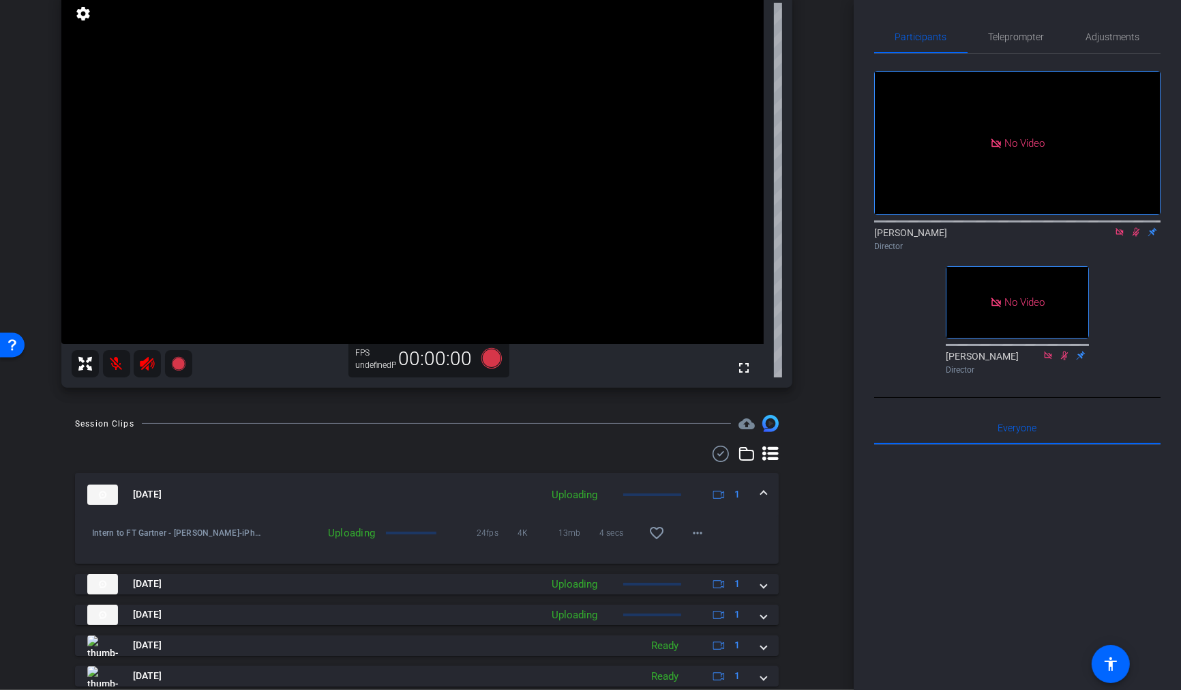
scroll to position [0, 0]
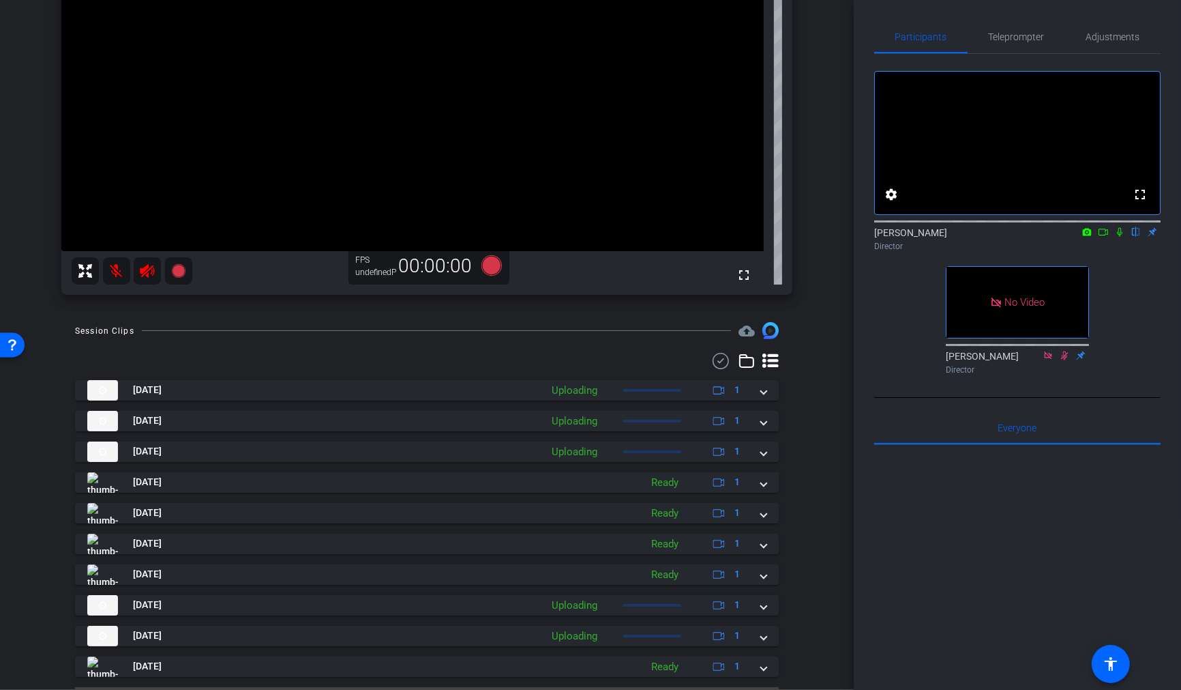
scroll to position [240, 0]
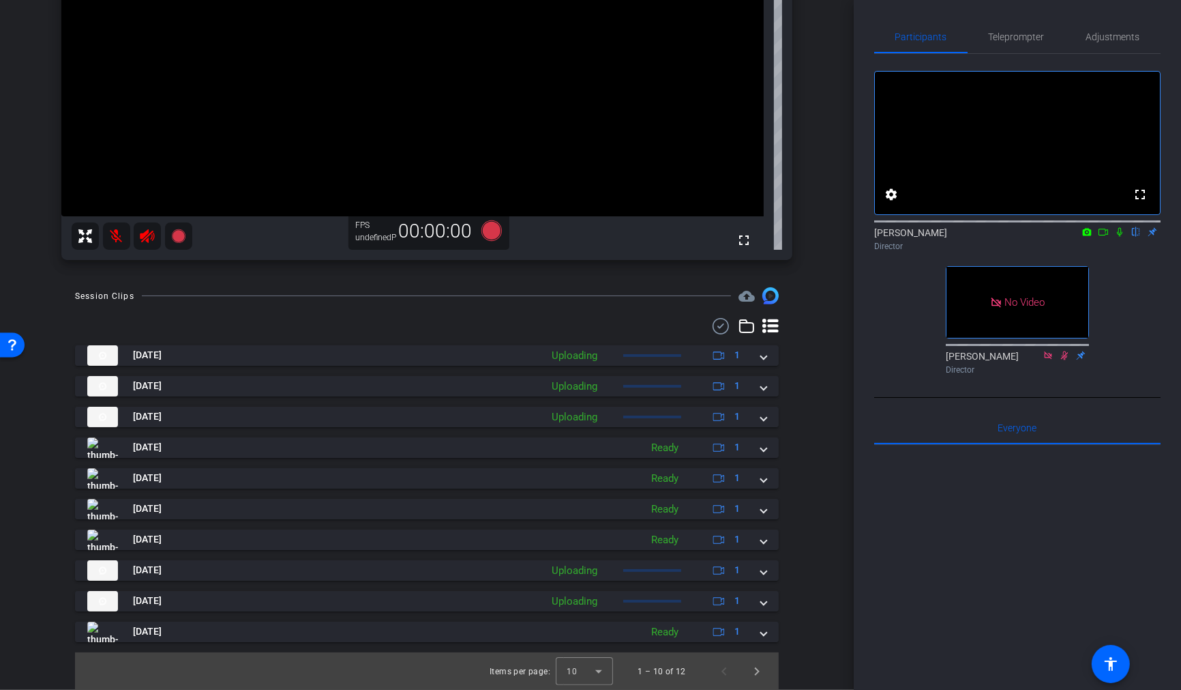
click at [1107, 235] on icon at bounding box center [1104, 231] width 10 height 7
click at [1135, 237] on icon at bounding box center [1136, 232] width 11 height 10
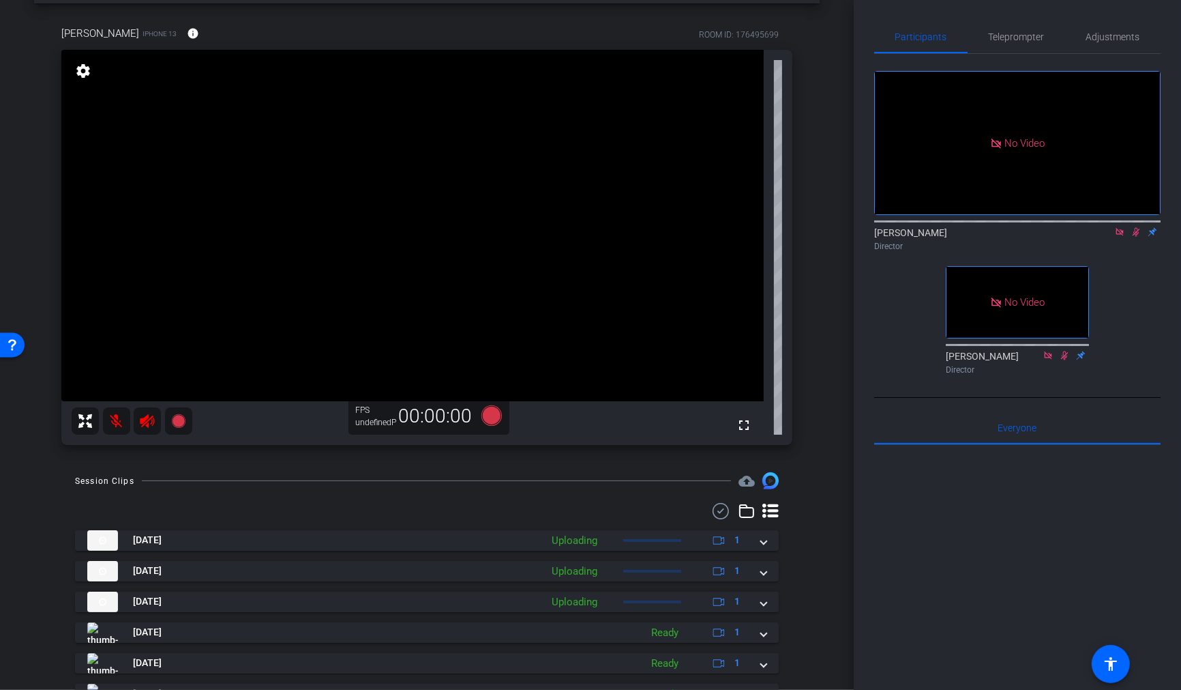
scroll to position [53, 0]
click at [187, 34] on mat-icon "info" at bounding box center [193, 35] width 12 height 12
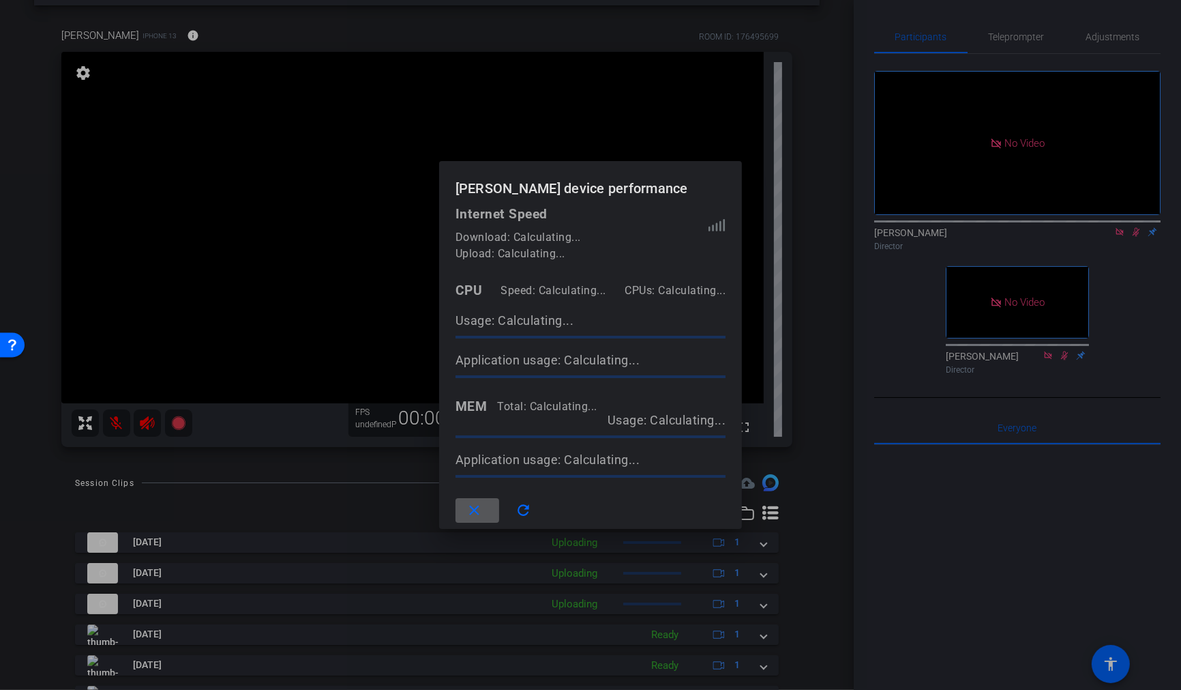
click at [478, 513] on mat-icon "close" at bounding box center [474, 510] width 17 height 17
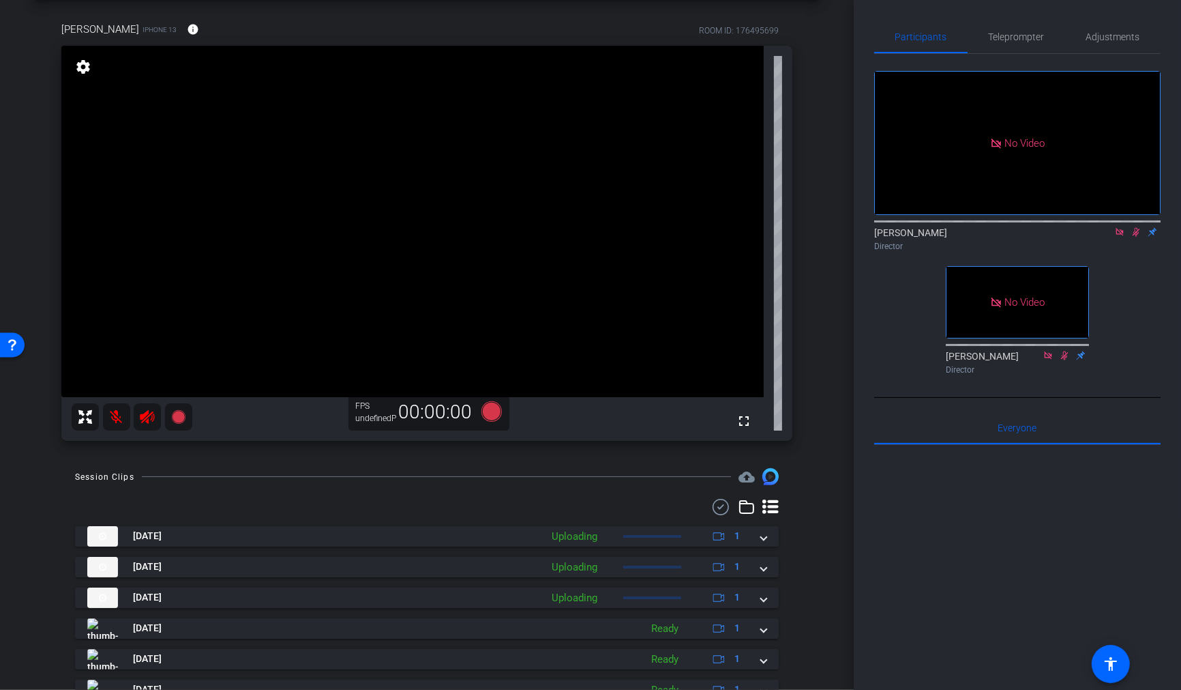
scroll to position [0, 0]
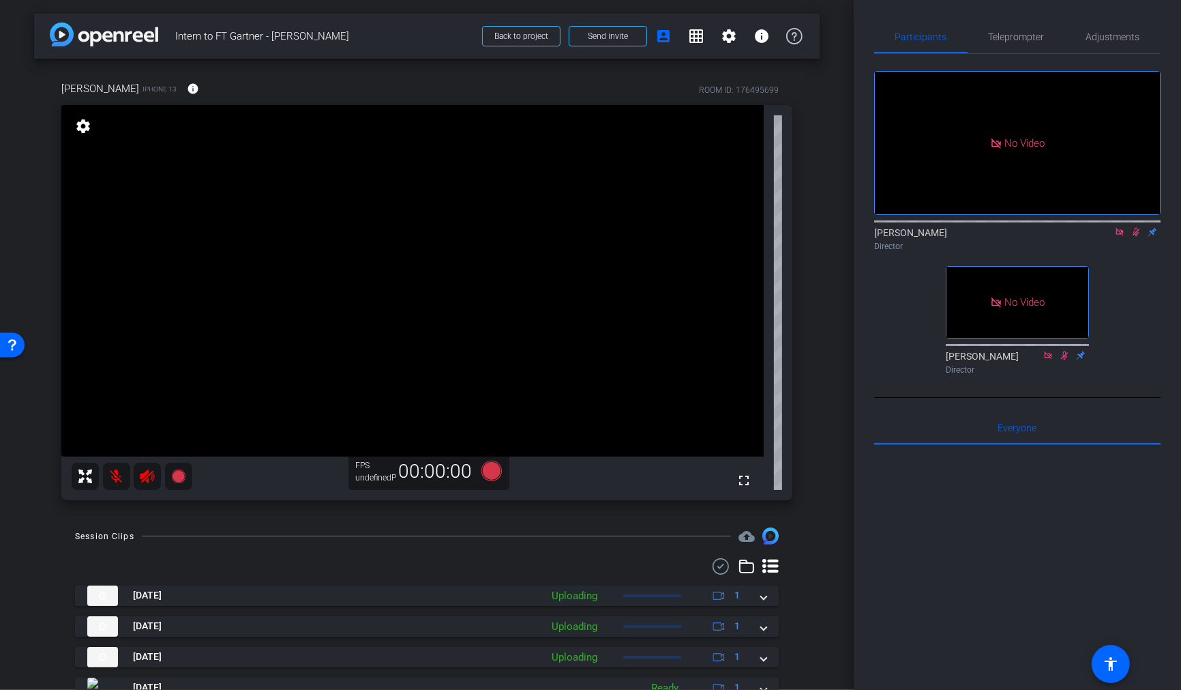
click at [87, 130] on mat-icon "settings" at bounding box center [83, 126] width 19 height 16
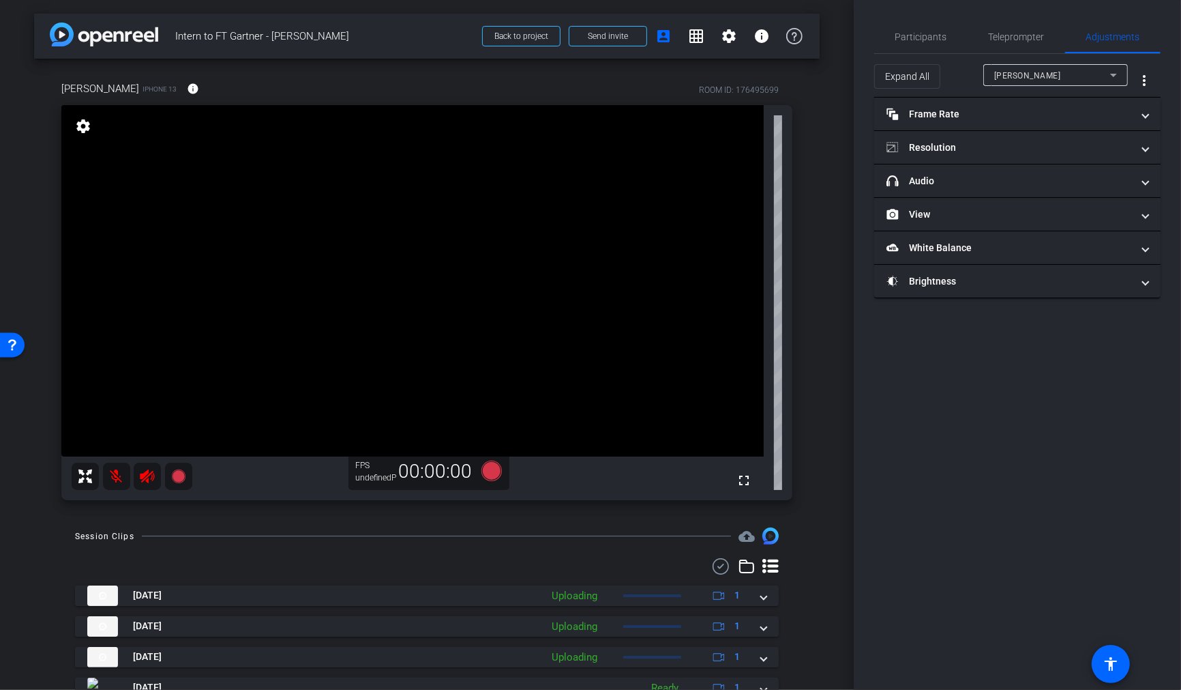
click at [85, 127] on mat-icon "settings" at bounding box center [83, 126] width 19 height 16
click at [87, 126] on mat-icon "settings" at bounding box center [83, 126] width 19 height 16
click at [81, 123] on mat-icon "settings" at bounding box center [83, 126] width 19 height 16
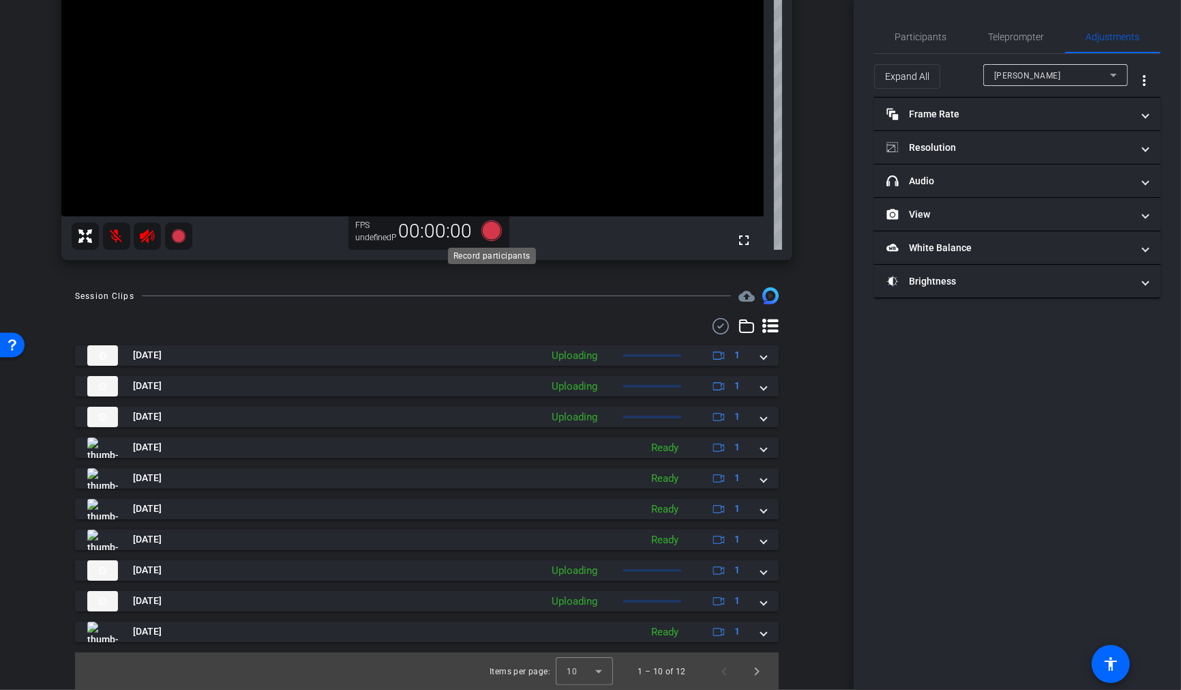
click at [491, 228] on icon at bounding box center [492, 230] width 20 height 20
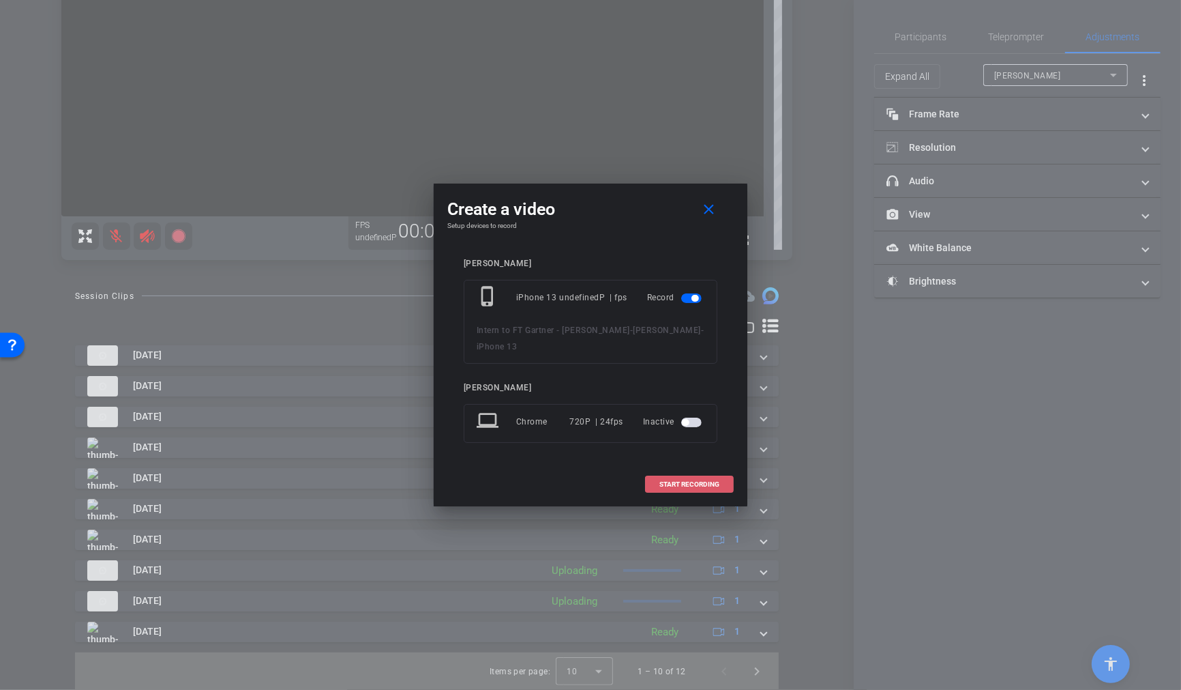
click at [713, 479] on span at bounding box center [689, 484] width 87 height 33
click at [720, 223] on span at bounding box center [712, 209] width 44 height 33
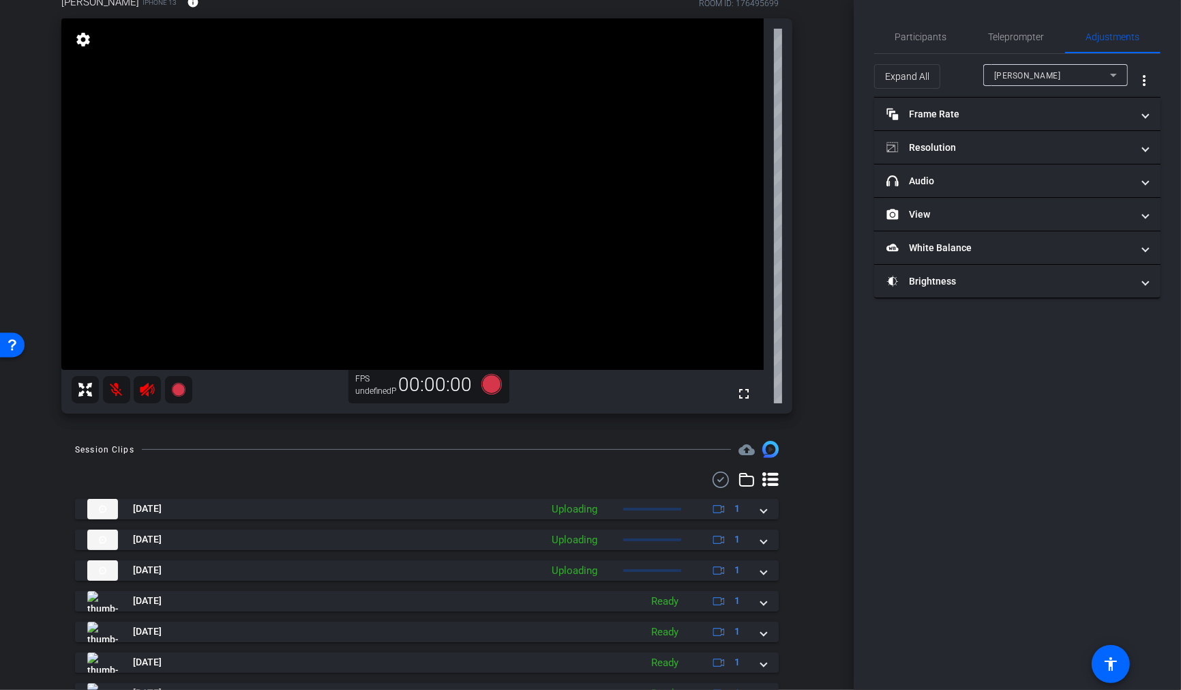
scroll to position [90, 0]
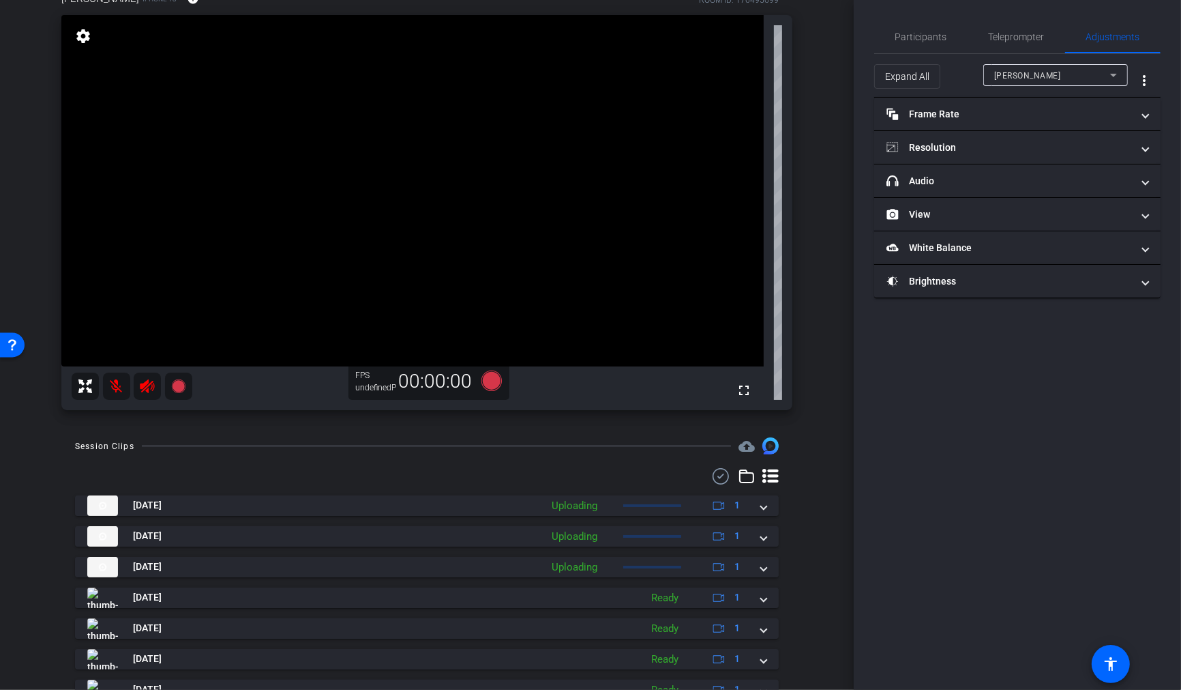
click at [378, 387] on div "undefinedP" at bounding box center [372, 387] width 34 height 11
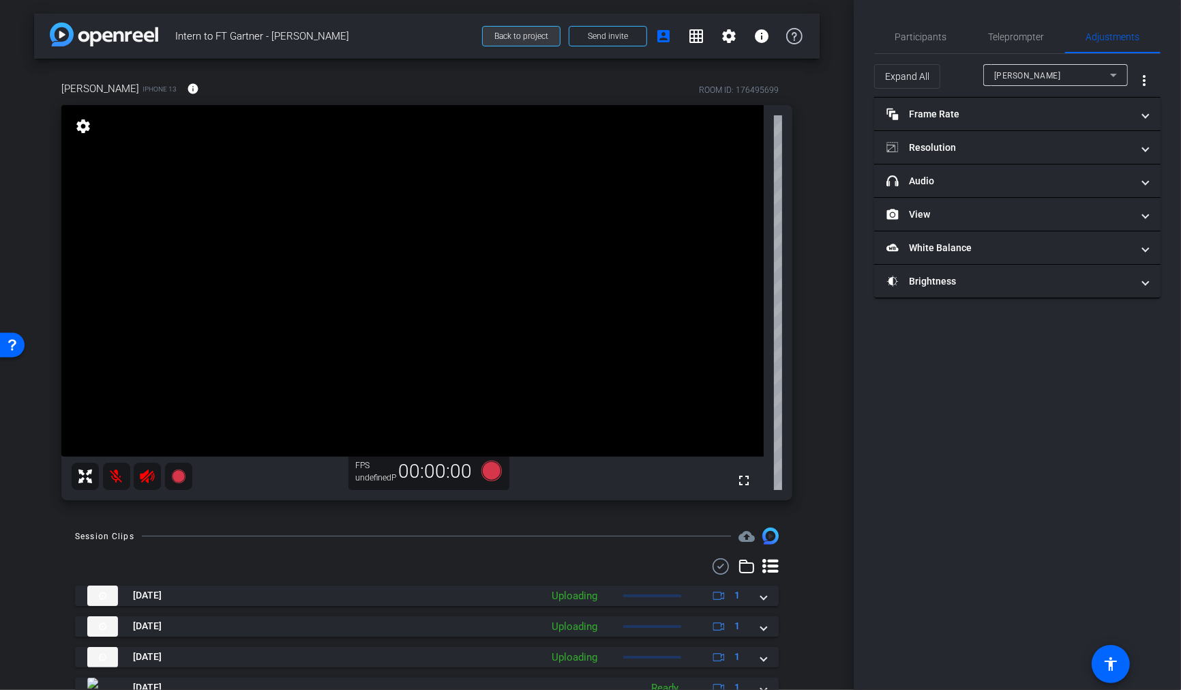
click at [517, 31] on span "Back to project" at bounding box center [521, 36] width 54 height 10
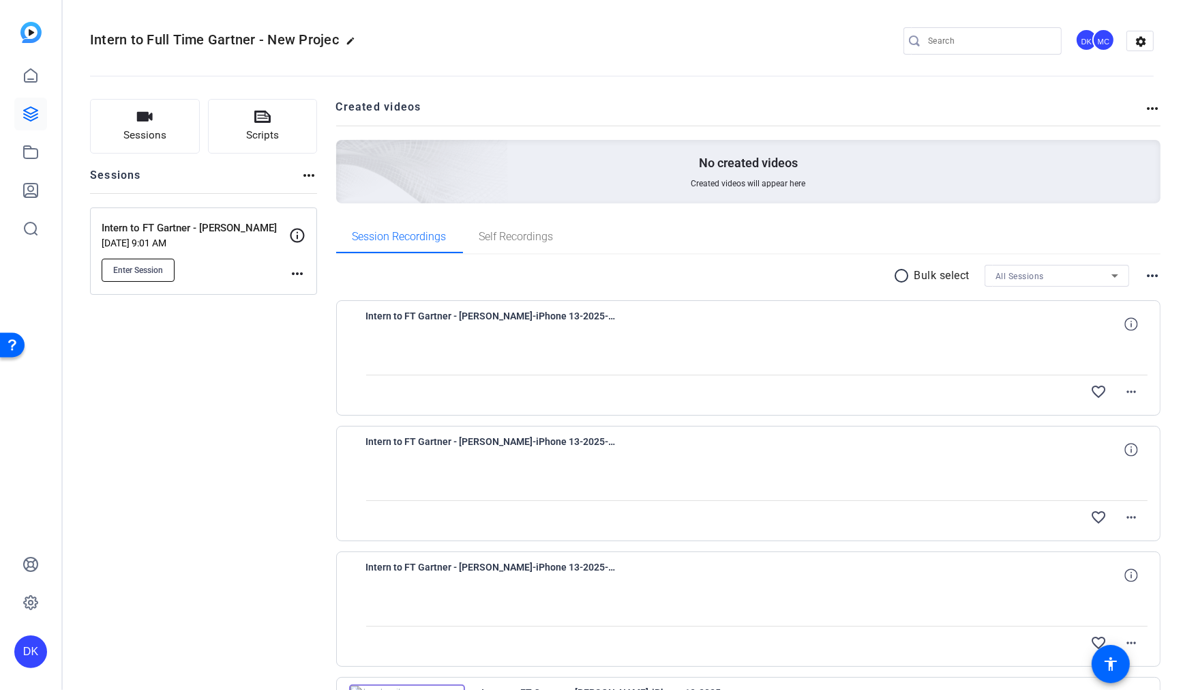
click at [161, 268] on span "Enter Session" at bounding box center [138, 270] width 50 height 11
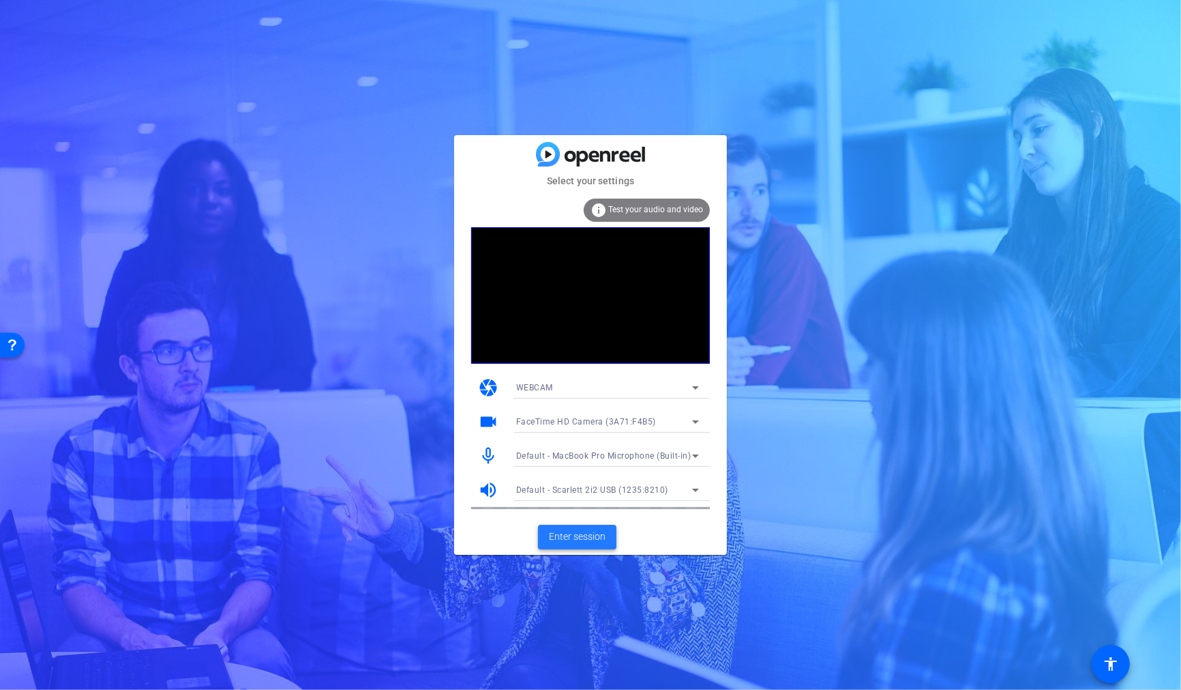
click at [593, 532] on span "Enter session" at bounding box center [577, 536] width 57 height 14
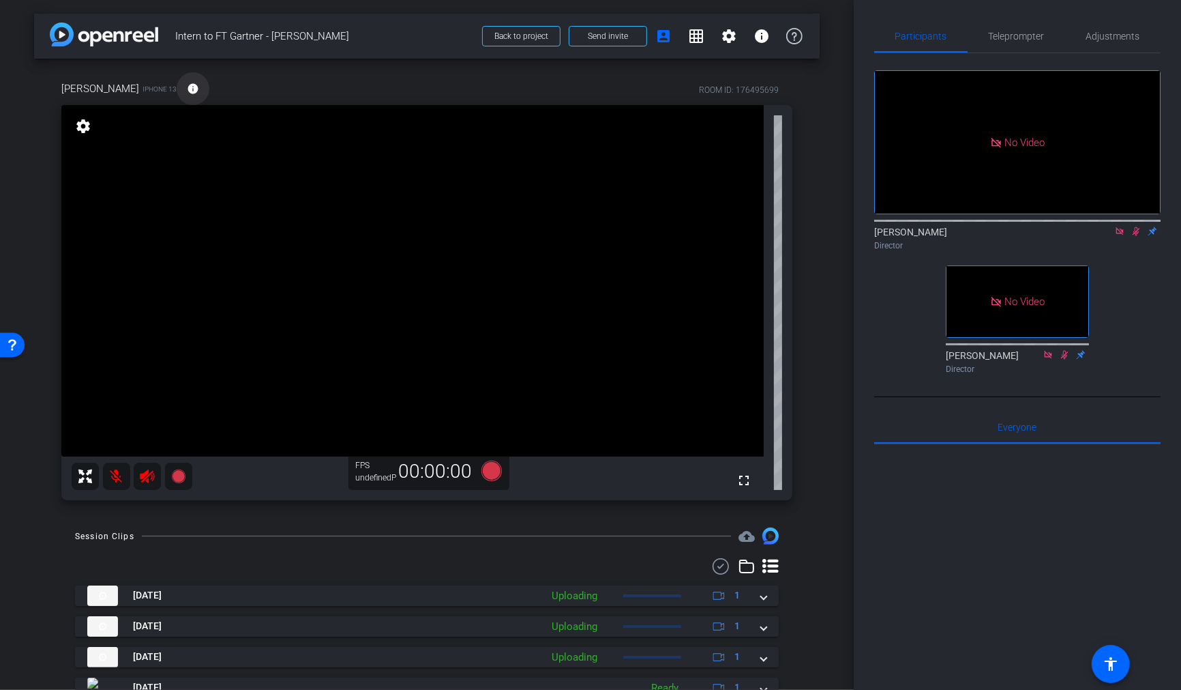
click at [187, 89] on mat-icon "info" at bounding box center [193, 89] width 12 height 12
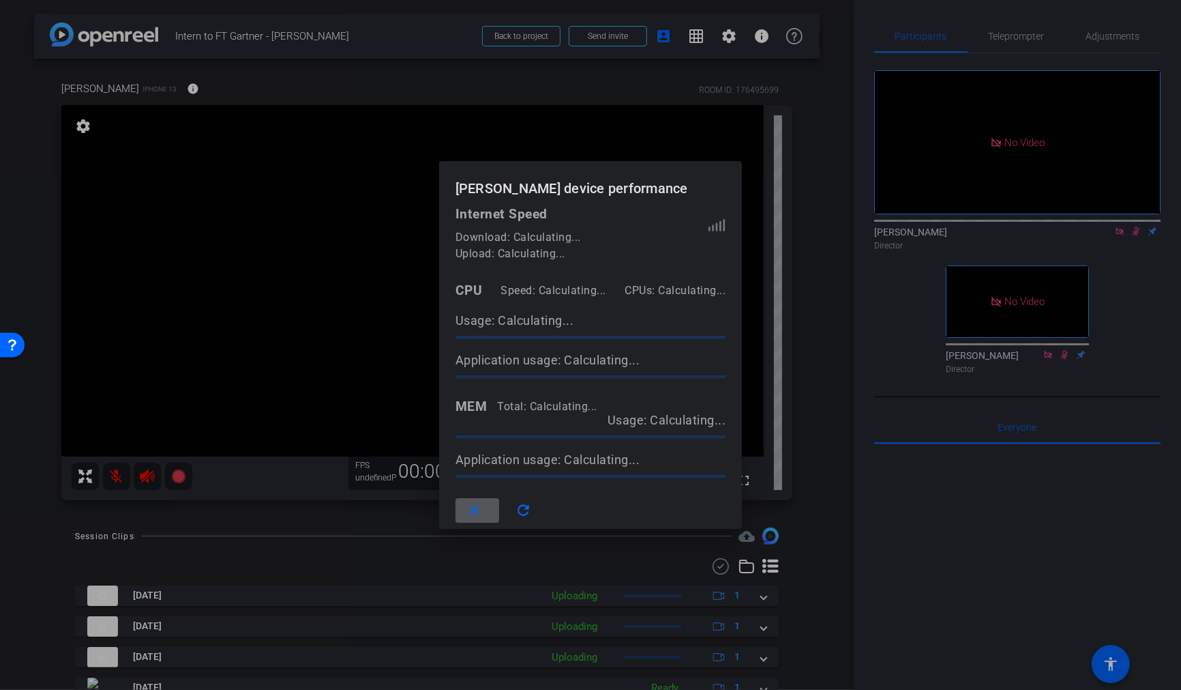
click at [613, 495] on div "close refresh" at bounding box center [590, 510] width 303 height 38
click at [531, 508] on mat-icon "refresh" at bounding box center [523, 510] width 17 height 17
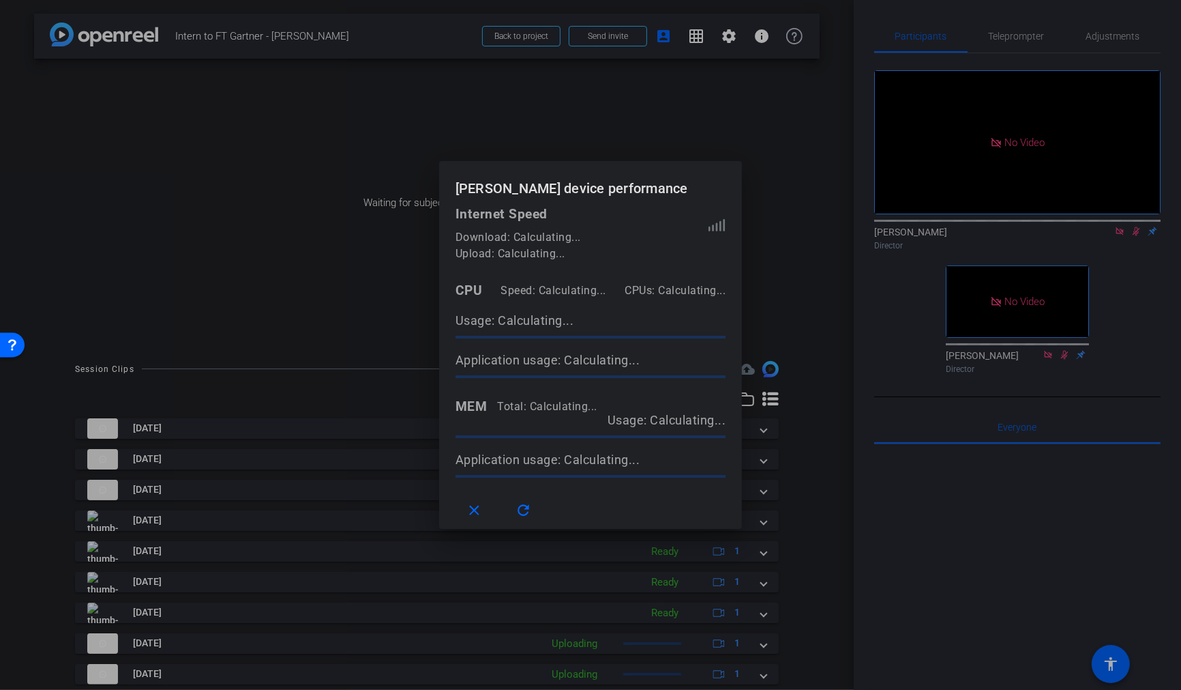
click at [210, 176] on div at bounding box center [590, 345] width 1181 height 690
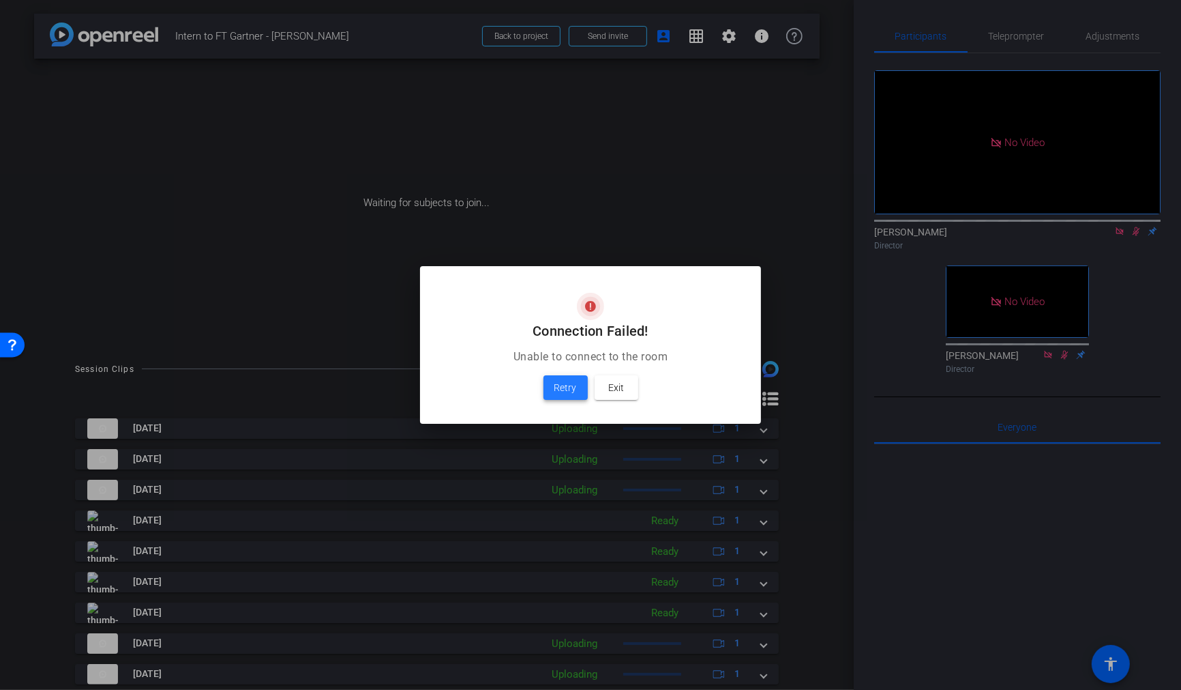
click at [568, 389] on span "Retry" at bounding box center [565, 387] width 23 height 16
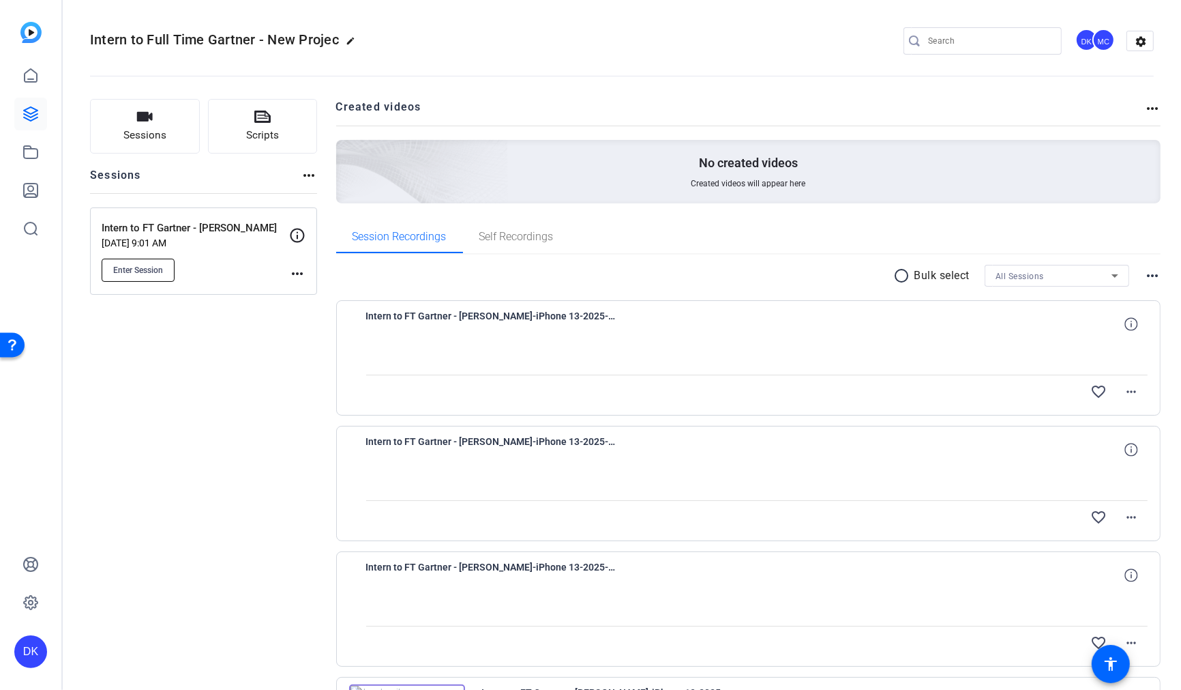
click at [140, 272] on span "Enter Session" at bounding box center [138, 270] width 50 height 11
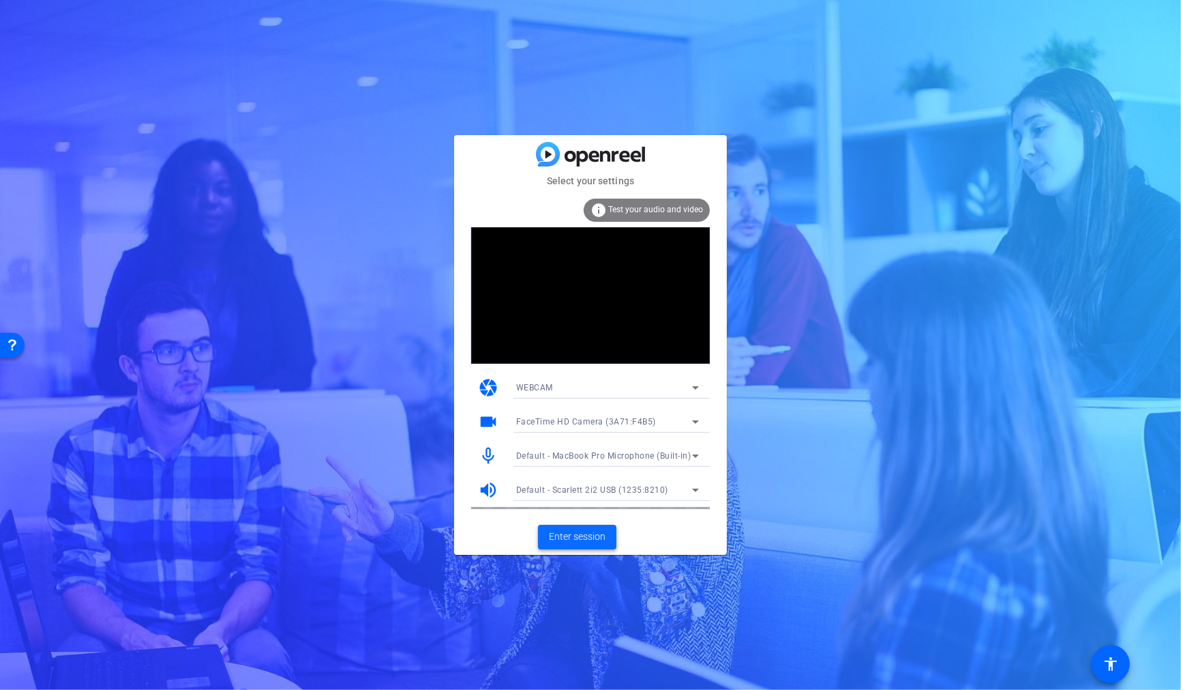
click at [584, 535] on span "Enter session" at bounding box center [577, 536] width 57 height 14
